Goal: Task Accomplishment & Management: Use online tool/utility

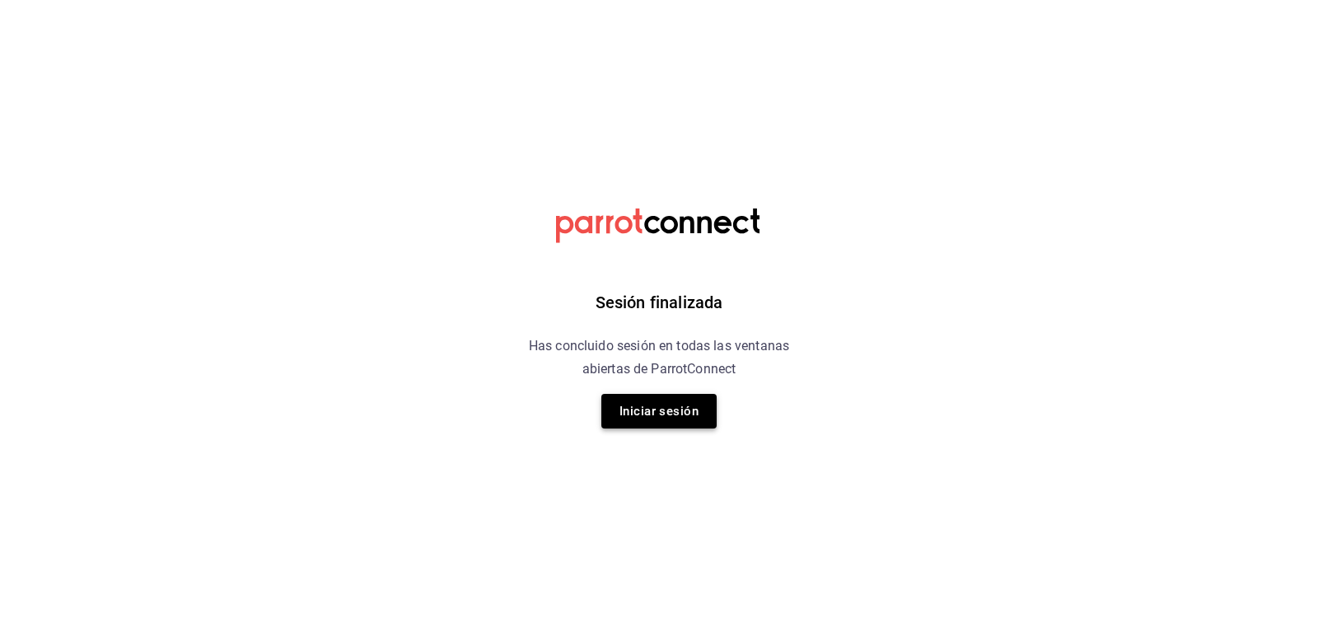
click at [662, 412] on button "Iniciar sesión" at bounding box center [658, 411] width 115 height 35
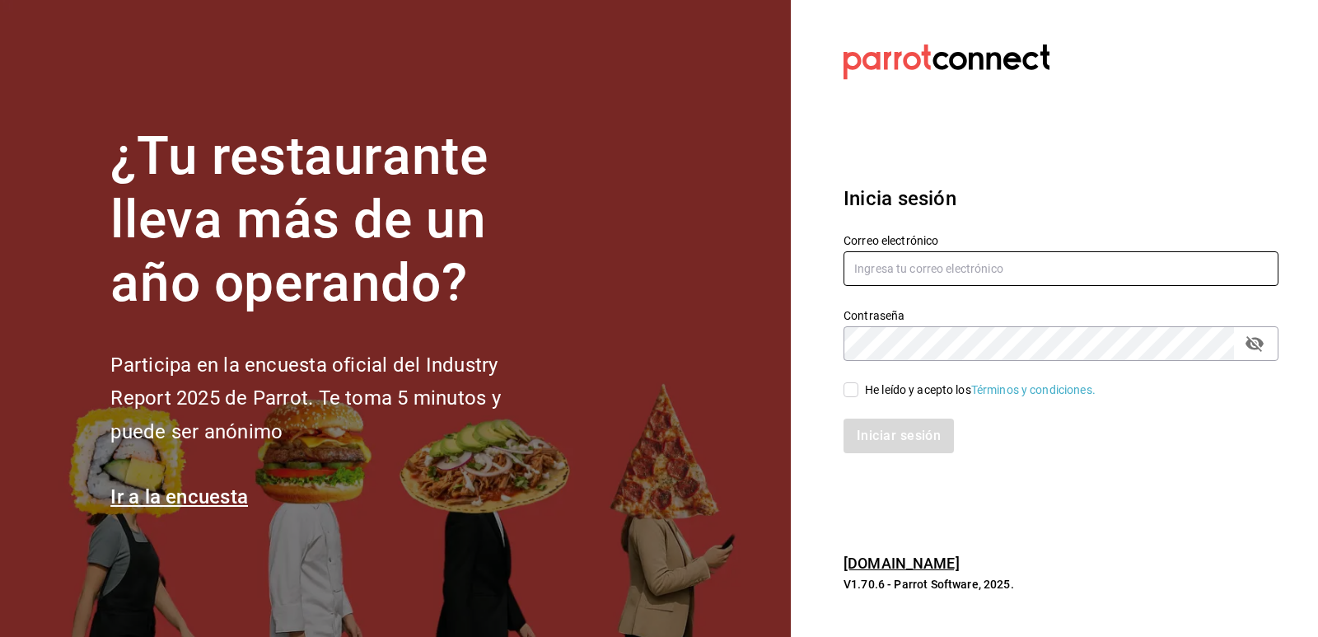
type input "giselle.chagollan@xix.com.mx"
click at [852, 395] on input "He leído y acepto los Términos y condiciones." at bounding box center [851, 389] width 15 height 15
checkbox input "true"
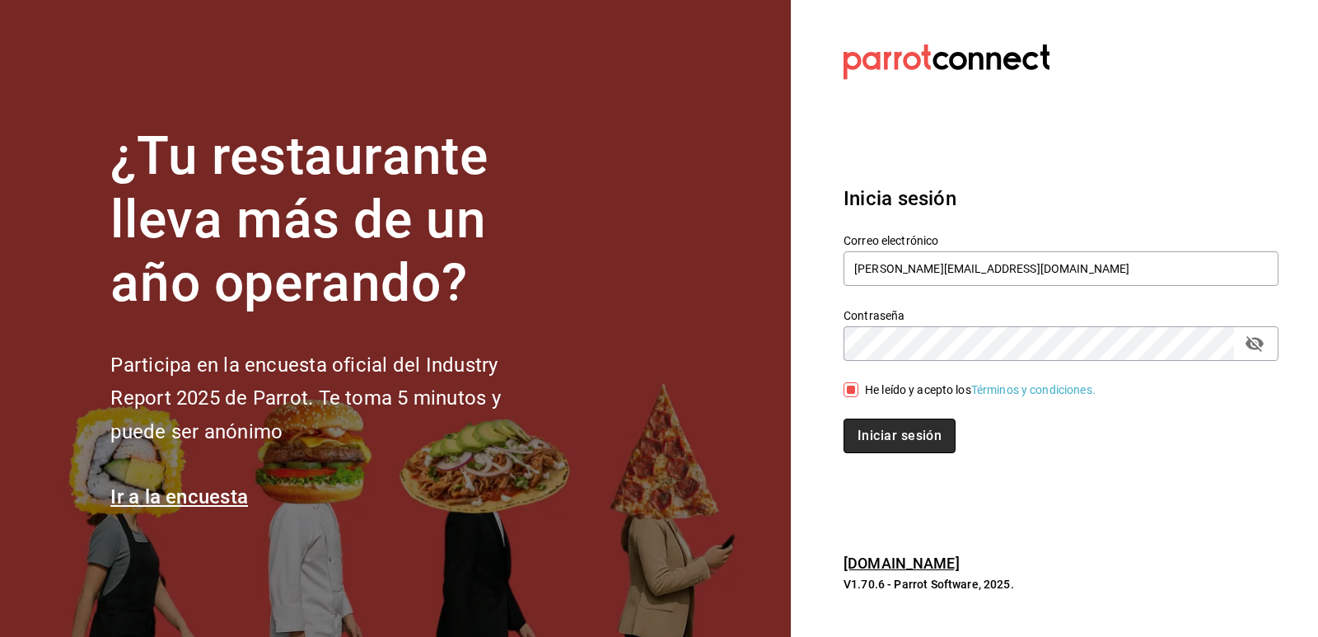
click at [896, 437] on button "Iniciar sesión" at bounding box center [900, 436] width 112 height 35
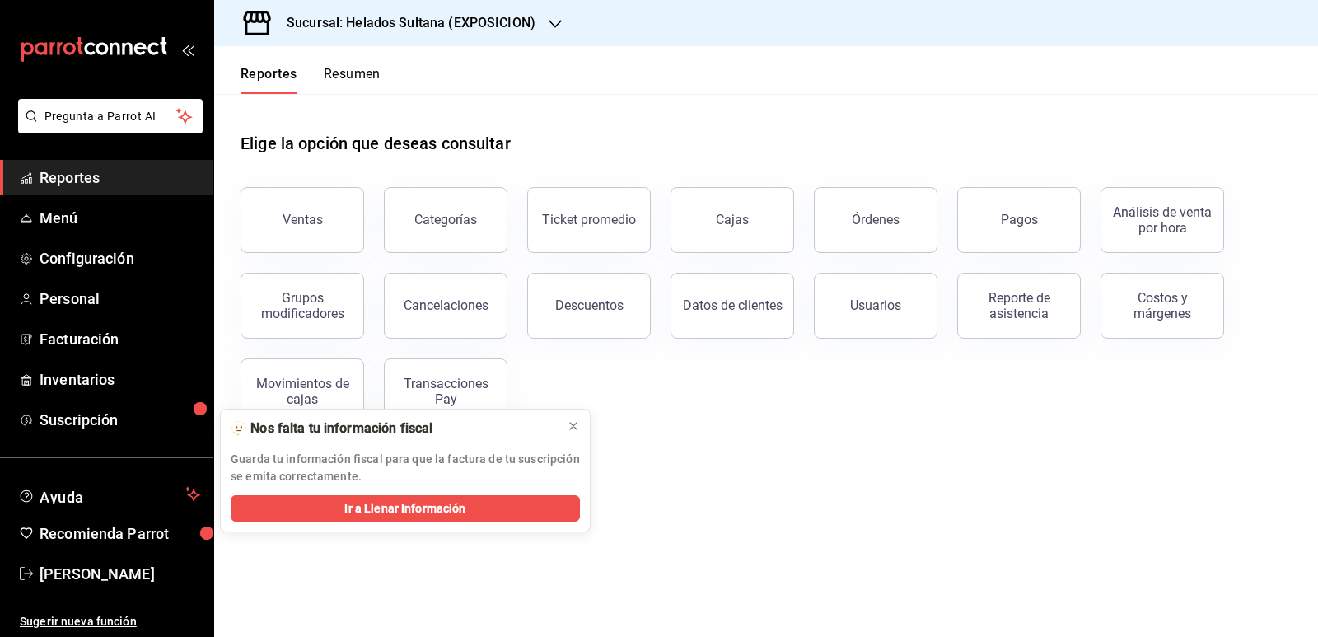
click at [501, 23] on h3 "Sucursal: Helados Sultana (EXPOSICION)" at bounding box center [405, 23] width 262 height 20
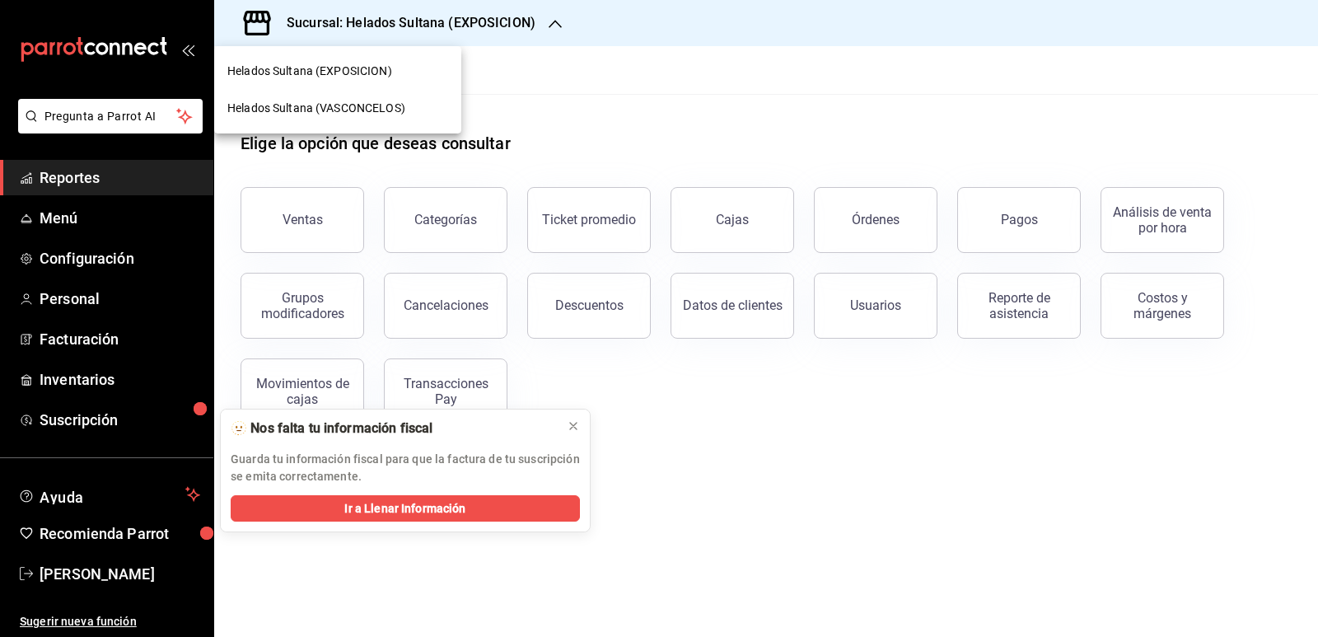
click at [390, 115] on span "Helados Sultana (VASCONCELOS)" at bounding box center [316, 108] width 178 height 17
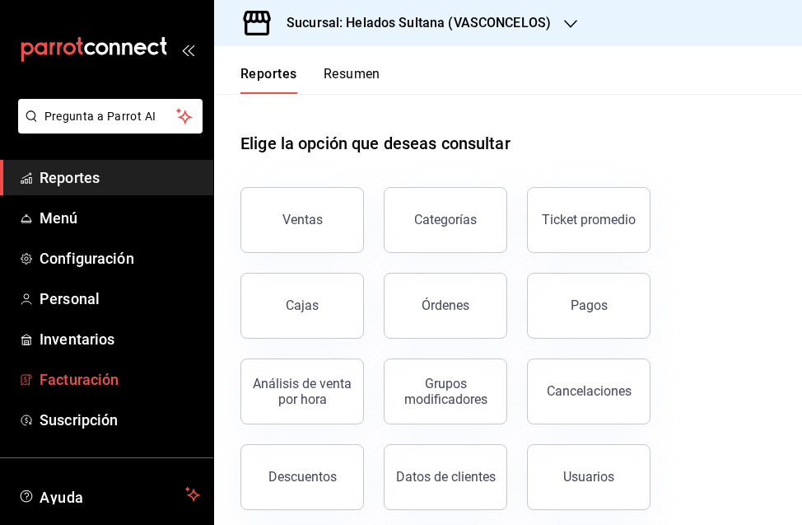
click at [85, 376] on span "Facturación" at bounding box center [120, 379] width 161 height 22
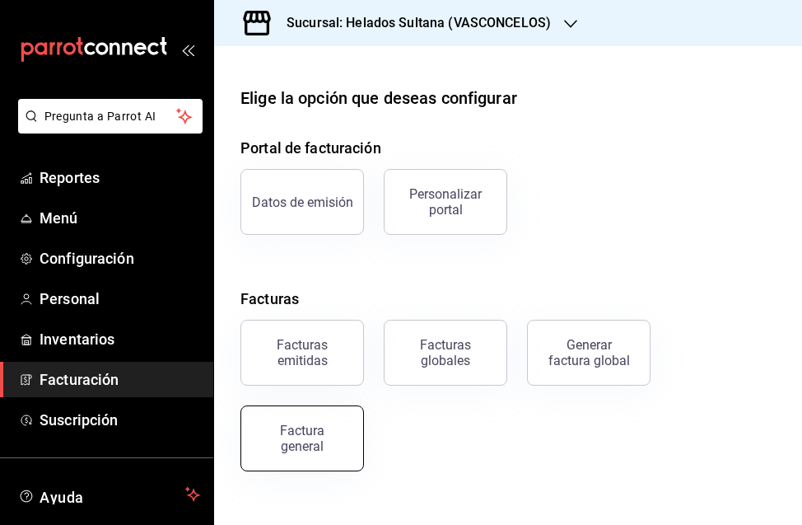
click at [294, 434] on div "Factura general" at bounding box center [302, 438] width 82 height 31
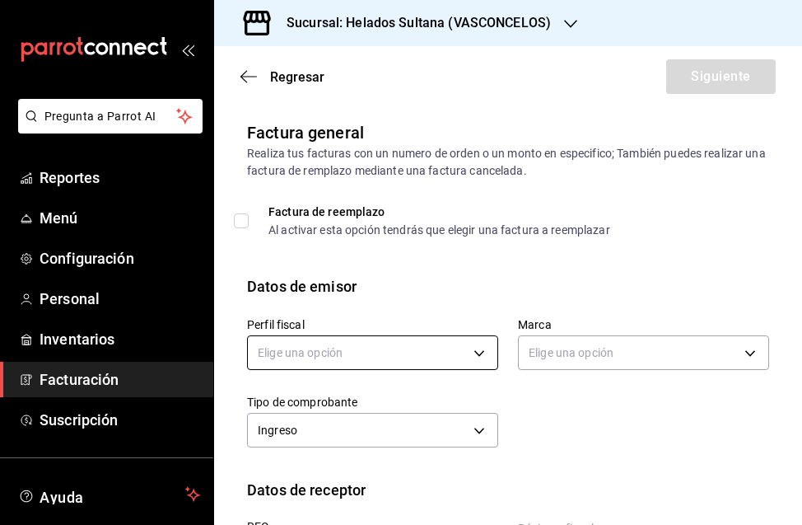
click at [340, 348] on body "Pregunta a Parrot AI Reportes Menú Configuración Personal Inventarios Facturaci…" at bounding box center [401, 262] width 802 height 525
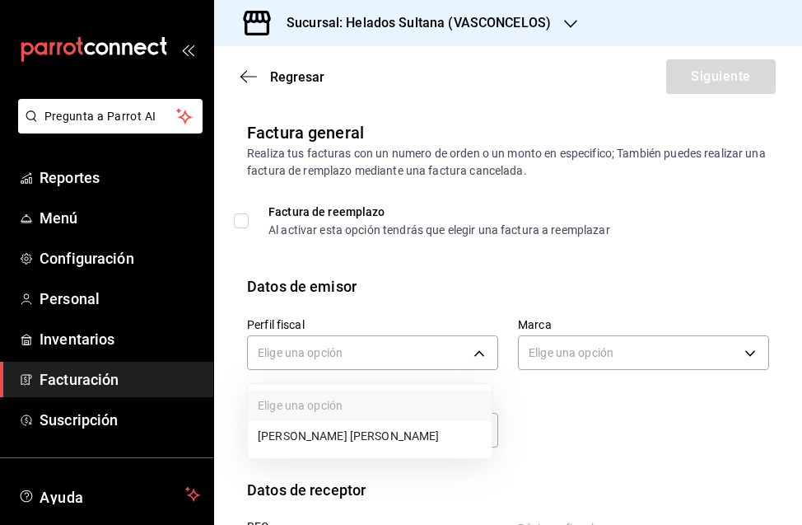
click at [348, 428] on li "[PERSON_NAME] [PERSON_NAME]" at bounding box center [370, 436] width 244 height 30
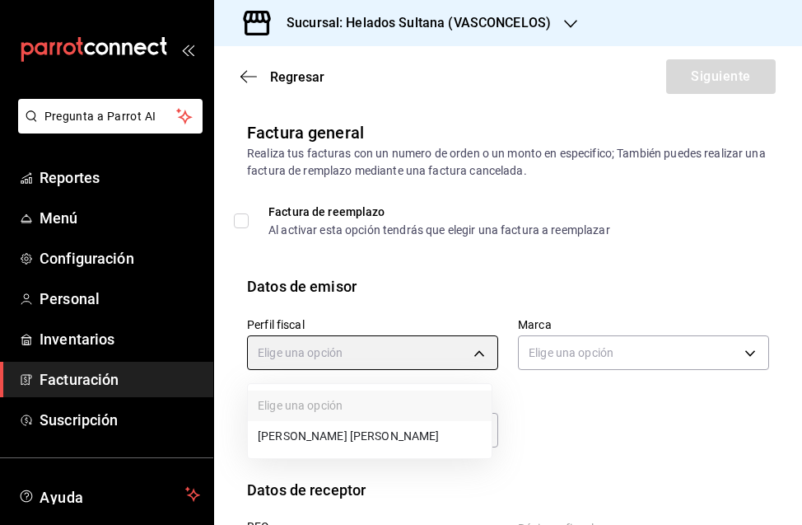
type input "3ddbee9d-526d-4270-adce-b67b8633c009"
type input "144306c7-8caf-4d8c-ba73-d2b7112157ad"
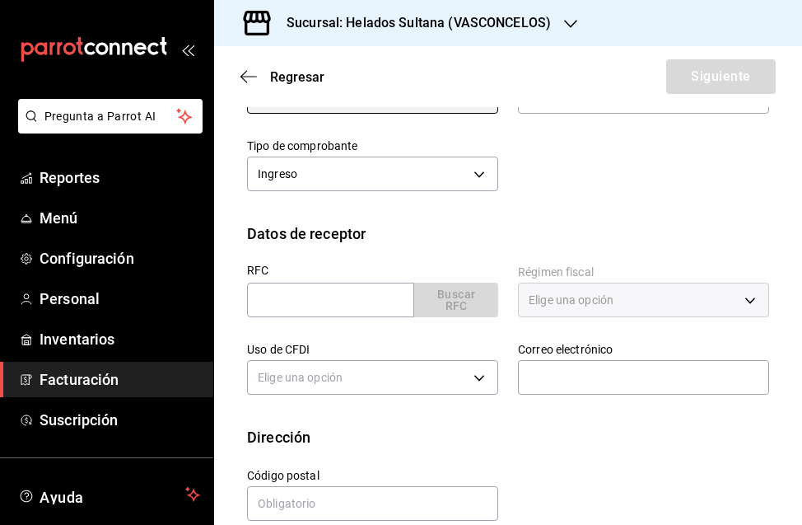
scroll to position [281, 0]
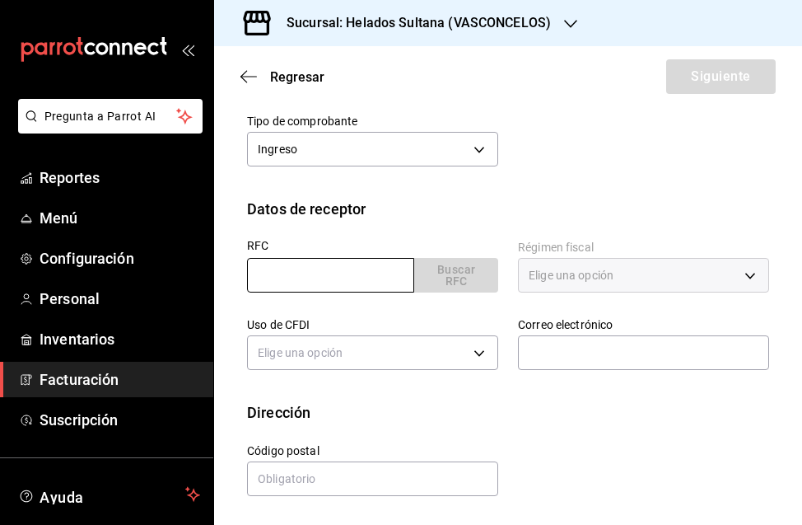
click at [346, 276] on input "text" at bounding box center [330, 275] width 167 height 35
click at [268, 282] on input "text" at bounding box center [330, 275] width 167 height 35
paste input "CAVM5901172F5"
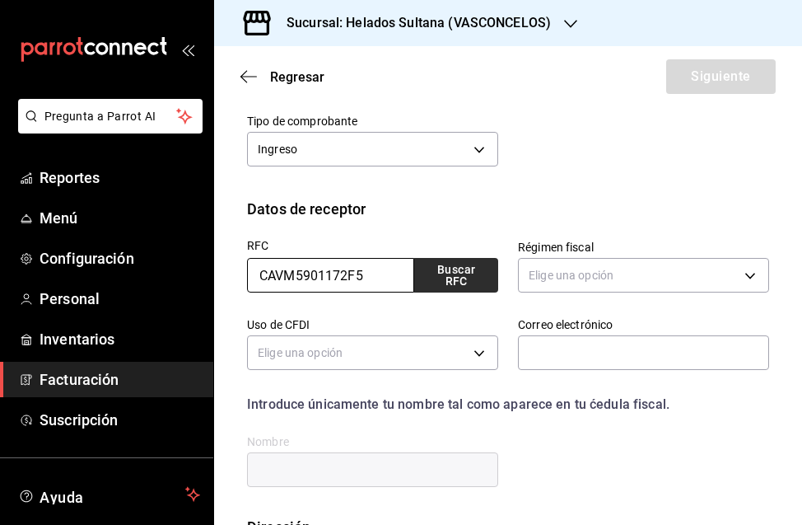
type input "CAVM5901172F5"
click at [451, 284] on button "Buscar RFC" at bounding box center [456, 275] width 84 height 35
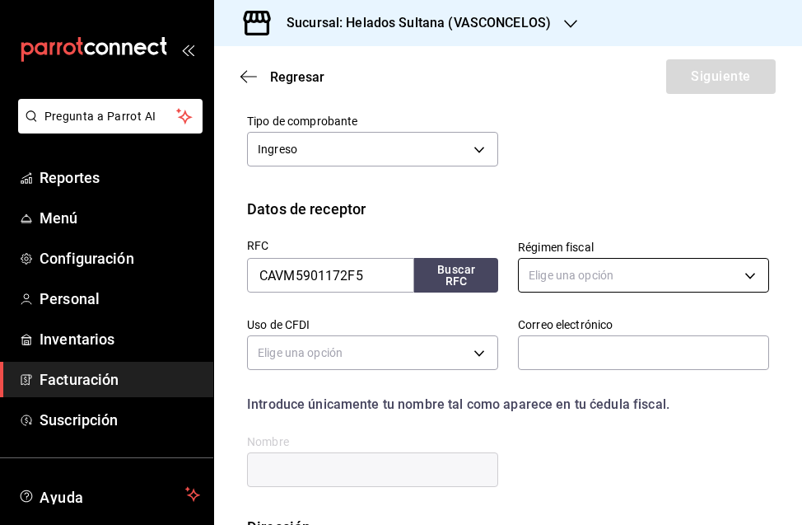
click at [592, 281] on body "Pregunta a Parrot AI Reportes Menú Configuración Personal Inventarios Facturaci…" at bounding box center [401, 262] width 802 height 525
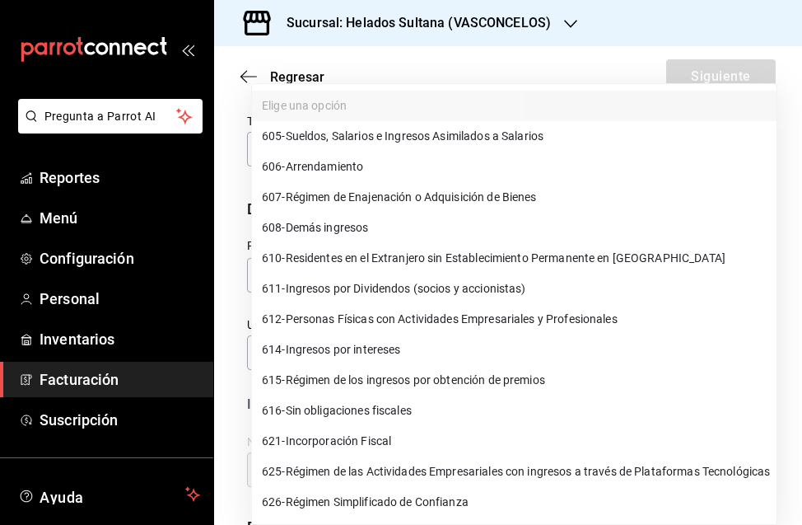
click at [579, 312] on span "612 - Personas Físicas con Actividades Empresariales y Profesionales" at bounding box center [440, 319] width 356 height 17
type input "612"
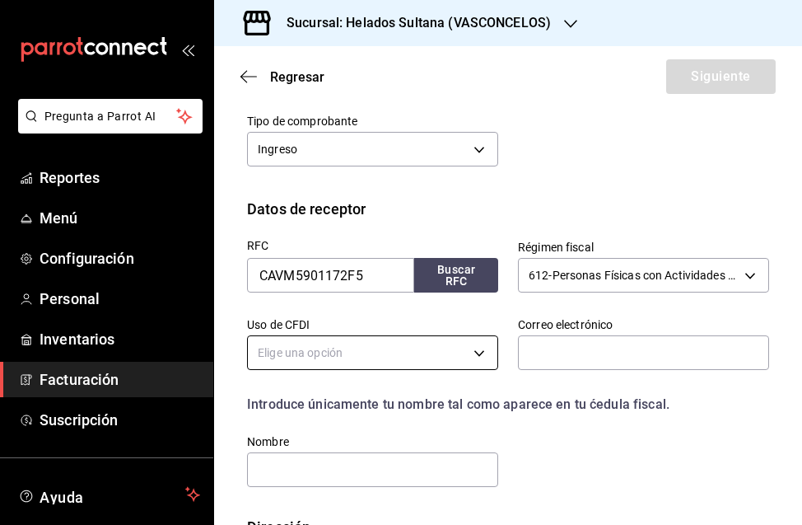
click at [417, 355] on body "Pregunta a Parrot AI Reportes Menú Configuración Personal Inventarios Facturaci…" at bounding box center [401, 262] width 802 height 525
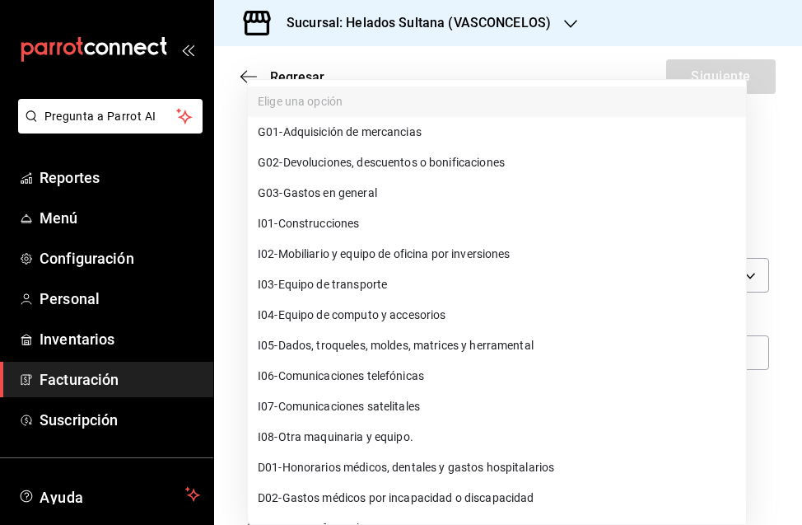
click at [346, 196] on span "G03 - Gastos en general" at bounding box center [317, 193] width 119 height 17
type input "G03"
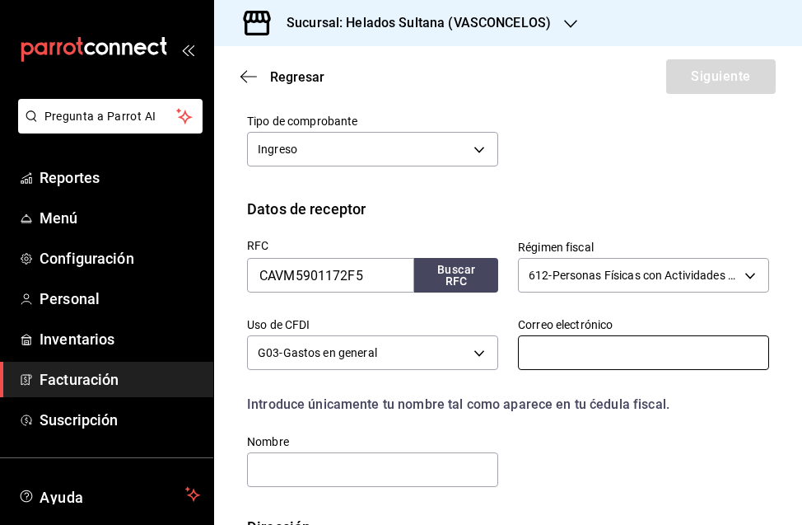
click at [575, 344] on input "text" at bounding box center [643, 352] width 251 height 35
paste input "[EMAIL_ADDRESS][DOMAIN_NAME]"
type input "[EMAIL_ADDRESS][DOMAIN_NAME]"
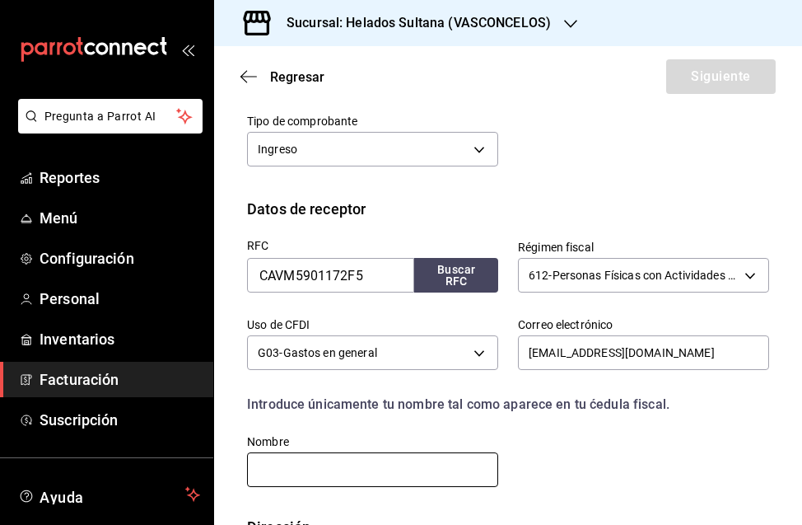
click at [411, 467] on input "text" at bounding box center [372, 469] width 251 height 35
click at [352, 463] on input "text" at bounding box center [372, 469] width 251 height 35
click at [398, 481] on input "text" at bounding box center [372, 469] width 251 height 35
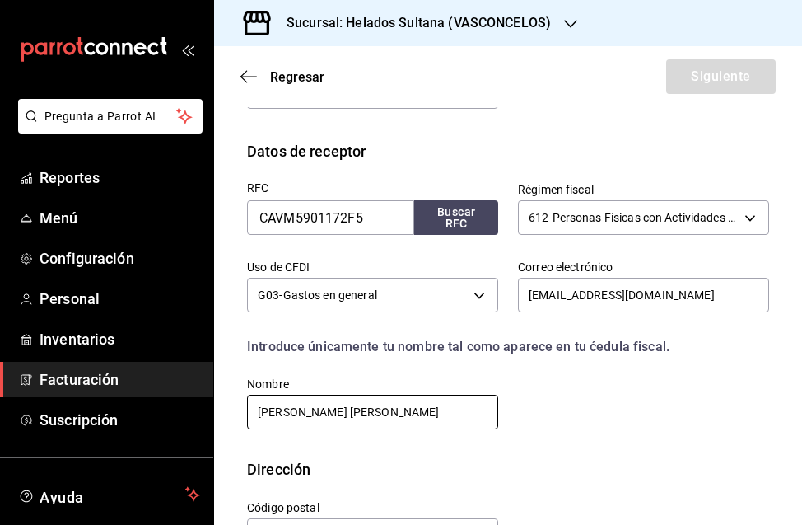
scroll to position [395, 0]
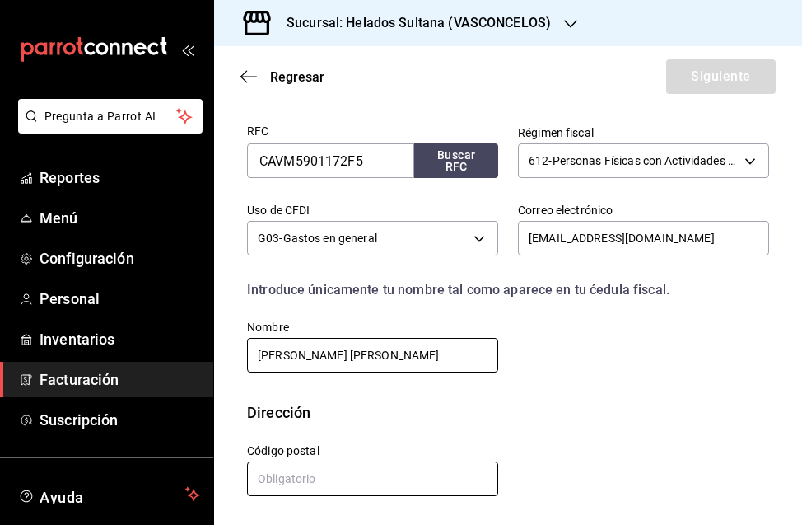
type input "[PERSON_NAME] [PERSON_NAME]"
click at [423, 475] on input "text" at bounding box center [372, 478] width 251 height 35
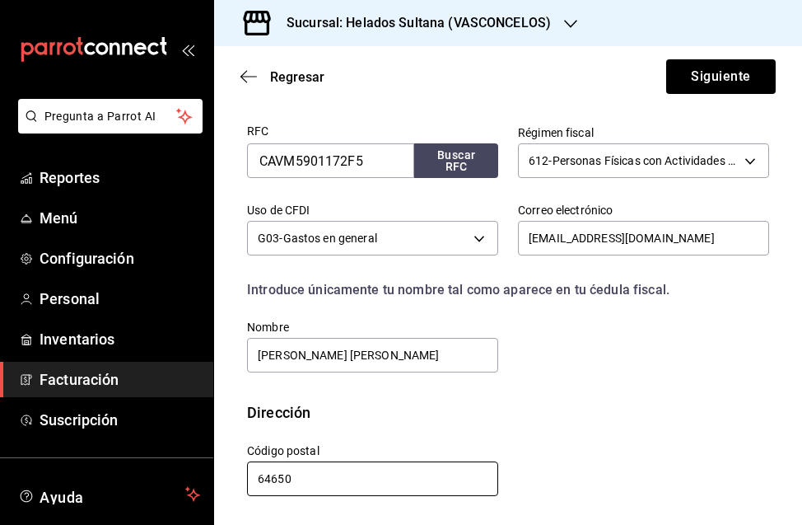
type input "64650"
click at [592, 418] on div "Dirección" at bounding box center [508, 412] width 522 height 22
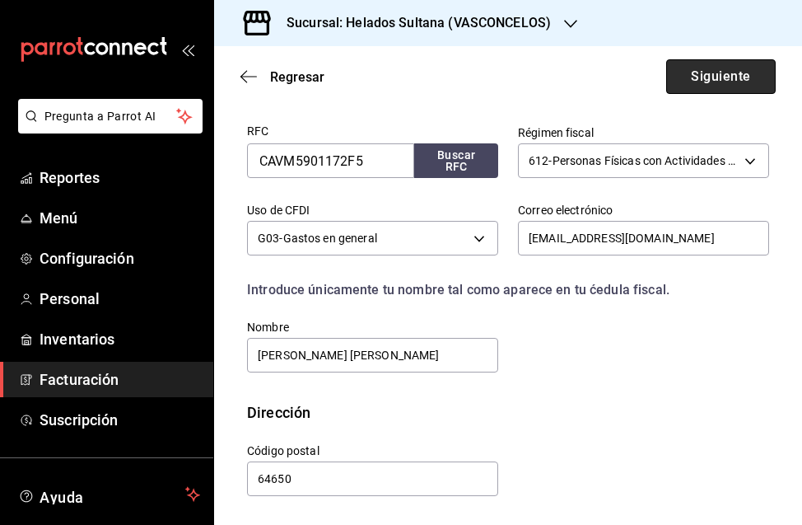
click at [726, 83] on button "Siguiente" at bounding box center [721, 76] width 110 height 35
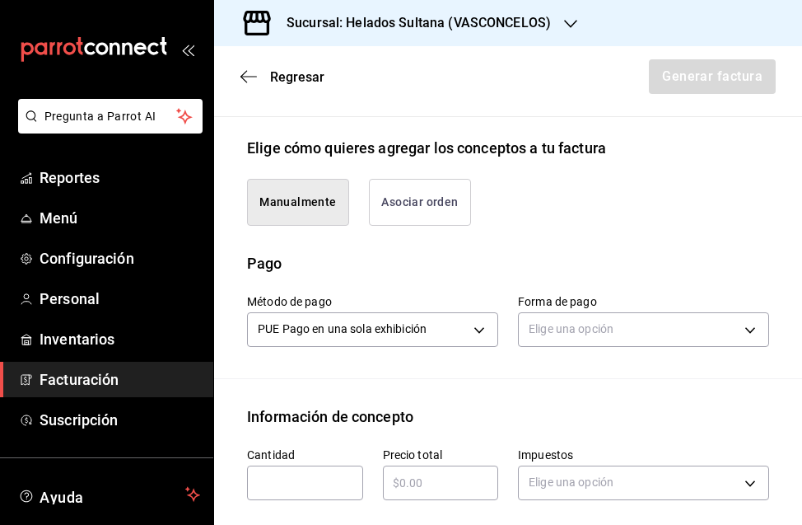
click at [426, 203] on button "Asociar orden" at bounding box center [420, 202] width 102 height 47
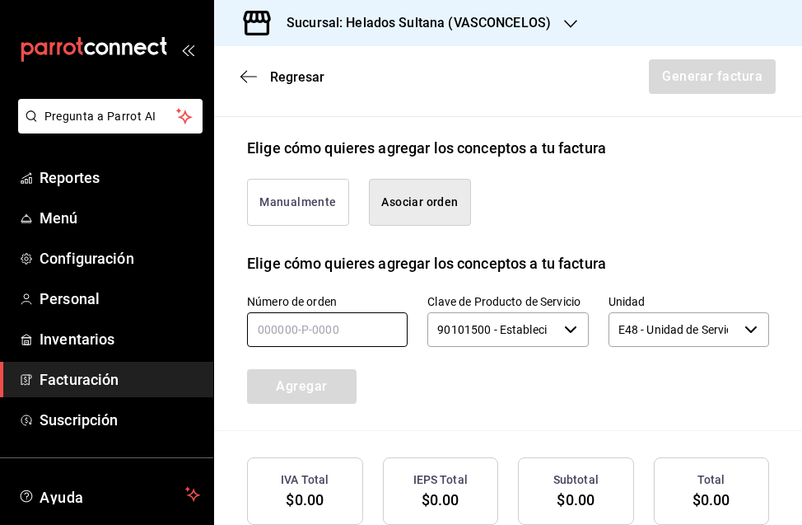
click at [321, 326] on input "text" at bounding box center [327, 329] width 161 height 35
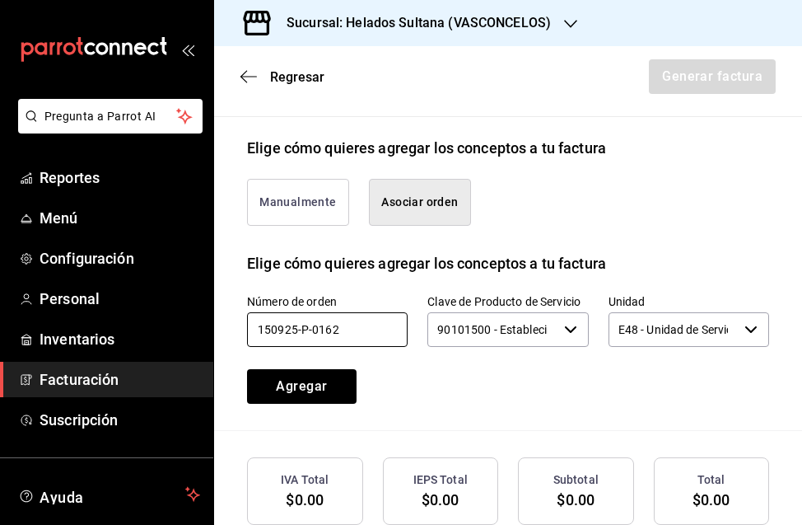
type input "150925-P-0162"
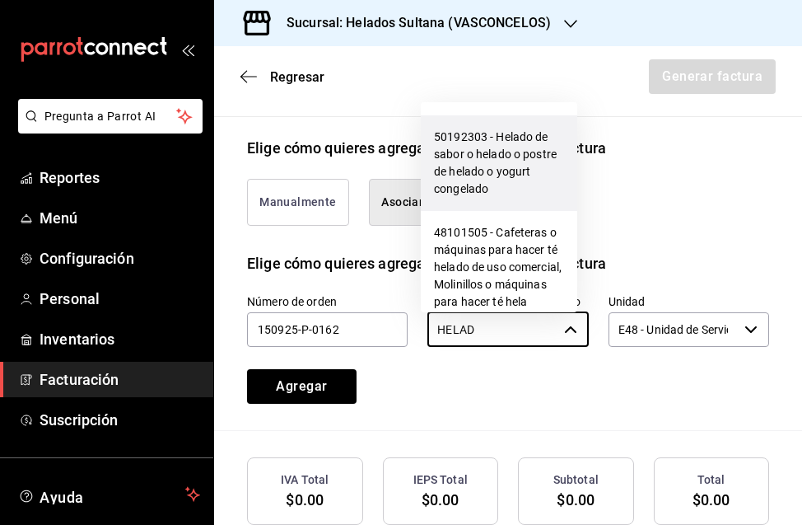
click at [483, 164] on li "50192303 - Helado de sabor o helado o postre de helado o yogurt congelado" at bounding box center [499, 163] width 157 height 96
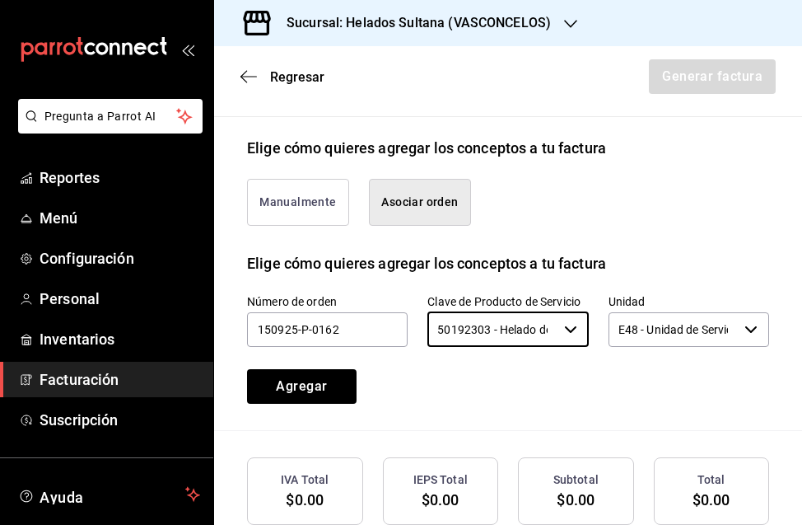
type input "50192303 - Helado de sabor o helado o postre de helado o yogurt congelado"
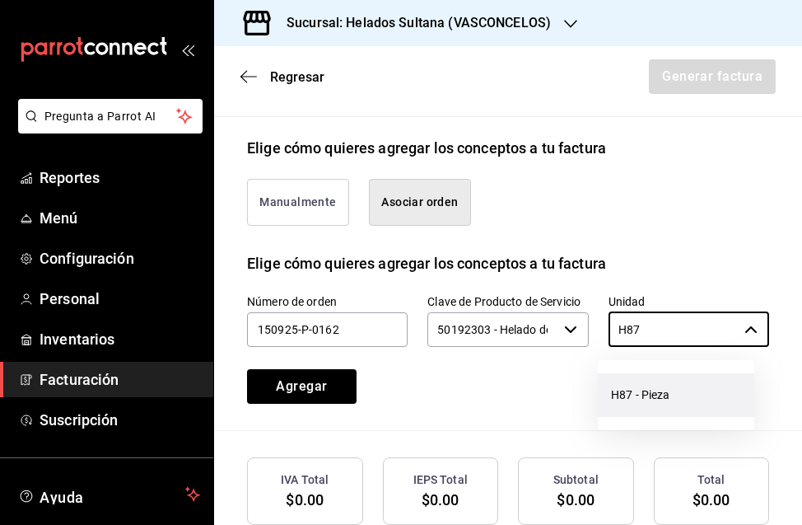
click at [639, 389] on li "H87 - Pieza" at bounding box center [676, 395] width 157 height 44
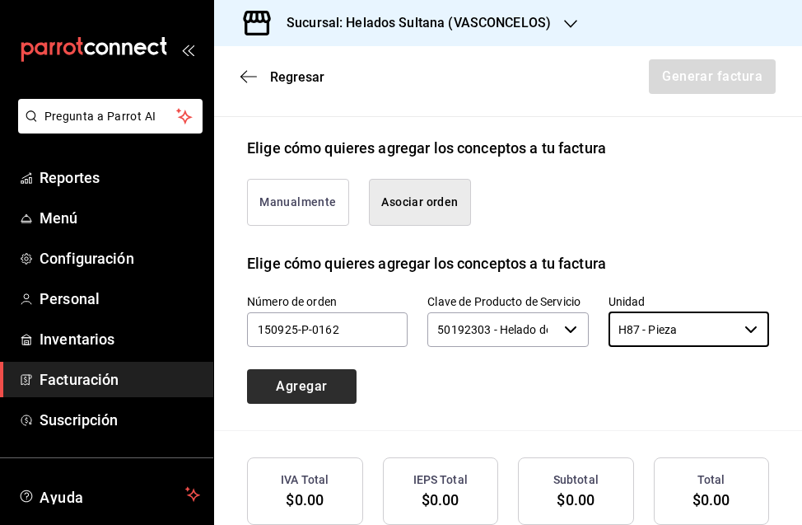
type input "H87 - Pieza"
click at [334, 390] on button "Agregar" at bounding box center [302, 386] width 110 height 35
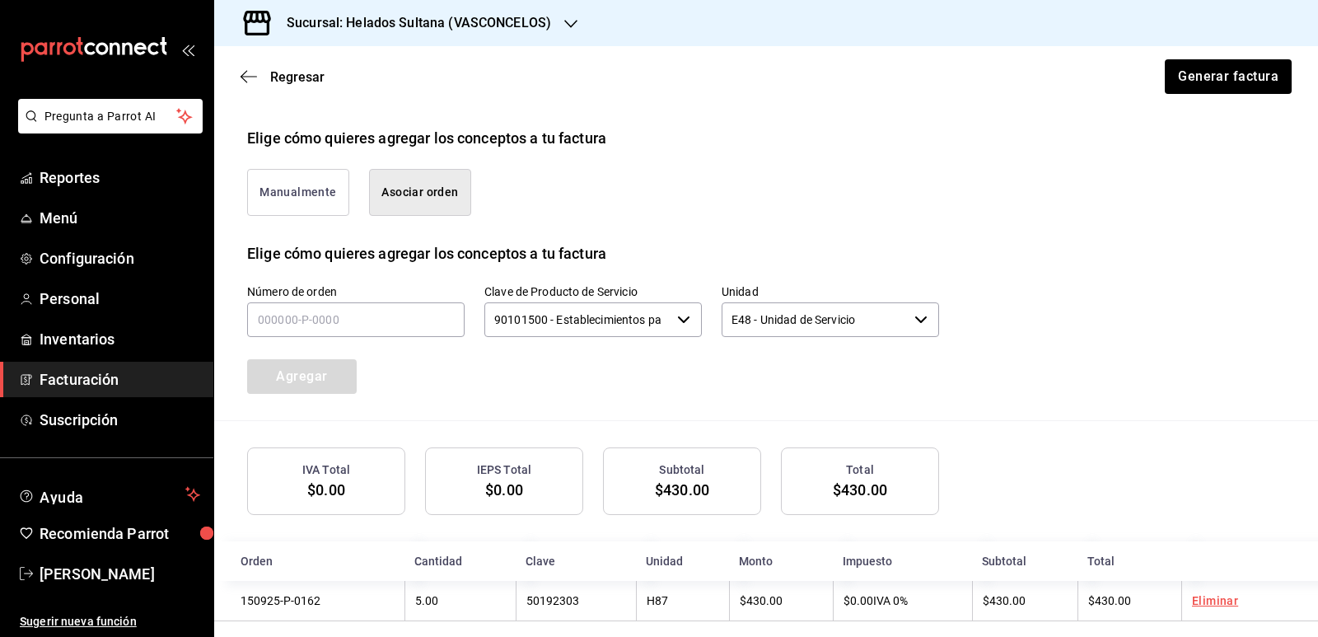
scroll to position [390, 0]
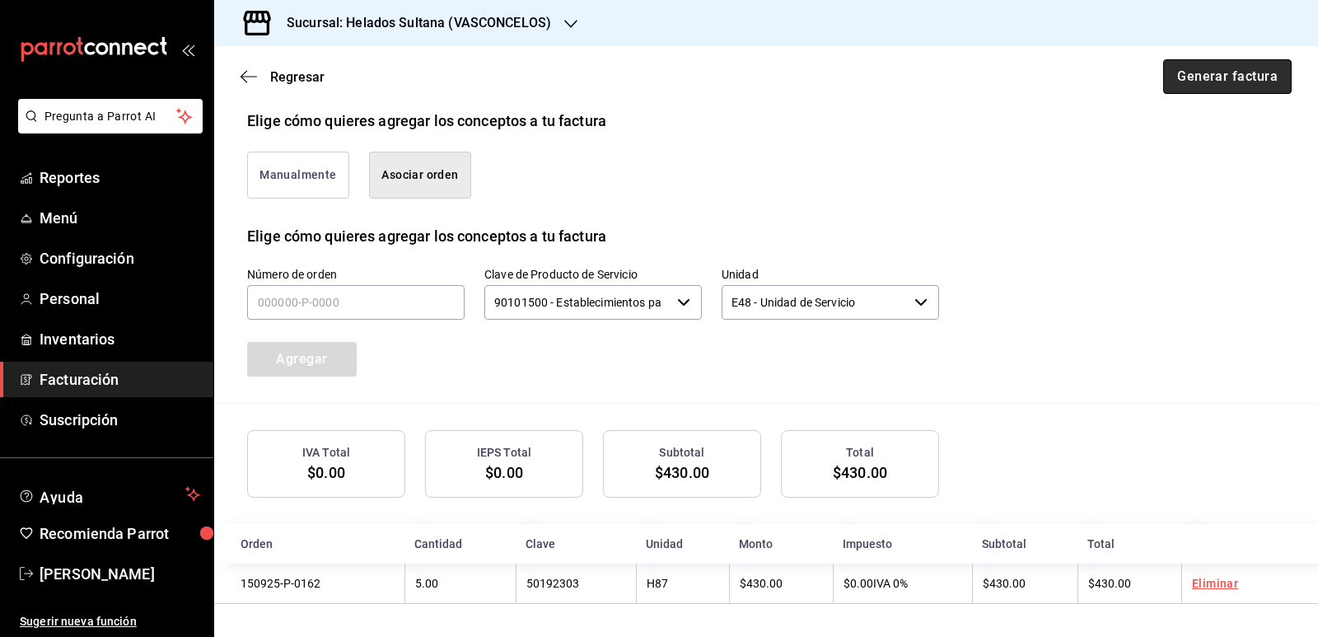
click at [1223, 72] on button "Generar factura" at bounding box center [1227, 76] width 129 height 35
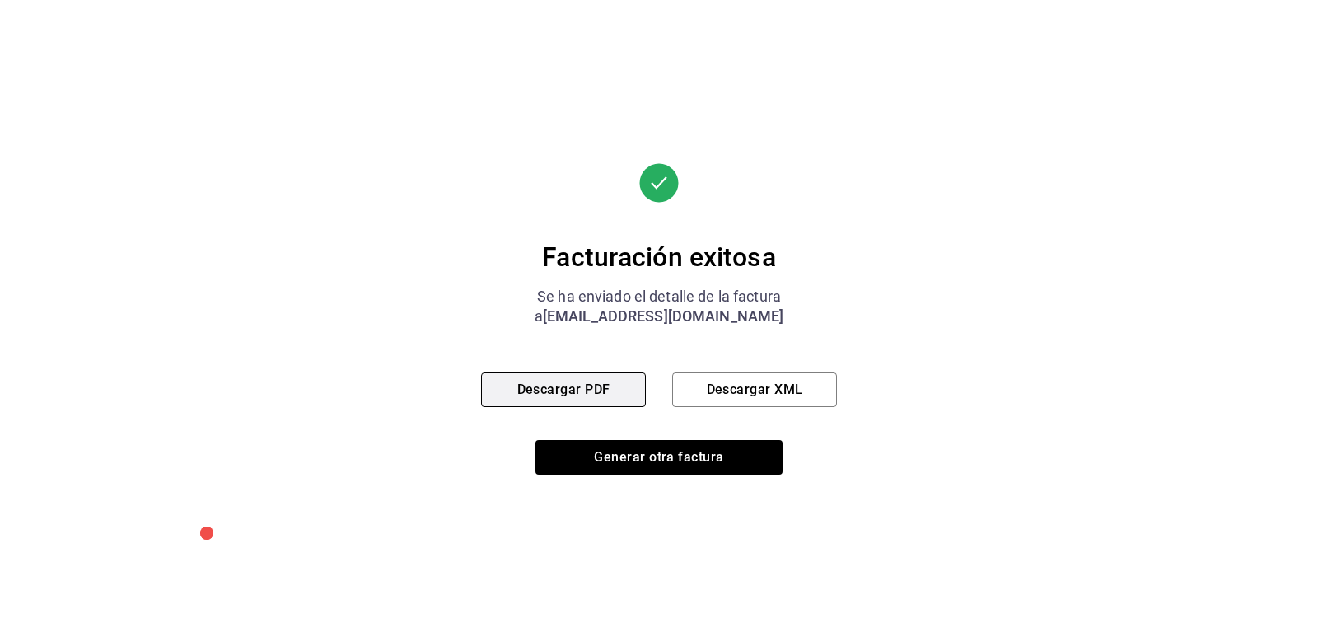
click at [559, 386] on button "Descargar PDF" at bounding box center [563, 389] width 165 height 35
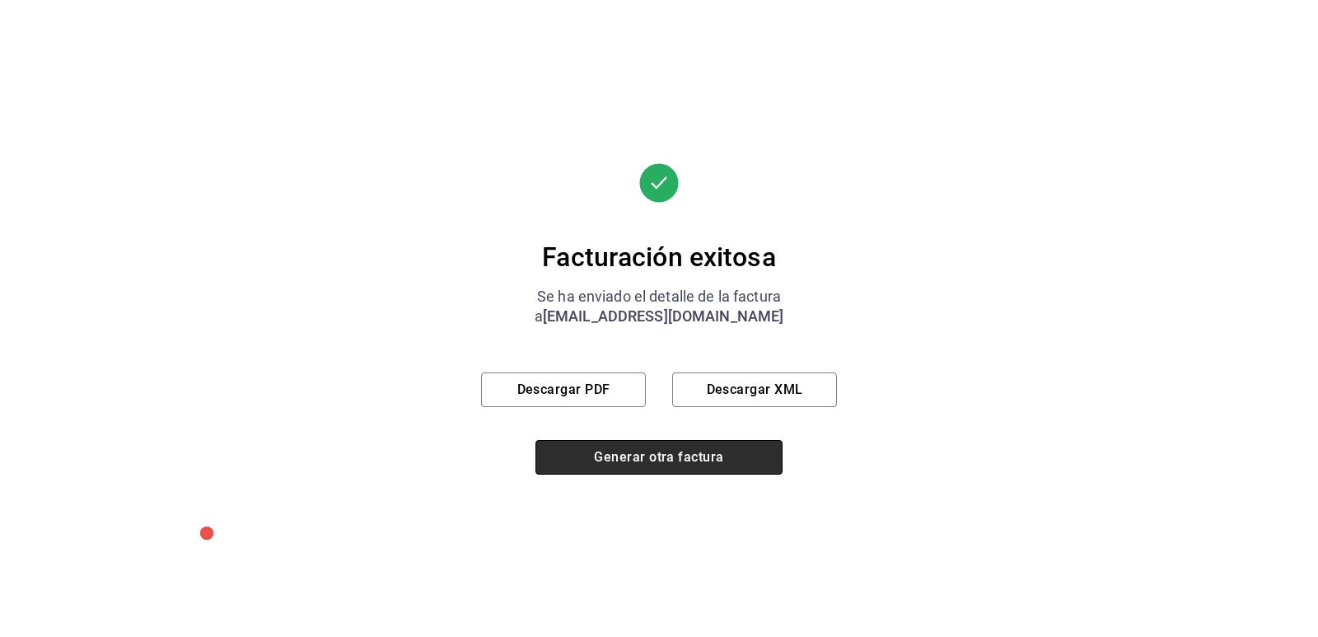
click at [666, 461] on button "Generar otra factura" at bounding box center [658, 457] width 247 height 35
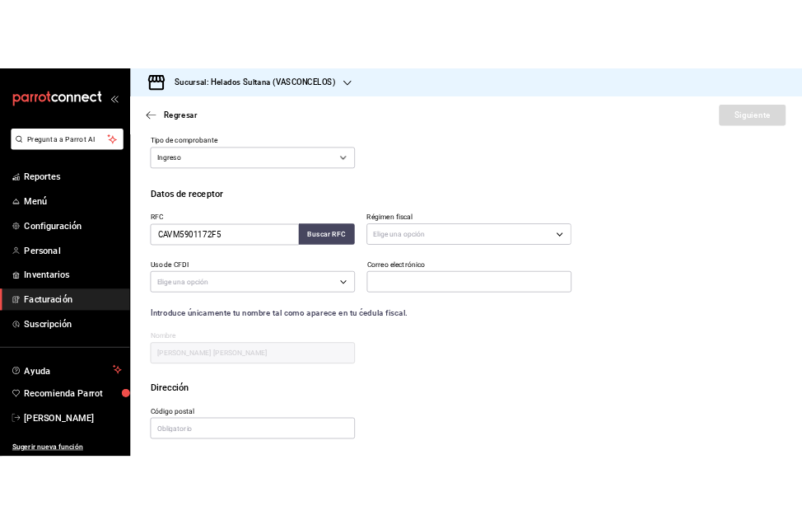
scroll to position [152, 0]
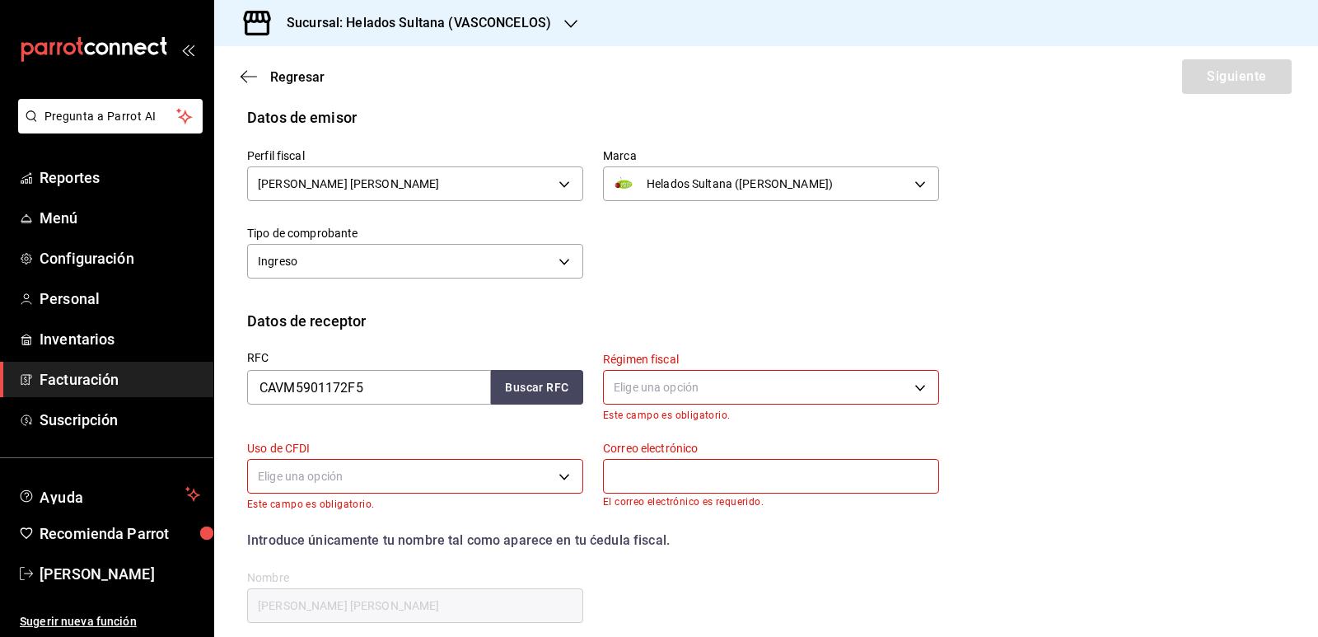
click at [873, 306] on div "Perfil fiscal [PERSON_NAME] [PERSON_NAME] 3ddbee9d-526d-4270-adce-b67b8633c009 …" at bounding box center [766, 219] width 1038 height 181
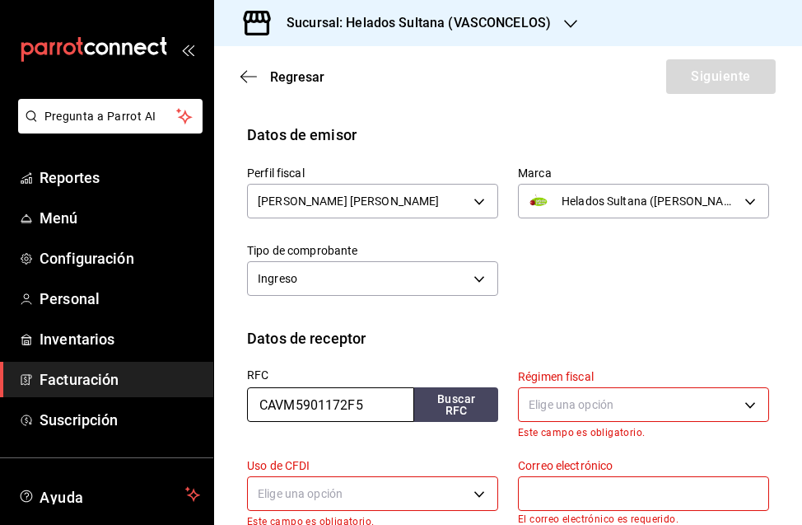
click at [371, 405] on input "CAVM5901172F5" at bounding box center [330, 404] width 167 height 35
drag, startPoint x: 371, startPoint y: 405, endPoint x: 256, endPoint y: 398, distance: 114.7
click at [256, 398] on input "CAVM5901172F5" at bounding box center [330, 404] width 167 height 35
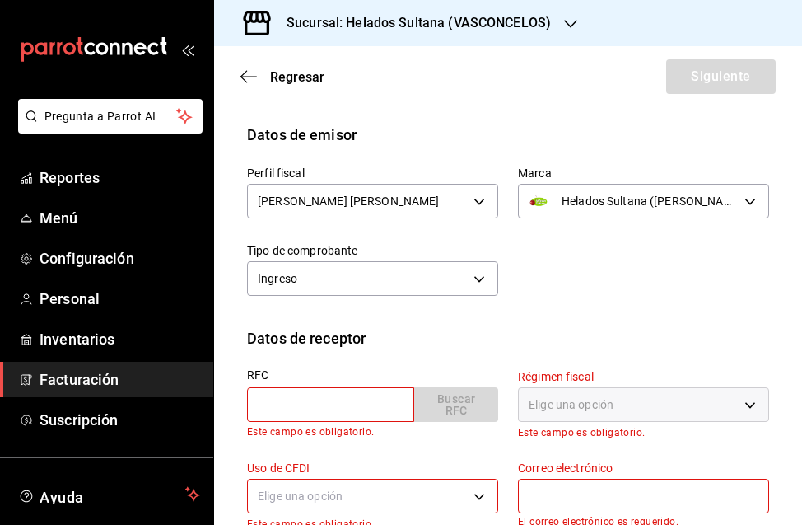
paste input "NWD060417EX9"
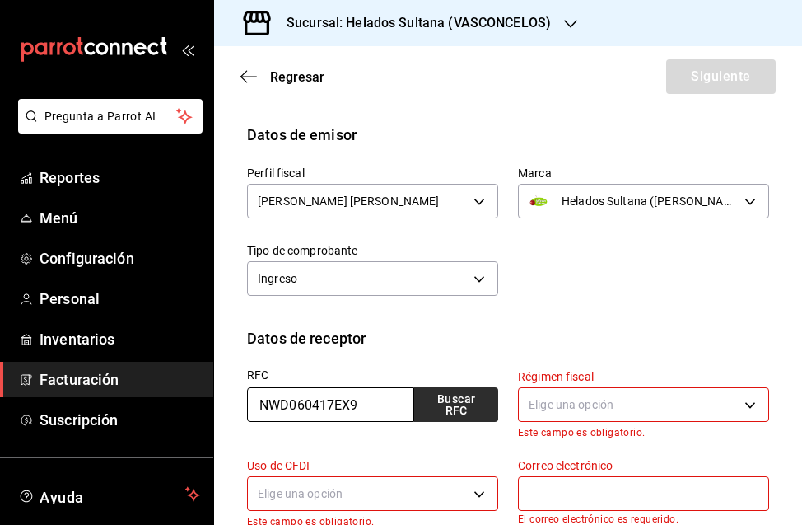
type input "NWD060417EX9"
click at [439, 407] on button "Buscar RFC" at bounding box center [456, 404] width 84 height 35
type input "[EMAIL_ADDRESS][DOMAIN_NAME]"
type input "66220"
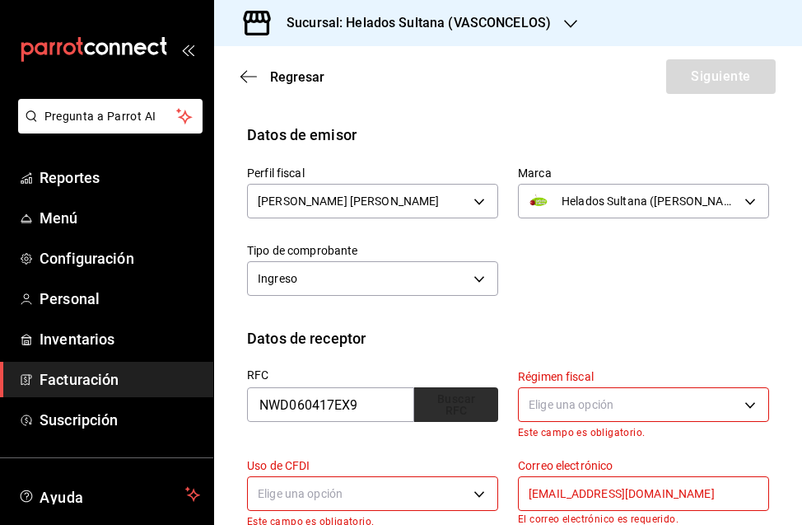
type input "NWD CO"
type input "601"
type input "G03"
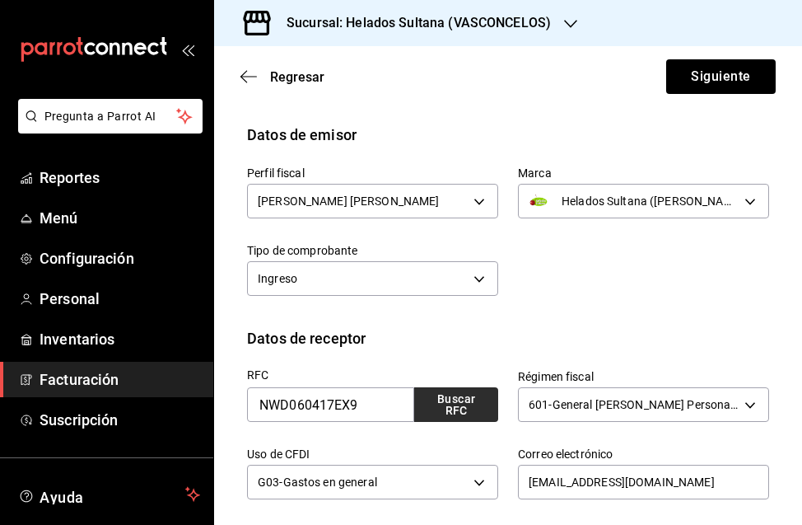
scroll to position [234, 0]
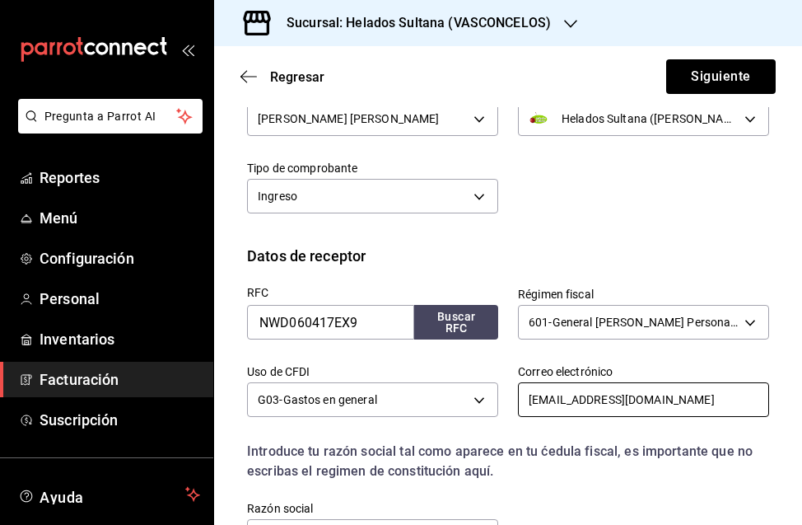
drag, startPoint x: 657, startPoint y: 401, endPoint x: 493, endPoint y: 415, distance: 164.5
click at [498, 415] on div "Correo electrónico [EMAIL_ADDRESS][DOMAIN_NAME]" at bounding box center [633, 382] width 271 height 77
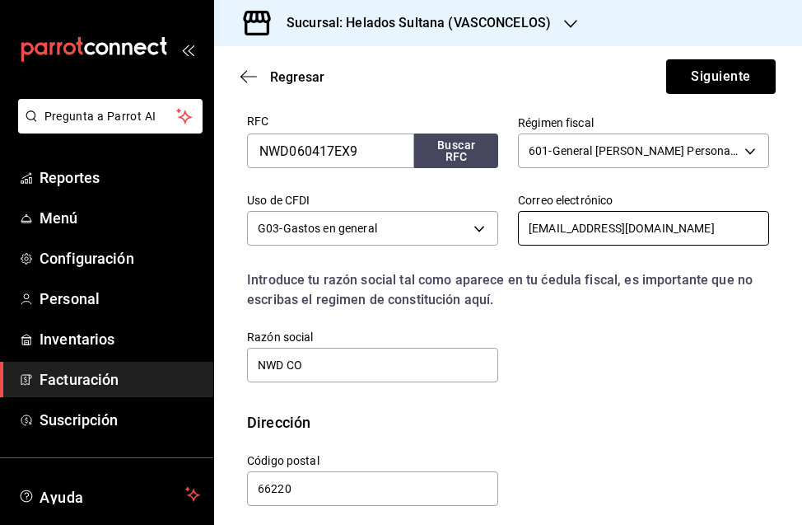
scroll to position [415, 0]
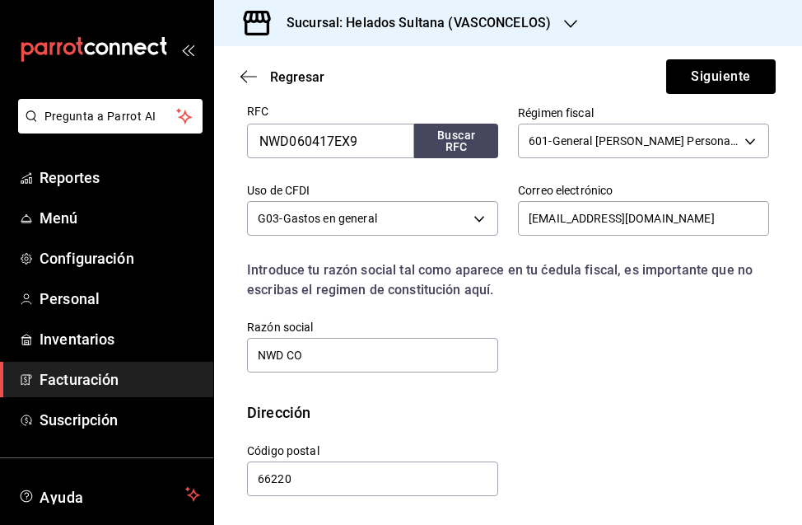
click at [540, 414] on div "Dirección" at bounding box center [508, 412] width 522 height 22
click at [691, 80] on button "Siguiente" at bounding box center [721, 76] width 110 height 35
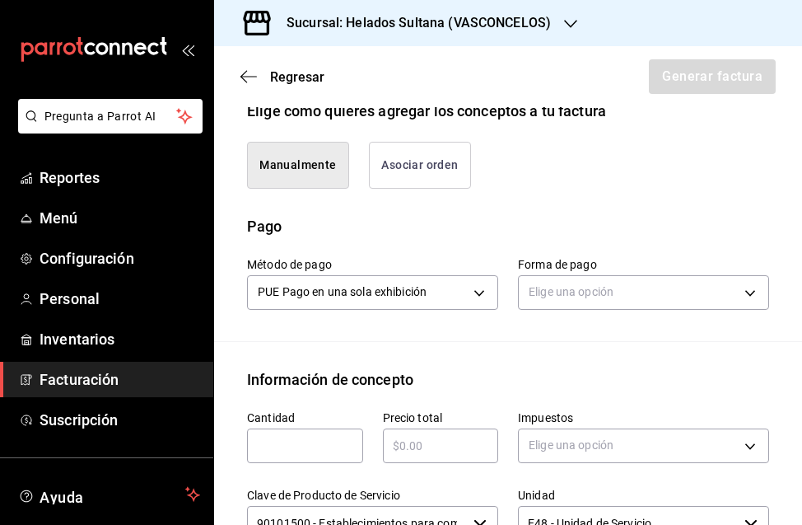
click at [404, 169] on button "Asociar orden" at bounding box center [420, 165] width 102 height 47
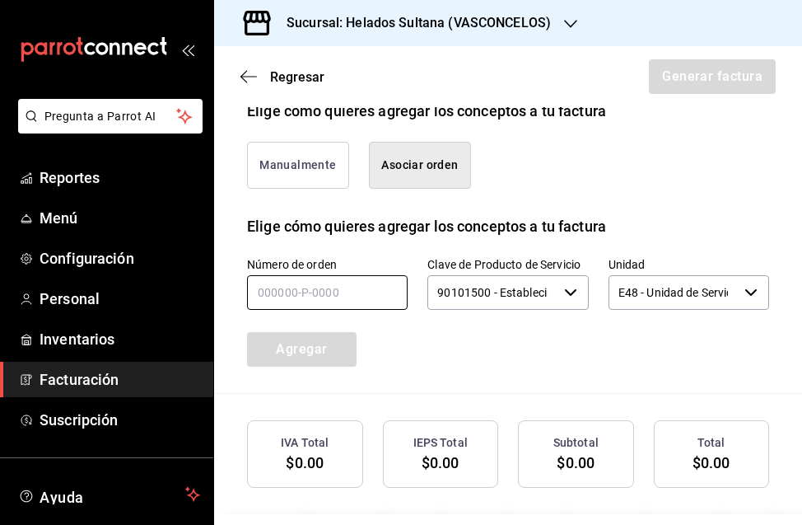
click at [339, 284] on input "text" at bounding box center [327, 292] width 161 height 35
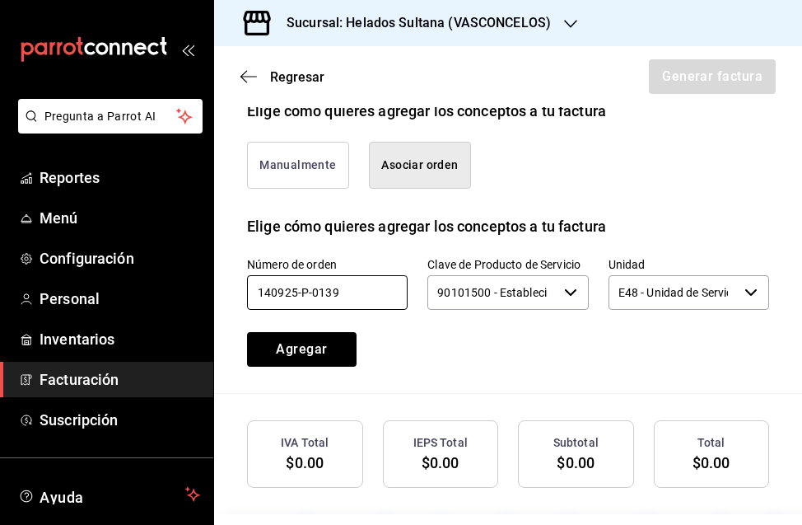
type input "140925-P-0139"
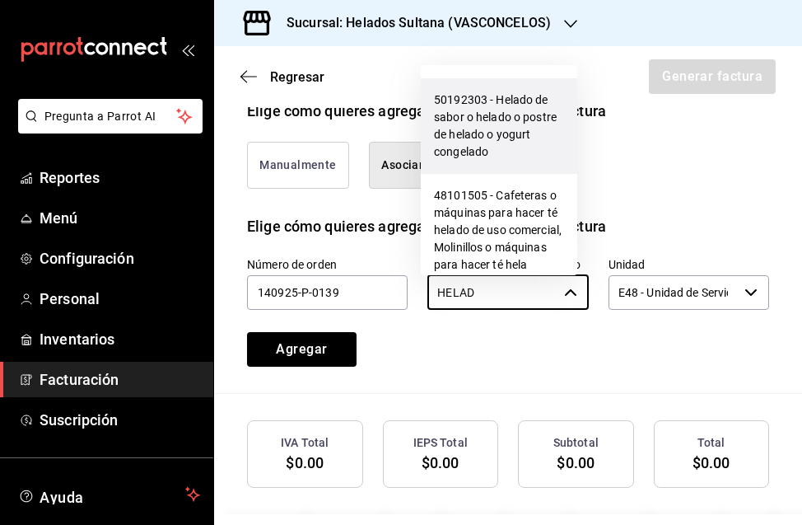
click at [482, 119] on li "50192303 - Helado de sabor o helado o postre de helado o yogurt congelado" at bounding box center [499, 126] width 157 height 96
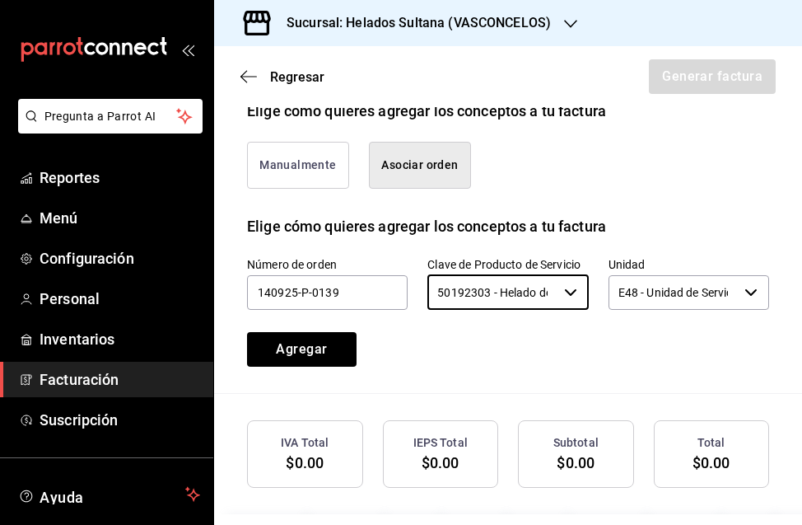
type input "50192303 - Helado de sabor o helado o postre de helado o yogurt congelado"
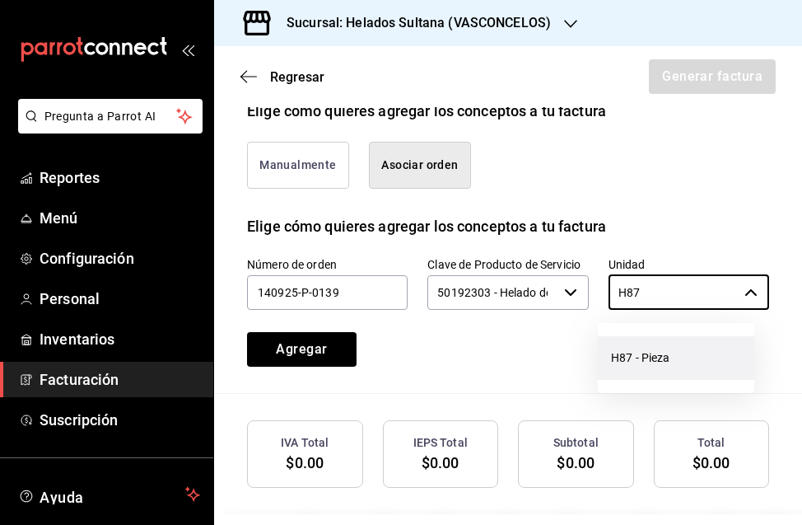
click at [620, 353] on li "H87 - Pieza" at bounding box center [676, 358] width 157 height 44
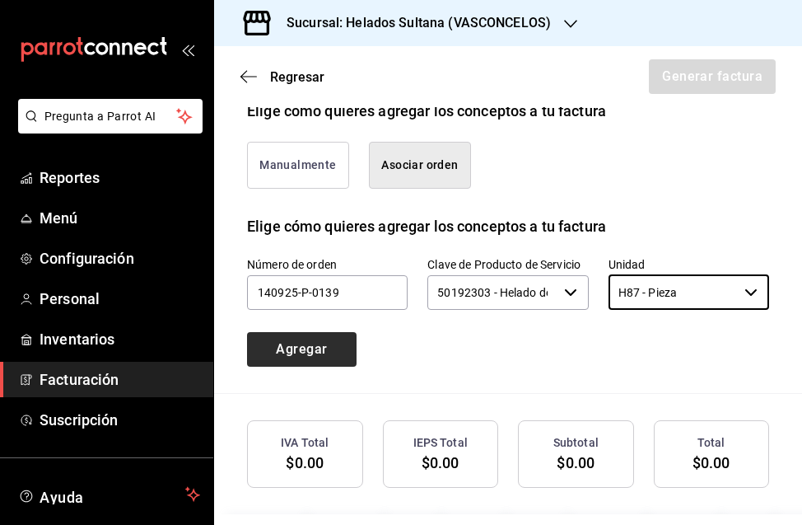
type input "H87 - Pieza"
click at [339, 356] on button "Agregar" at bounding box center [302, 349] width 110 height 35
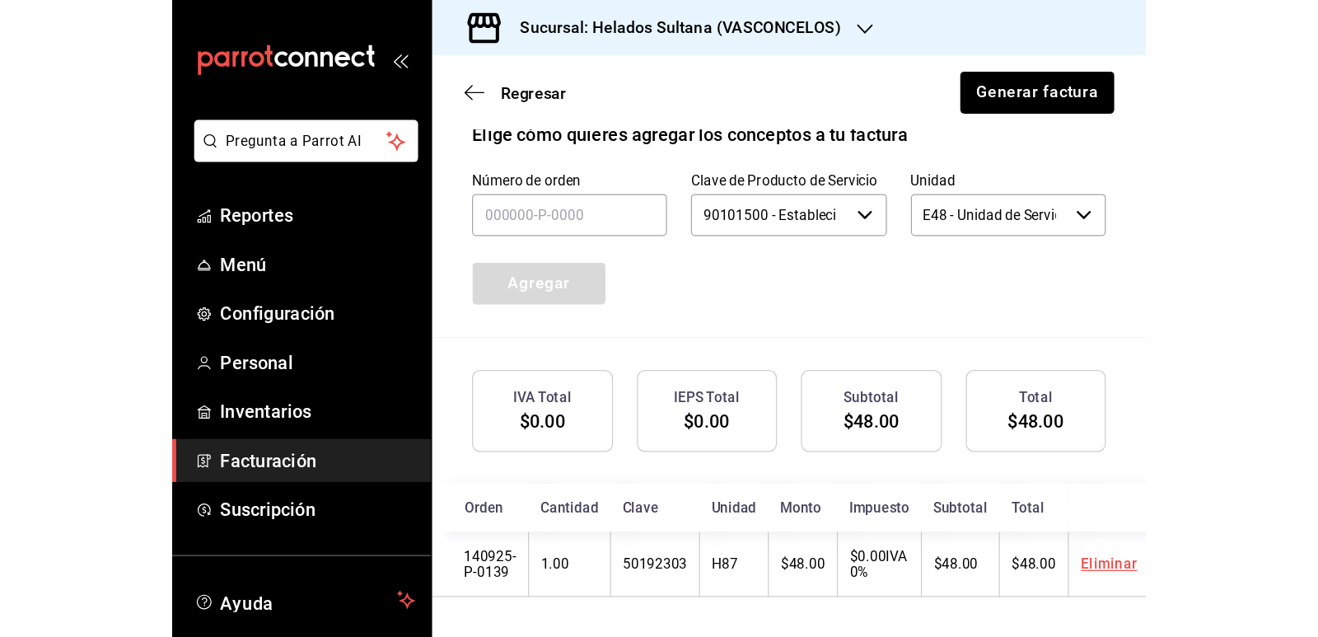
scroll to position [545, 0]
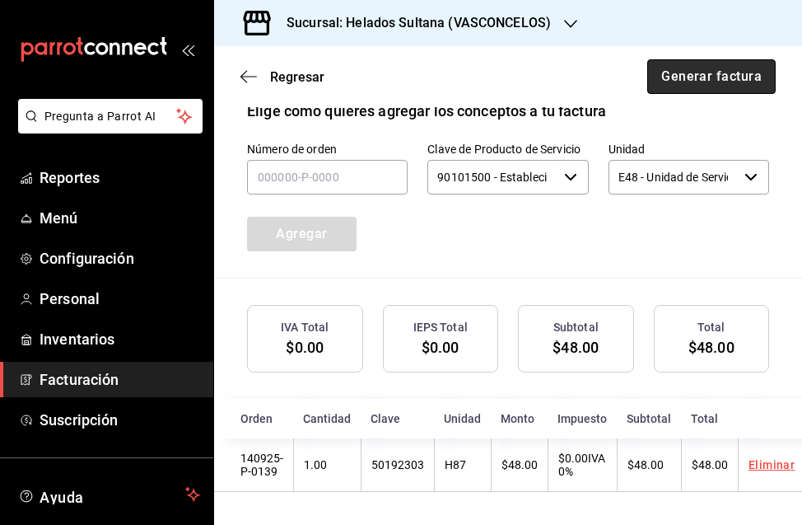
click at [723, 79] on button "Generar factura" at bounding box center [712, 76] width 129 height 35
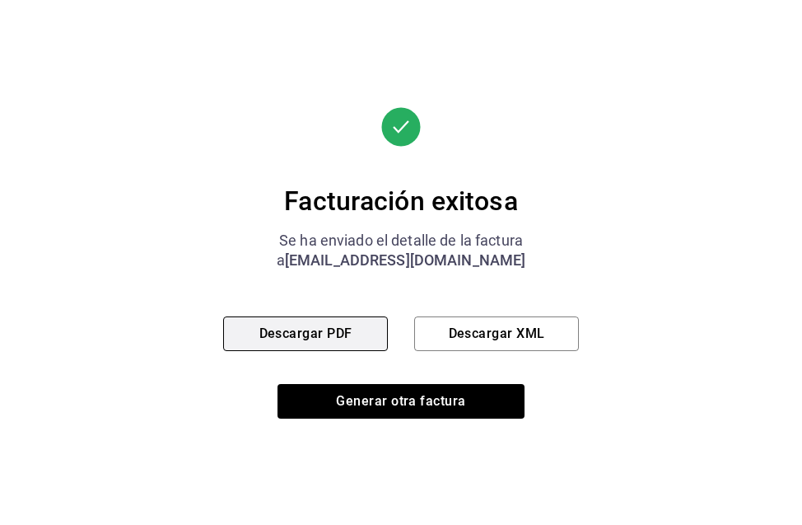
click at [309, 334] on button "Descargar PDF" at bounding box center [305, 333] width 165 height 35
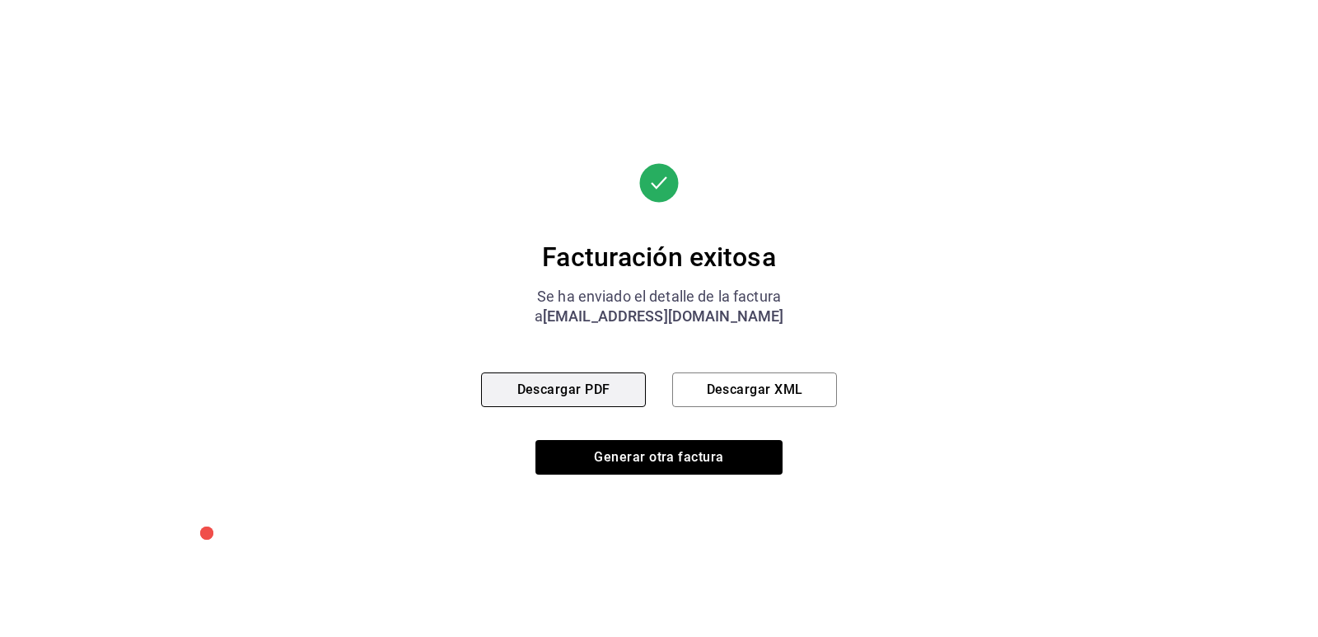
scroll to position [390, 0]
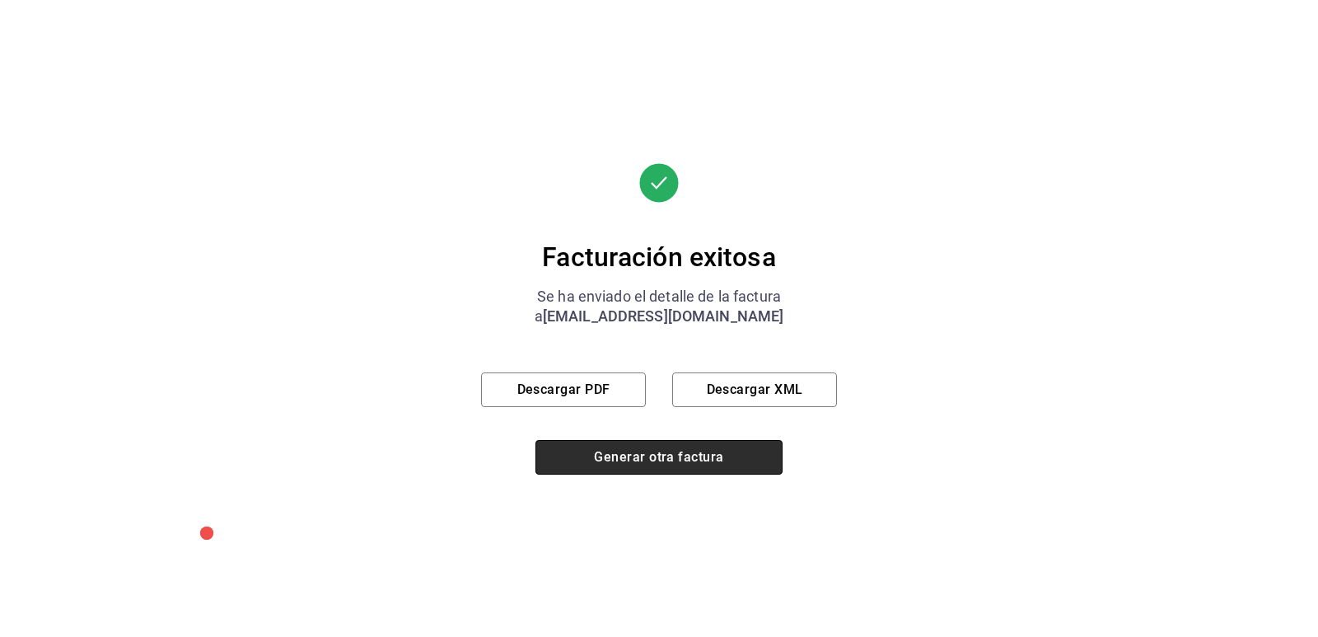
click at [660, 453] on button "Generar otra factura" at bounding box center [658, 457] width 247 height 35
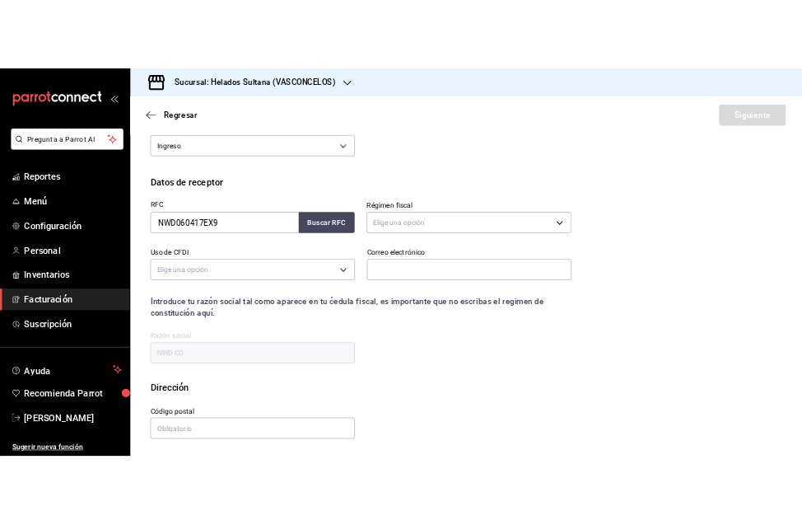
scroll to position [152, 0]
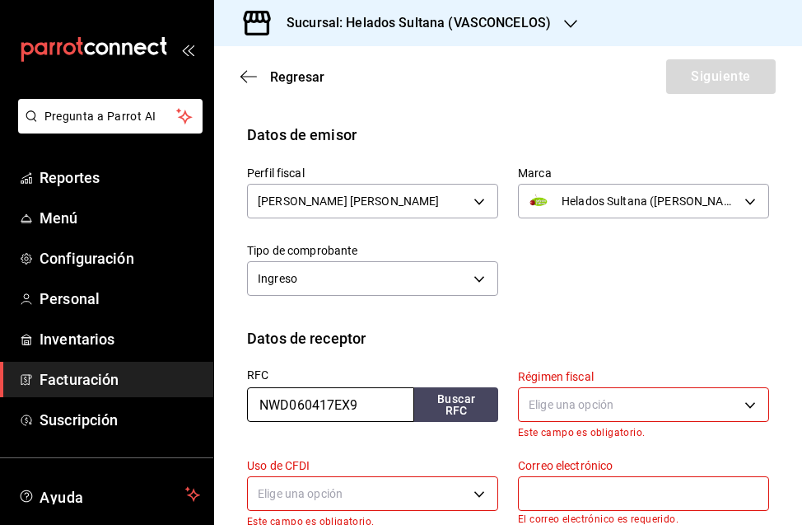
click at [370, 396] on input "NWD060417EX9" at bounding box center [330, 404] width 167 height 35
drag, startPoint x: 334, startPoint y: 404, endPoint x: 171, endPoint y: 404, distance: 163.1
click at [171, 404] on div "Pregunta a Parrot AI Reportes Menú Configuración Personal Inventarios Facturaci…" at bounding box center [401, 262] width 802 height 525
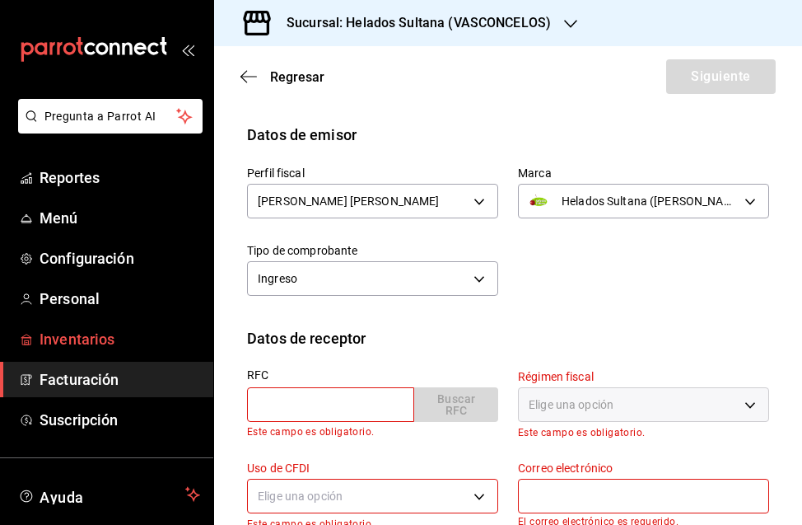
paste input "LCR951127771"
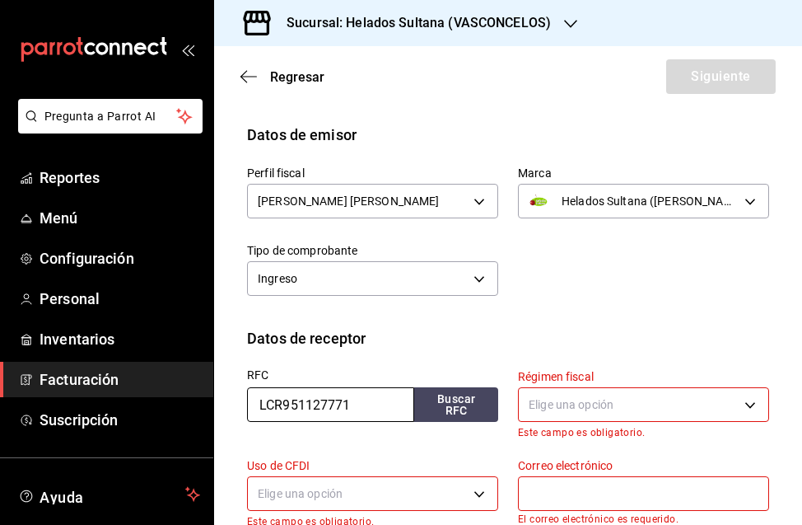
type input "LCR951127771"
click at [628, 403] on body "Pregunta a Parrot AI Reportes Menú Configuración Personal Inventarios Facturaci…" at bounding box center [401, 262] width 802 height 525
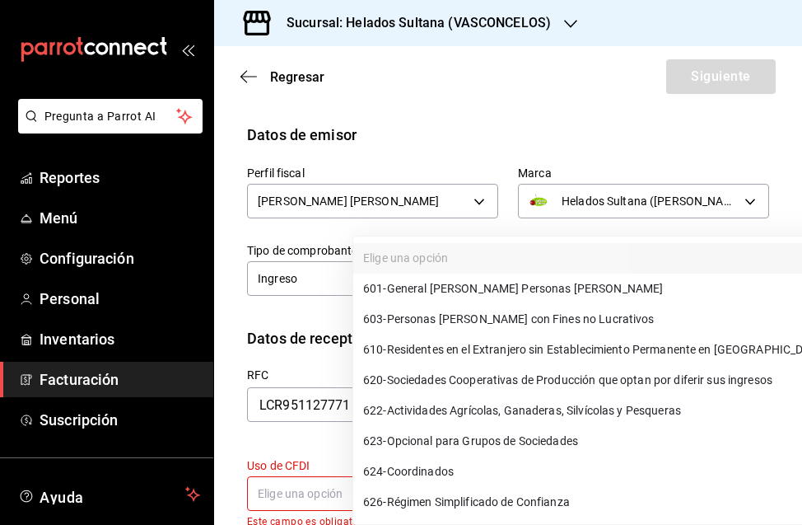
click at [492, 119] on div at bounding box center [401, 262] width 802 height 525
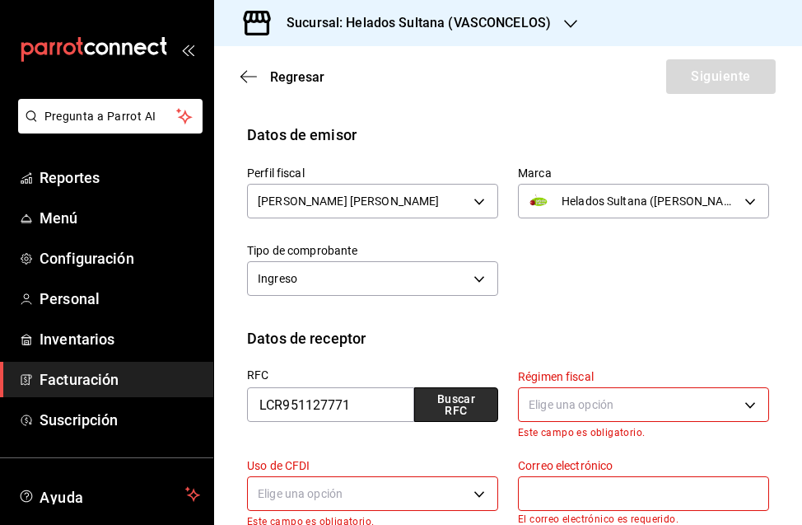
click at [448, 402] on button "Buscar RFC" at bounding box center [456, 404] width 84 height 35
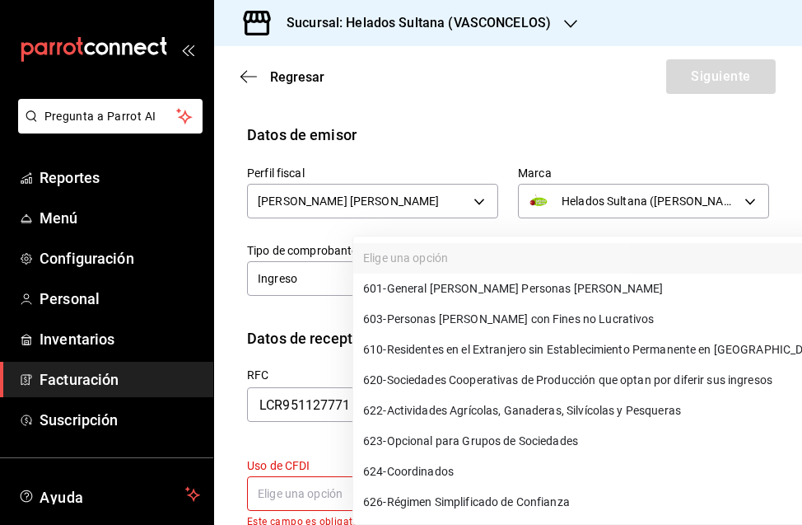
click at [571, 406] on body "Pregunta a Parrot AI Reportes Menú Configuración Personal Inventarios Facturaci…" at bounding box center [401, 262] width 802 height 525
click at [555, 329] on li "603 - Personas [PERSON_NAME] con Fines no Lucrativos" at bounding box center [593, 319] width 480 height 30
type input "603"
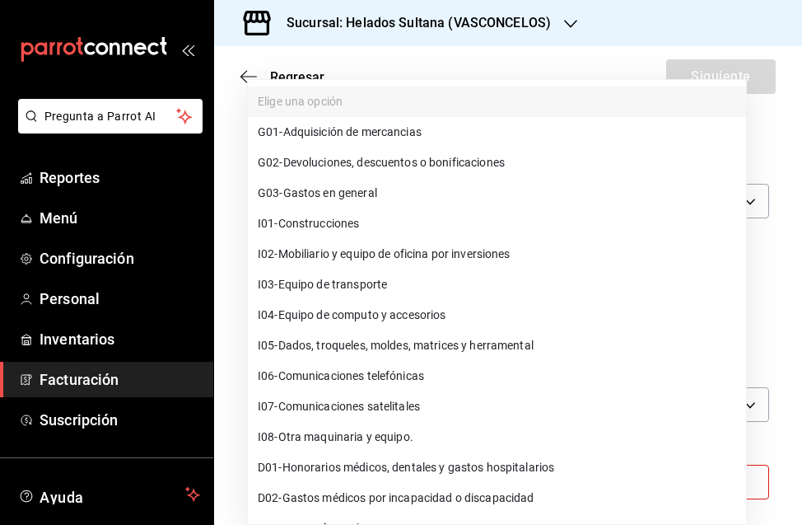
click at [412, 475] on body "Pregunta a Parrot AI Reportes Menú Configuración Personal Inventarios Facturaci…" at bounding box center [401, 262] width 802 height 525
click at [358, 191] on span "G03 - Gastos en general" at bounding box center [317, 193] width 119 height 17
type input "G03"
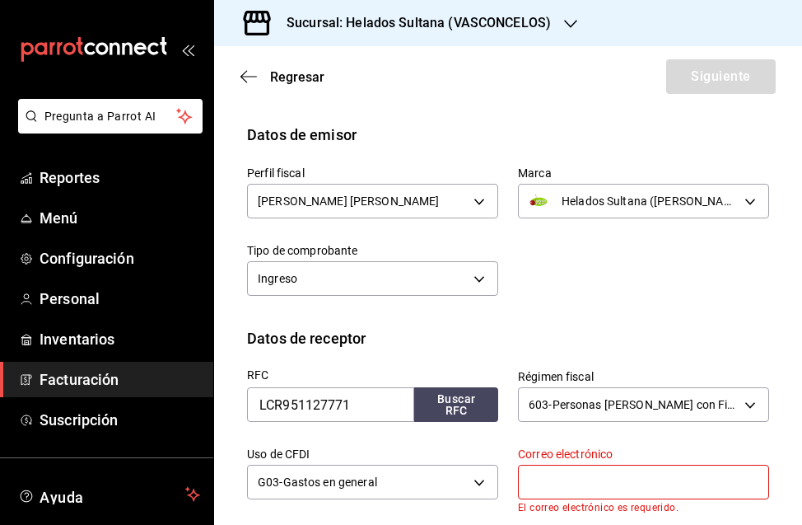
click at [574, 478] on input "text" at bounding box center [643, 482] width 251 height 35
paste input "[EMAIL_ADDRESS][DOMAIN_NAME]"
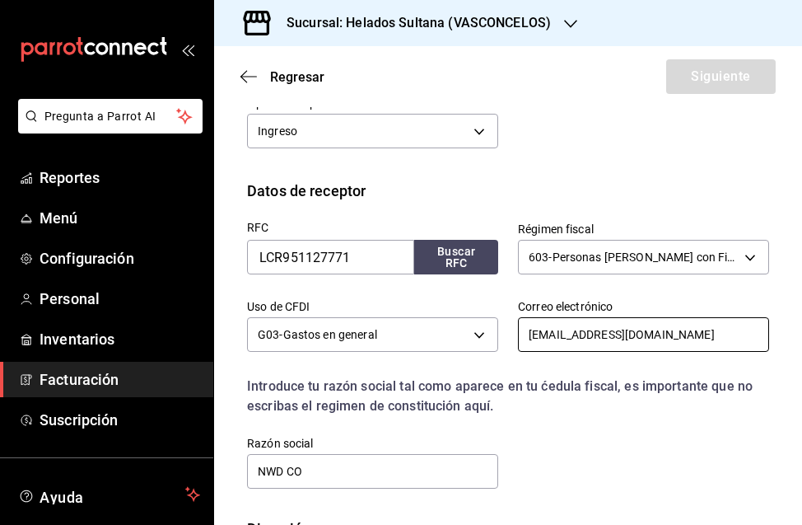
scroll to position [399, 0]
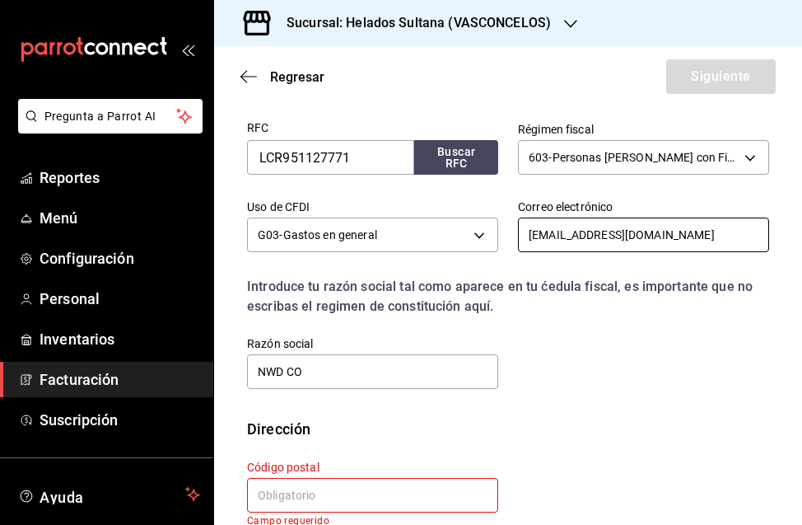
type input "[EMAIL_ADDRESS][DOMAIN_NAME]"
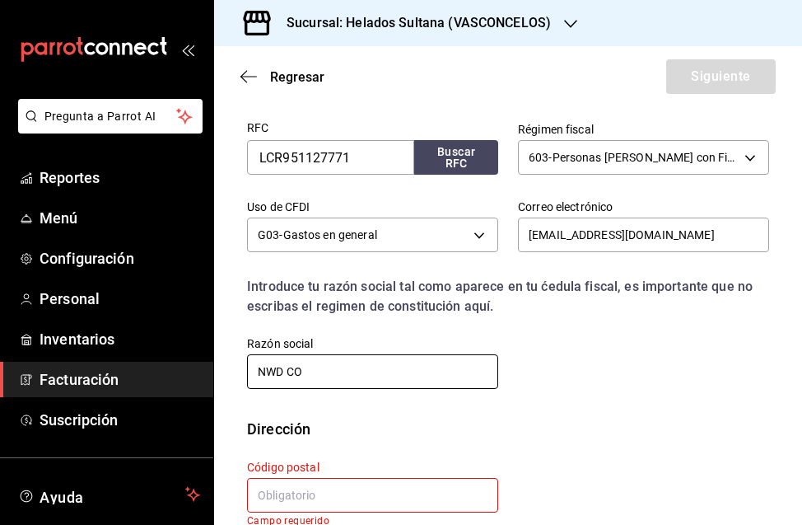
drag, startPoint x: 341, startPoint y: 364, endPoint x: 193, endPoint y: 366, distance: 148.3
click at [193, 366] on div "Pregunta a Parrot AI Reportes Menú Configuración Personal Inventarios Facturaci…" at bounding box center [401, 262] width 802 height 525
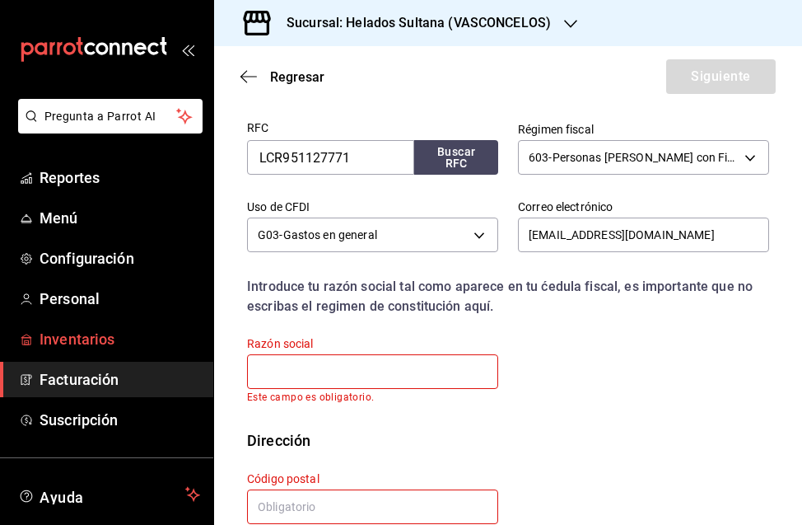
paste input "LEGIONARIOS DE CRISTO"
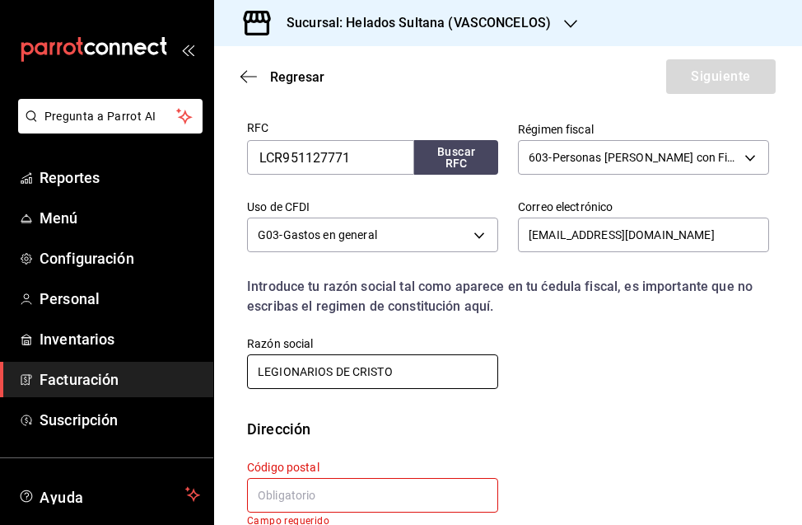
type input "LEGIONARIOS DE CRISTO"
click at [314, 500] on input "text" at bounding box center [372, 495] width 251 height 35
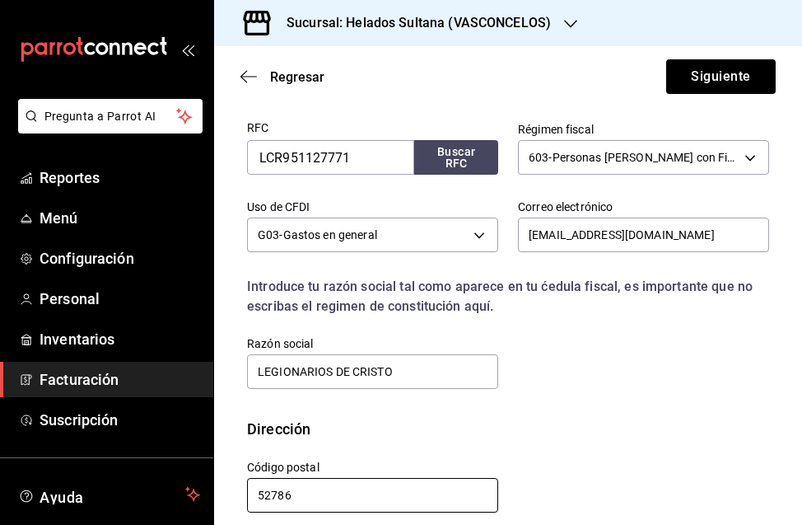
type input "52786"
click at [616, 433] on div "Dirección" at bounding box center [508, 429] width 522 height 22
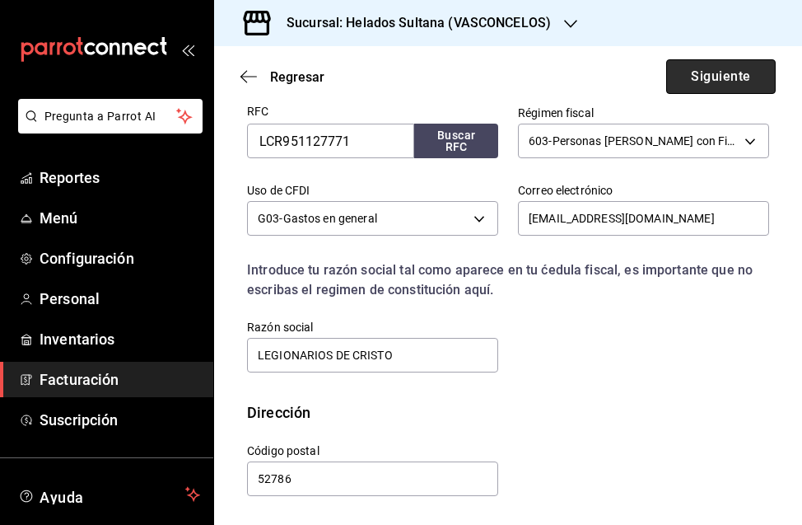
click at [721, 77] on button "Siguiente" at bounding box center [721, 76] width 110 height 35
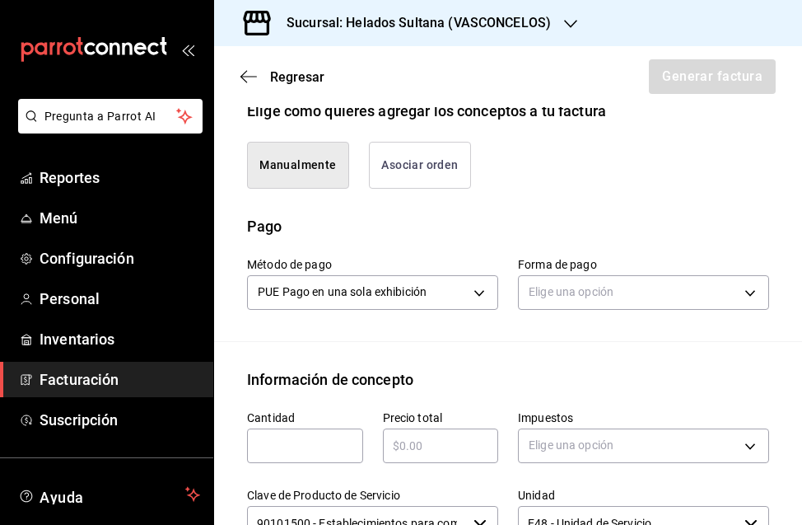
click at [390, 165] on button "Asociar orden" at bounding box center [420, 165] width 102 height 47
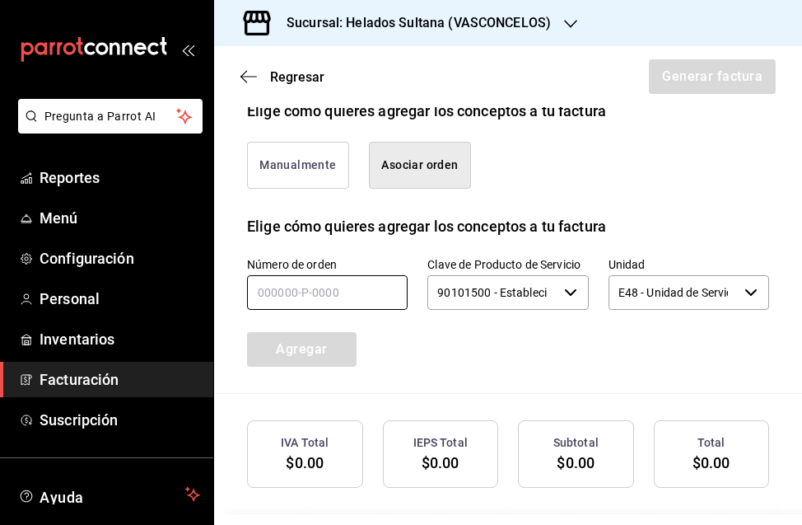
click at [324, 283] on input "text" at bounding box center [327, 292] width 161 height 35
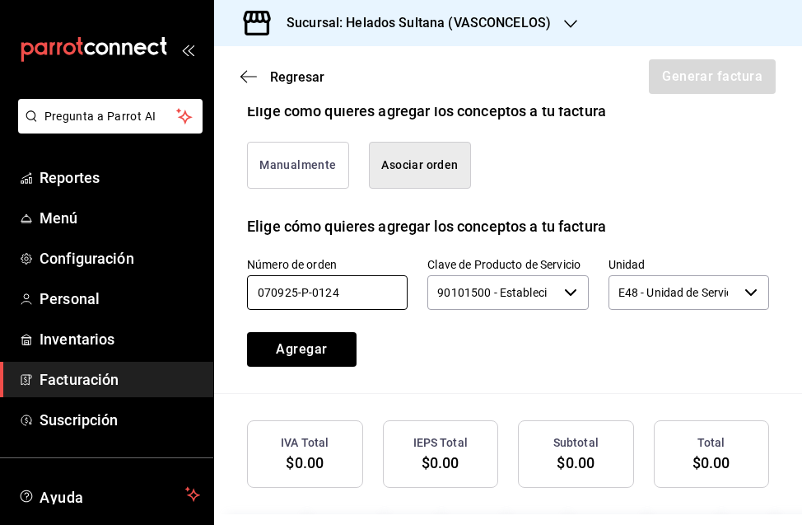
type input "070925-P-0124"
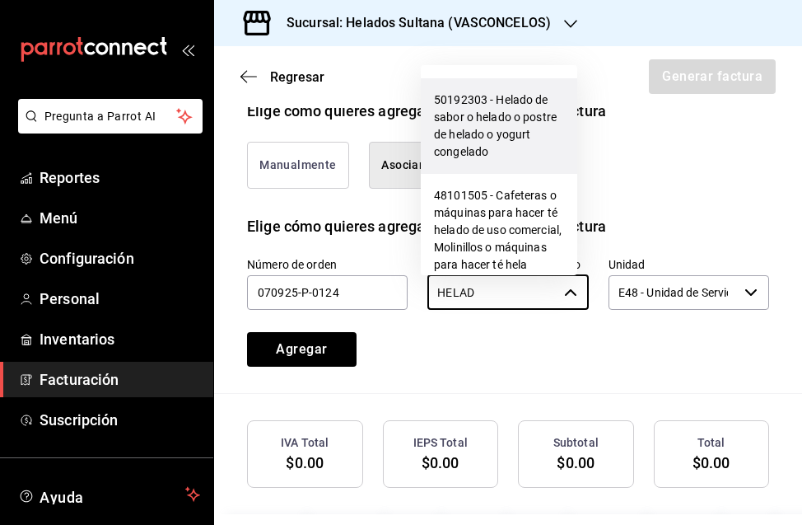
click at [483, 148] on li "50192303 - Helado de sabor o helado o postre de helado o yogurt congelado" at bounding box center [499, 126] width 157 height 96
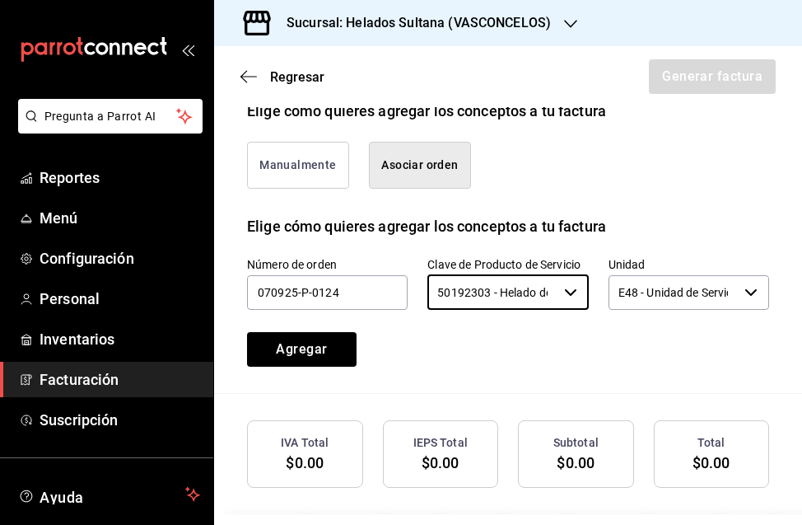
type input "50192303 - Helado de sabor o helado o postre de helado o yogurt congelado"
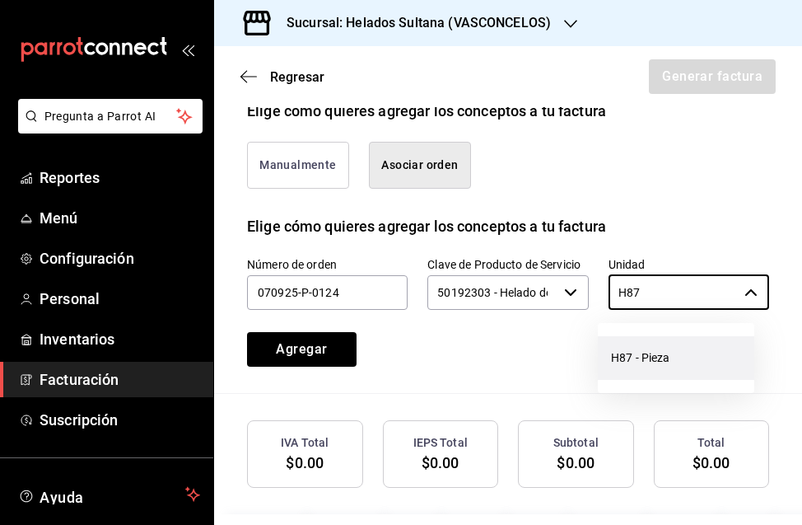
click at [657, 361] on li "H87 - Pieza" at bounding box center [676, 358] width 157 height 44
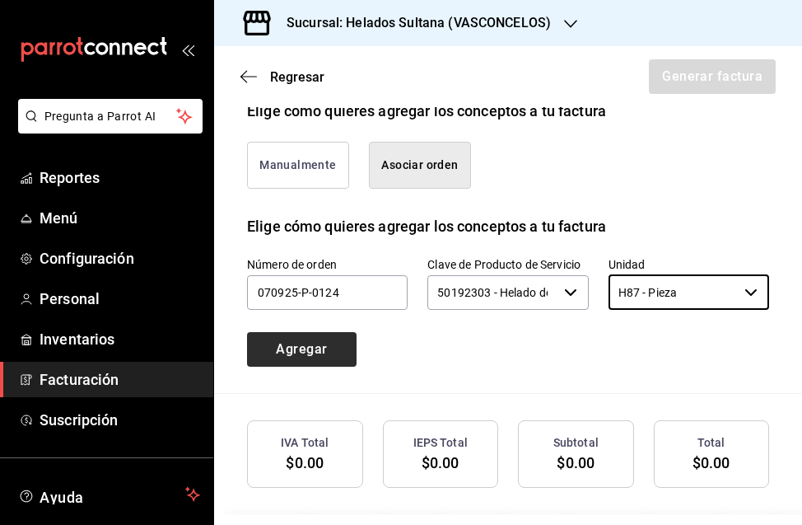
type input "H87 - Pieza"
click at [269, 348] on button "Agregar" at bounding box center [302, 349] width 110 height 35
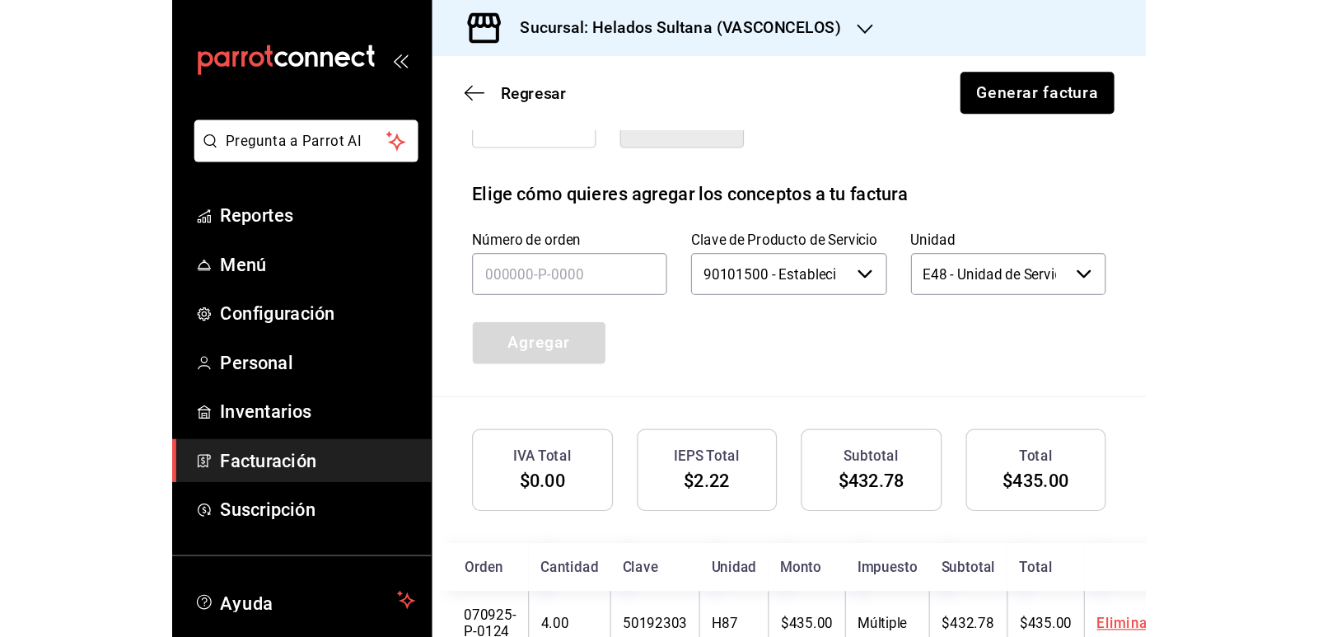
scroll to position [545, 0]
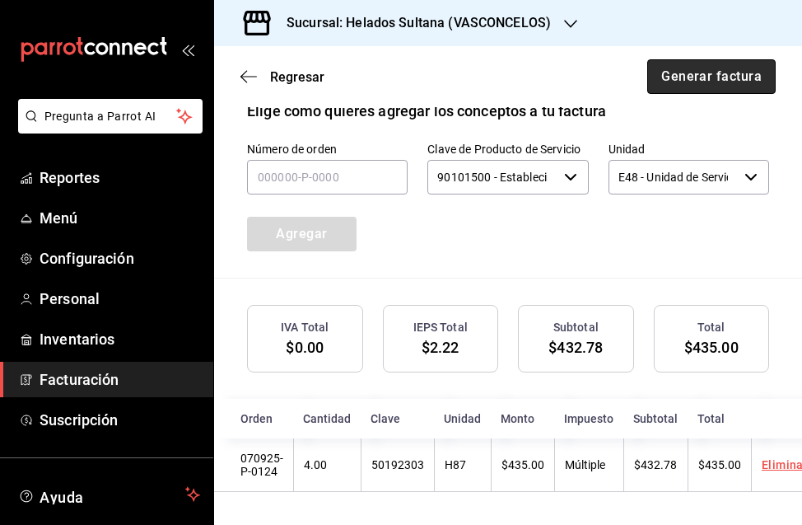
click at [691, 82] on button "Generar factura" at bounding box center [712, 76] width 129 height 35
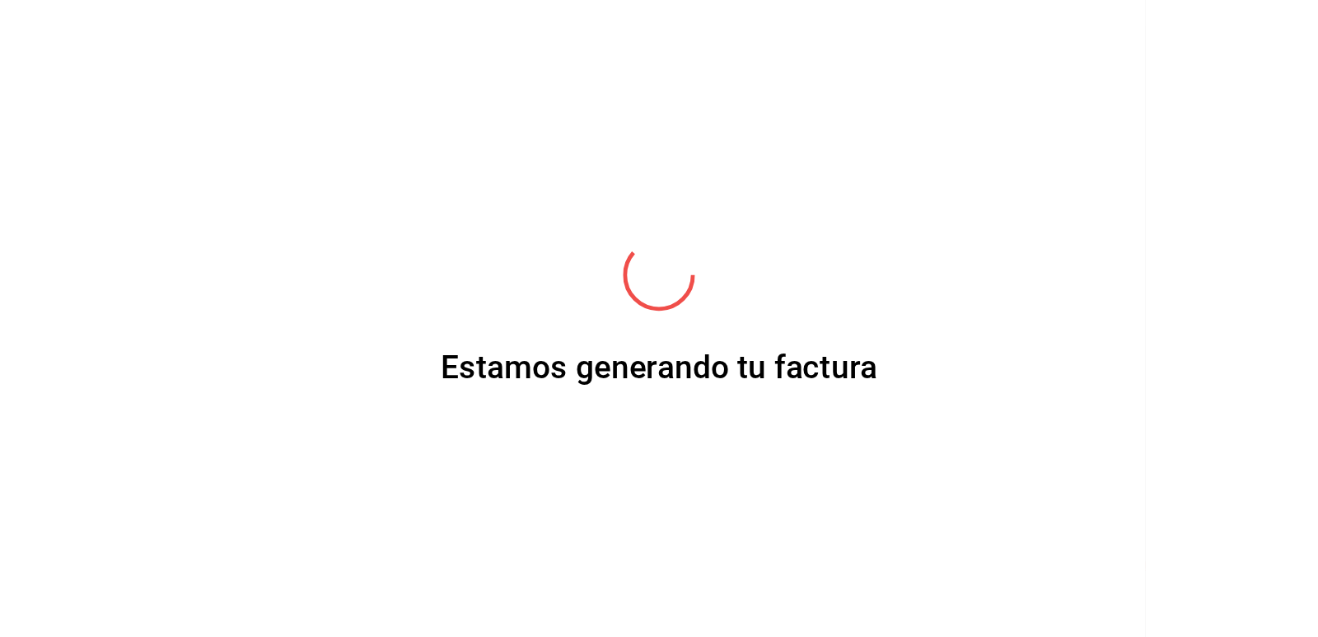
scroll to position [390, 0]
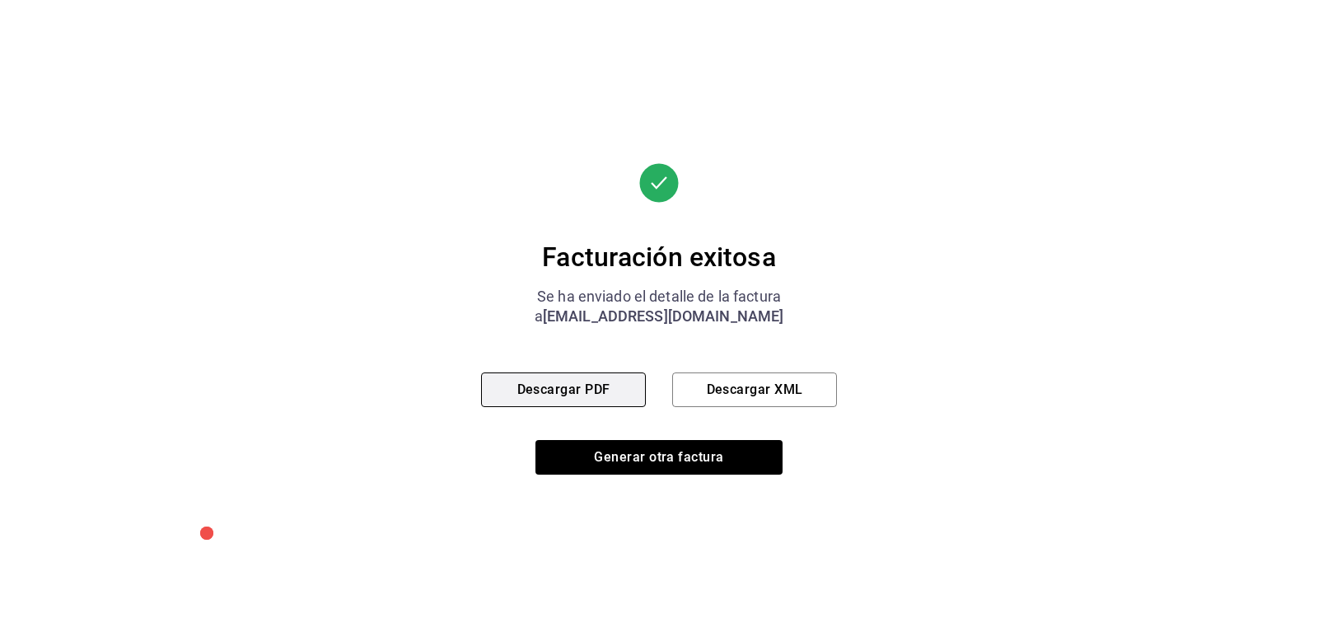
click at [573, 392] on button "Descargar PDF" at bounding box center [563, 389] width 165 height 35
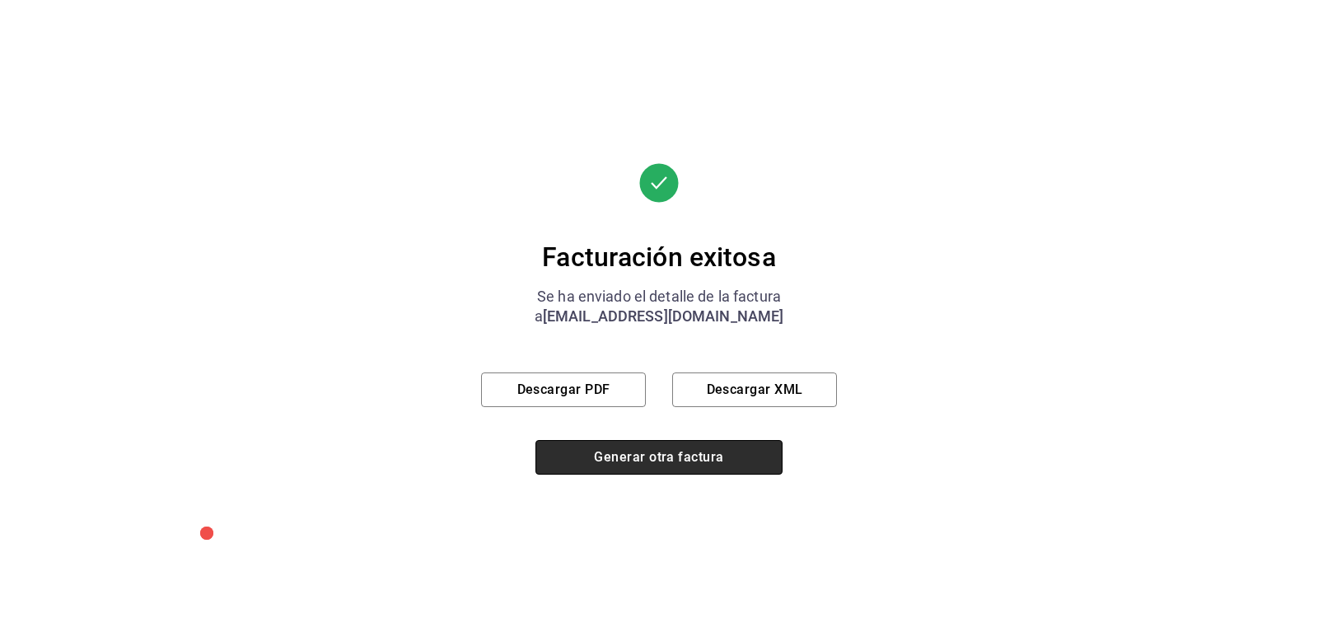
click at [648, 451] on button "Generar otra factura" at bounding box center [658, 457] width 247 height 35
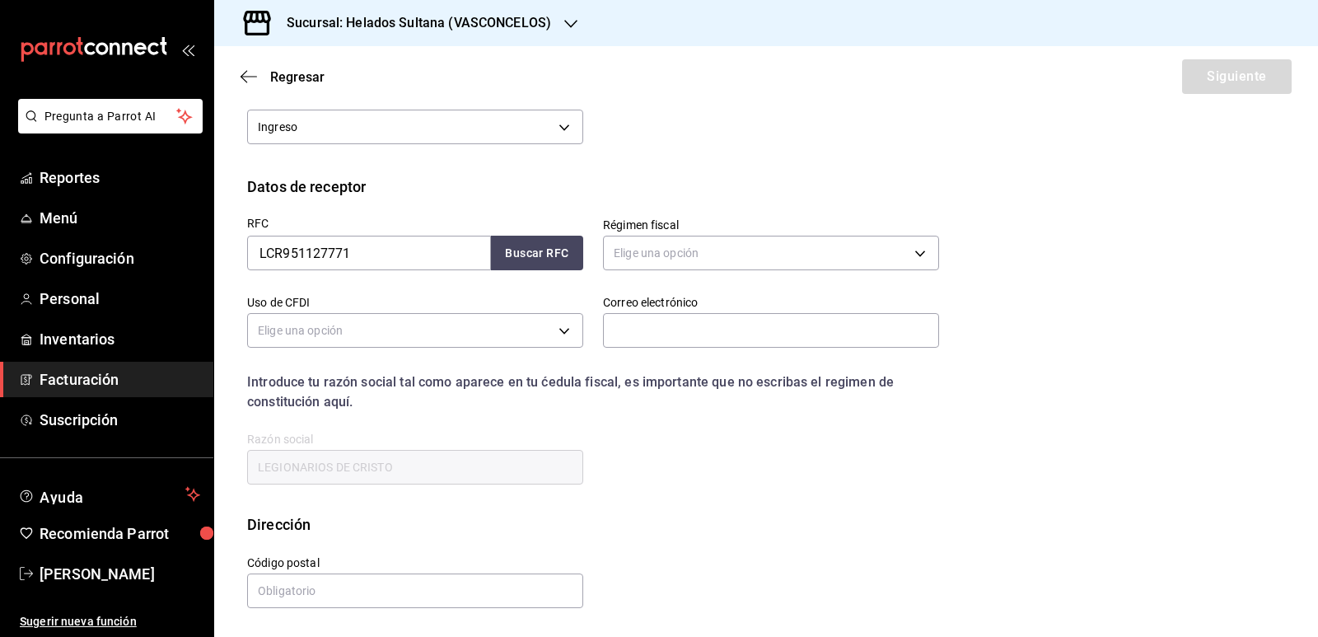
scroll to position [152, 0]
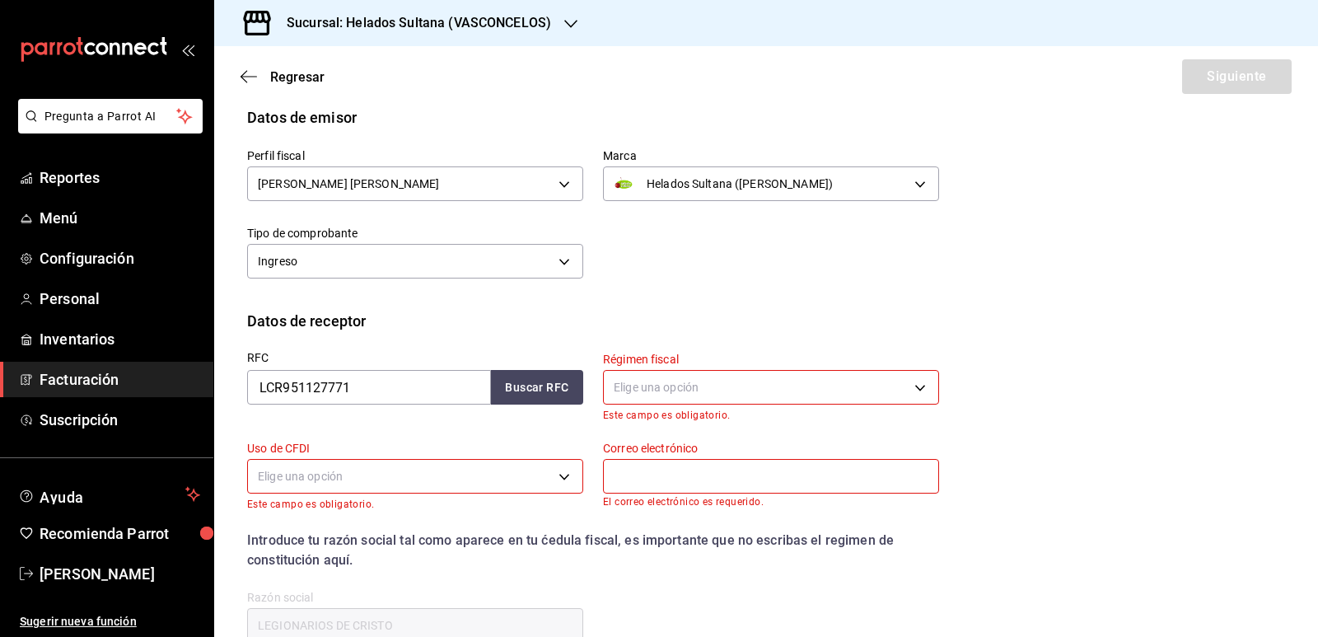
click at [116, 372] on span "Facturación" at bounding box center [120, 379] width 161 height 22
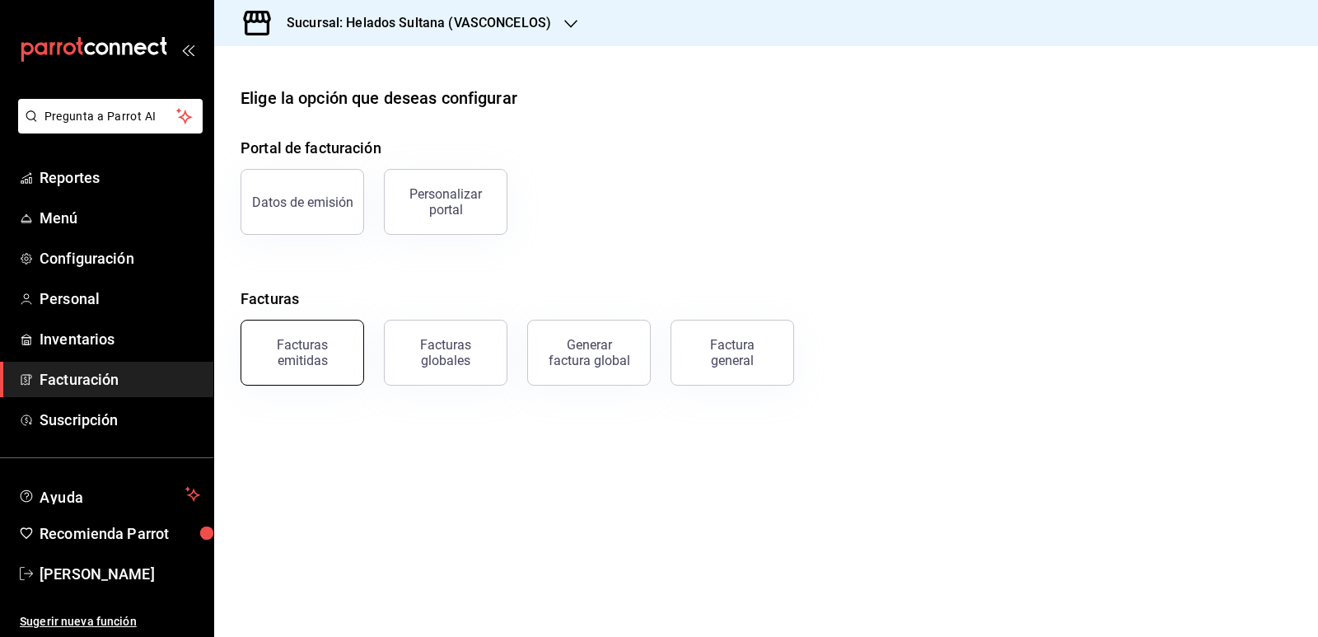
click at [346, 353] on div "Facturas emitidas" at bounding box center [302, 352] width 102 height 31
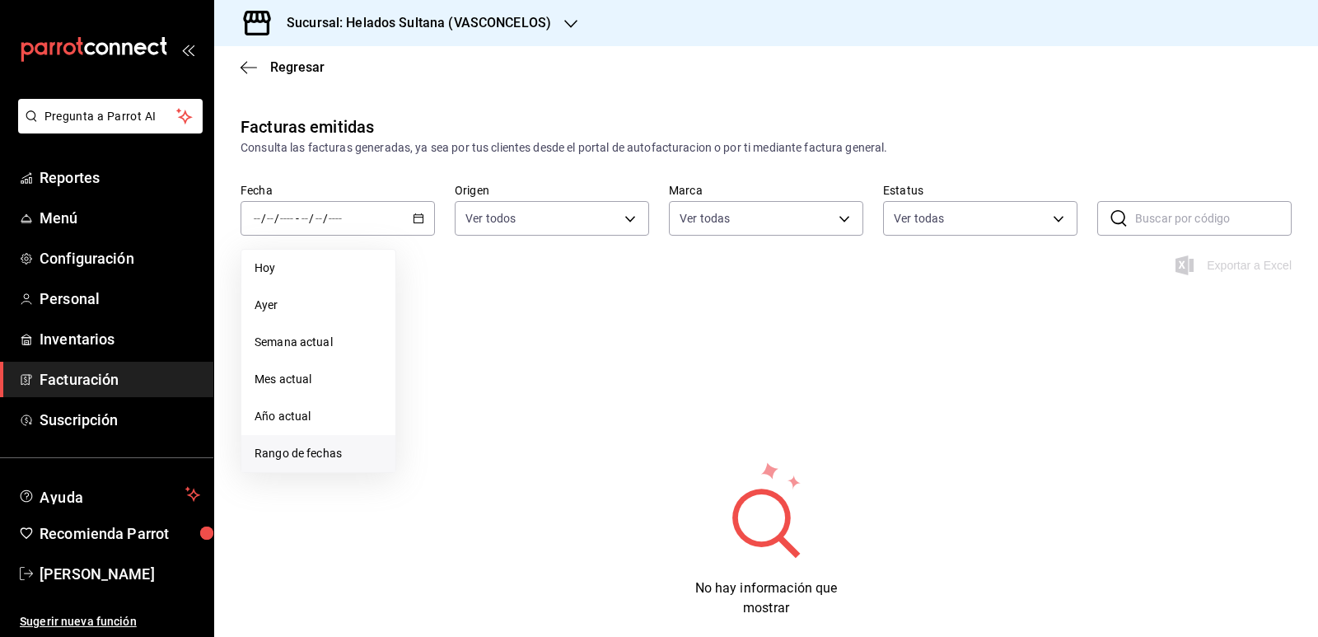
type input "144306c7-8caf-4d8c-ba73-d2b7112157ad"
click at [321, 447] on span "Rango de fechas" at bounding box center [319, 453] width 128 height 17
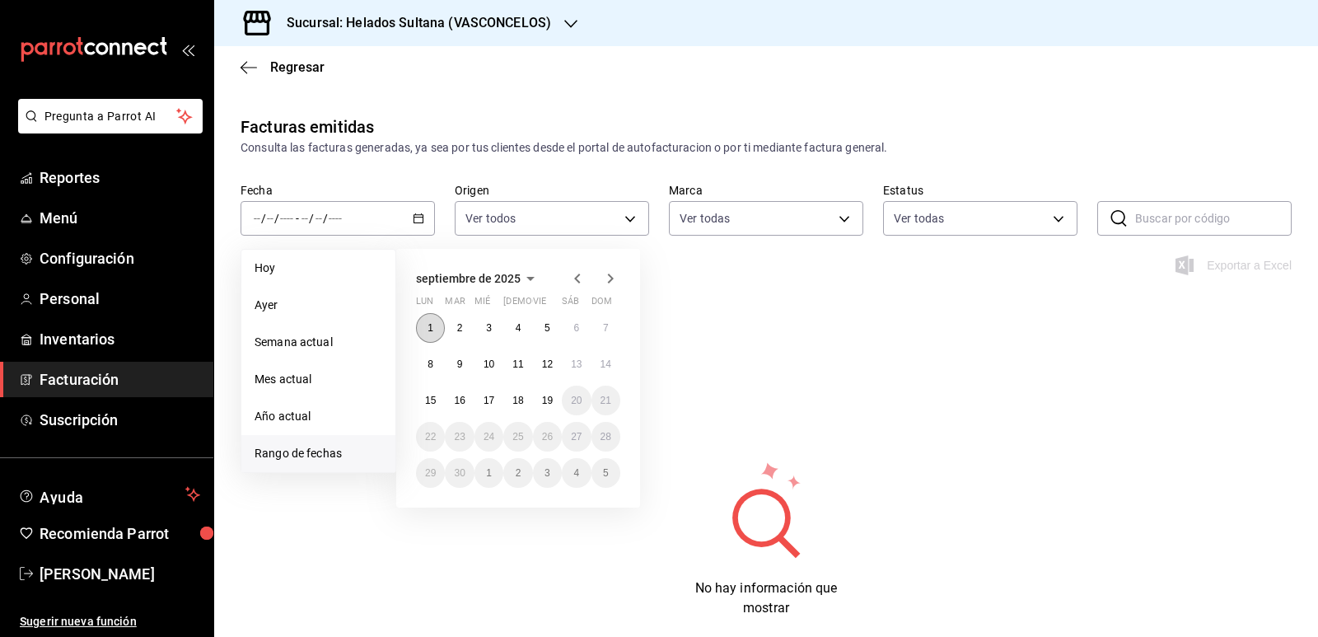
click at [434, 320] on button "1" at bounding box center [430, 328] width 29 height 30
click at [549, 396] on abbr "19" at bounding box center [547, 401] width 11 height 12
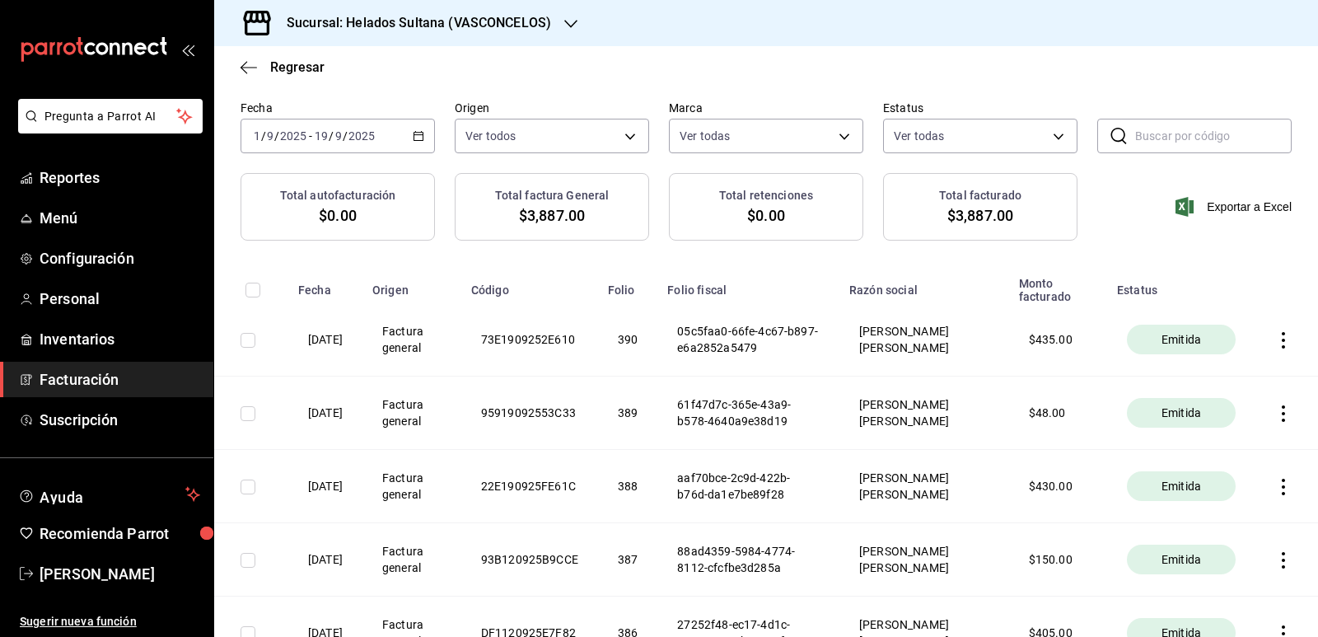
scroll to position [165, 0]
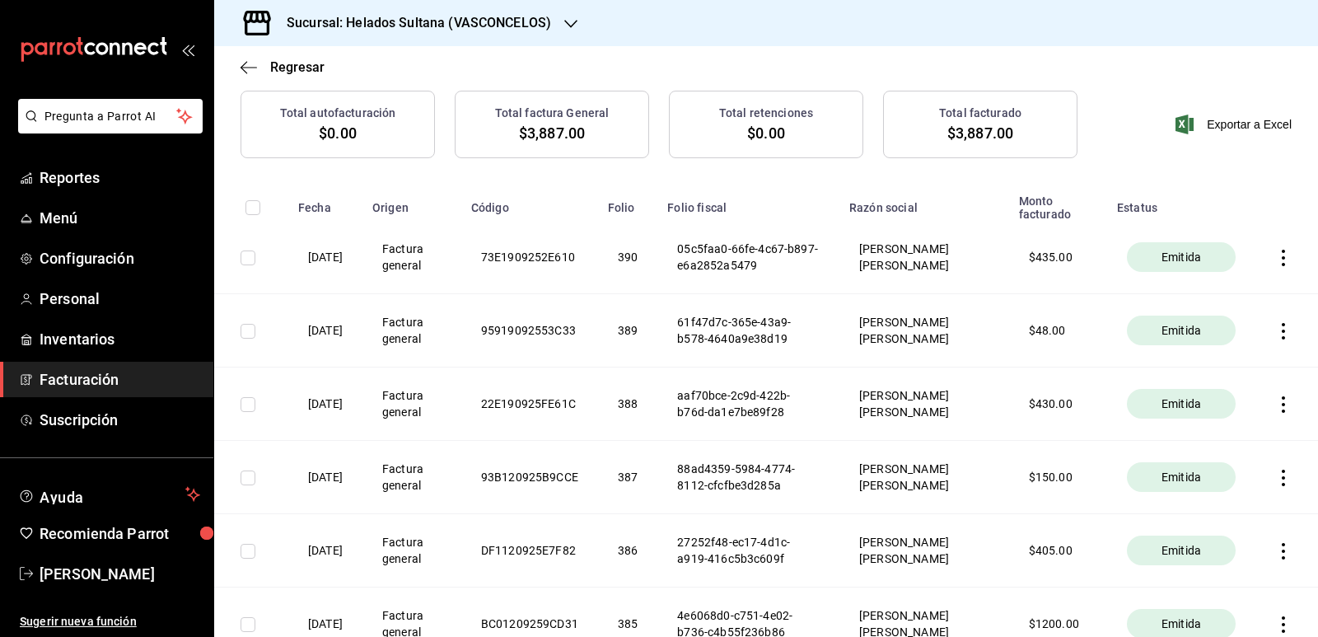
click at [1275, 479] on icon "button" at bounding box center [1283, 478] width 16 height 16
click at [1218, 442] on div "Descargar PDF" at bounding box center [1219, 438] width 79 height 13
click at [1282, 552] on icon "button" at bounding box center [1283, 551] width 3 height 16
click at [1236, 507] on div "Descargar PDF" at bounding box center [1219, 511] width 79 height 13
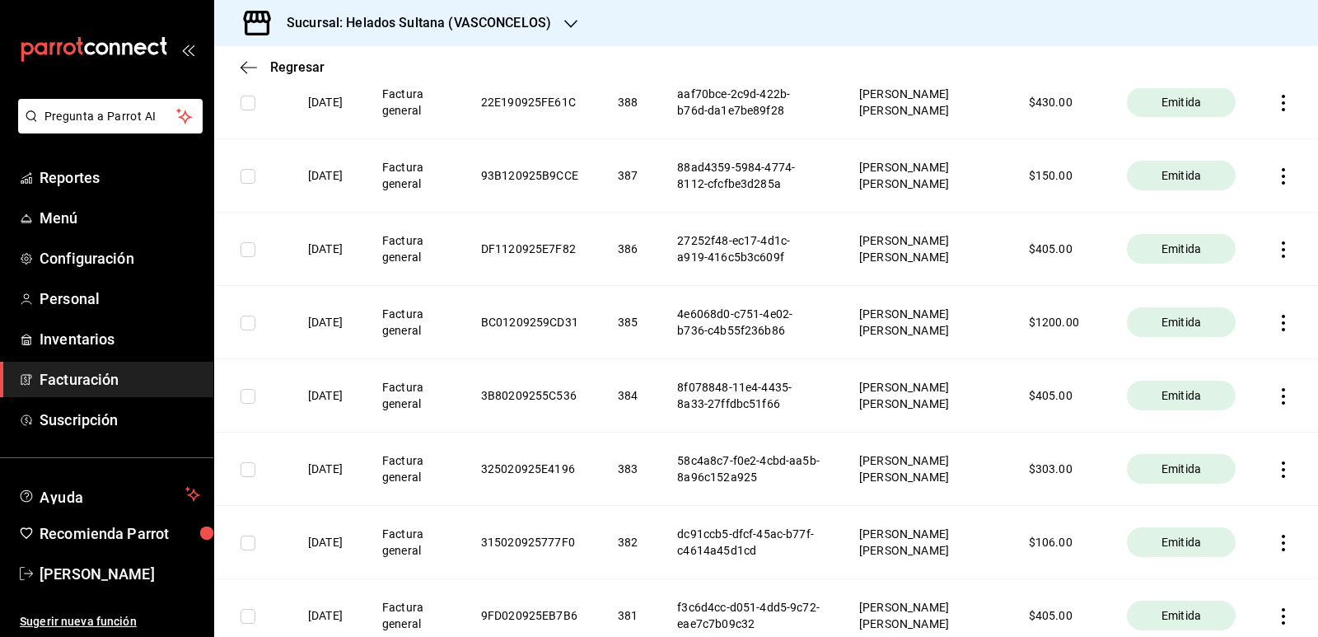
scroll to position [494, 0]
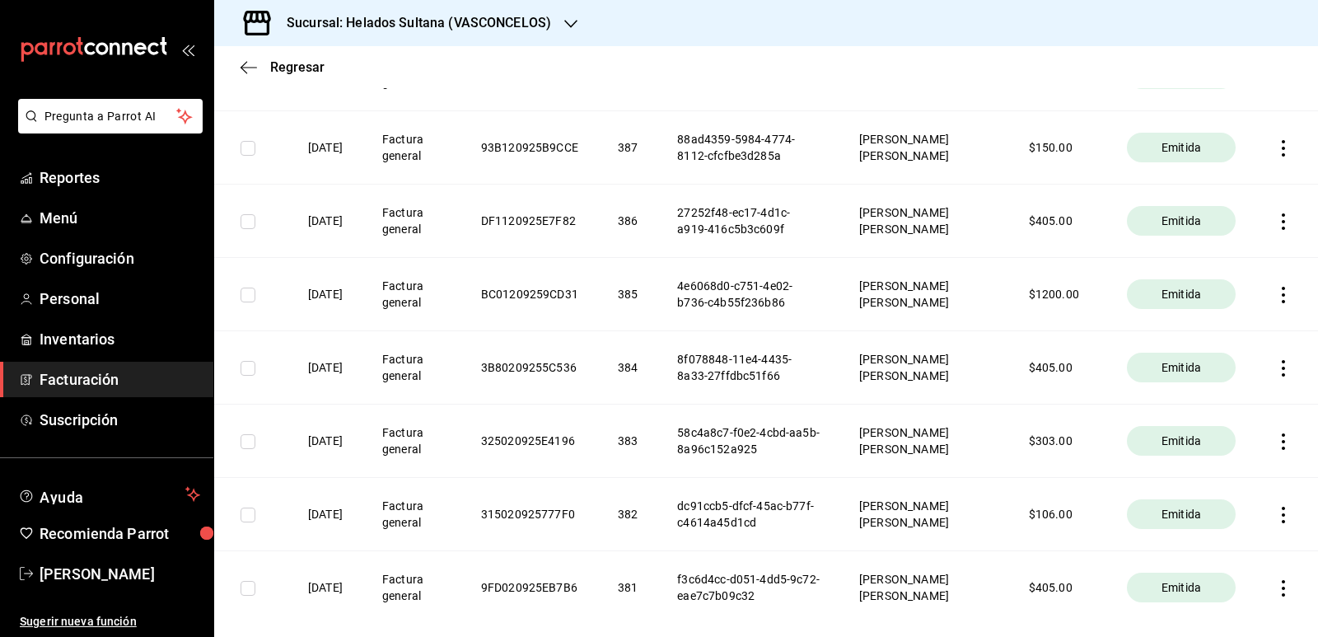
click at [1275, 294] on icon "button" at bounding box center [1283, 295] width 16 height 16
click at [1208, 255] on div "Descargar PDF" at bounding box center [1219, 255] width 79 height 13
click at [1275, 365] on icon "button" at bounding box center [1283, 368] width 16 height 16
click at [1195, 329] on div "Descargar PDF" at bounding box center [1219, 328] width 79 height 13
click at [1275, 444] on icon "button" at bounding box center [1283, 441] width 16 height 16
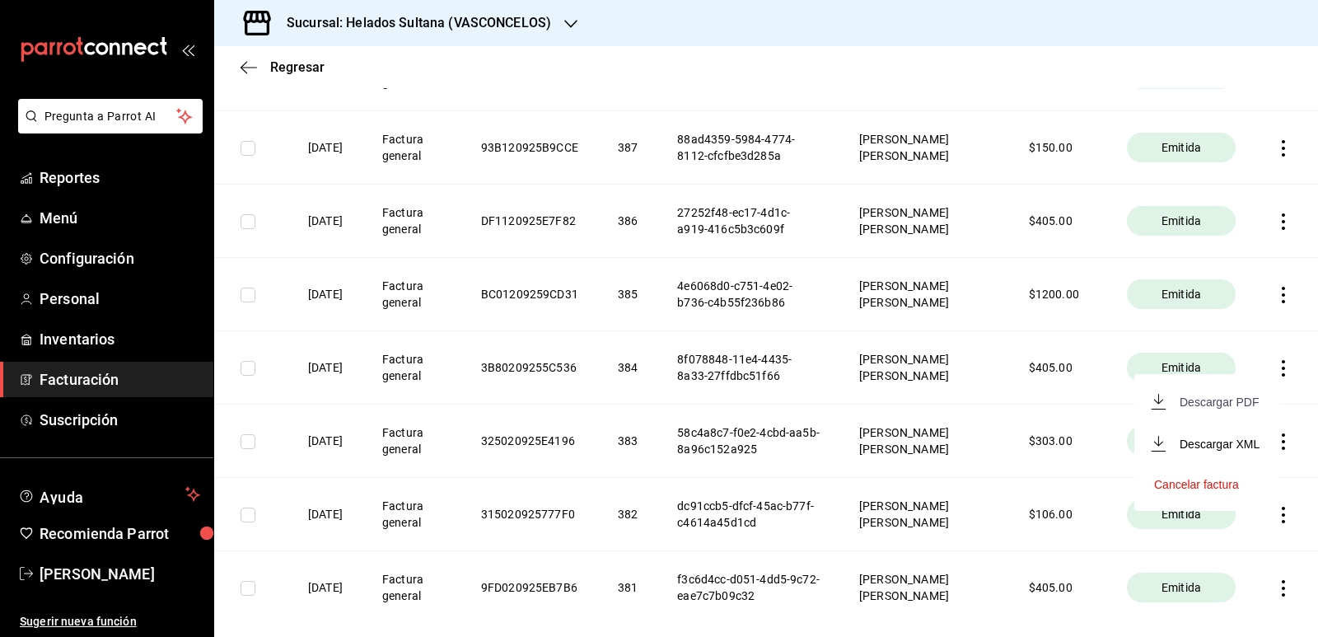
click at [1210, 398] on div "Descargar PDF" at bounding box center [1219, 401] width 79 height 13
click at [1275, 514] on icon "button" at bounding box center [1283, 515] width 16 height 16
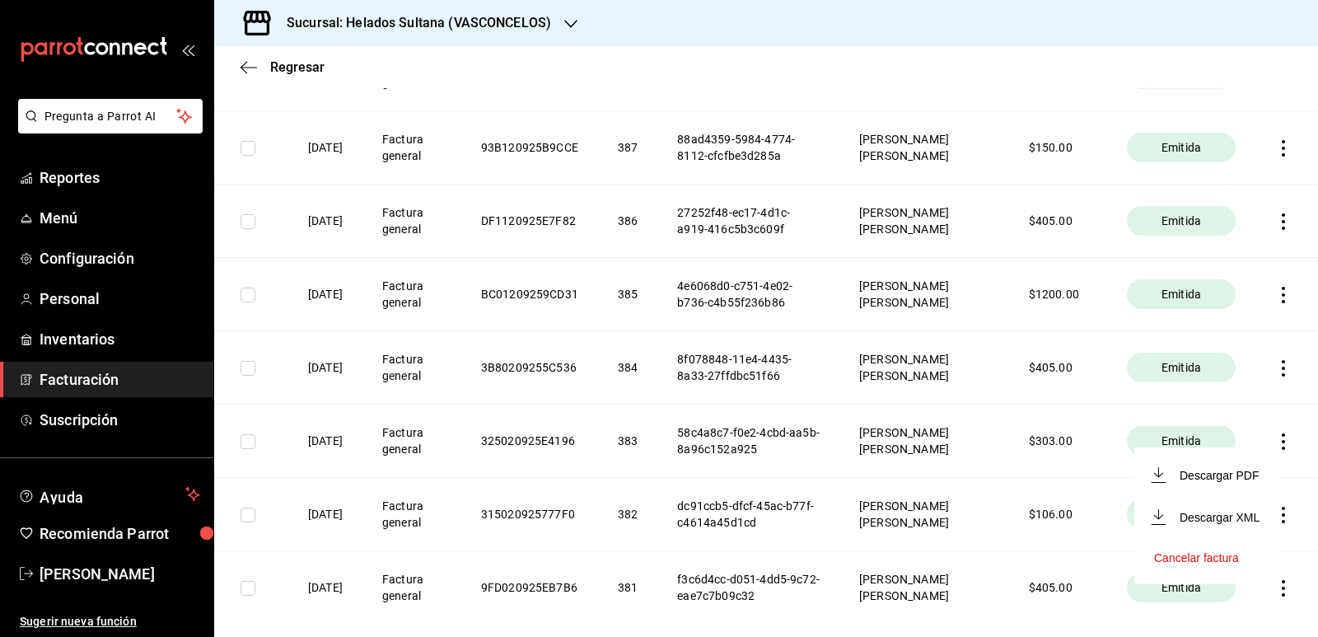
click at [1193, 465] on li "Descargar PDF" at bounding box center [1206, 475] width 145 height 42
click at [1282, 589] on icon "button" at bounding box center [1283, 588] width 3 height 16
click at [1204, 519] on div "Descargar PDF" at bounding box center [1219, 514] width 79 height 13
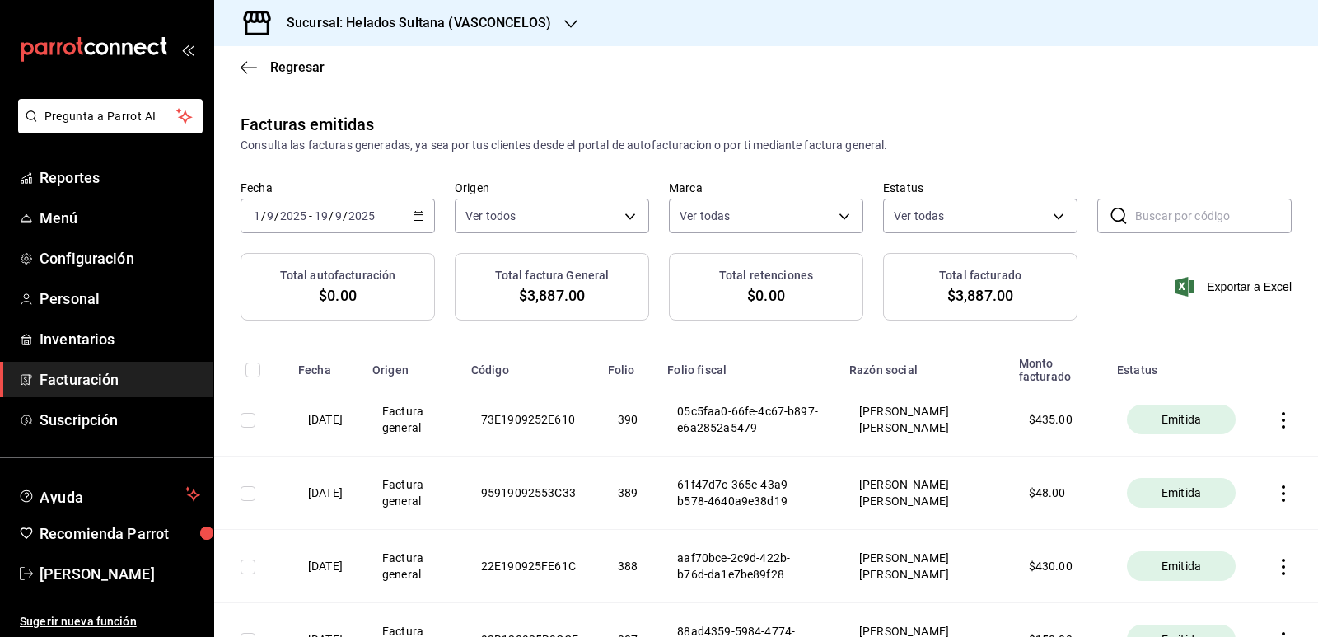
scroll to position [0, 0]
click at [250, 372] on input "checkbox" at bounding box center [253, 372] width 15 height 15
checkbox input "true"
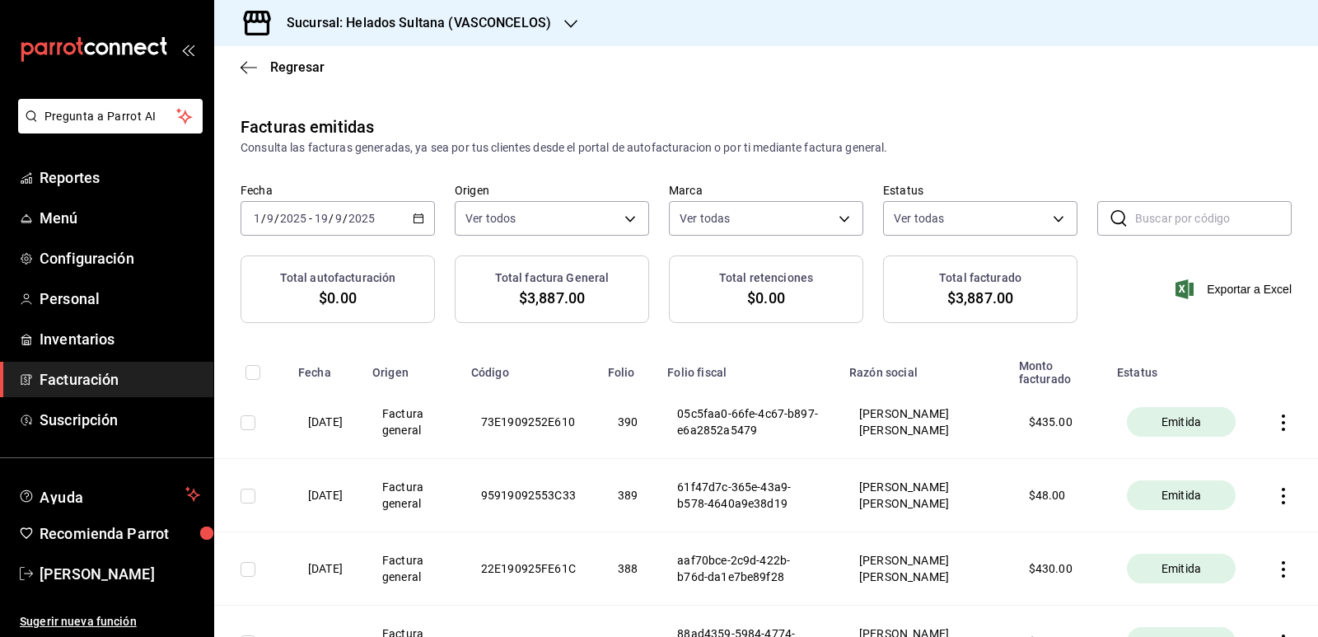
checkbox input "true"
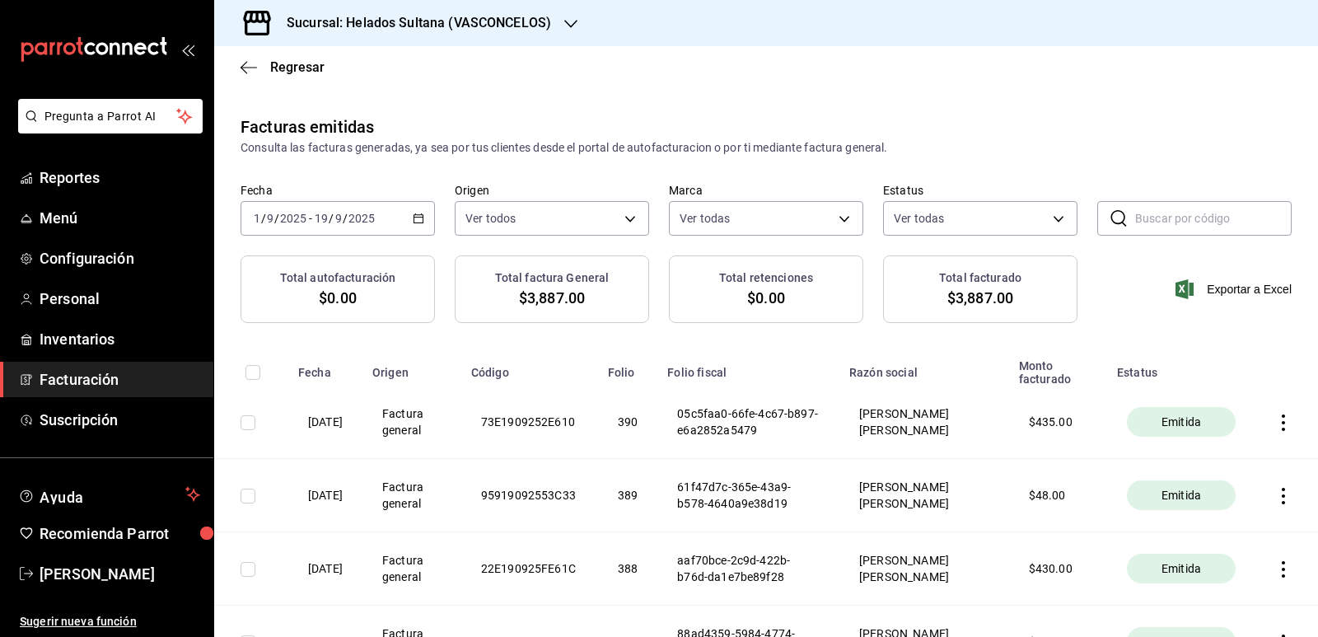
checkbox input "true"
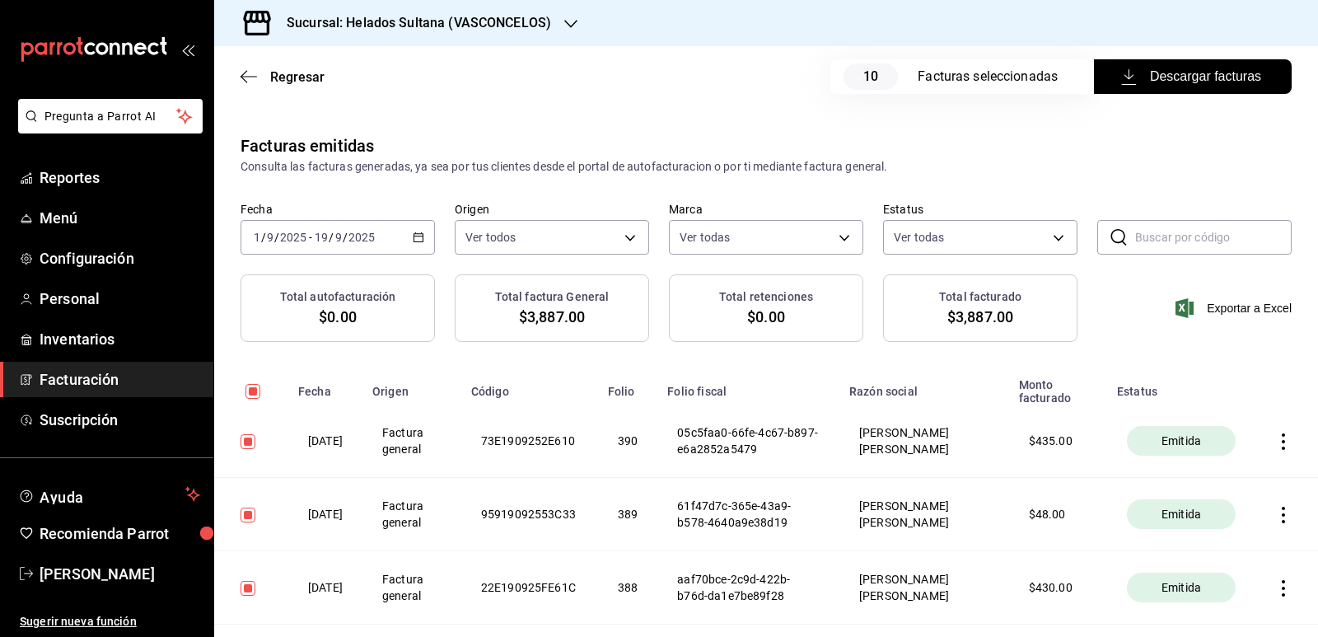
click at [395, 235] on div "[DATE] [DATE] - [DATE] [DATE]" at bounding box center [338, 237] width 194 height 35
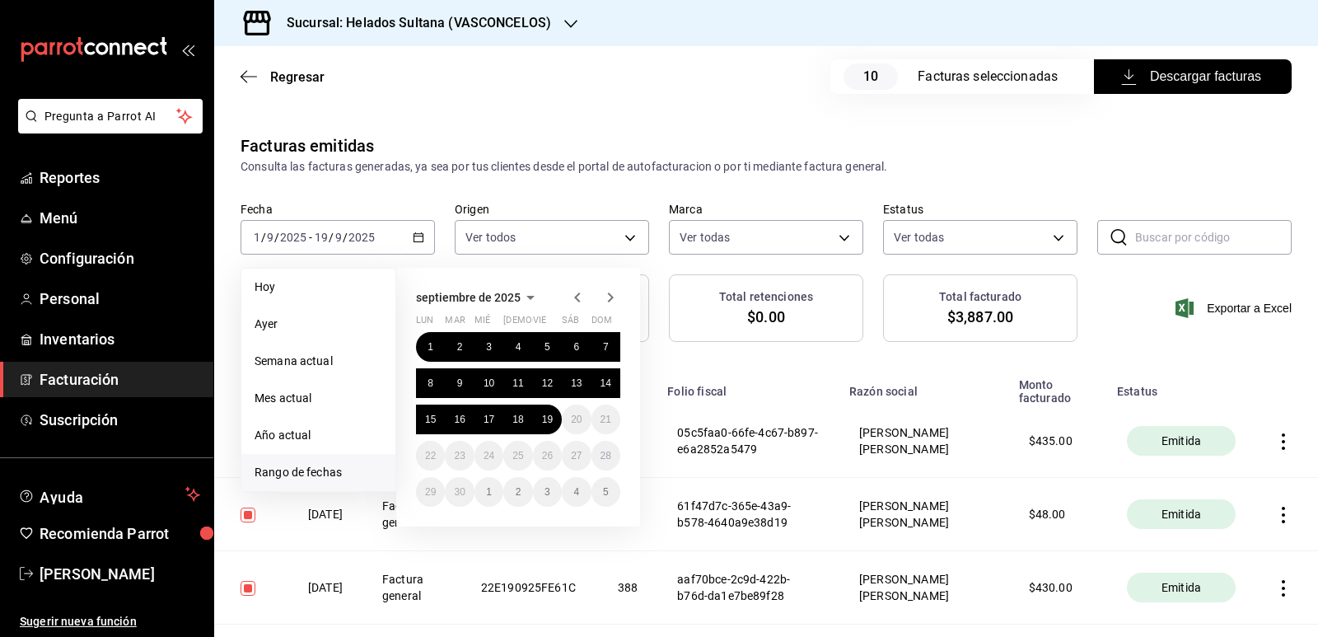
click at [579, 301] on icon "button" at bounding box center [577, 297] width 6 height 10
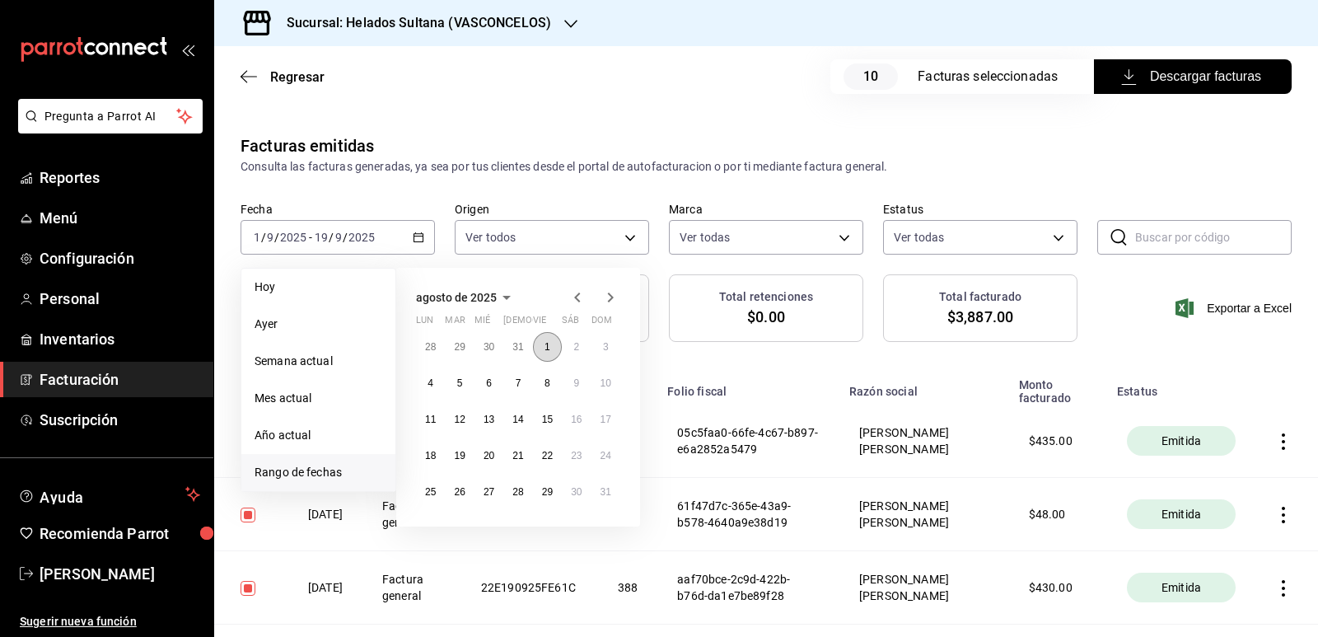
click at [541, 354] on button "1" at bounding box center [547, 347] width 29 height 30
click at [600, 485] on button "31" at bounding box center [606, 492] width 29 height 30
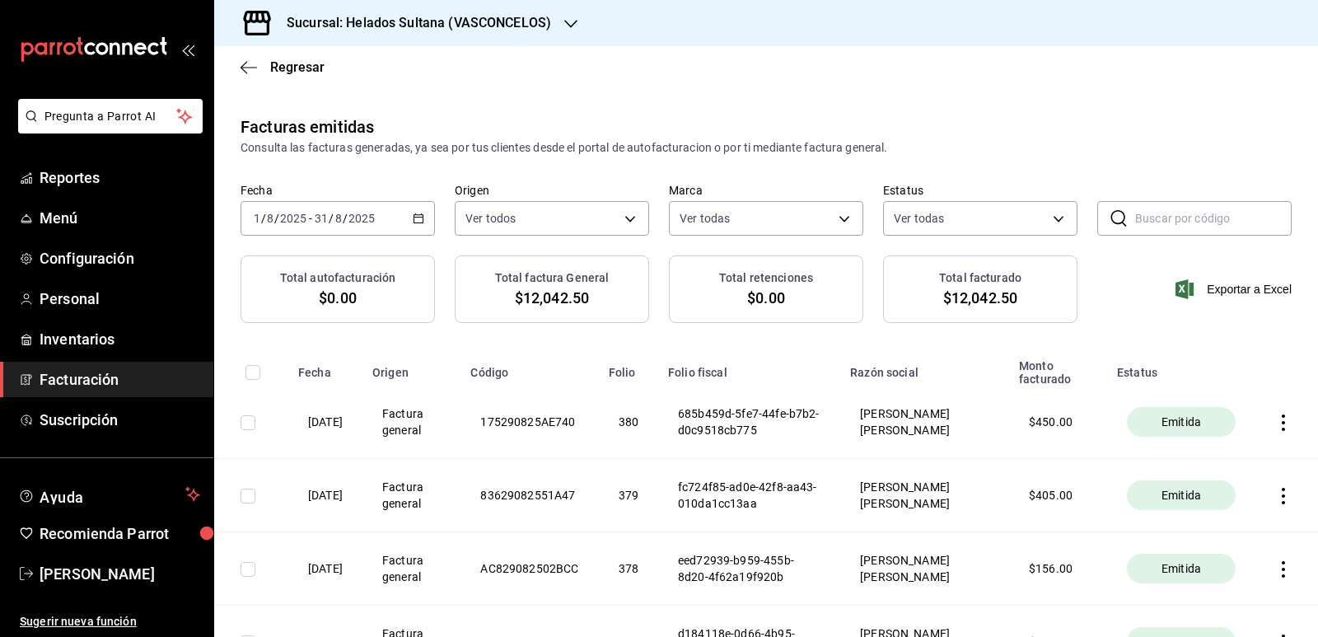
click at [252, 368] on input "checkbox" at bounding box center [253, 372] width 15 height 15
checkbox input "true"
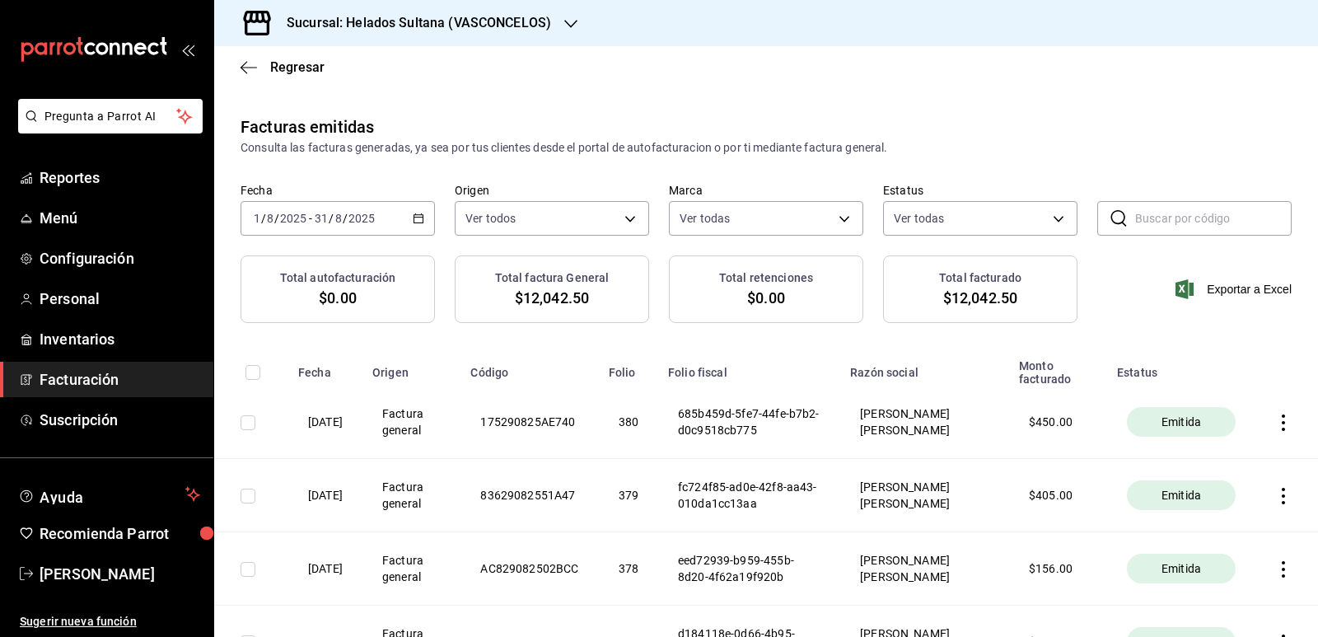
checkbox input "true"
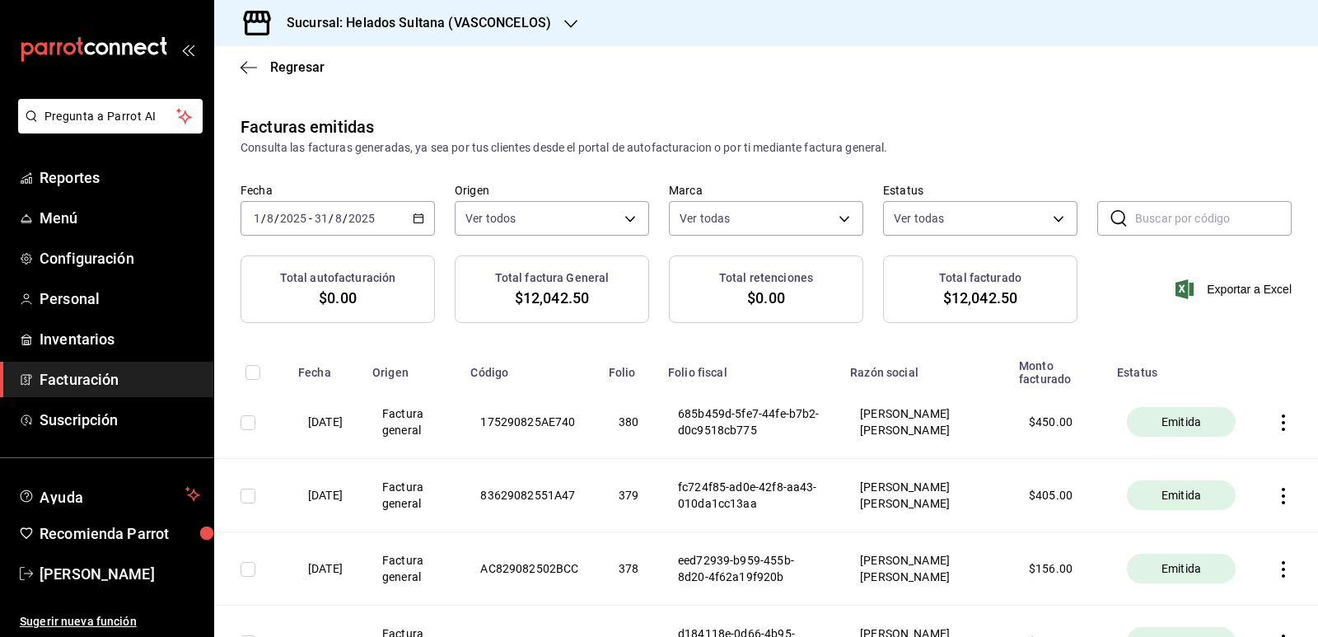
checkbox input "true"
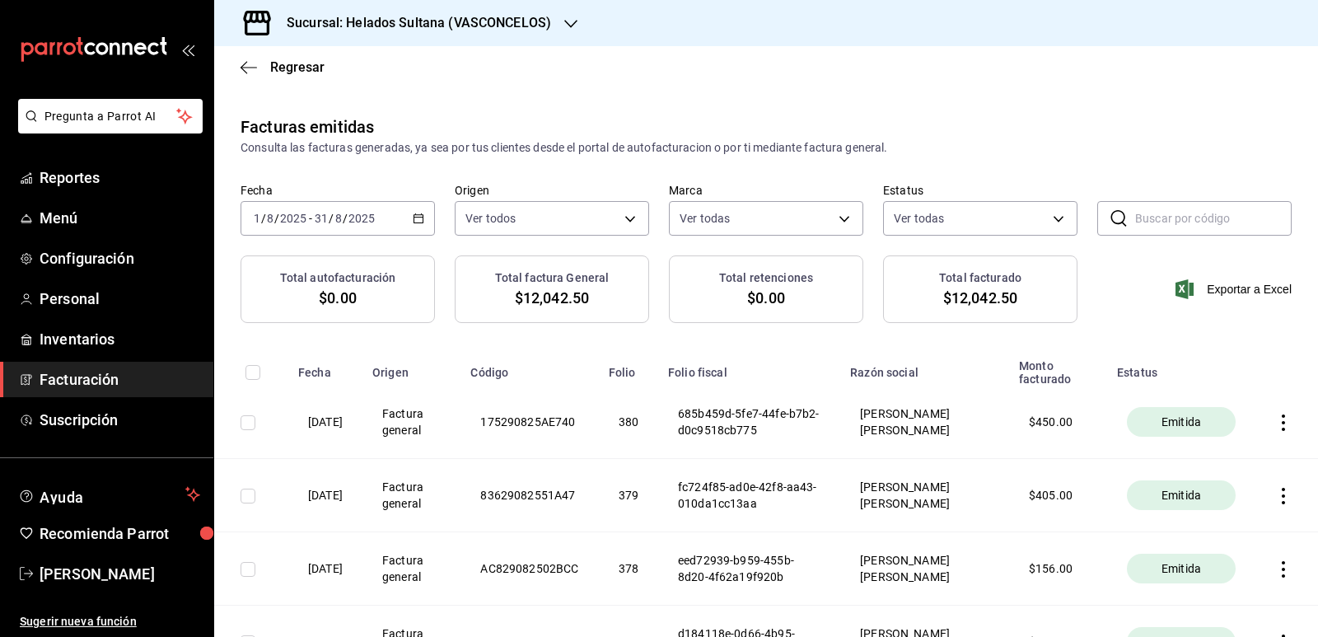
checkbox input "true"
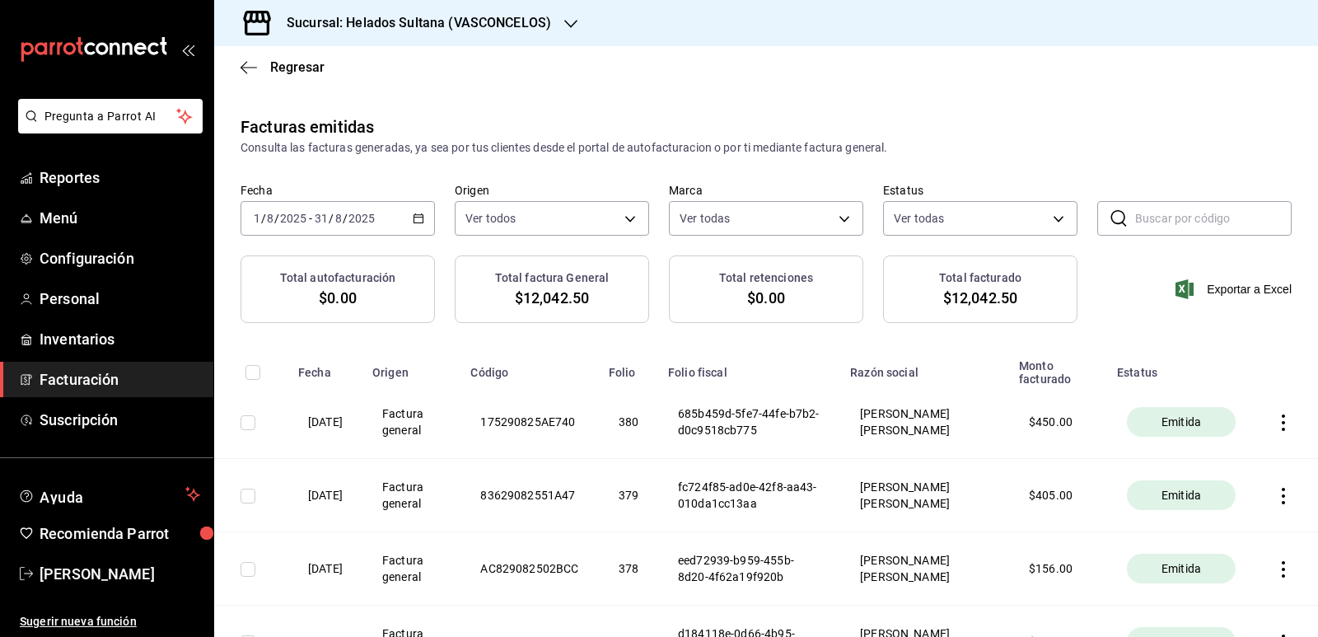
checkbox input "true"
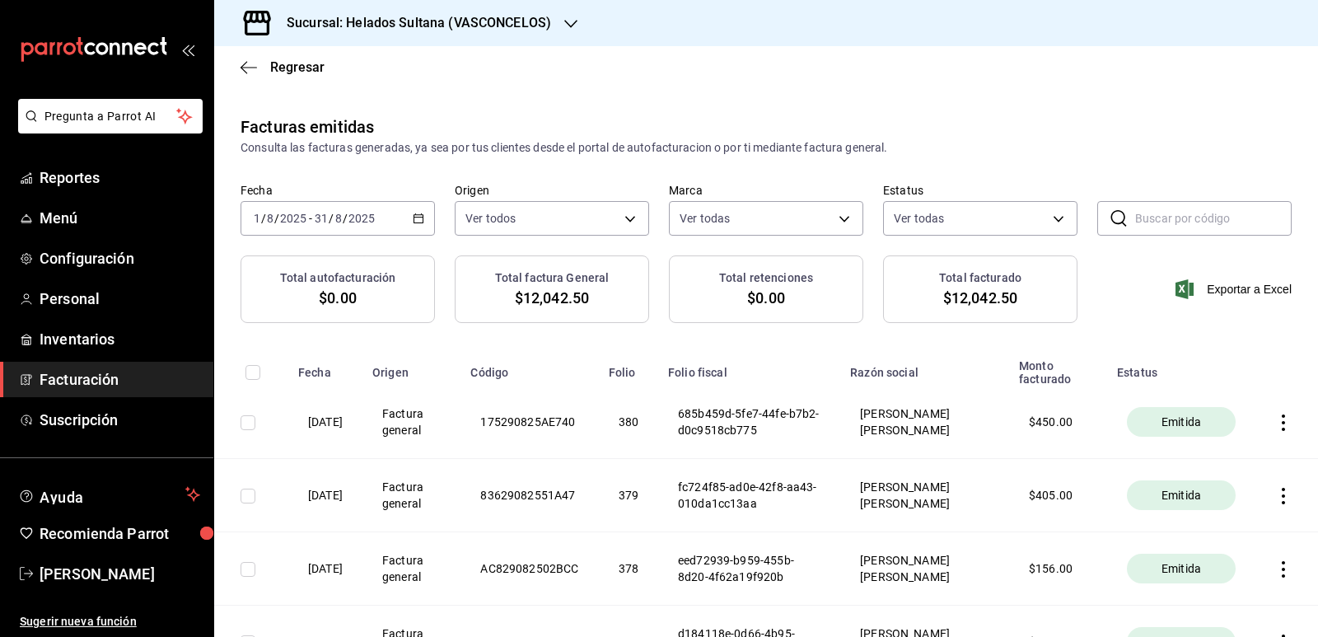
checkbox input "true"
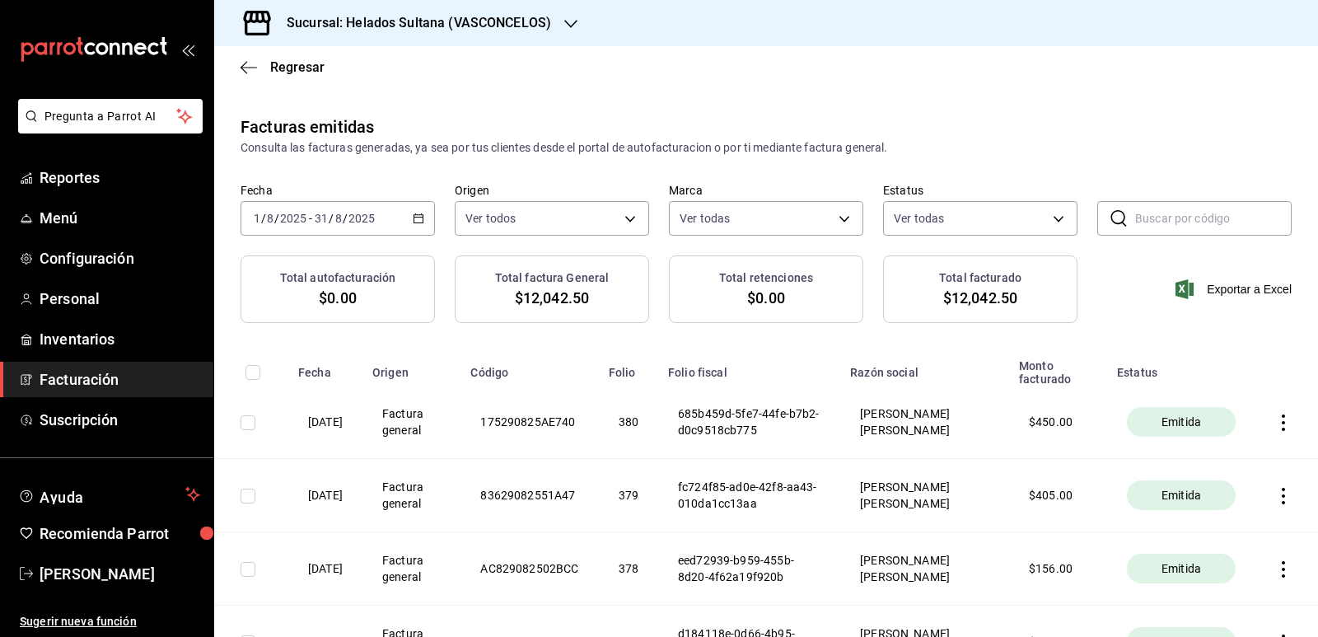
checkbox input "true"
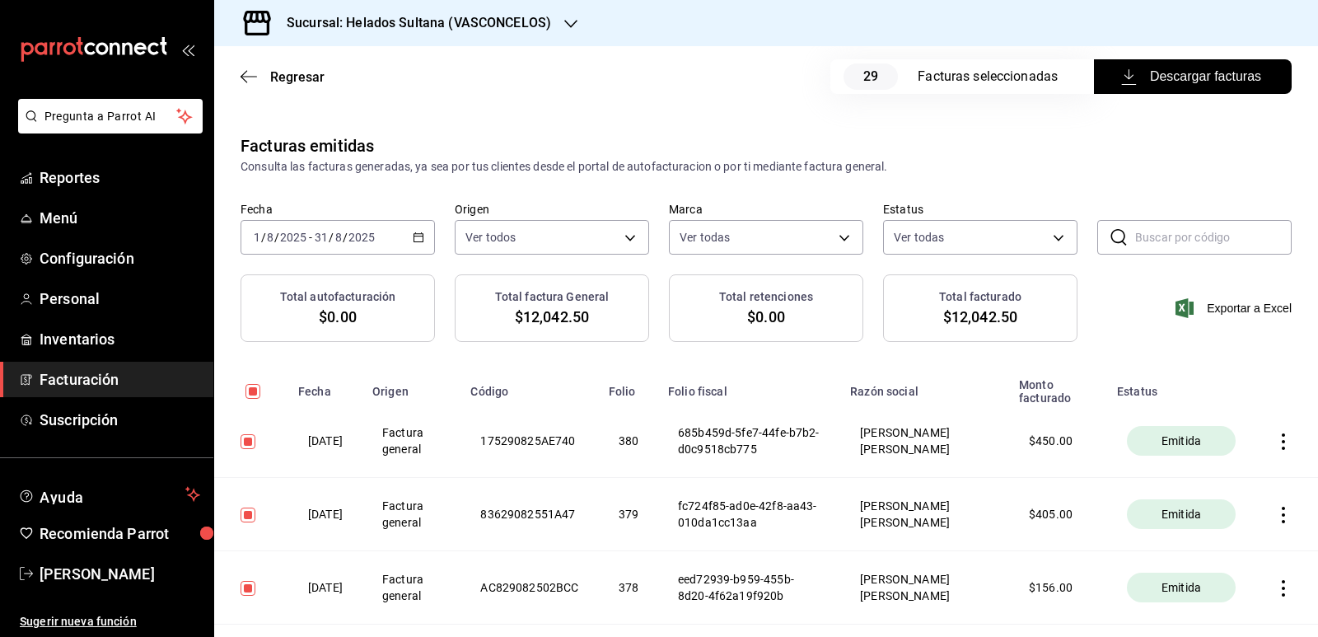
click at [422, 232] on div "[DATE] [DATE] - [DATE] [DATE]" at bounding box center [338, 237] width 194 height 35
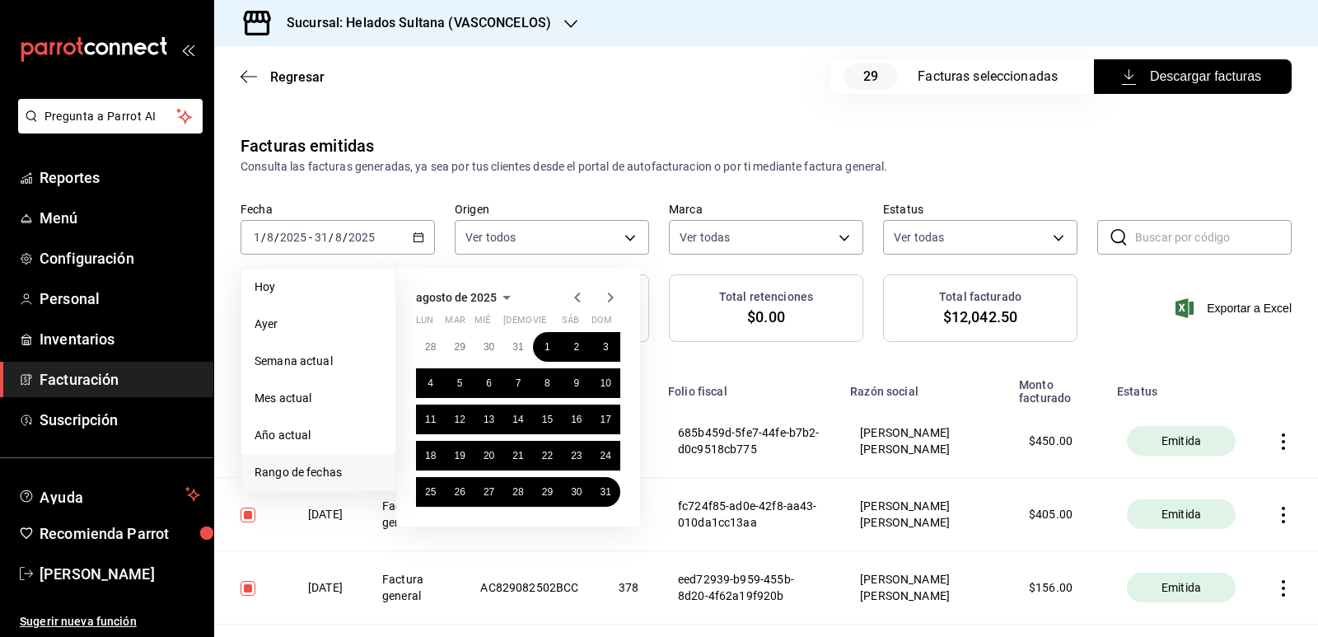
click at [570, 294] on icon "button" at bounding box center [578, 298] width 20 height 20
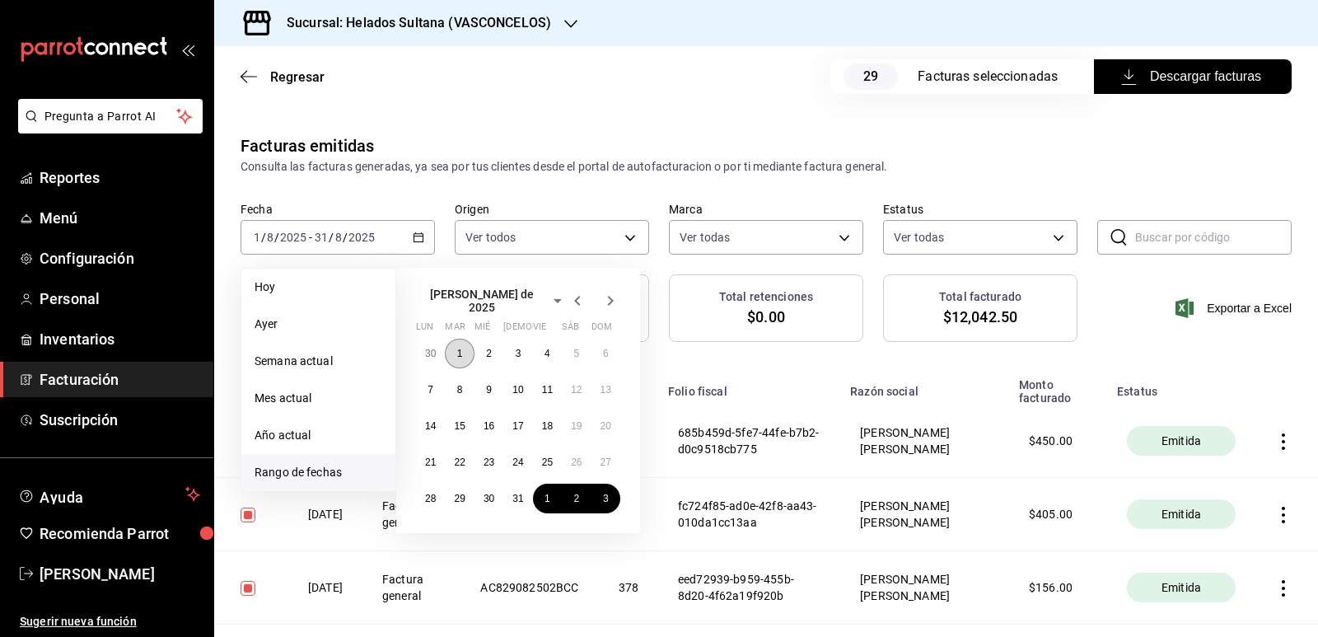
click at [461, 348] on abbr "1" at bounding box center [460, 354] width 6 height 12
click at [515, 497] on abbr "31" at bounding box center [517, 499] width 11 height 12
checkbox input "false"
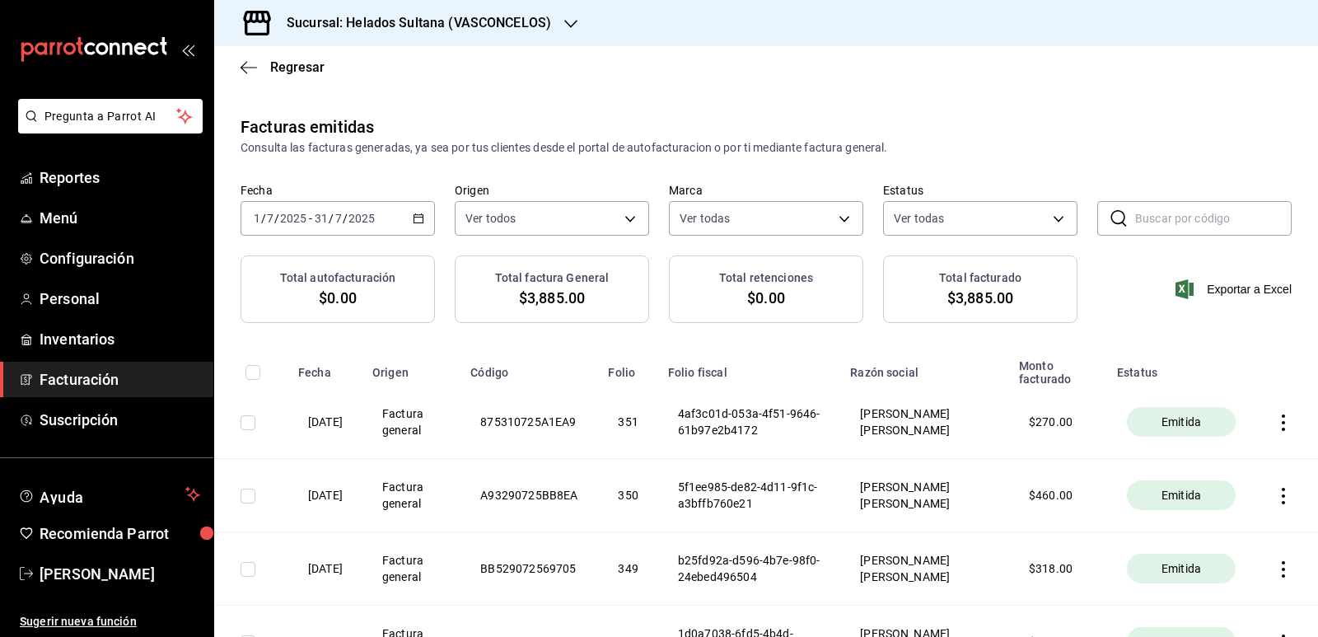
click at [413, 220] on icon "button" at bounding box center [419, 219] width 12 height 12
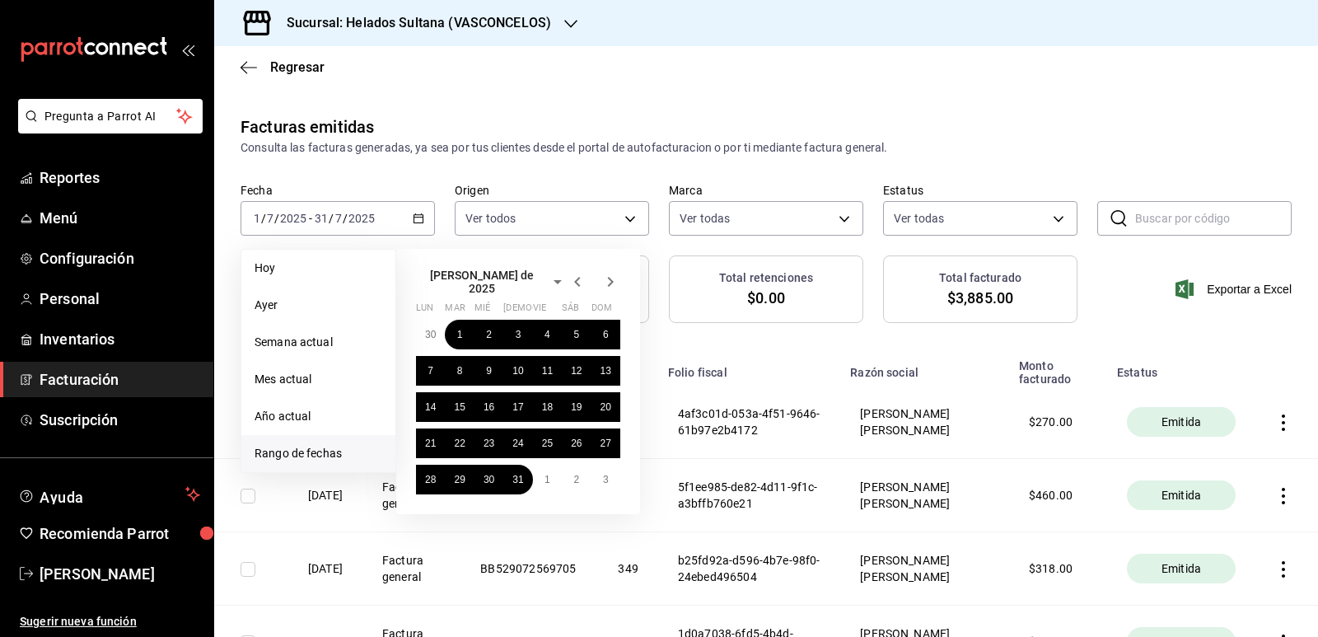
click at [586, 276] on icon "button" at bounding box center [578, 282] width 20 height 20
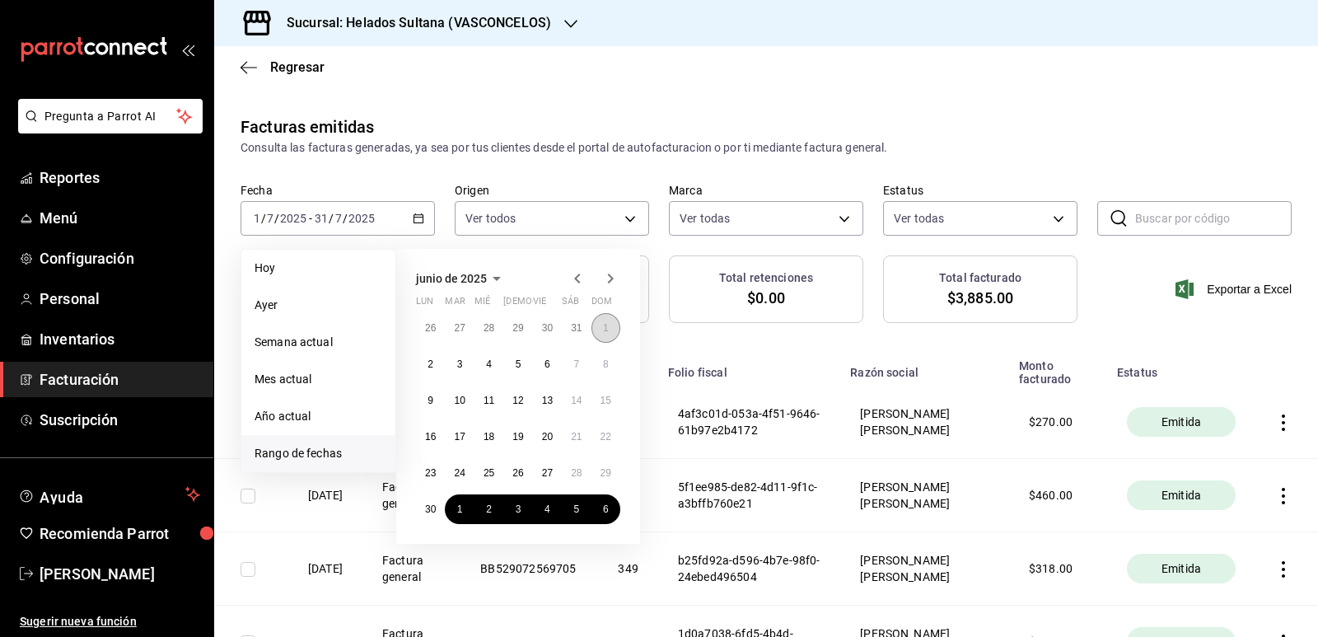
click at [604, 331] on abbr "1" at bounding box center [606, 328] width 6 height 12
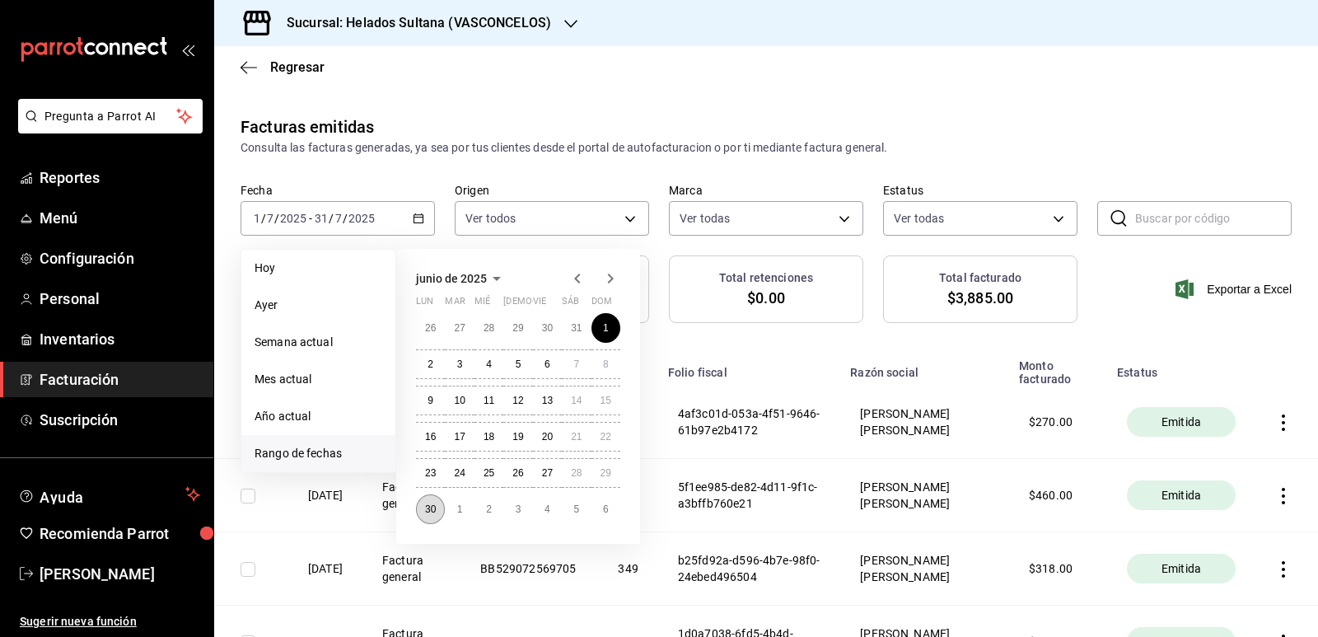
click at [435, 505] on abbr "30" at bounding box center [430, 509] width 11 height 12
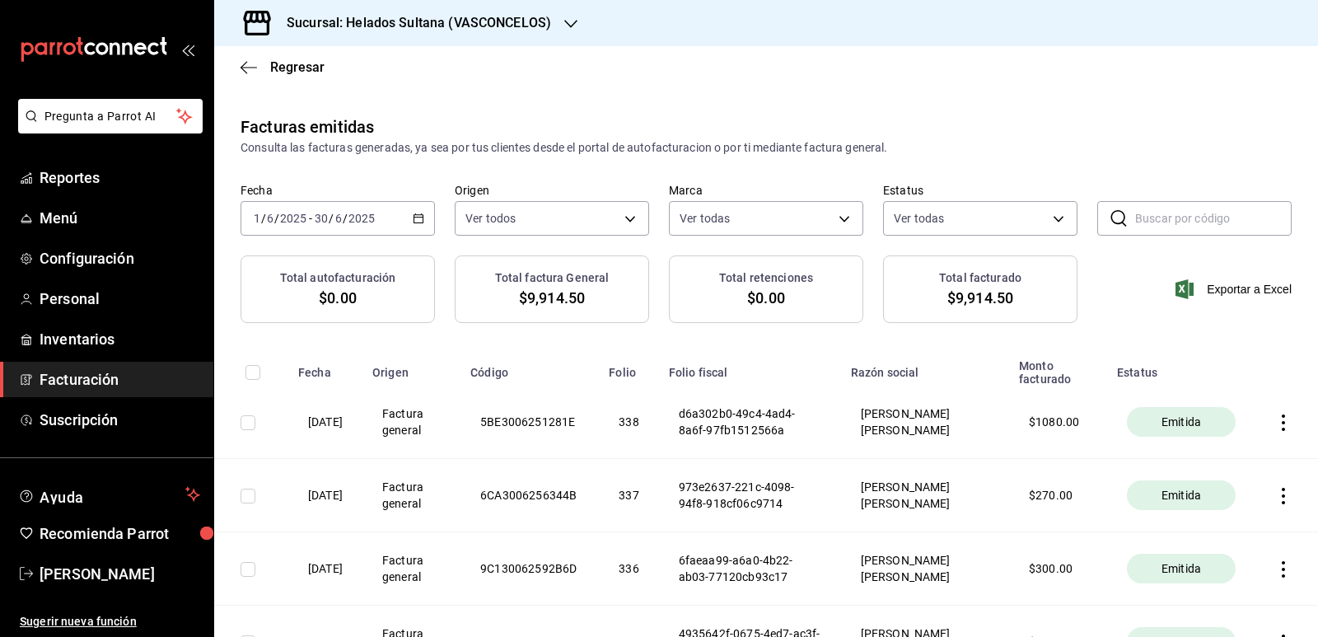
click at [419, 224] on div "[DATE] [DATE] - [DATE] [DATE]" at bounding box center [338, 218] width 194 height 35
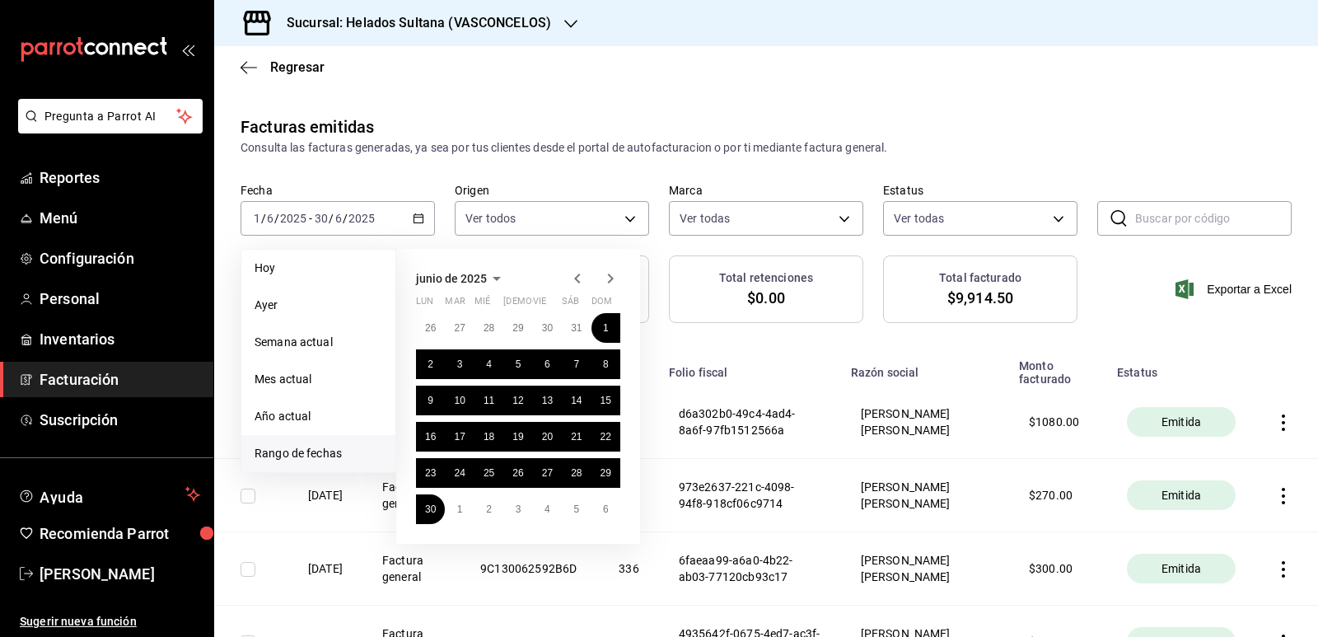
click at [575, 279] on icon "button" at bounding box center [577, 279] width 6 height 10
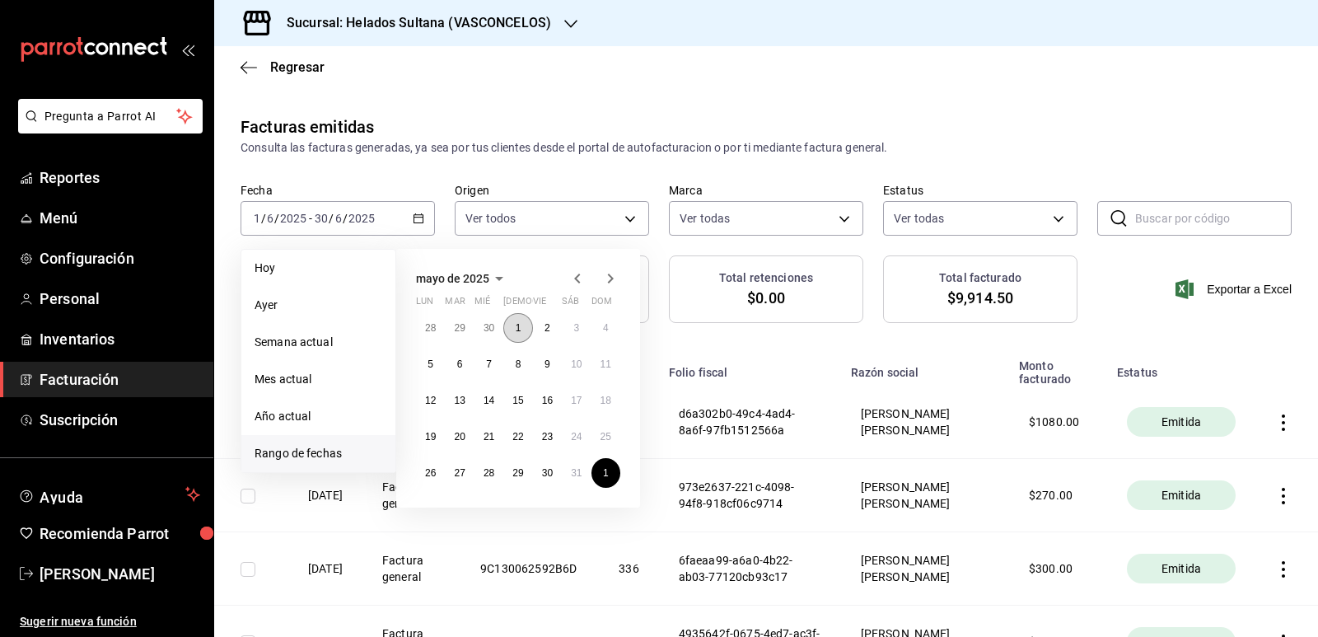
click at [522, 325] on button "1" at bounding box center [517, 328] width 29 height 30
click at [578, 461] on button "31" at bounding box center [576, 473] width 29 height 30
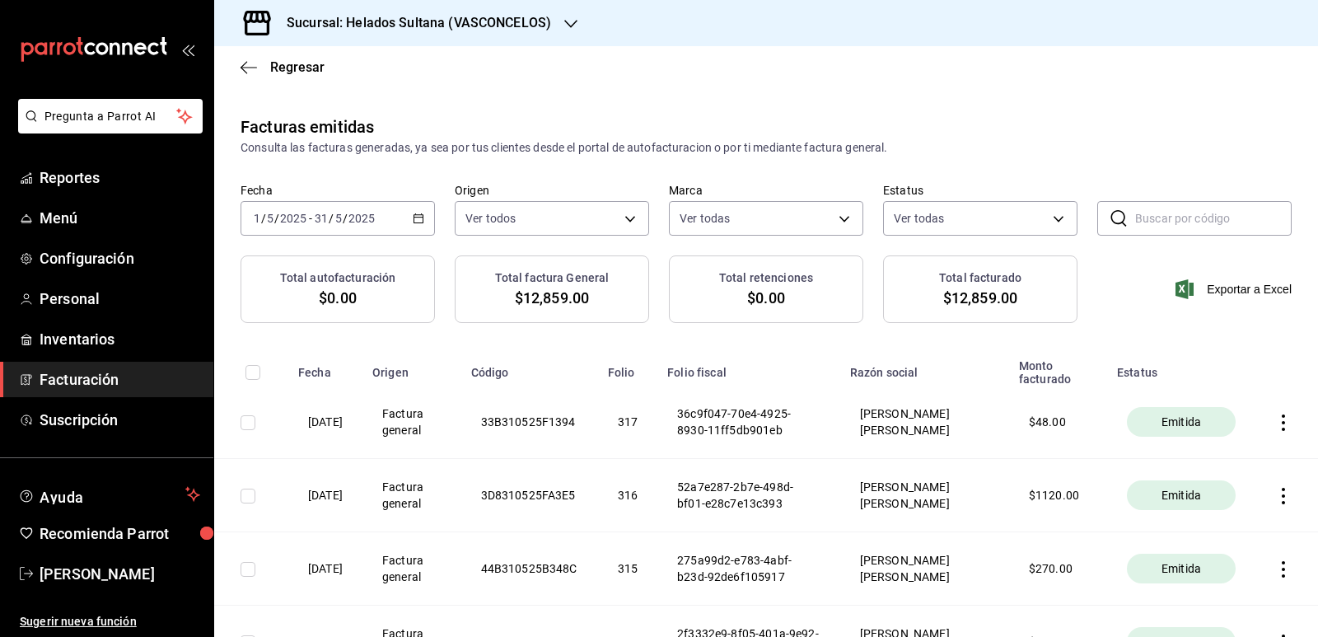
click at [415, 220] on icon "button" at bounding box center [419, 219] width 12 height 12
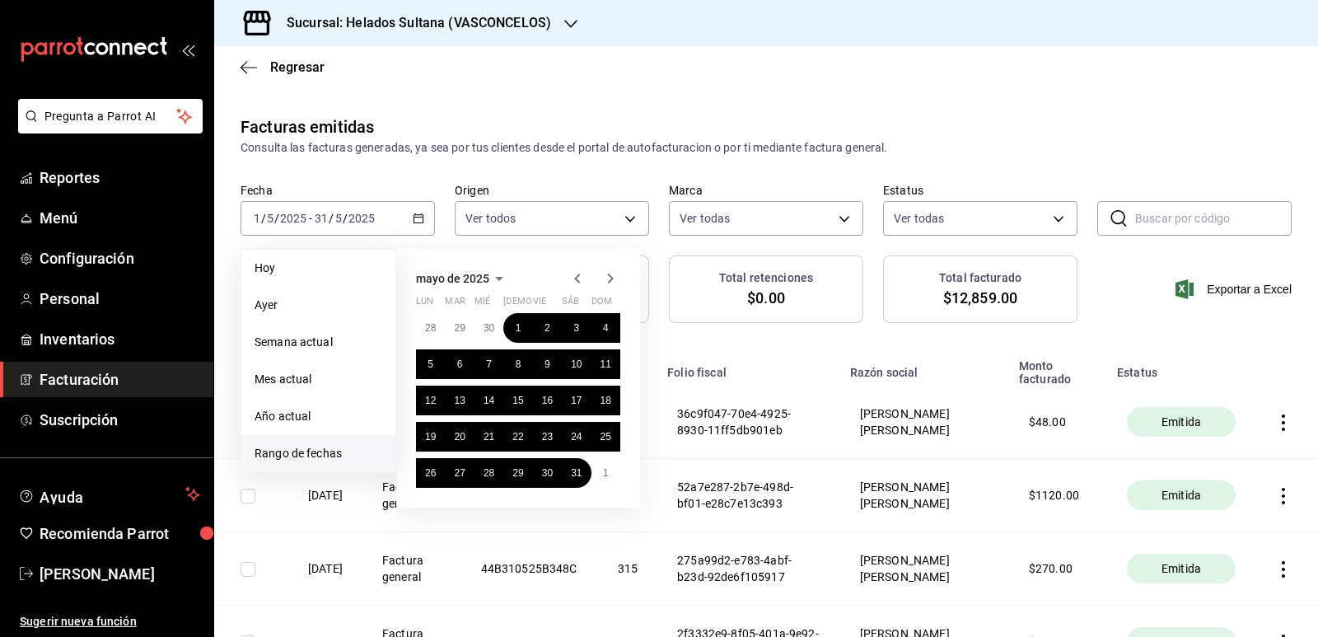
click at [578, 281] on icon "button" at bounding box center [577, 279] width 6 height 10
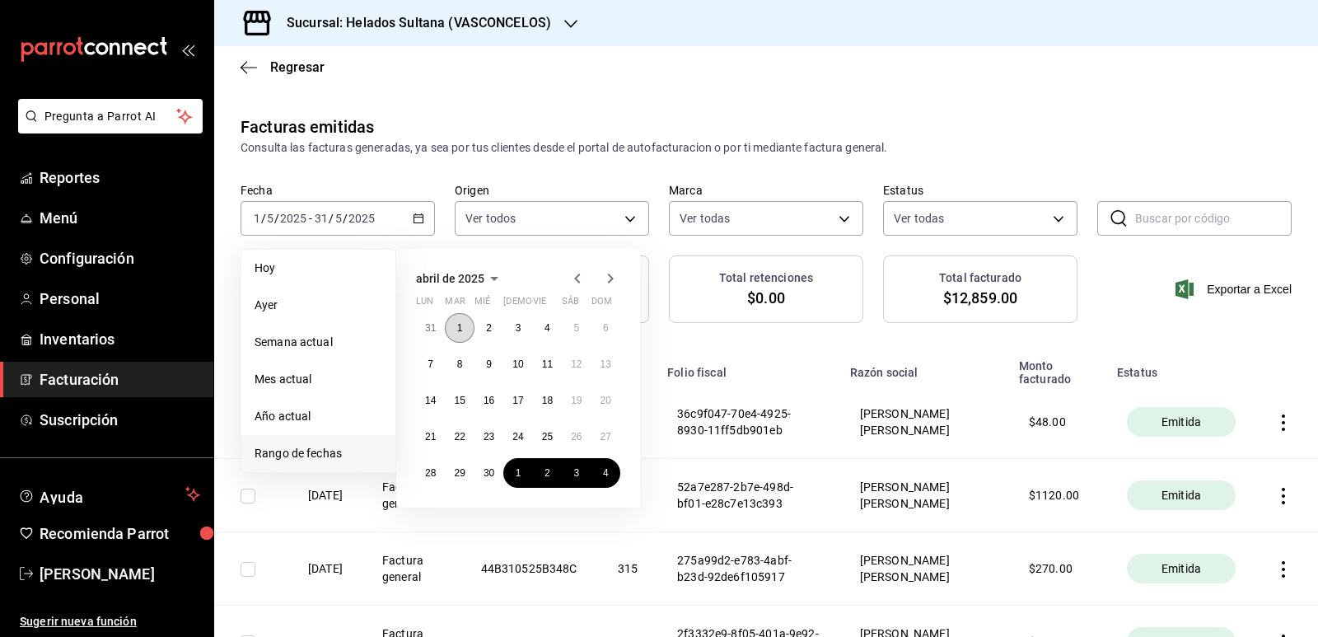
click at [465, 325] on button "1" at bounding box center [459, 328] width 29 height 30
click at [489, 471] on abbr "30" at bounding box center [489, 473] width 11 height 12
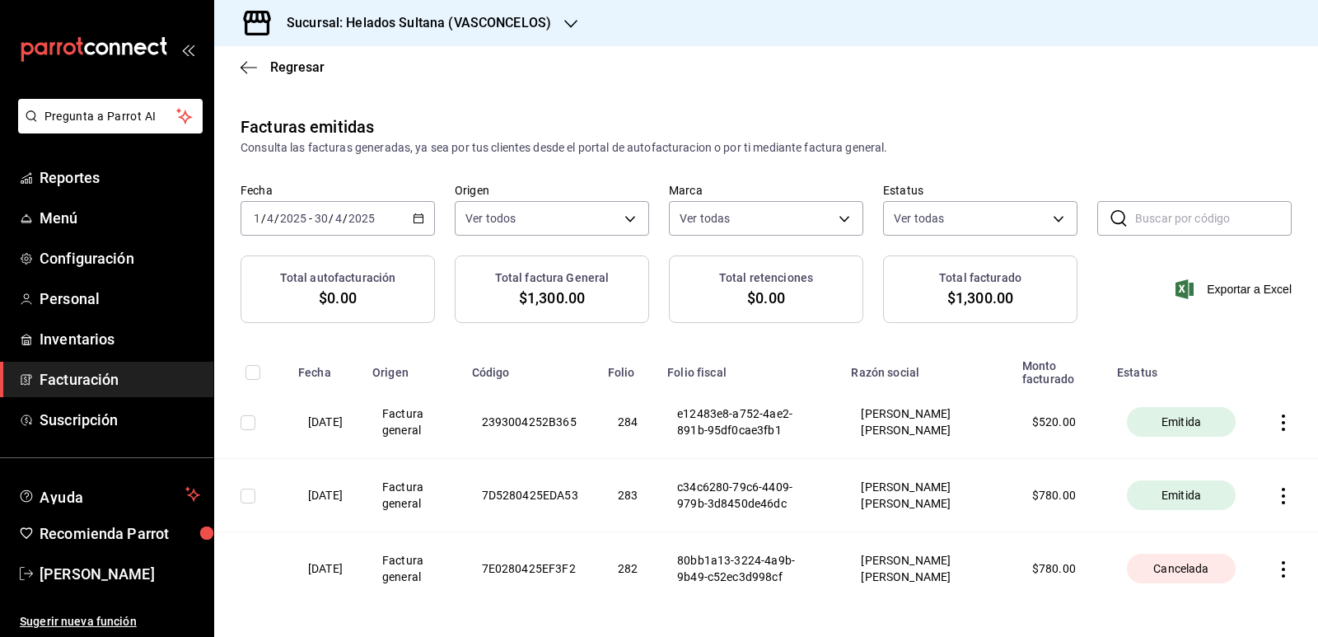
click at [416, 219] on icon "button" at bounding box center [419, 219] width 12 height 12
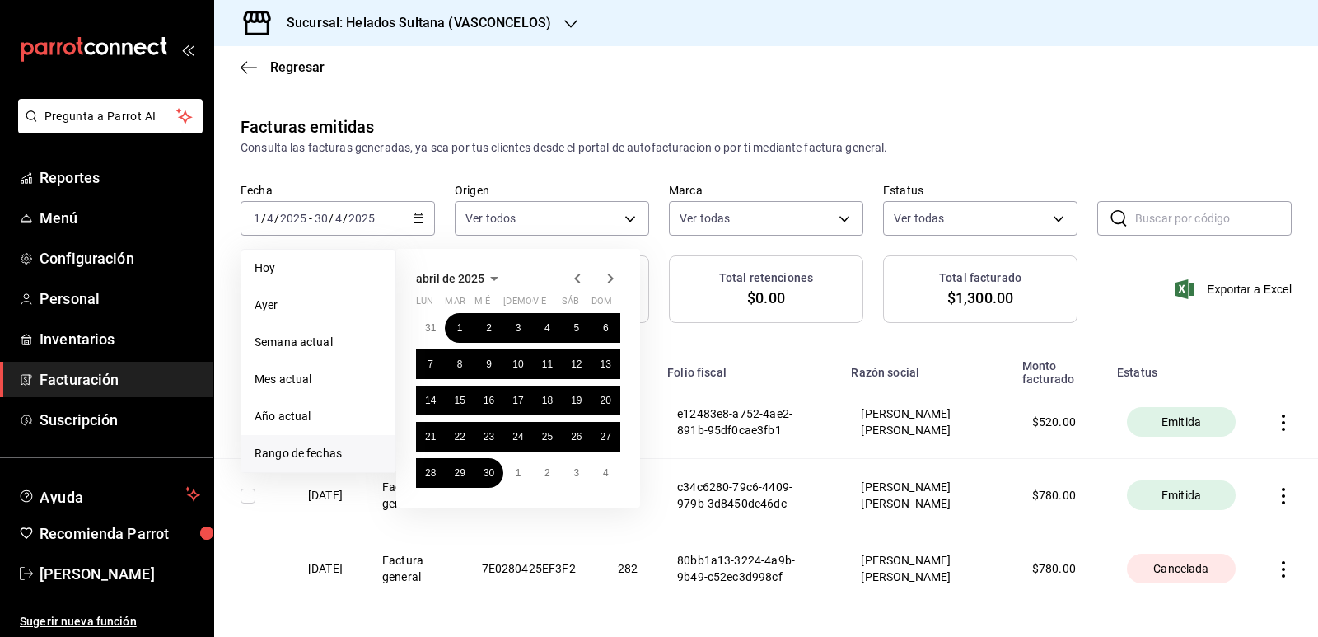
click at [577, 280] on icon "button" at bounding box center [577, 279] width 6 height 10
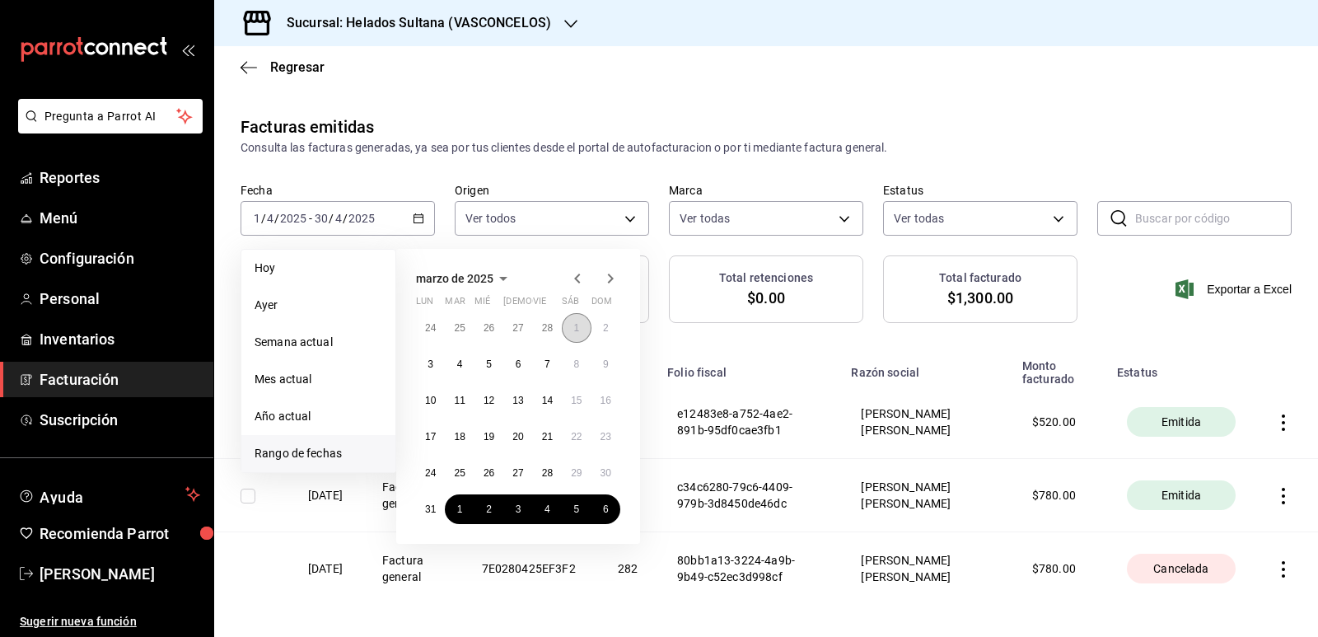
click at [582, 323] on button "1" at bounding box center [576, 328] width 29 height 30
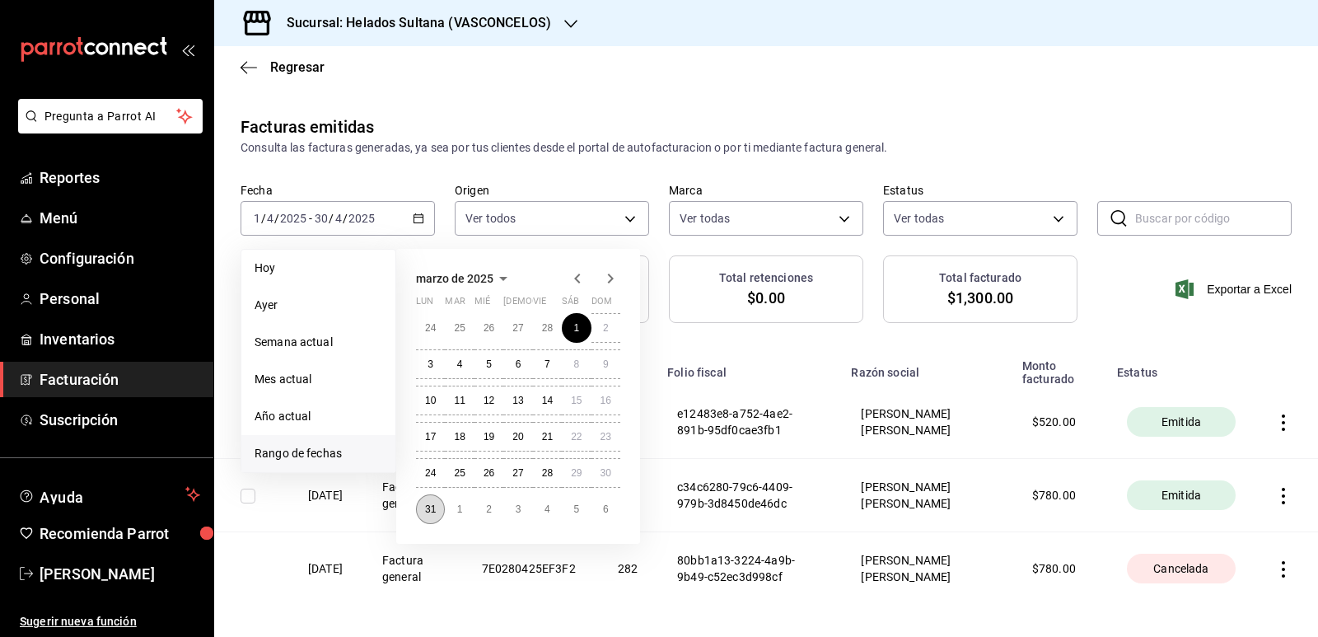
click at [439, 504] on button "31" at bounding box center [430, 509] width 29 height 30
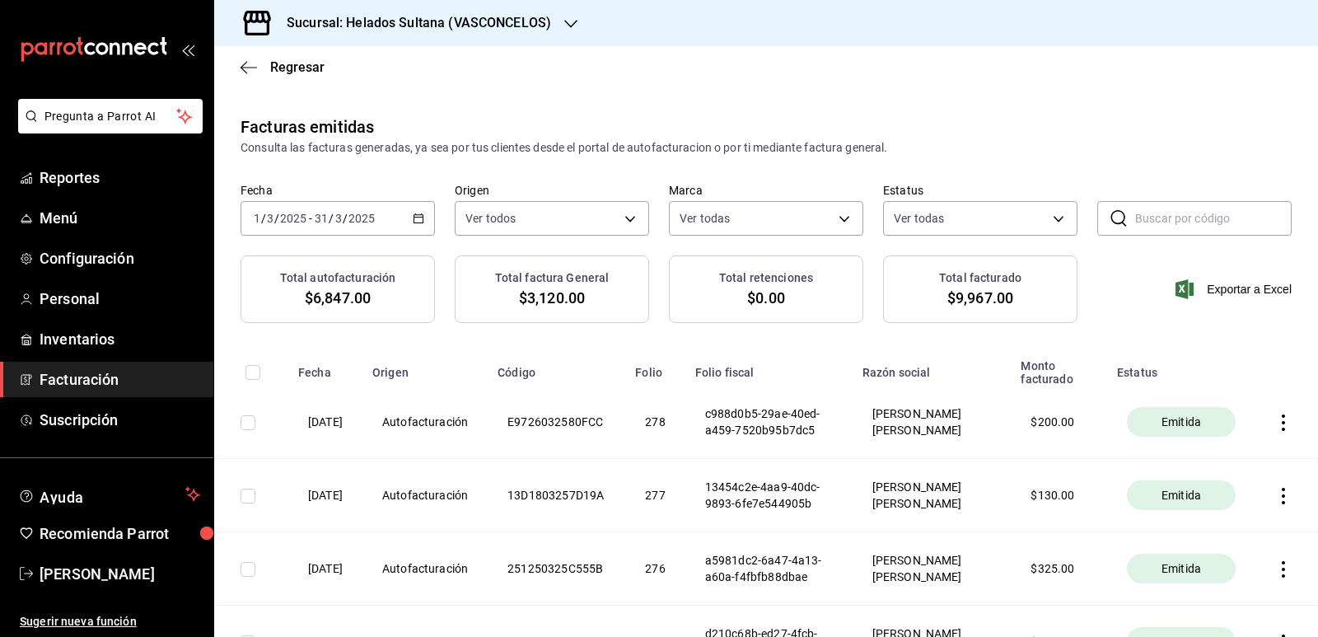
click at [414, 217] on \(Stroke\) "button" at bounding box center [418, 217] width 9 height 1
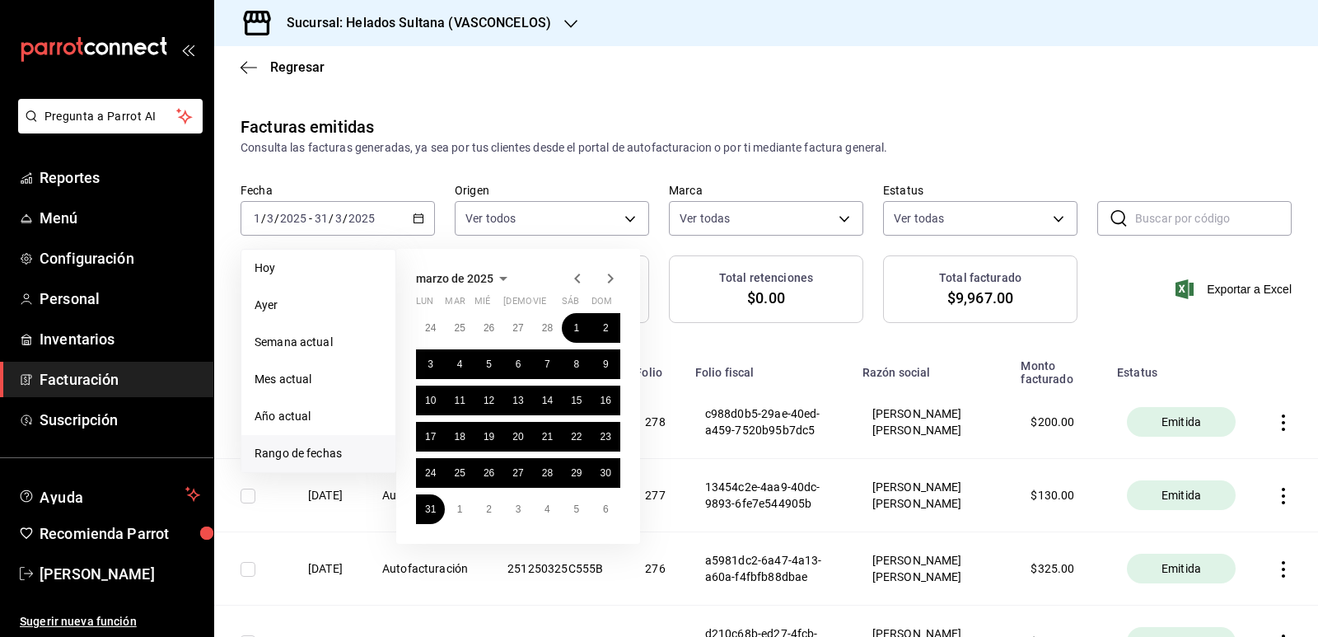
click at [575, 283] on icon "button" at bounding box center [578, 279] width 20 height 20
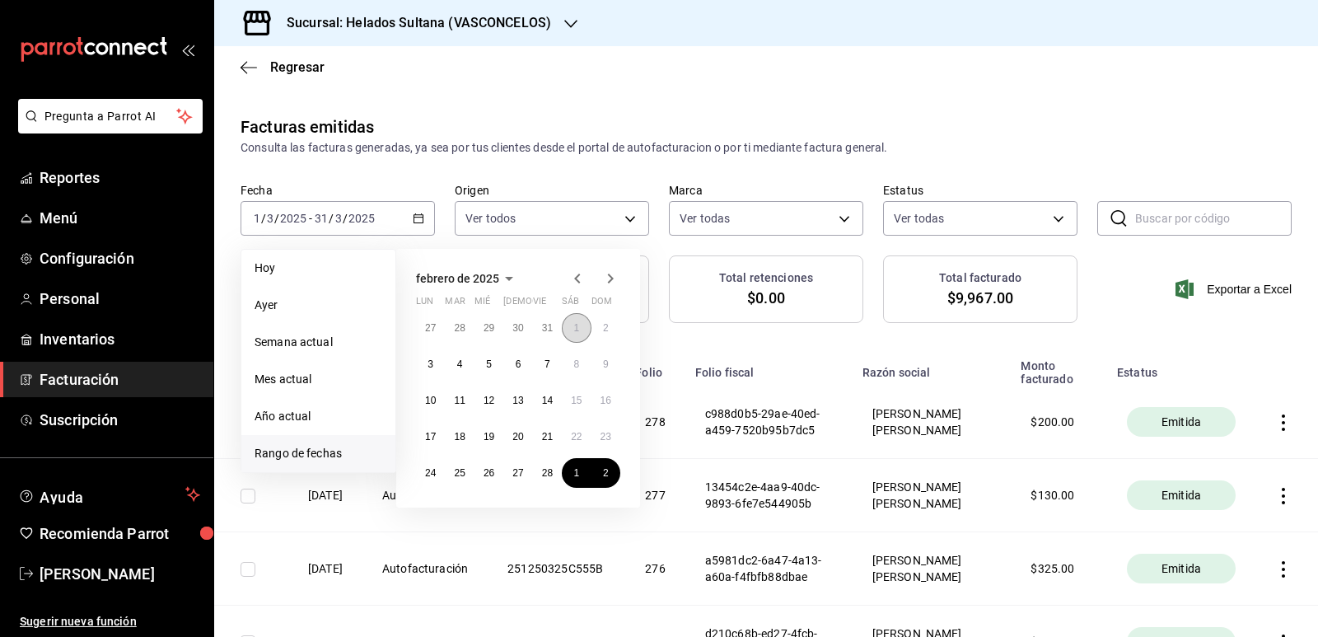
click at [573, 328] on abbr "1" at bounding box center [576, 328] width 6 height 12
click at [545, 468] on abbr "28" at bounding box center [547, 473] width 11 height 12
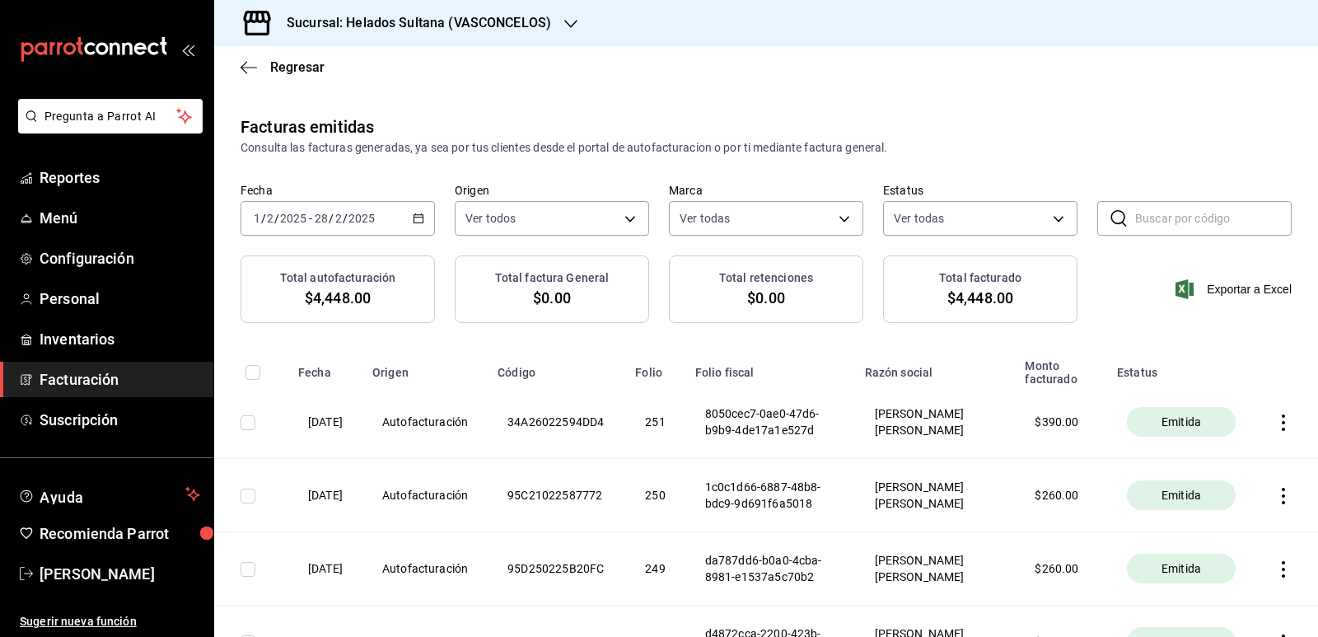
click at [419, 220] on icon "button" at bounding box center [419, 219] width 12 height 12
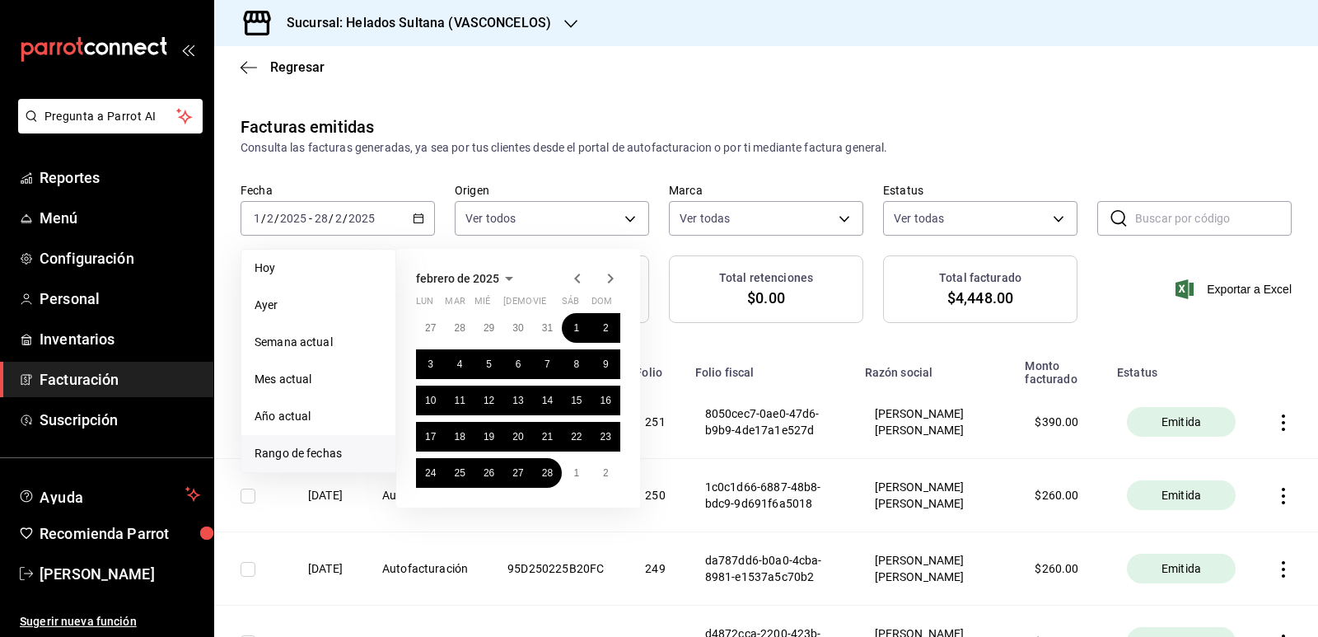
click at [580, 276] on icon "button" at bounding box center [578, 279] width 20 height 20
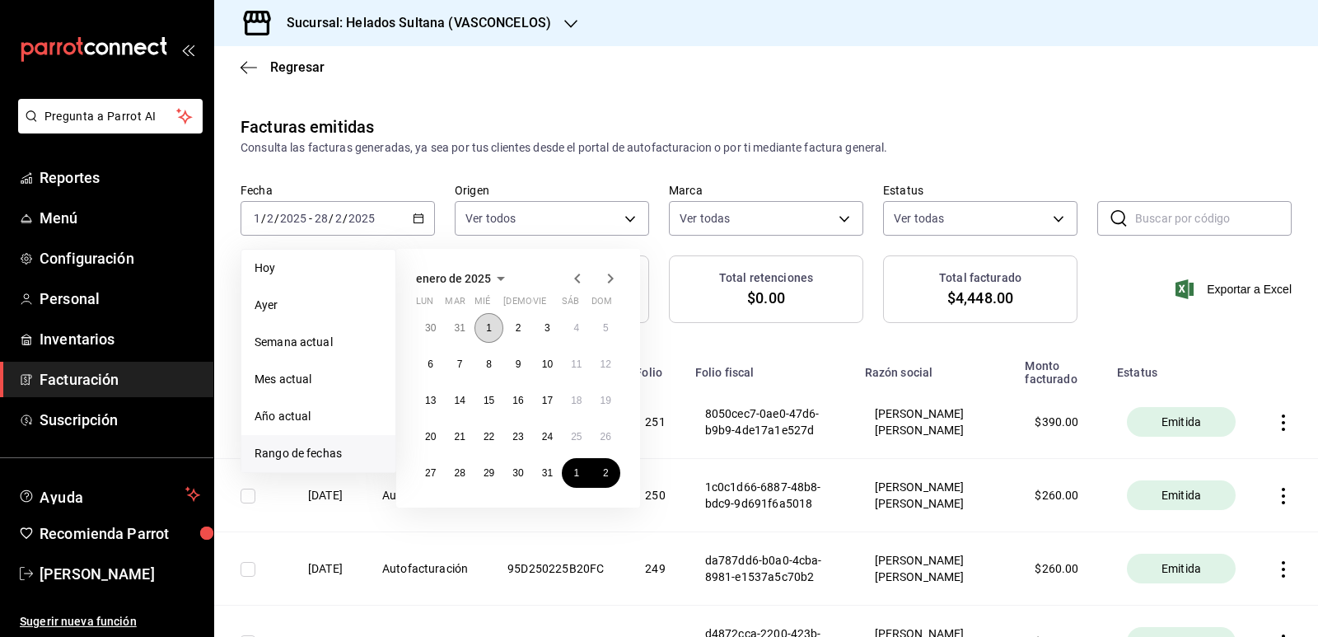
click at [479, 324] on button "1" at bounding box center [489, 328] width 29 height 30
click at [547, 469] on abbr "31" at bounding box center [547, 473] width 11 height 12
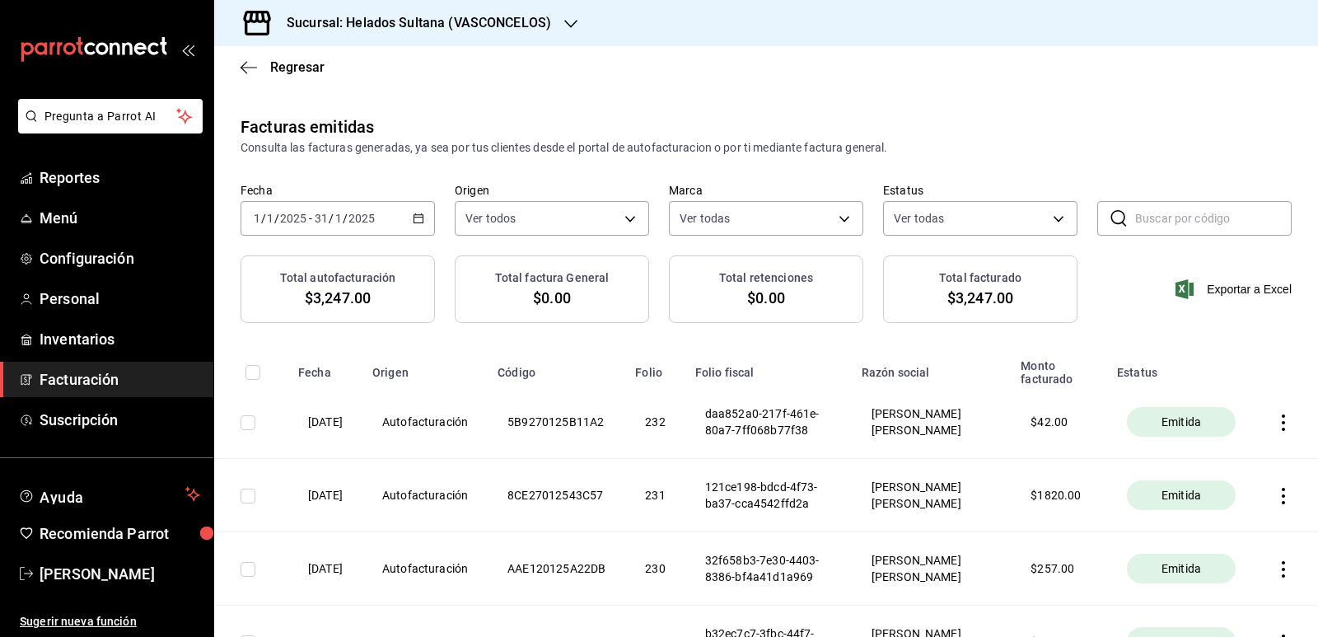
click at [415, 214] on icon "button" at bounding box center [419, 219] width 12 height 12
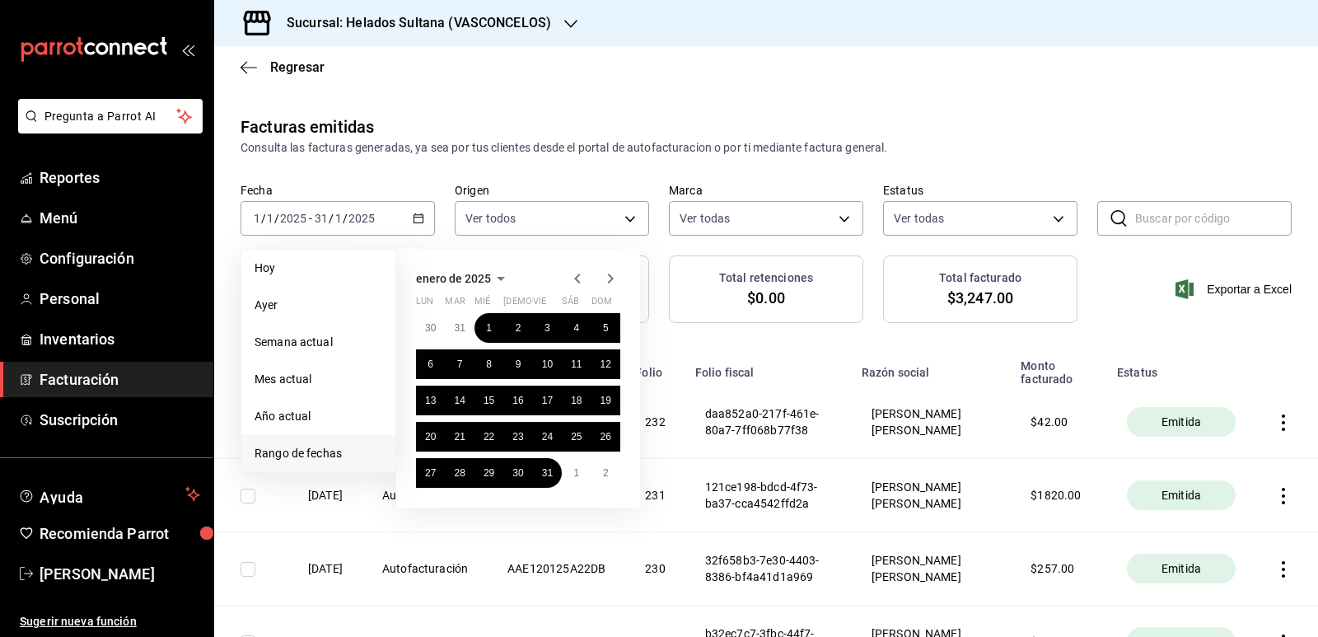
click at [579, 278] on icon "button" at bounding box center [578, 279] width 20 height 20
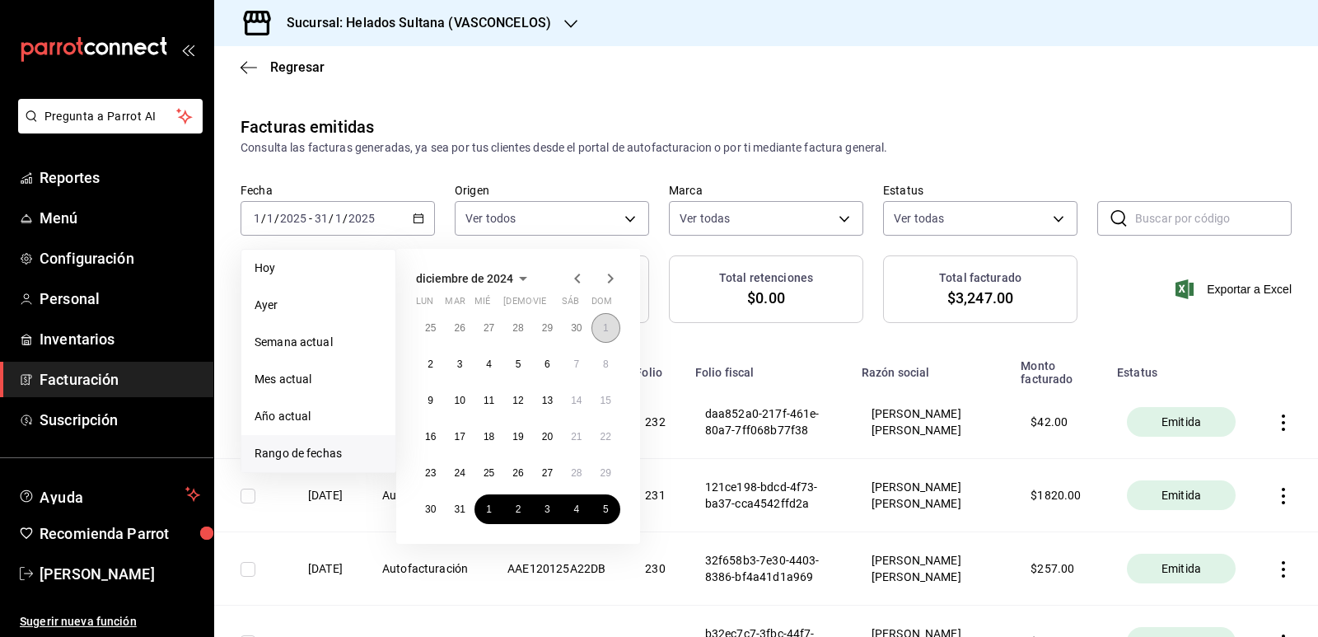
click at [606, 330] on abbr "1" at bounding box center [606, 328] width 6 height 12
click at [459, 501] on button "31" at bounding box center [459, 509] width 29 height 30
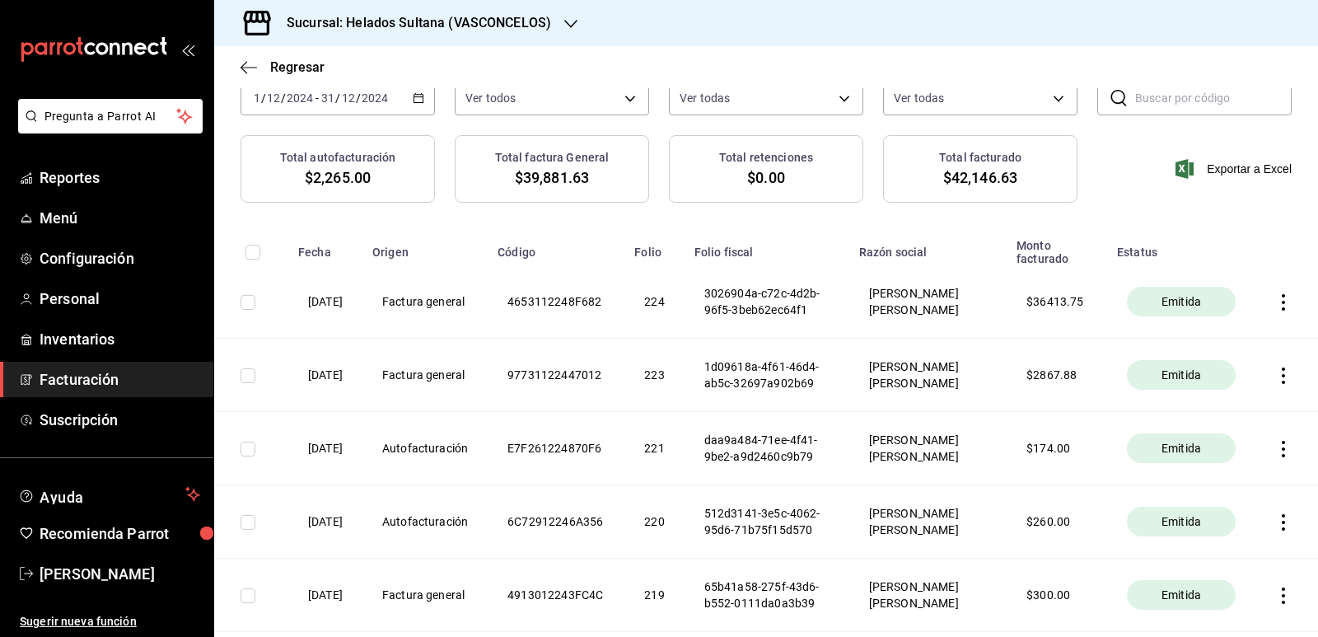
scroll to position [119, 0]
click at [1275, 312] on icon "button" at bounding box center [1283, 304] width 16 height 16
click at [1254, 276] on div "Descargar PDF" at bounding box center [1219, 272] width 79 height 13
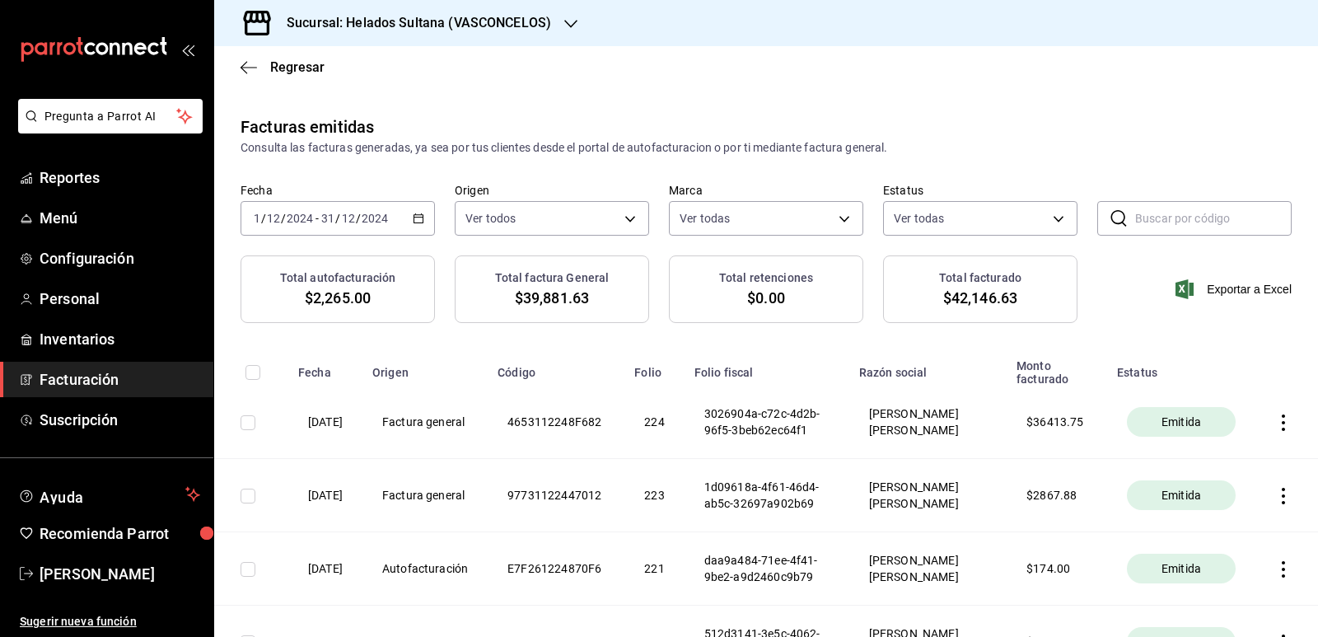
click at [414, 214] on icon "button" at bounding box center [419, 219] width 12 height 12
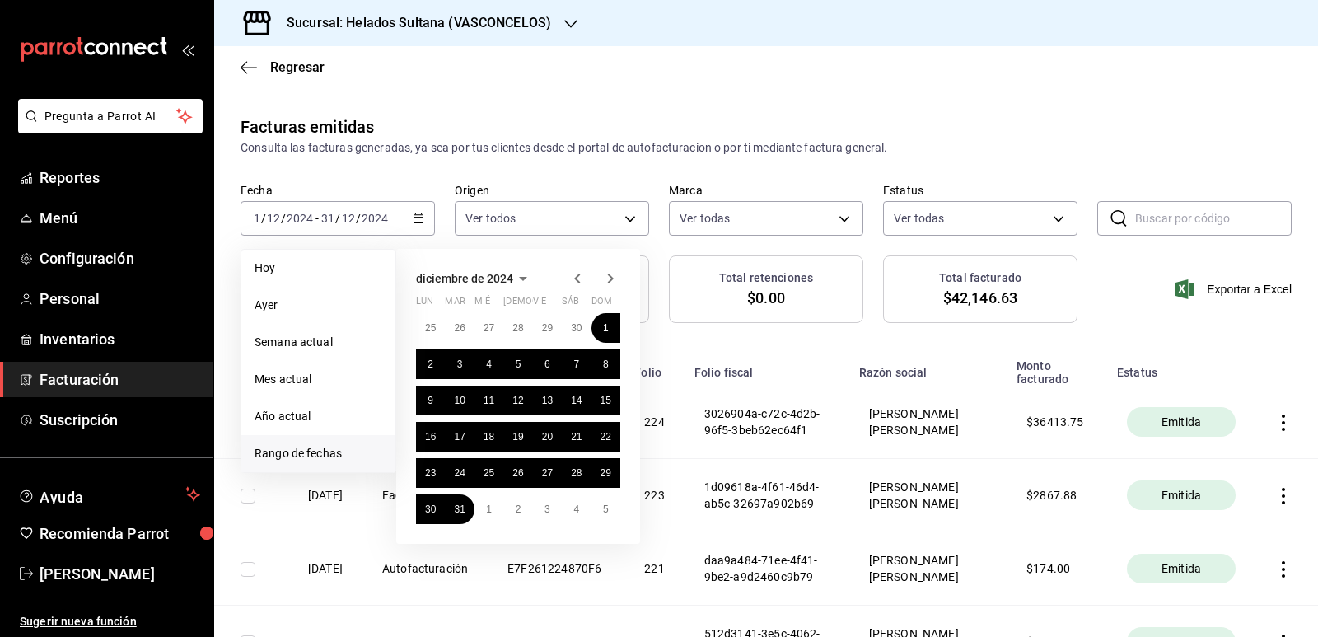
click at [579, 280] on icon "button" at bounding box center [578, 279] width 20 height 20
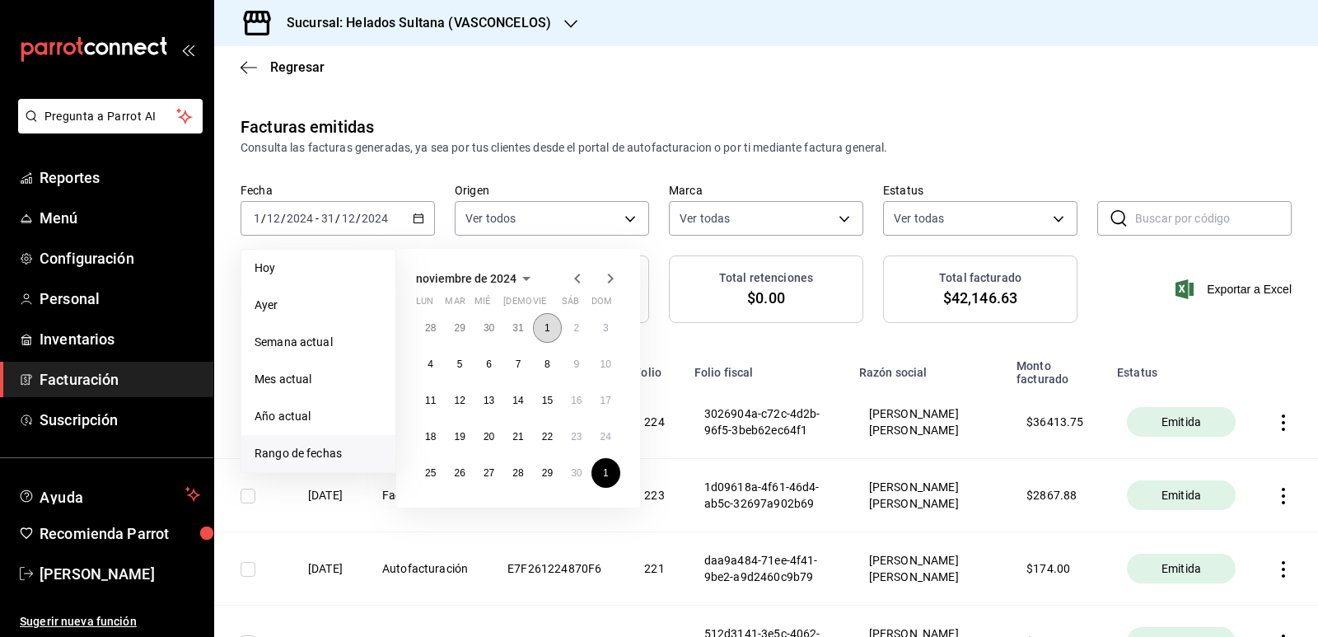
click at [550, 329] on button "1" at bounding box center [547, 328] width 29 height 30
click at [576, 469] on abbr "30" at bounding box center [576, 473] width 11 height 12
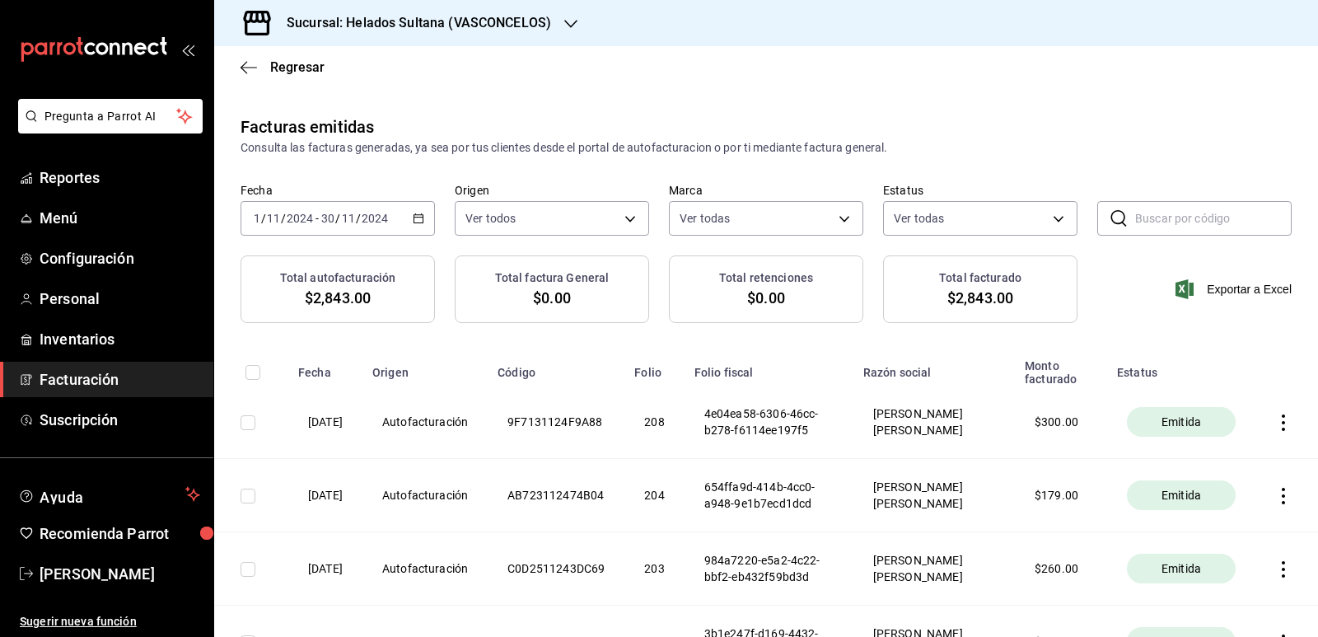
click at [415, 212] on div "[DATE] [DATE] - [DATE] [DATE]" at bounding box center [338, 218] width 194 height 35
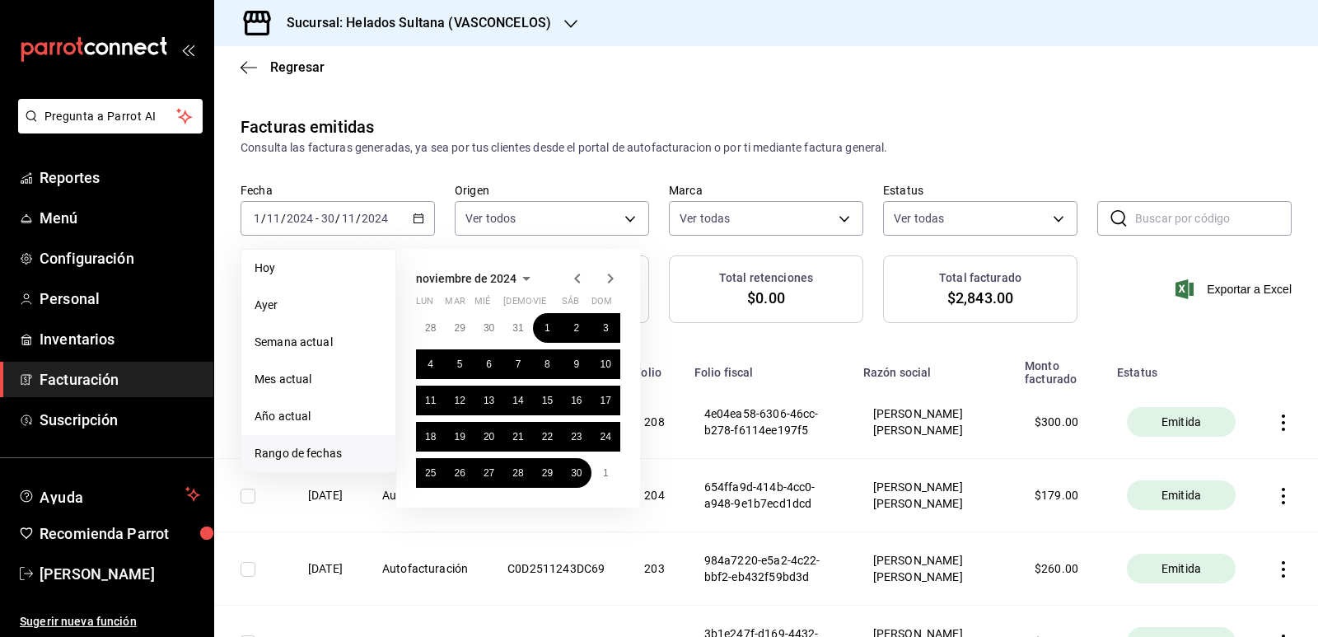
click at [580, 274] on icon "button" at bounding box center [577, 279] width 6 height 10
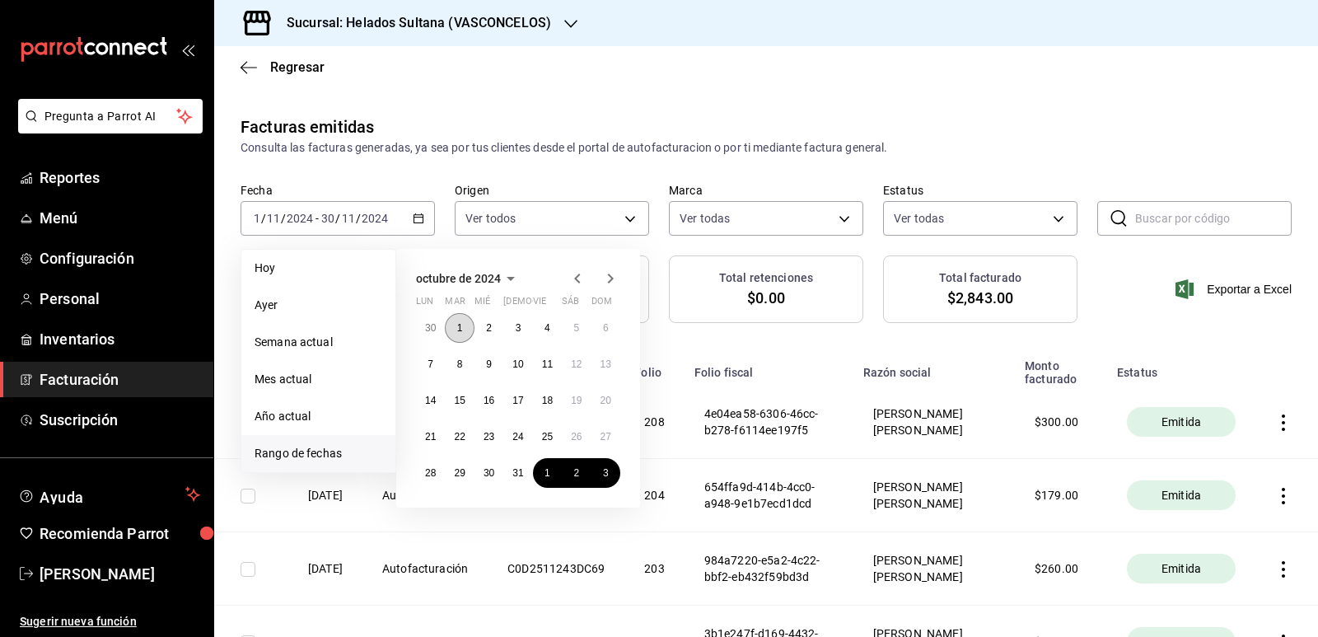
click at [473, 330] on button "1" at bounding box center [459, 328] width 29 height 30
click at [521, 477] on abbr "31" at bounding box center [517, 473] width 11 height 12
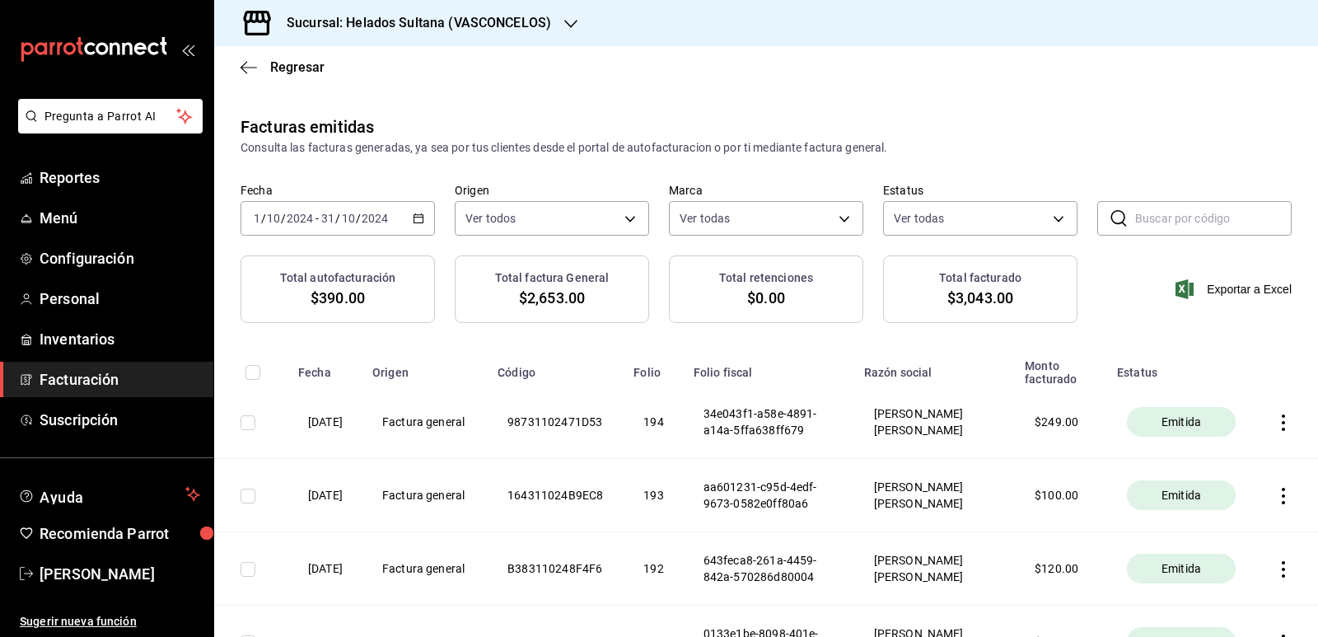
click at [417, 222] on icon "button" at bounding box center [419, 219] width 12 height 12
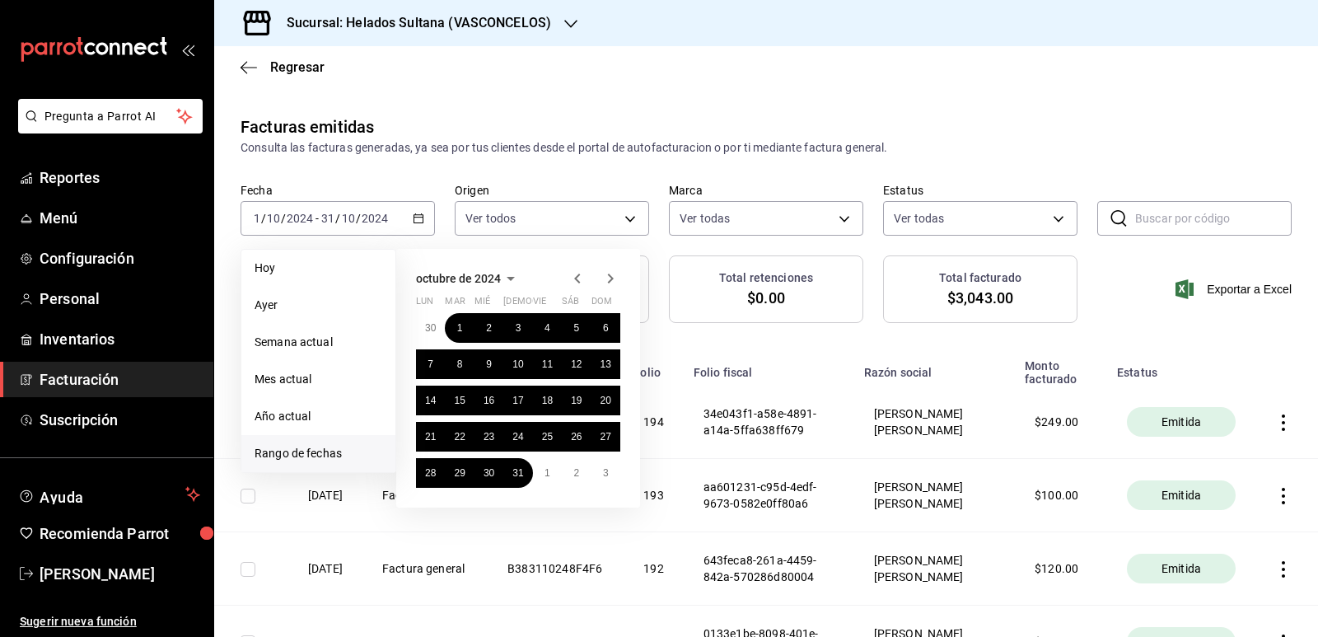
click at [581, 277] on icon "button" at bounding box center [578, 279] width 20 height 20
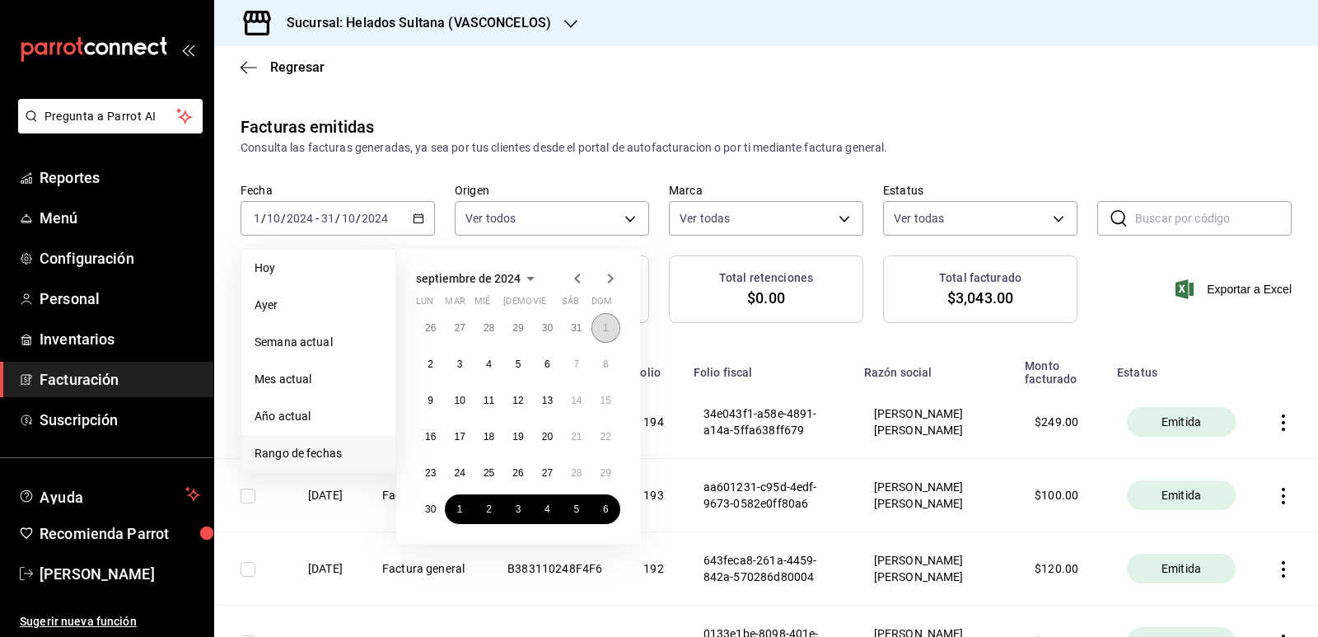
click at [601, 330] on button "1" at bounding box center [606, 328] width 29 height 30
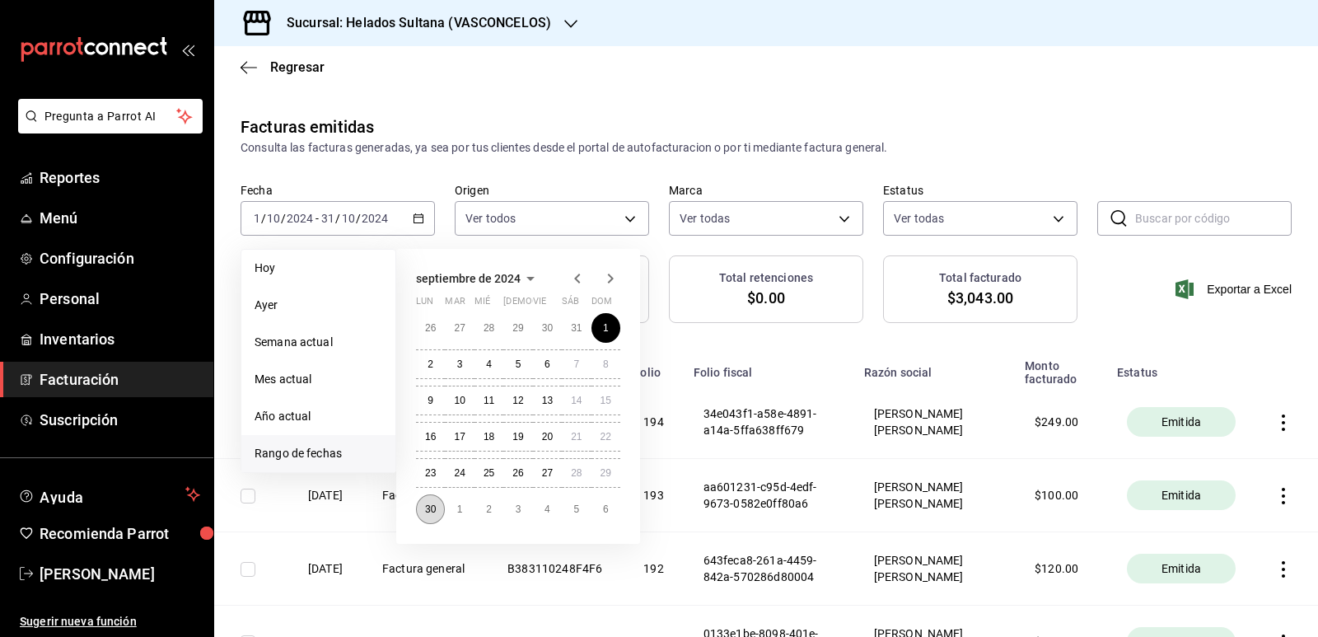
click at [426, 508] on abbr "30" at bounding box center [430, 509] width 11 height 12
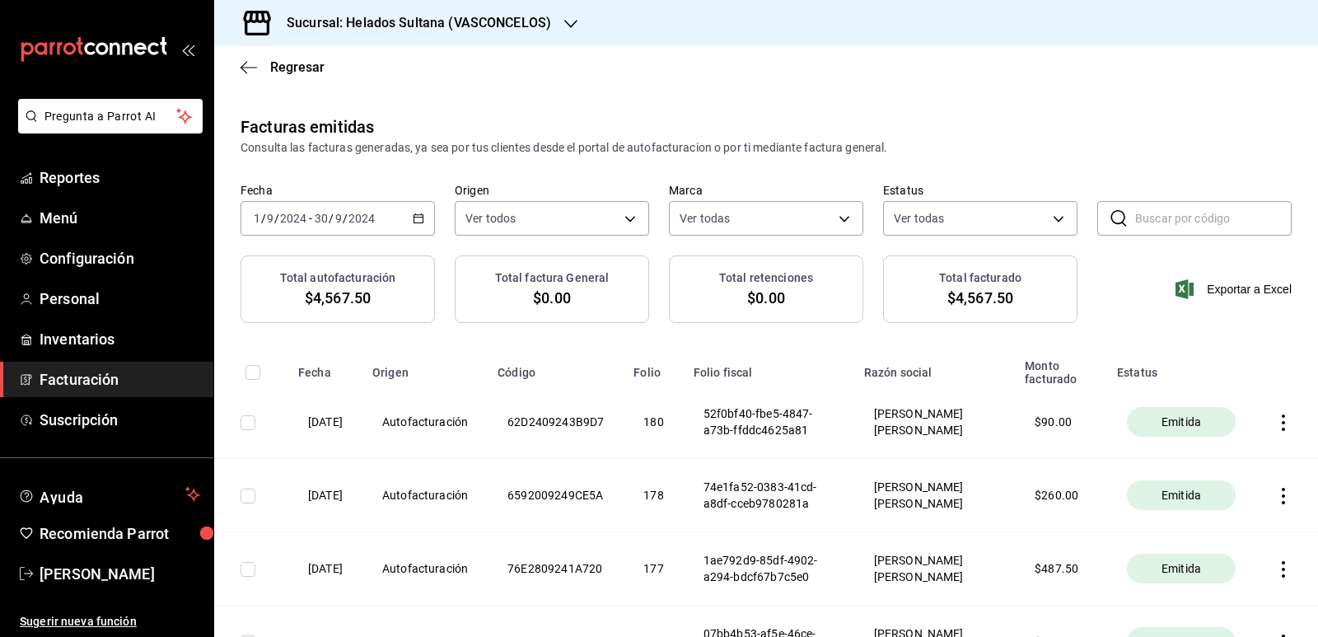
click at [419, 217] on \(Stroke\) "button" at bounding box center [418, 217] width 9 height 1
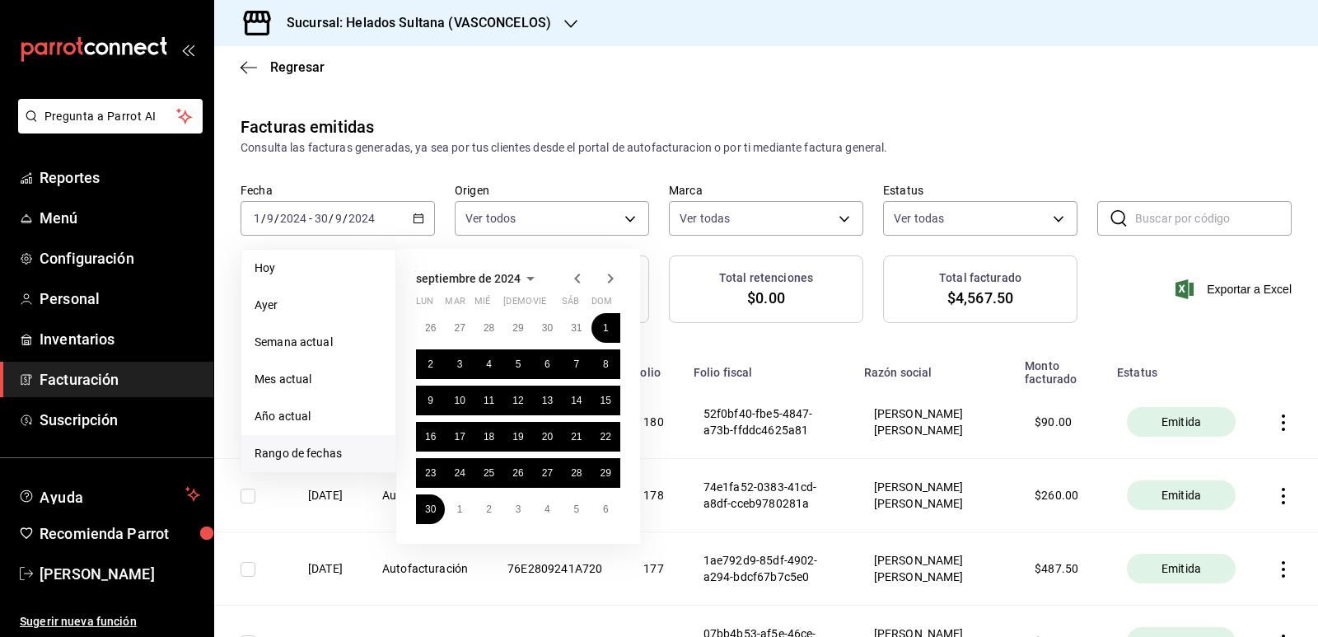
click at [579, 278] on icon "button" at bounding box center [578, 279] width 20 height 20
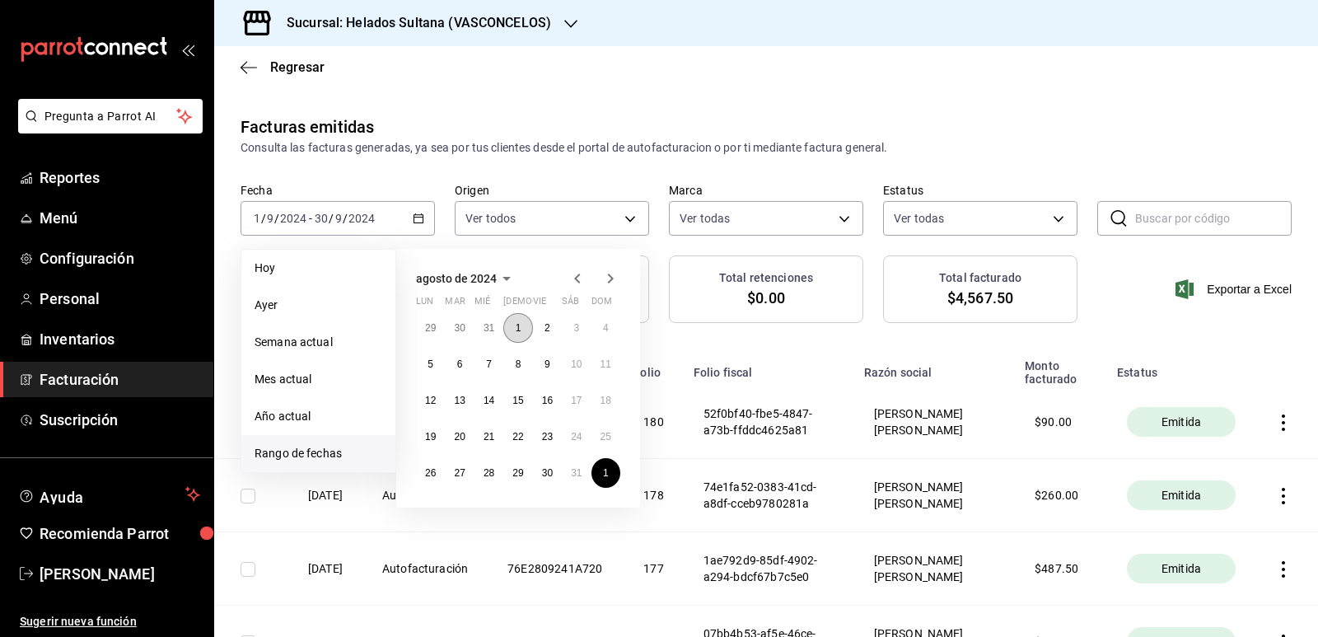
click at [525, 327] on button "1" at bounding box center [517, 328] width 29 height 30
click at [578, 469] on abbr "31" at bounding box center [576, 473] width 11 height 12
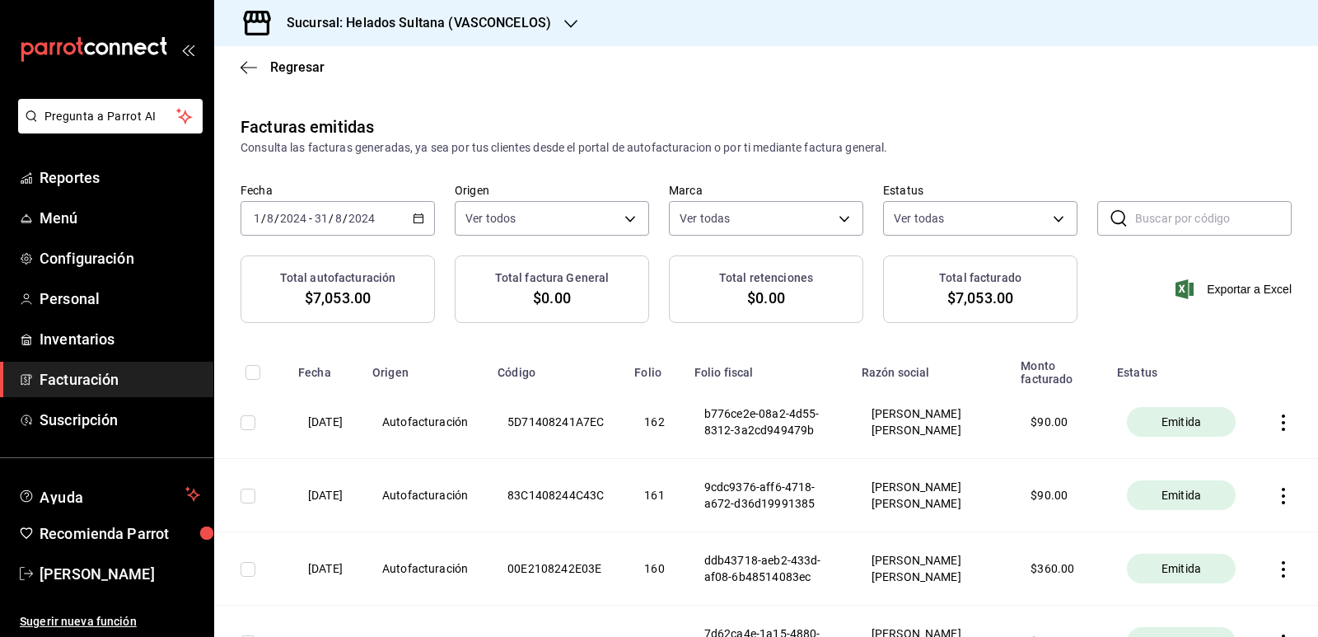
click at [420, 218] on \(Stroke\) "button" at bounding box center [419, 218] width 10 height 9
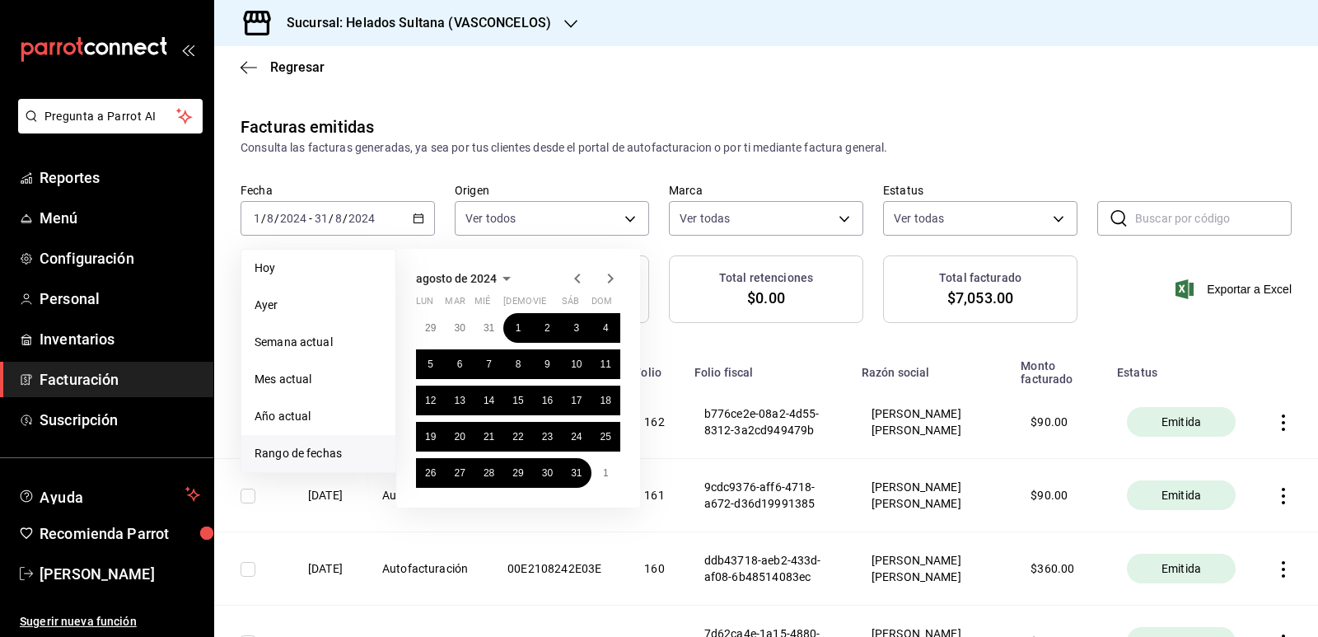
click at [577, 279] on icon "button" at bounding box center [577, 279] width 6 height 10
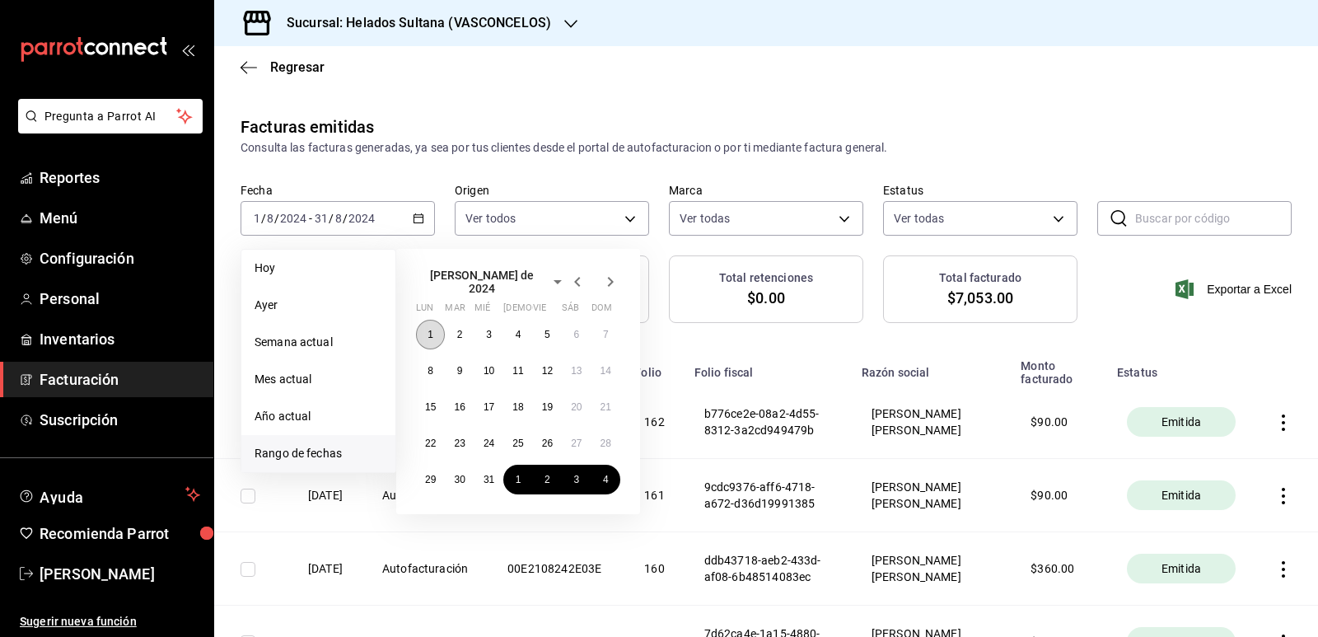
click at [439, 328] on button "1" at bounding box center [430, 335] width 29 height 30
click at [484, 474] on abbr "31" at bounding box center [489, 480] width 11 height 12
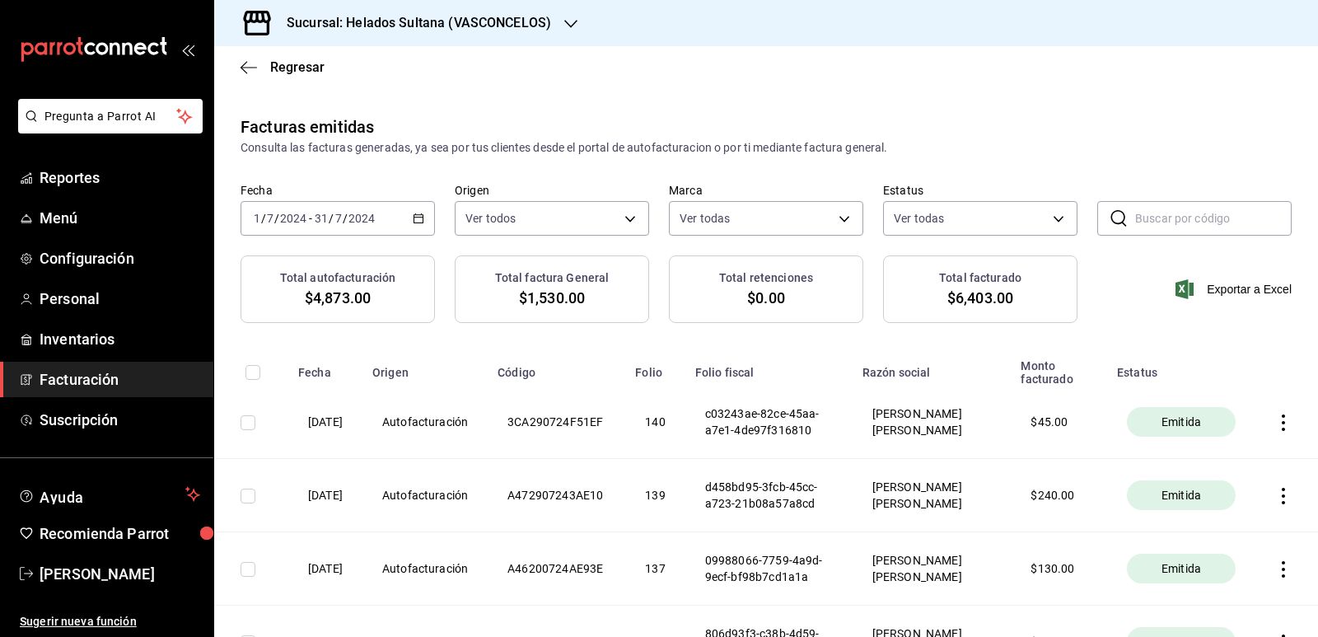
click at [415, 220] on icon "button" at bounding box center [419, 219] width 12 height 12
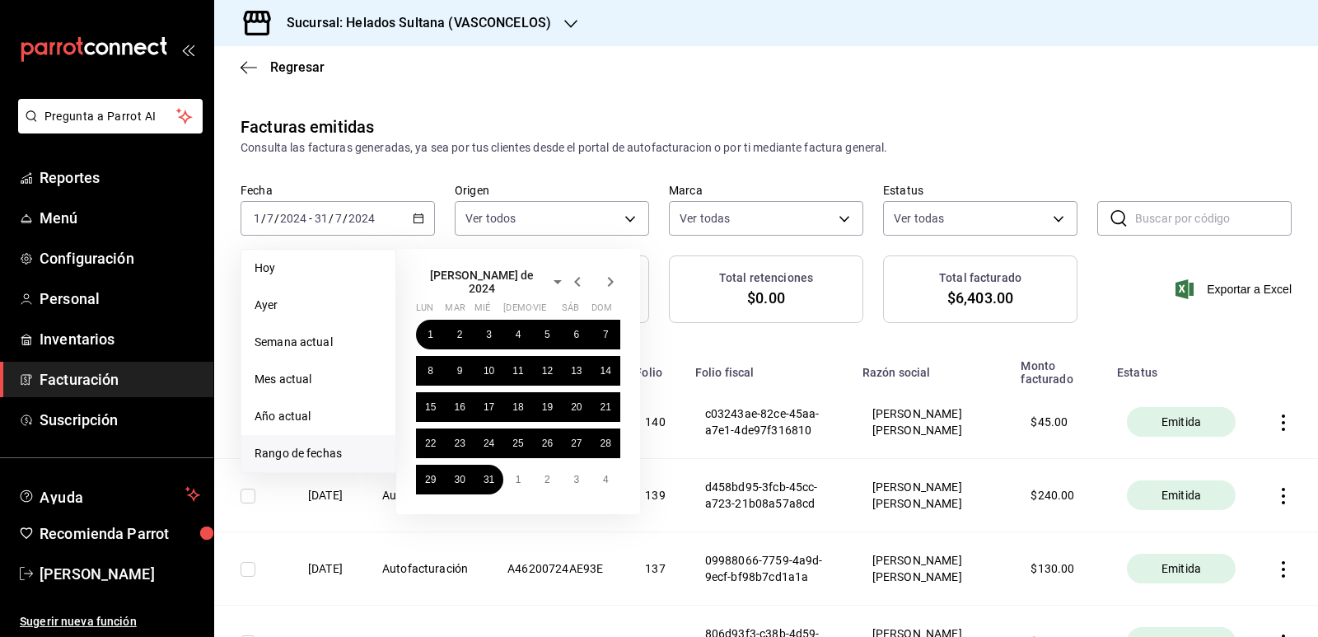
click at [580, 278] on icon "button" at bounding box center [578, 282] width 20 height 20
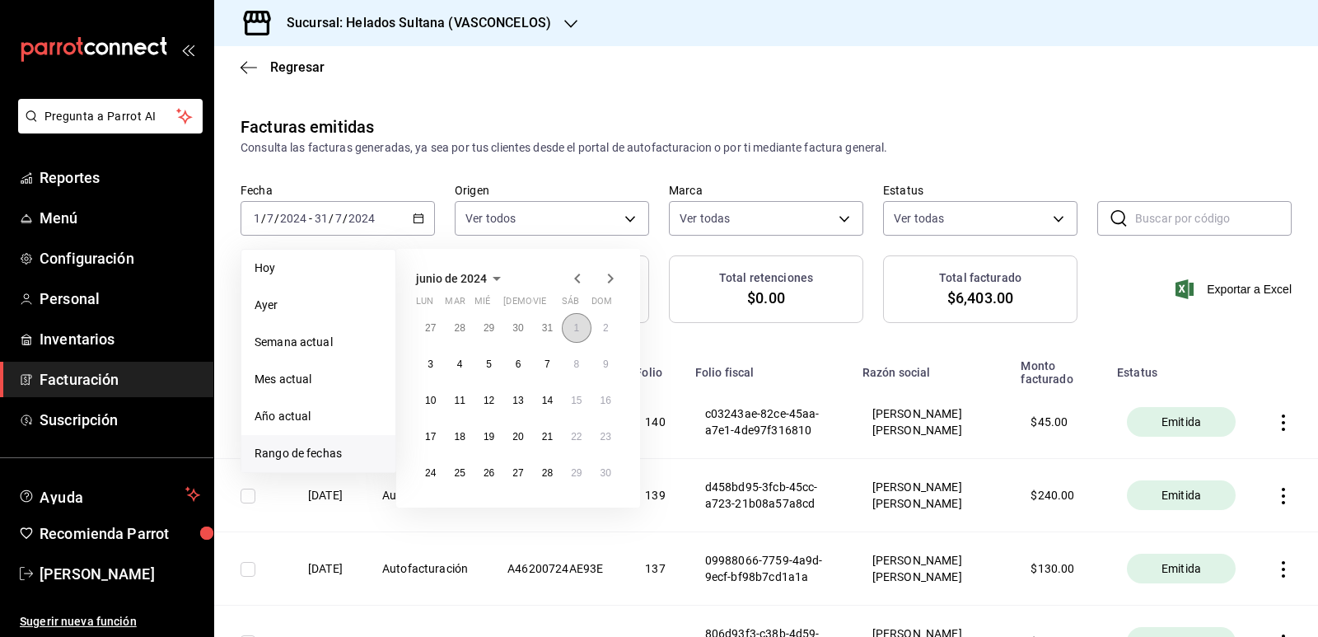
click at [572, 332] on button "1" at bounding box center [576, 328] width 29 height 30
click at [602, 468] on abbr "30" at bounding box center [606, 473] width 11 height 12
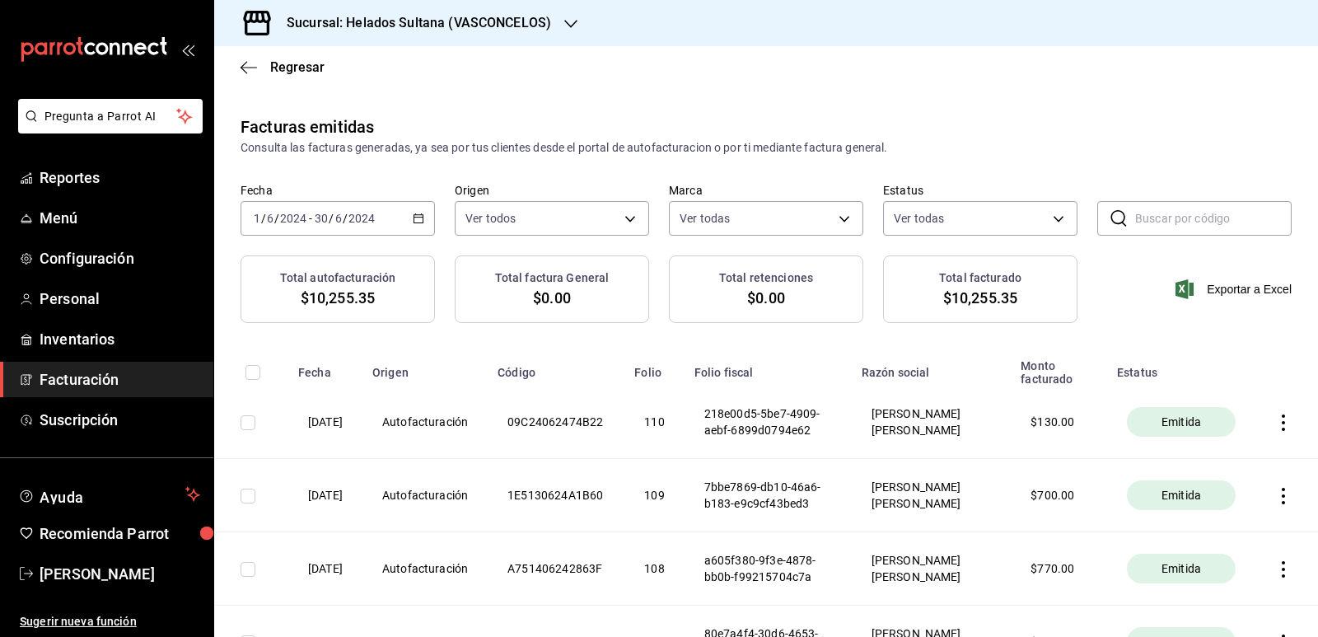
click at [422, 219] on div "[DATE] [DATE] - [DATE] [DATE]" at bounding box center [338, 218] width 194 height 35
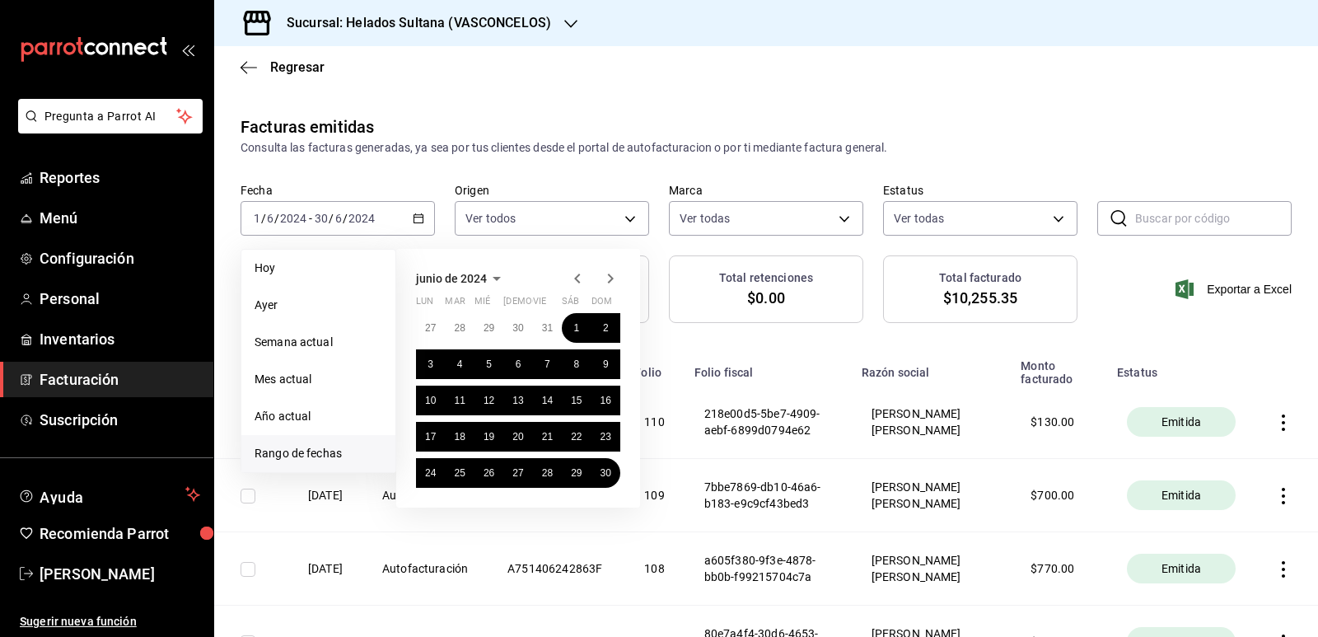
click at [578, 278] on icon "button" at bounding box center [578, 279] width 20 height 20
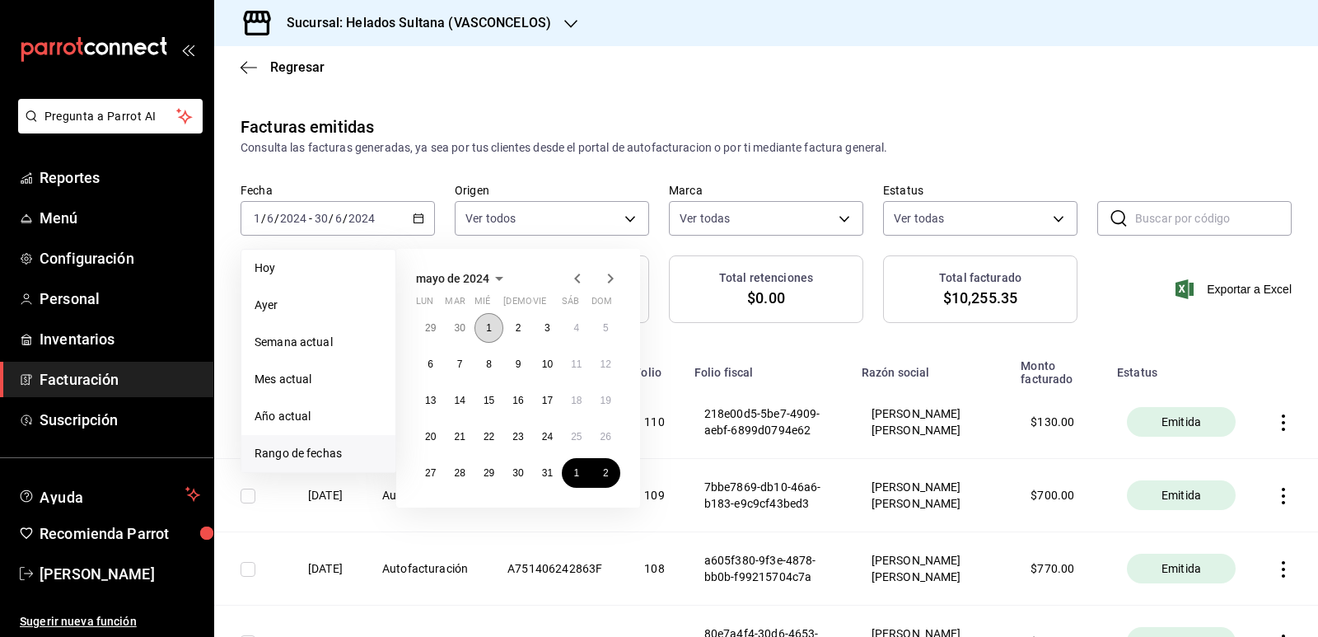
click at [493, 320] on button "1" at bounding box center [489, 328] width 29 height 30
click at [545, 470] on abbr "31" at bounding box center [547, 473] width 11 height 12
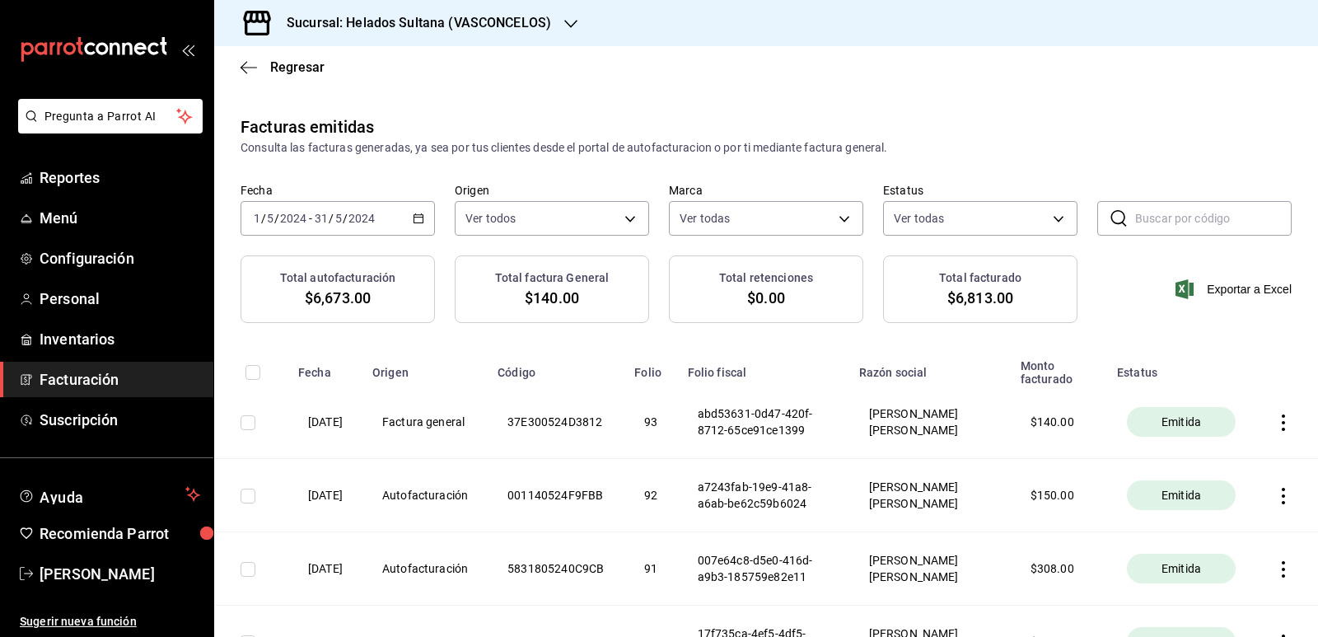
click at [419, 213] on icon "button" at bounding box center [419, 219] width 12 height 12
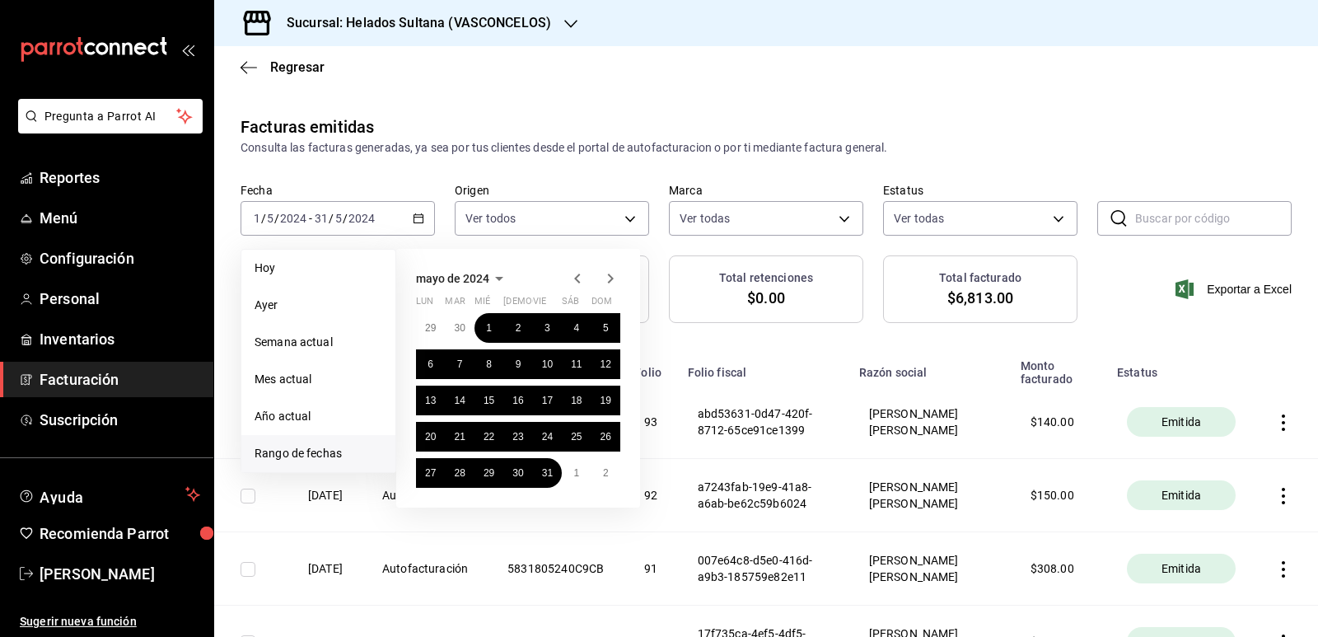
click at [573, 274] on icon "button" at bounding box center [578, 279] width 20 height 20
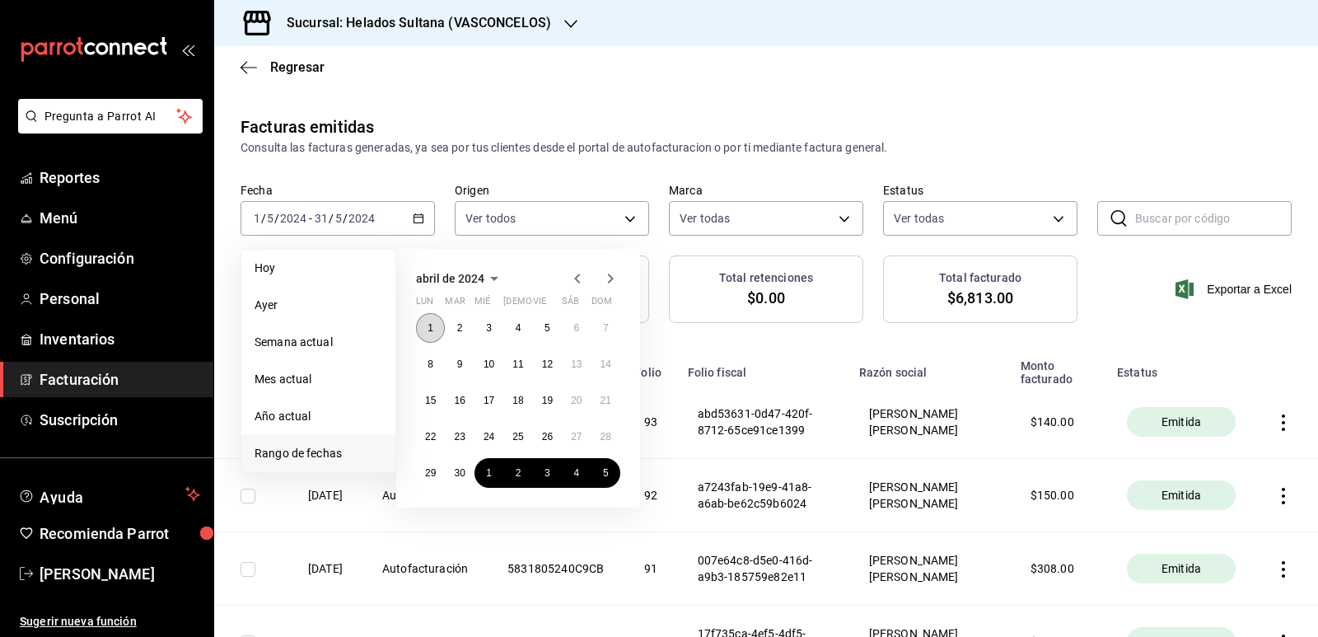
click at [436, 328] on button "1" at bounding box center [430, 328] width 29 height 30
click at [466, 471] on button "30" at bounding box center [459, 473] width 29 height 30
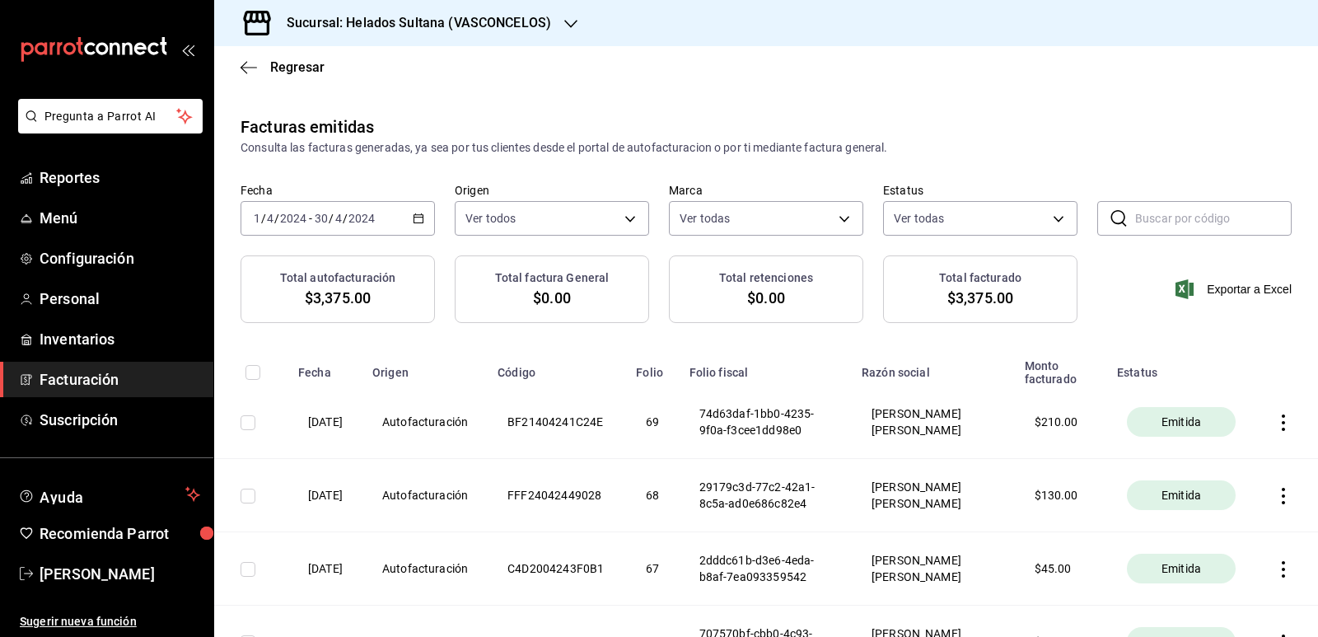
click at [414, 221] on icon "button" at bounding box center [419, 219] width 12 height 12
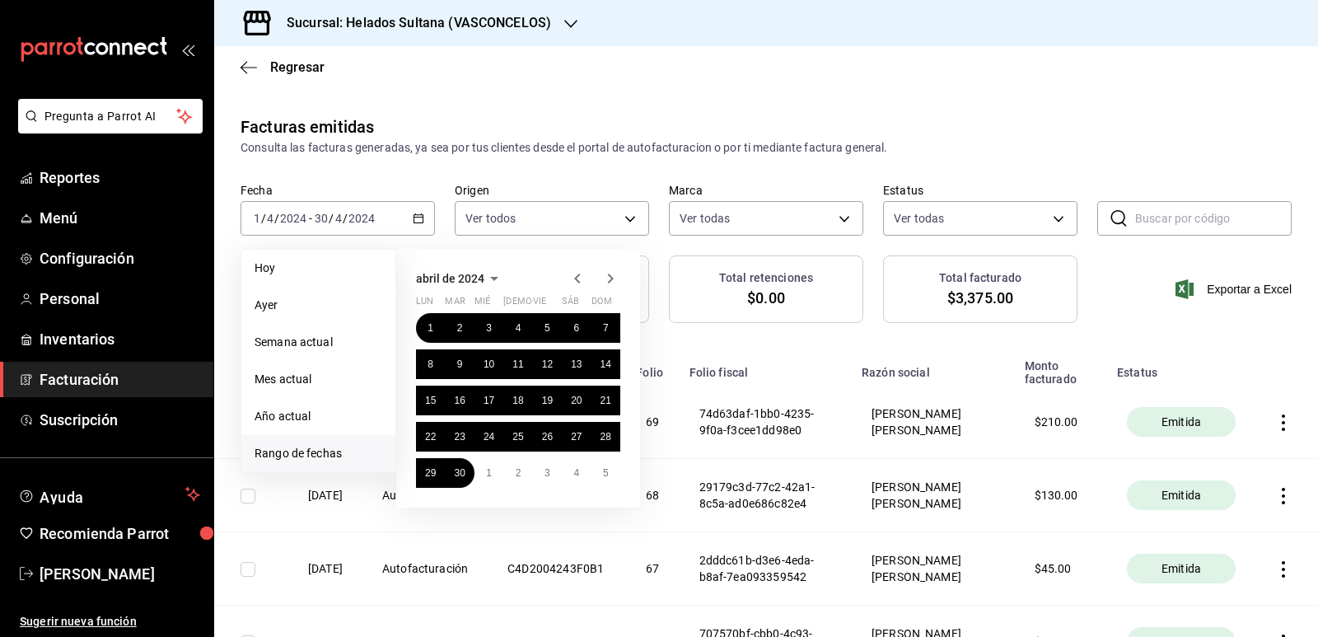
click at [578, 281] on icon "button" at bounding box center [577, 279] width 6 height 10
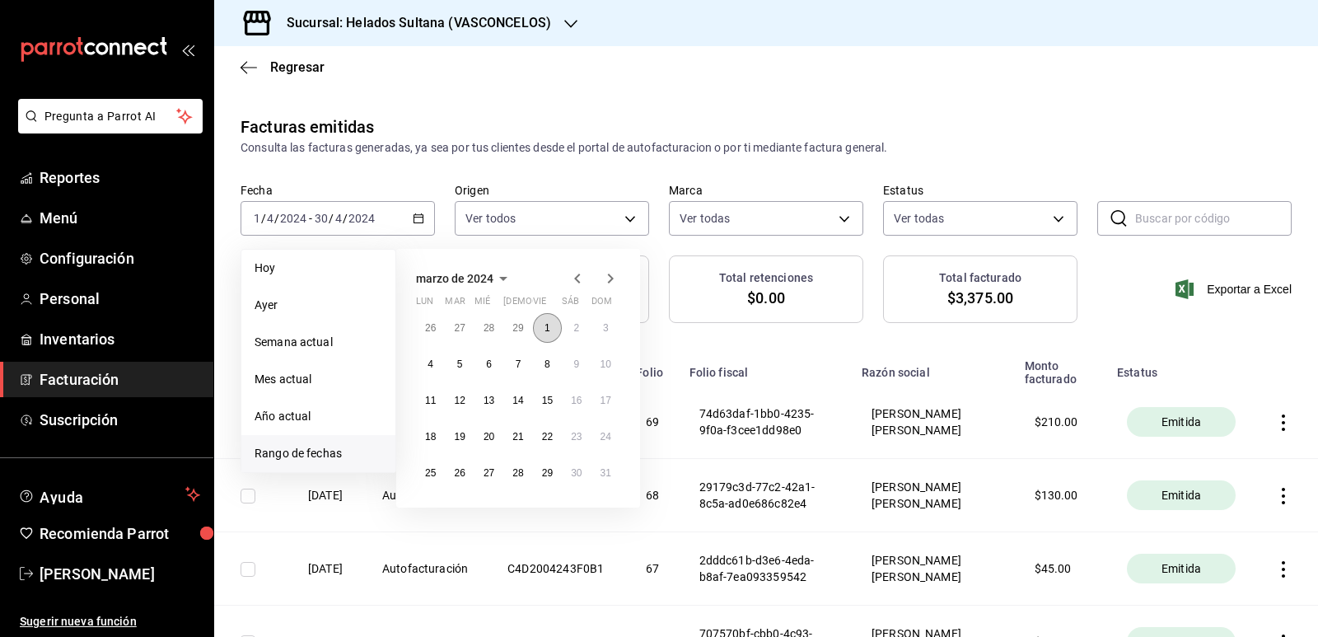
click at [549, 317] on button "1" at bounding box center [547, 328] width 29 height 30
click at [606, 475] on abbr "31" at bounding box center [606, 473] width 11 height 12
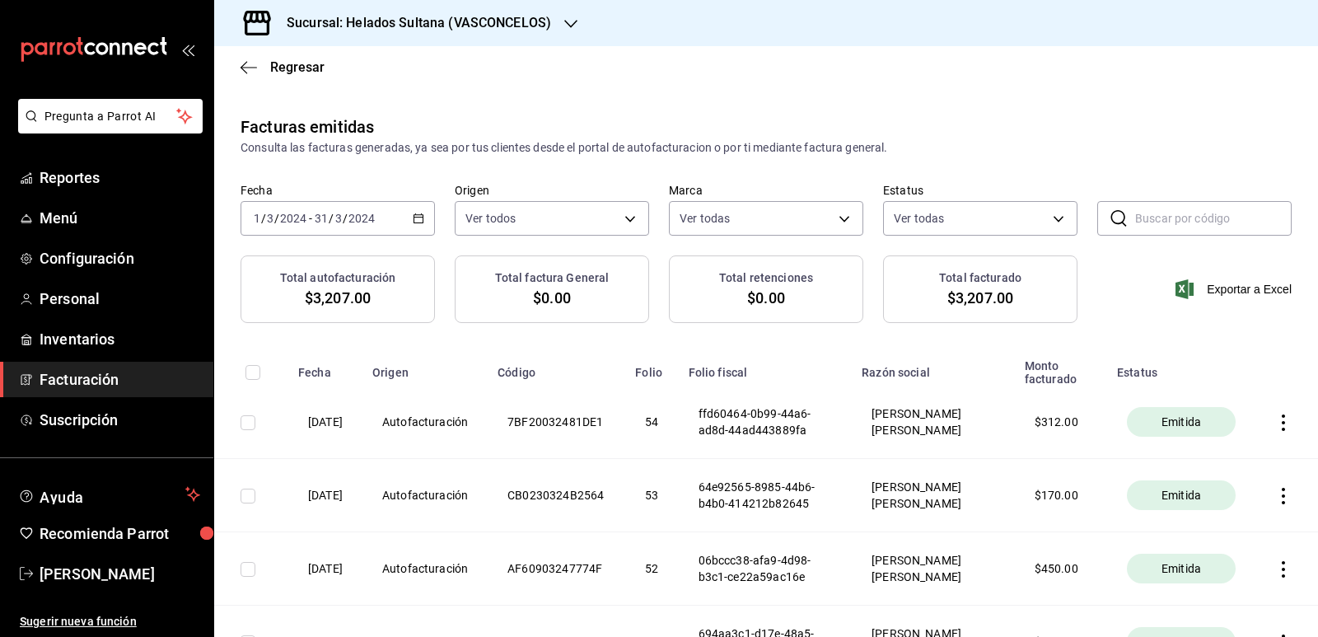
click at [417, 217] on \(Stroke\) "button" at bounding box center [418, 217] width 9 height 1
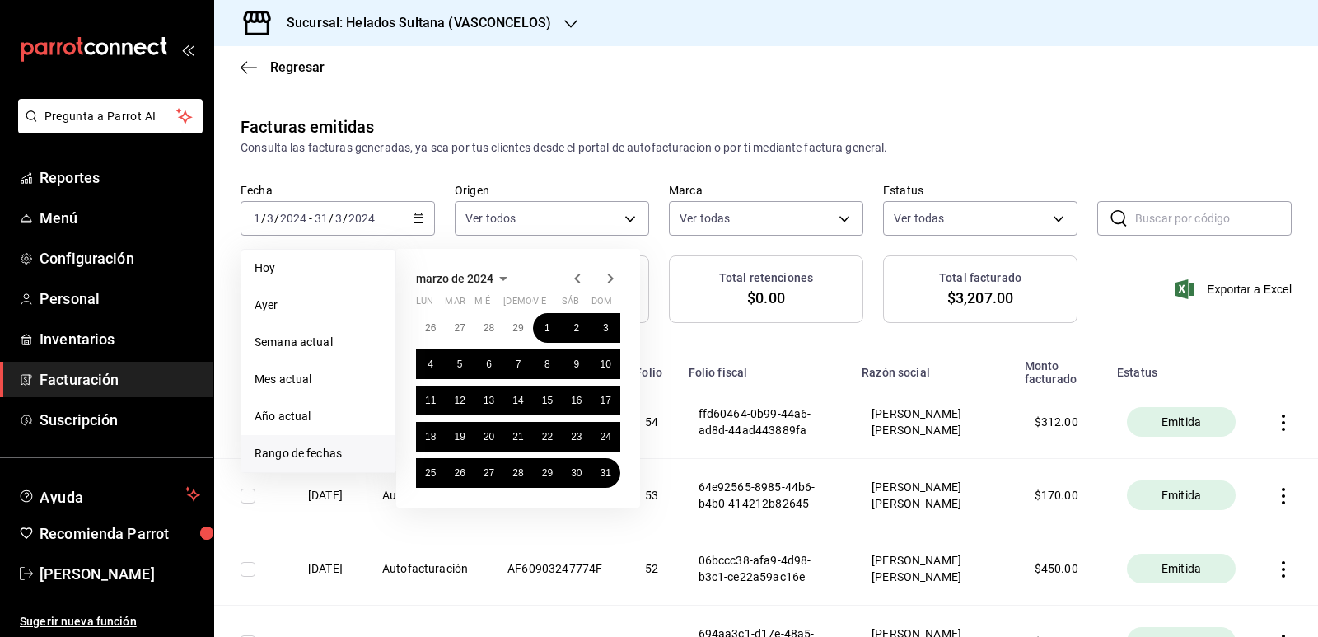
click at [578, 278] on icon "button" at bounding box center [578, 279] width 20 height 20
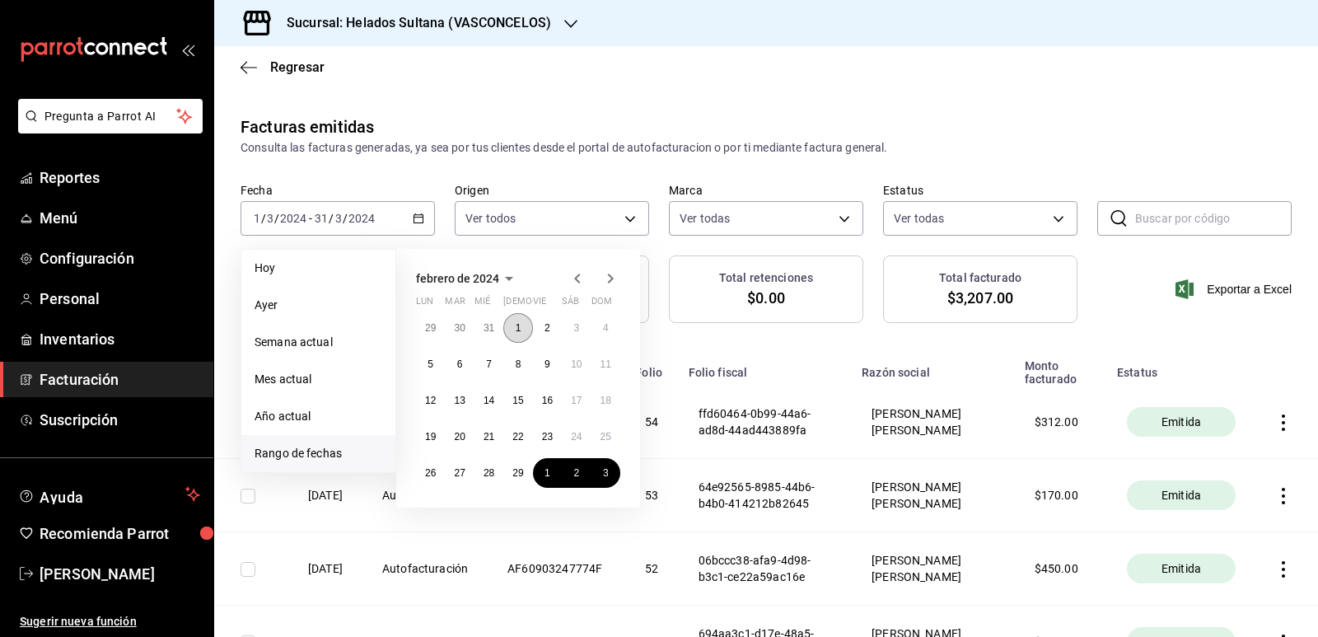
click at [525, 328] on button "1" at bounding box center [517, 328] width 29 height 30
click at [512, 461] on button "29" at bounding box center [517, 473] width 29 height 30
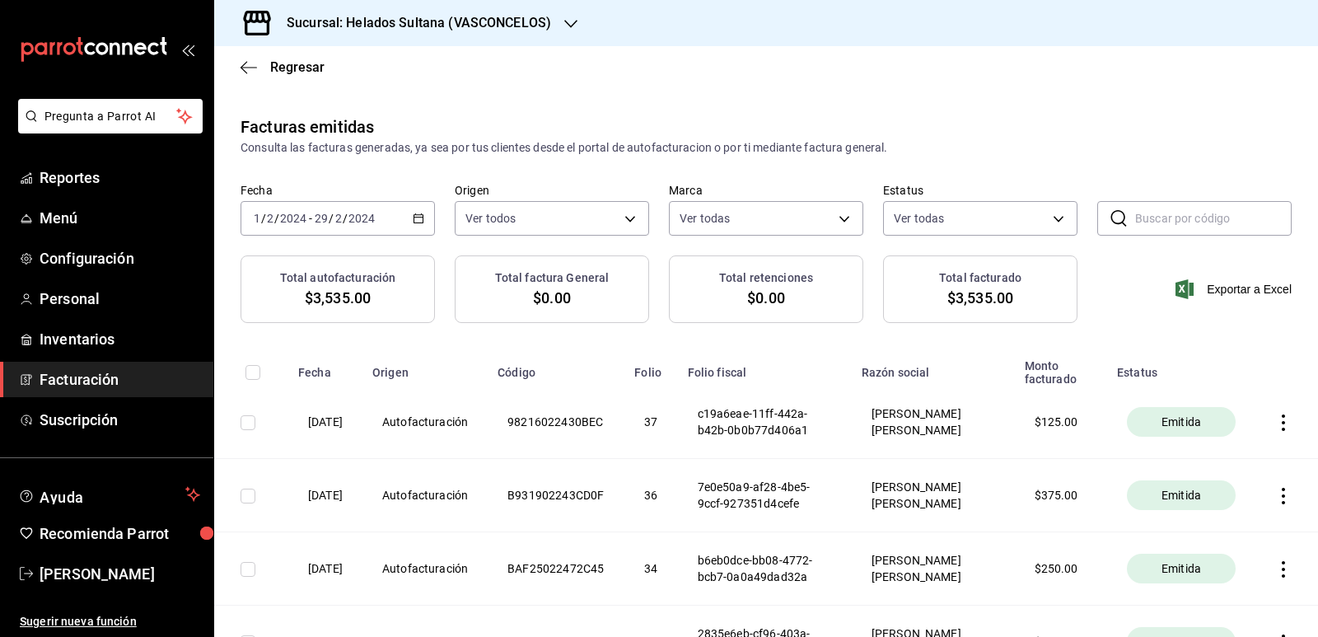
click at [419, 220] on icon "button" at bounding box center [419, 219] width 12 height 12
click at [1275, 431] on icon "button" at bounding box center [1283, 422] width 16 height 16
click at [1216, 395] on div "Descargar PDF" at bounding box center [1219, 391] width 79 height 13
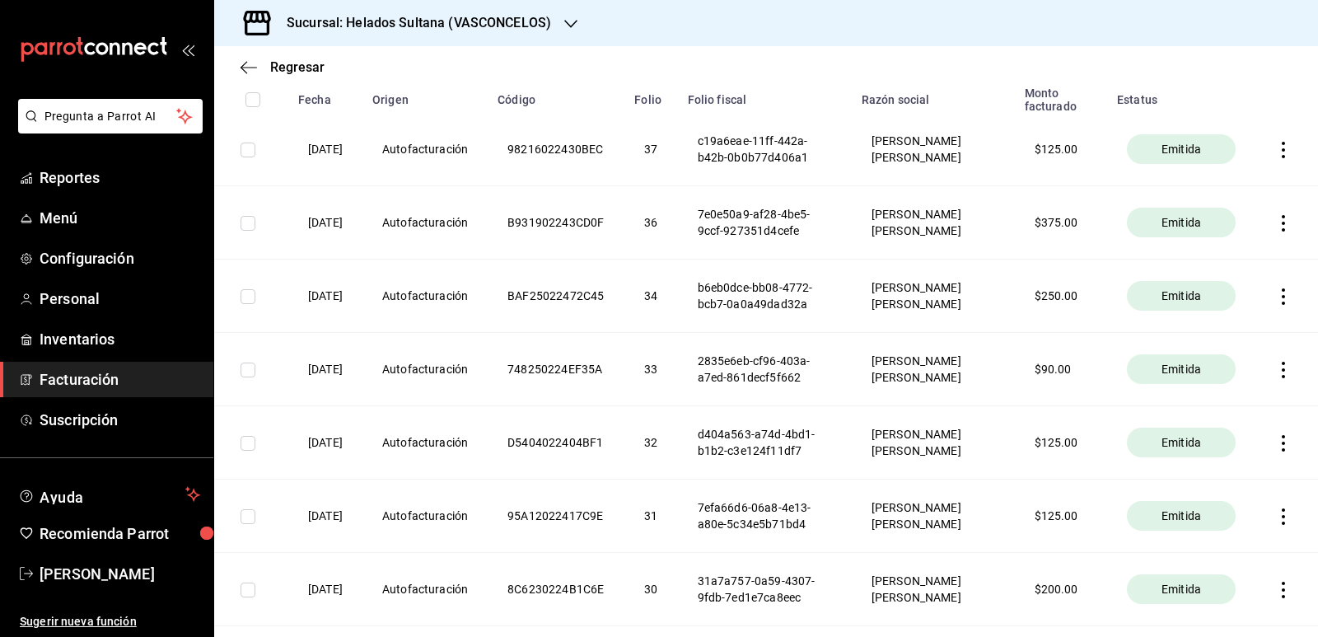
scroll to position [330, 0]
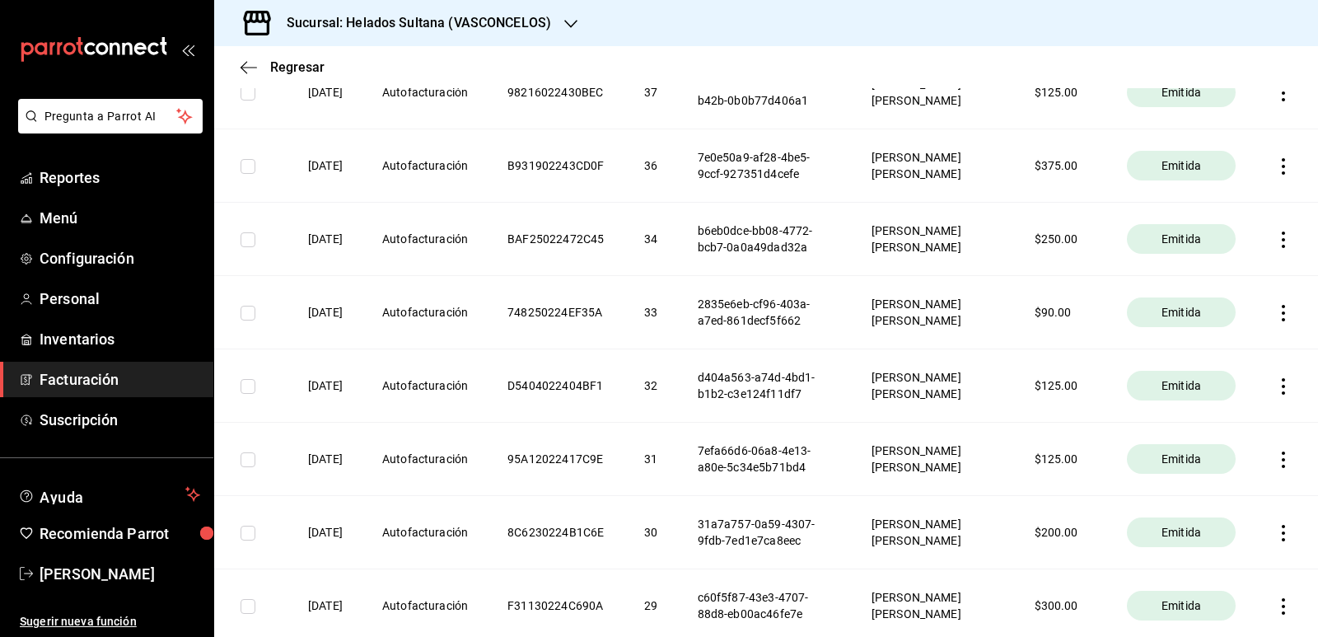
click at [1276, 321] on icon "button" at bounding box center [1283, 313] width 16 height 16
click at [1207, 331] on div "Descargar PDF" at bounding box center [1219, 331] width 79 height 13
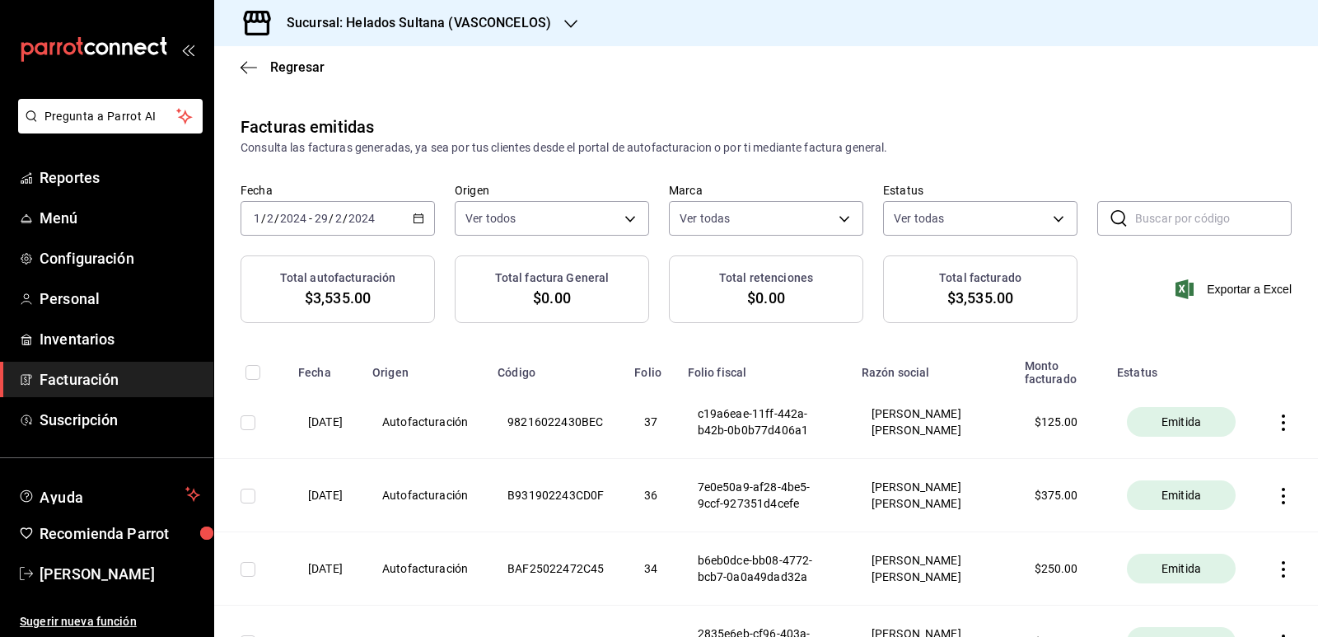
click at [419, 222] on icon "button" at bounding box center [419, 219] width 12 height 12
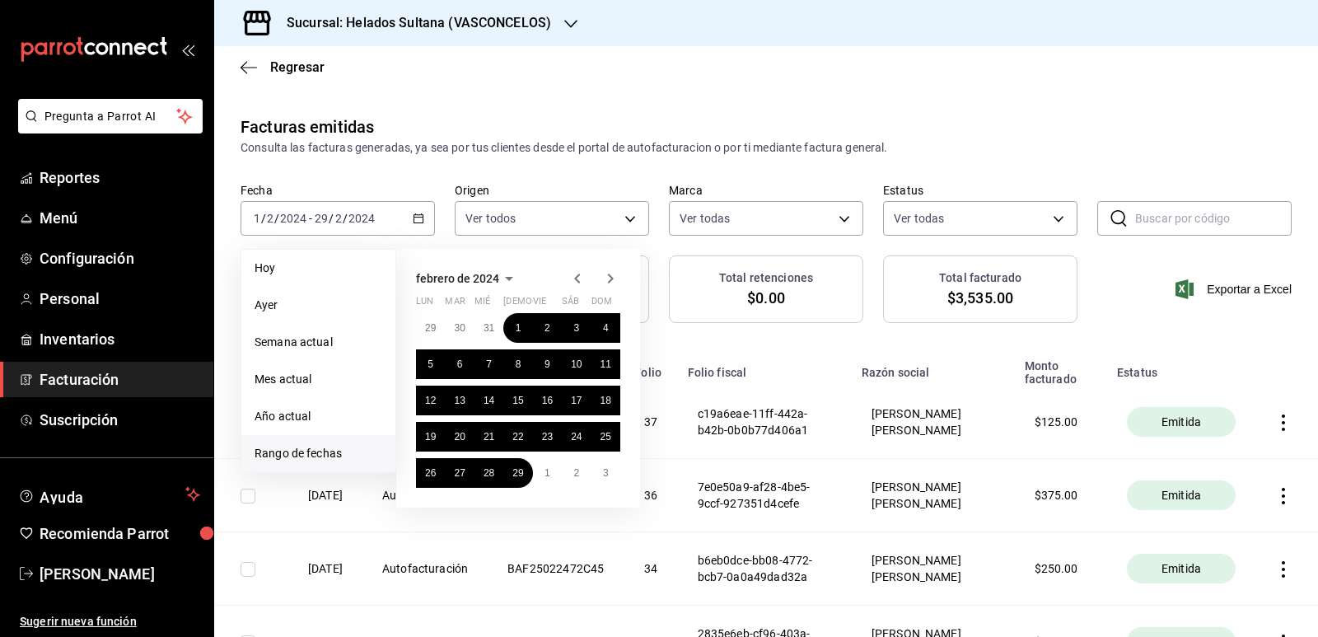
click at [581, 279] on icon "button" at bounding box center [578, 279] width 20 height 20
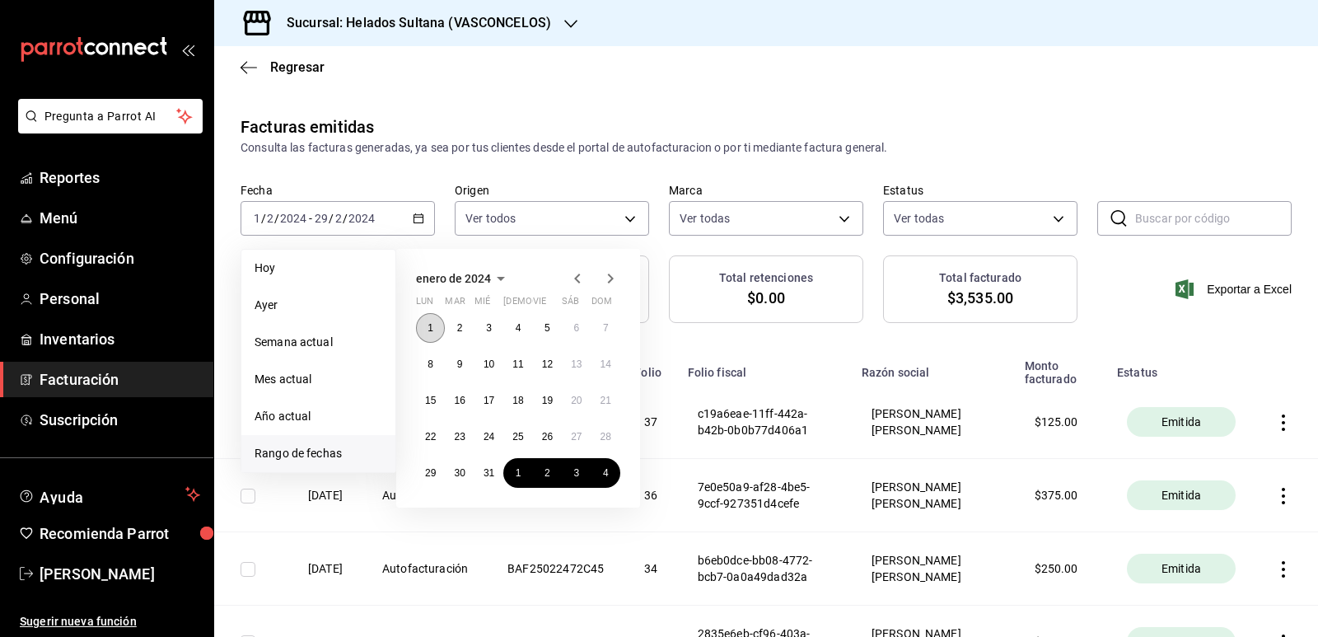
click at [439, 337] on button "1" at bounding box center [430, 328] width 29 height 30
click at [490, 463] on button "31" at bounding box center [489, 473] width 29 height 30
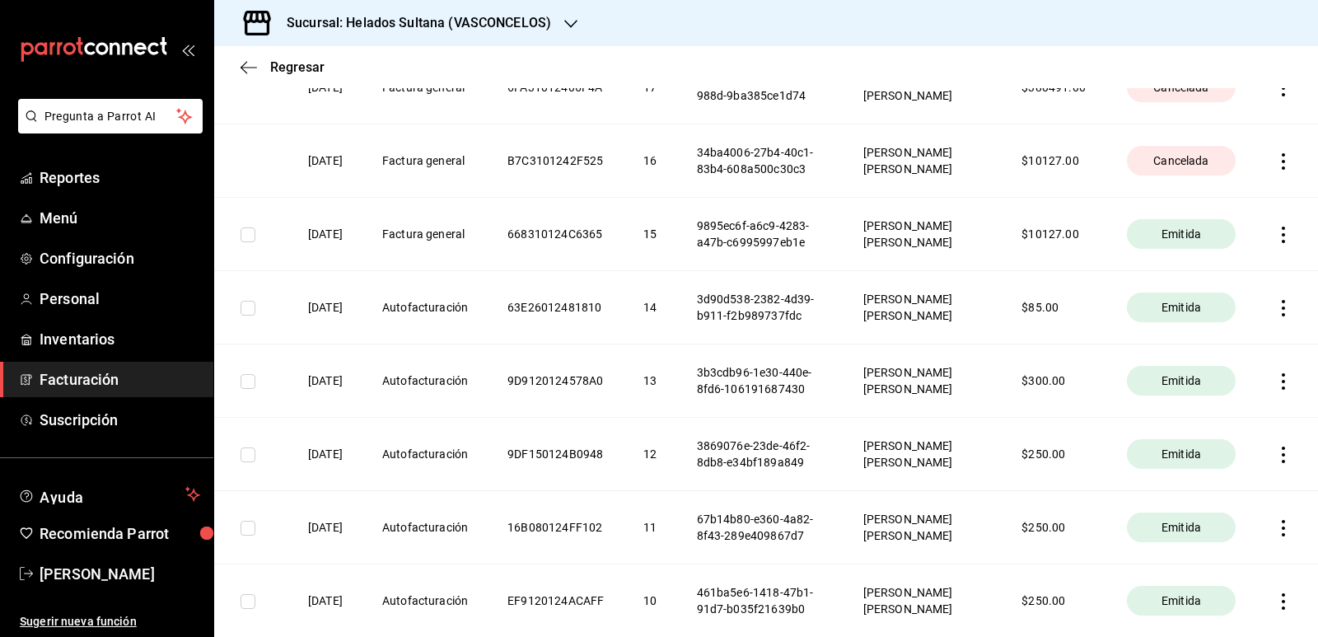
scroll to position [494, 0]
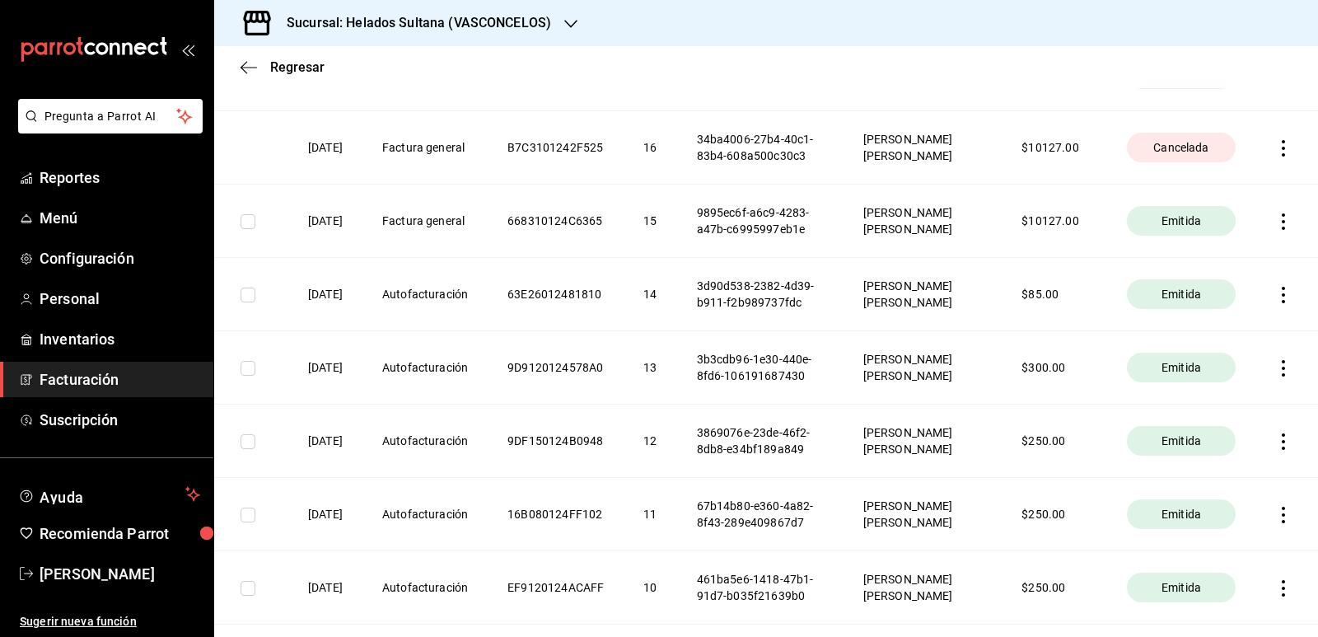
click at [1275, 230] on icon "button" at bounding box center [1283, 221] width 16 height 16
click at [1183, 258] on div "Descargar PDF" at bounding box center [1219, 256] width 79 height 13
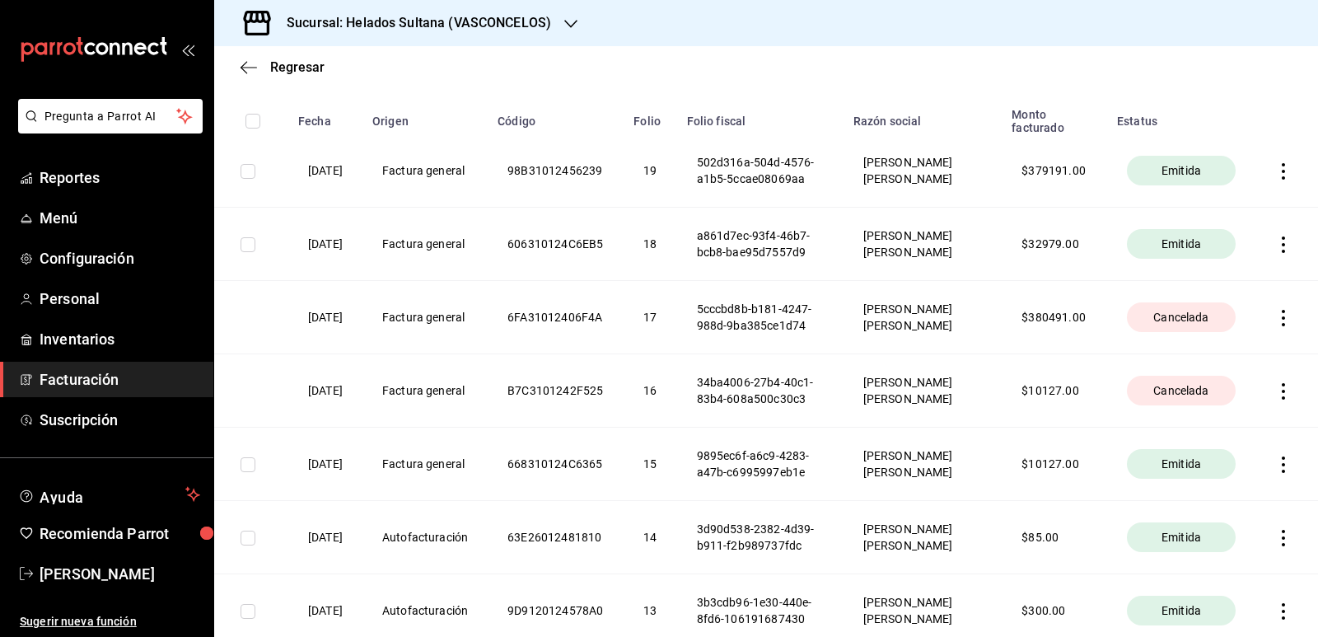
scroll to position [0, 0]
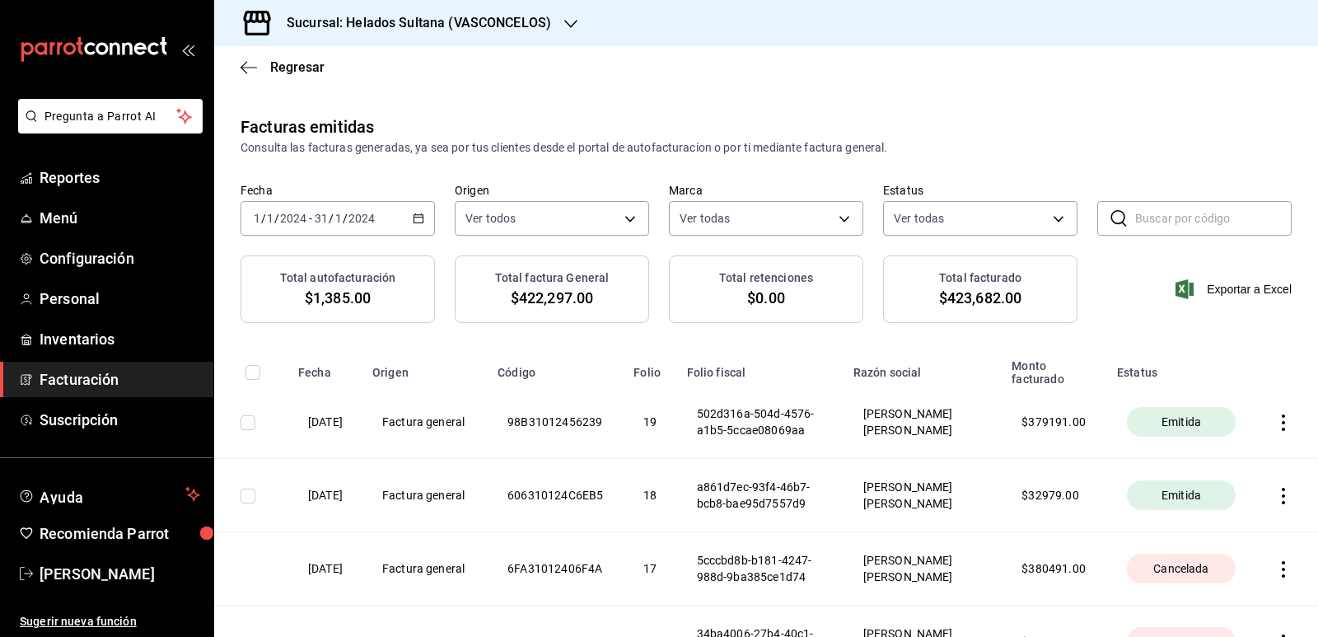
click at [419, 222] on \(Stroke\) "button" at bounding box center [419, 218] width 10 height 9
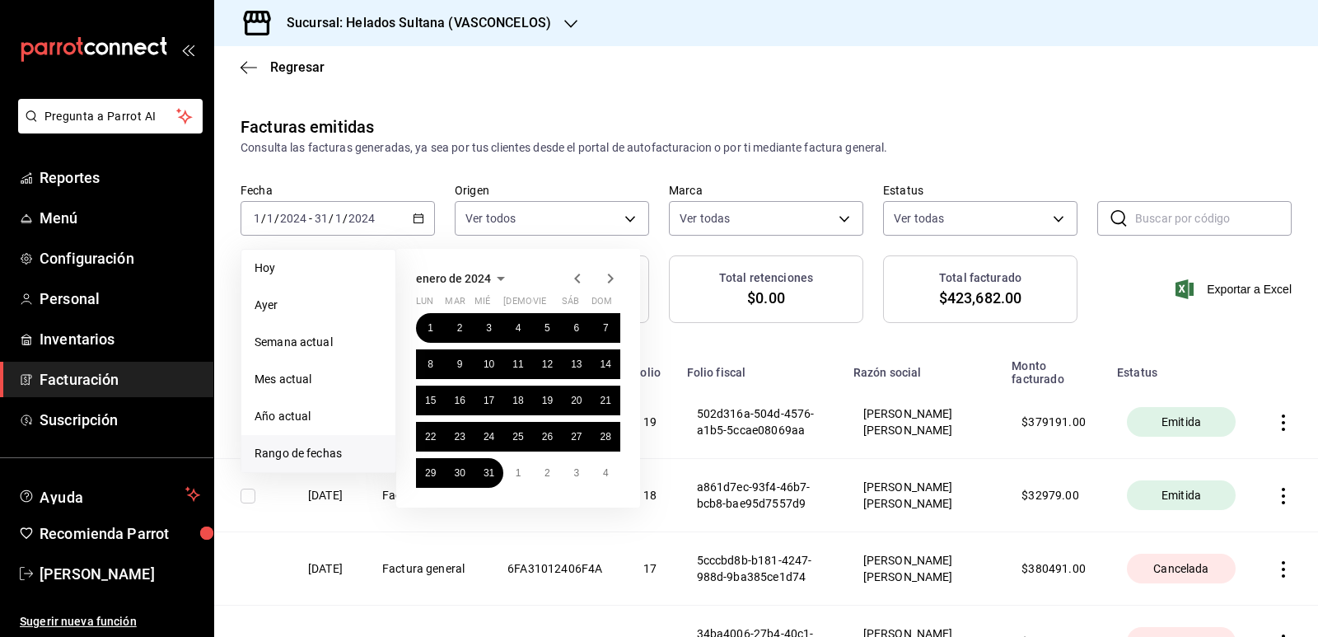
click at [580, 278] on icon "button" at bounding box center [578, 279] width 20 height 20
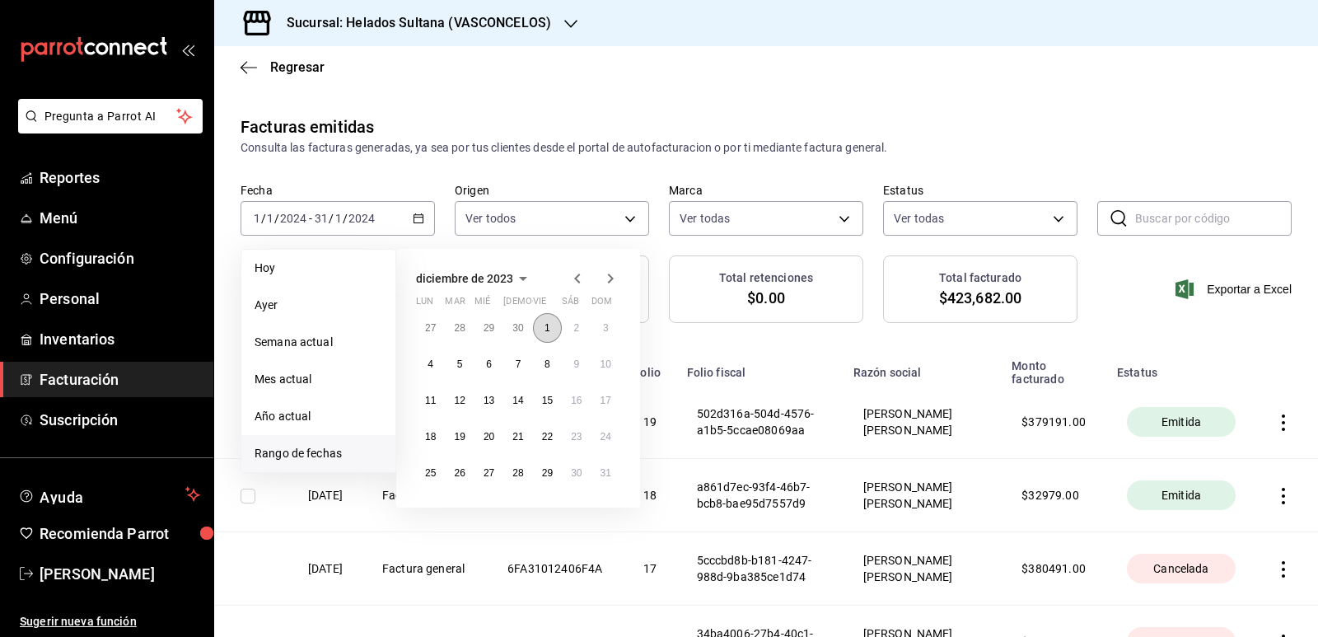
click at [552, 332] on button "1" at bounding box center [547, 328] width 29 height 30
click at [603, 465] on button "31" at bounding box center [606, 473] width 29 height 30
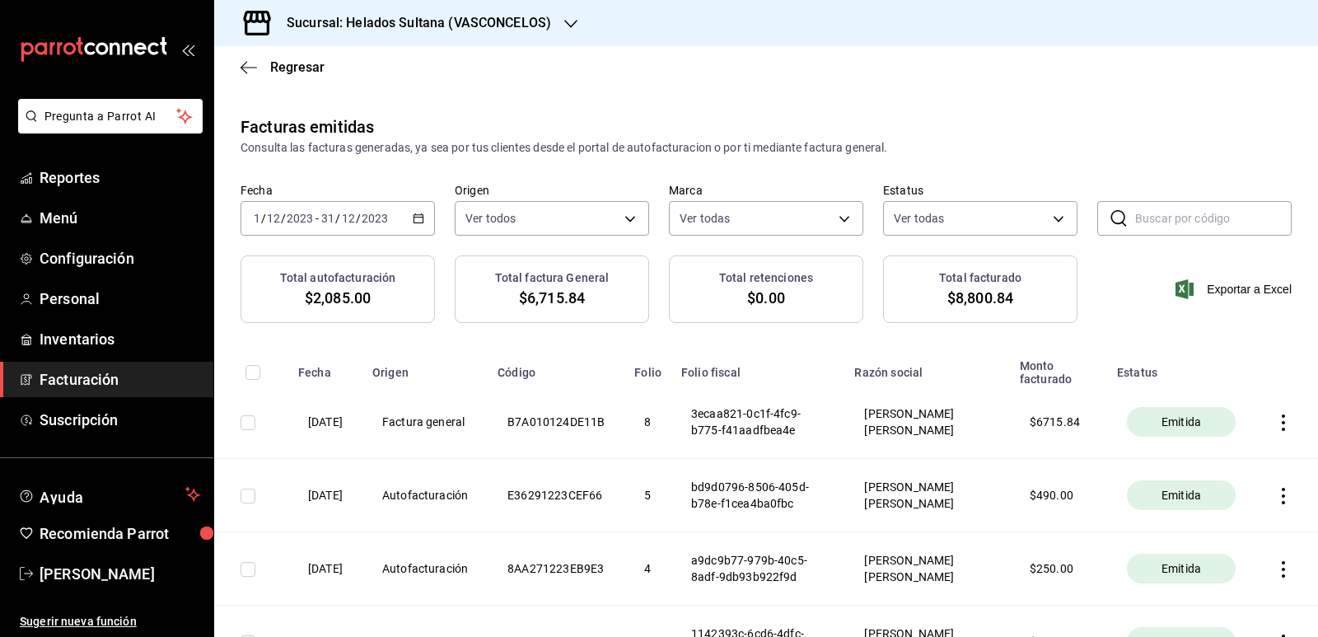
click at [414, 214] on icon "button" at bounding box center [419, 219] width 12 height 12
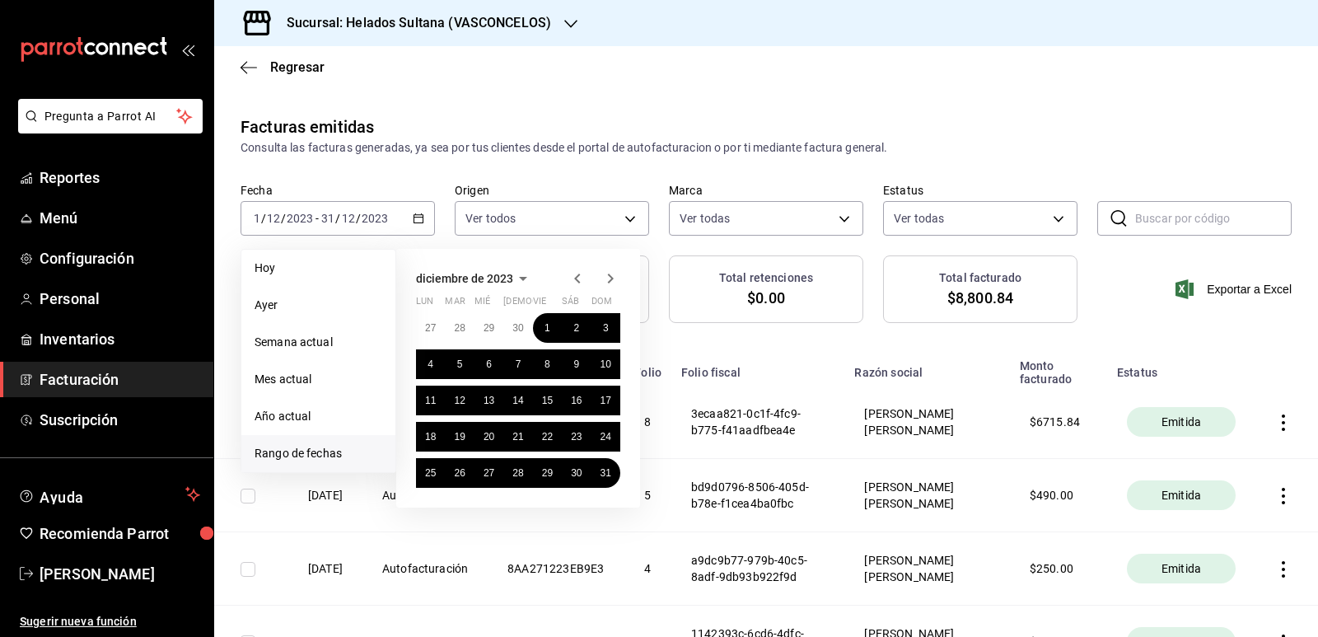
click at [577, 280] on icon "button" at bounding box center [577, 279] width 6 height 10
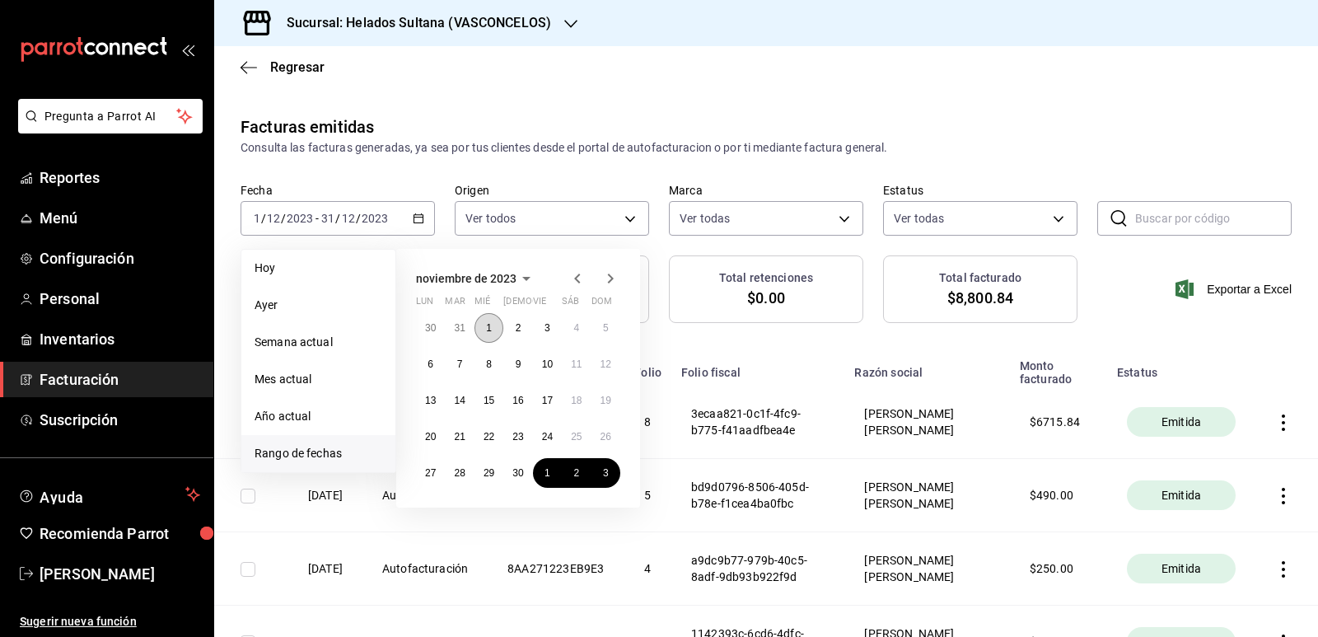
click at [494, 330] on button "1" at bounding box center [489, 328] width 29 height 30
click at [525, 477] on button "30" at bounding box center [517, 473] width 29 height 30
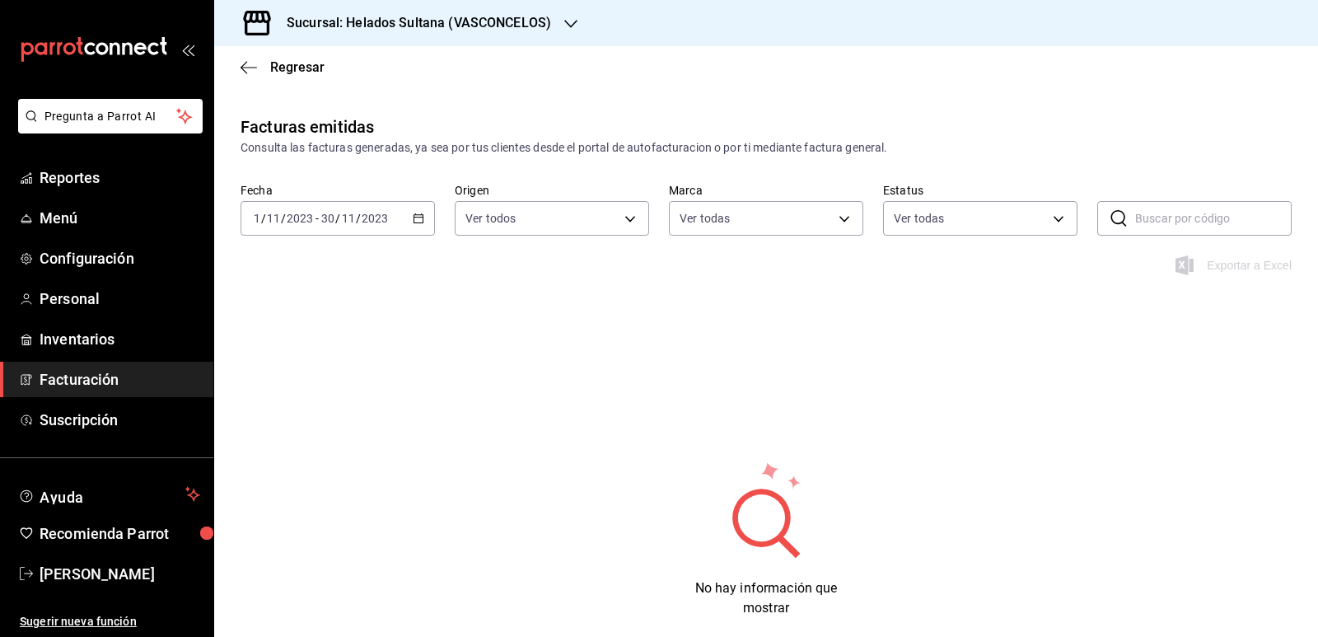
click at [414, 217] on \(Stroke\) "button" at bounding box center [418, 217] width 9 height 1
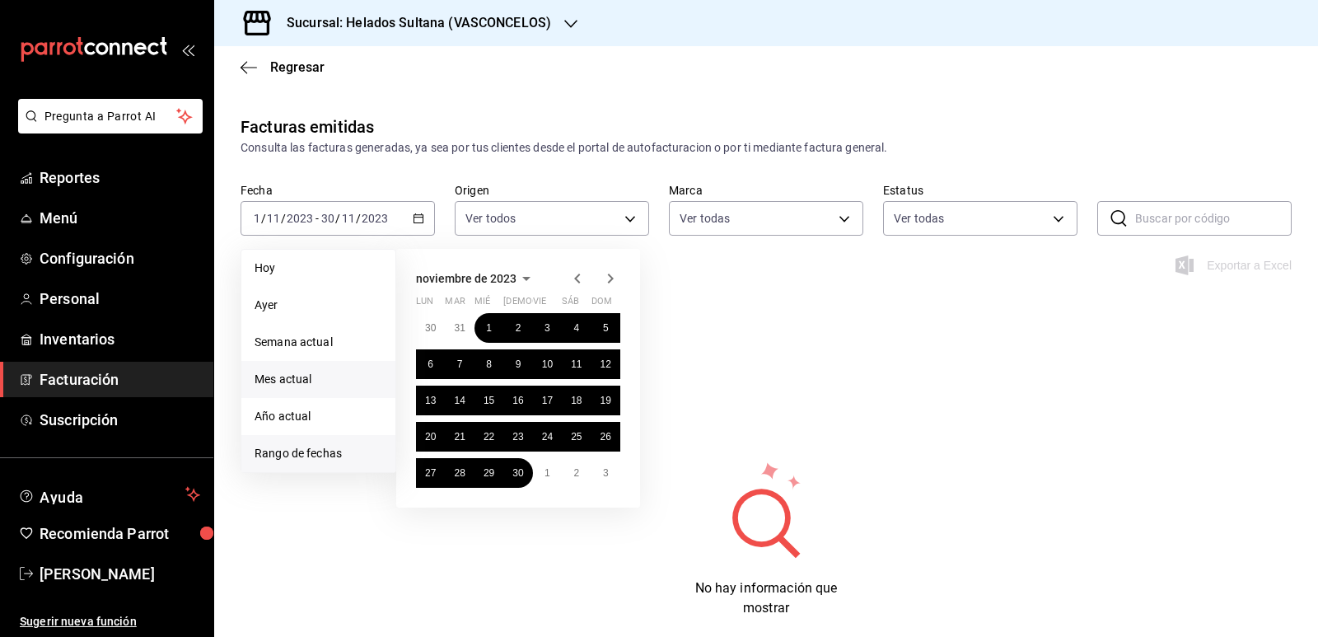
click at [297, 375] on span "Mes actual" at bounding box center [319, 379] width 128 height 17
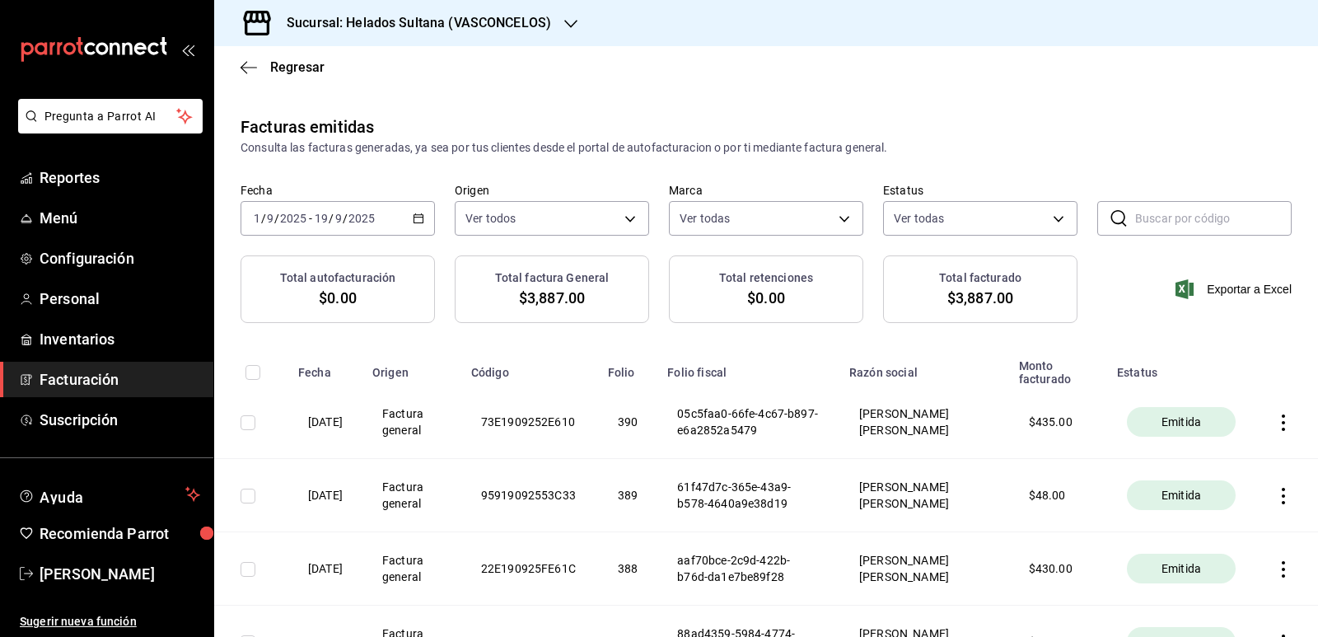
click at [419, 221] on icon "button" at bounding box center [419, 219] width 12 height 12
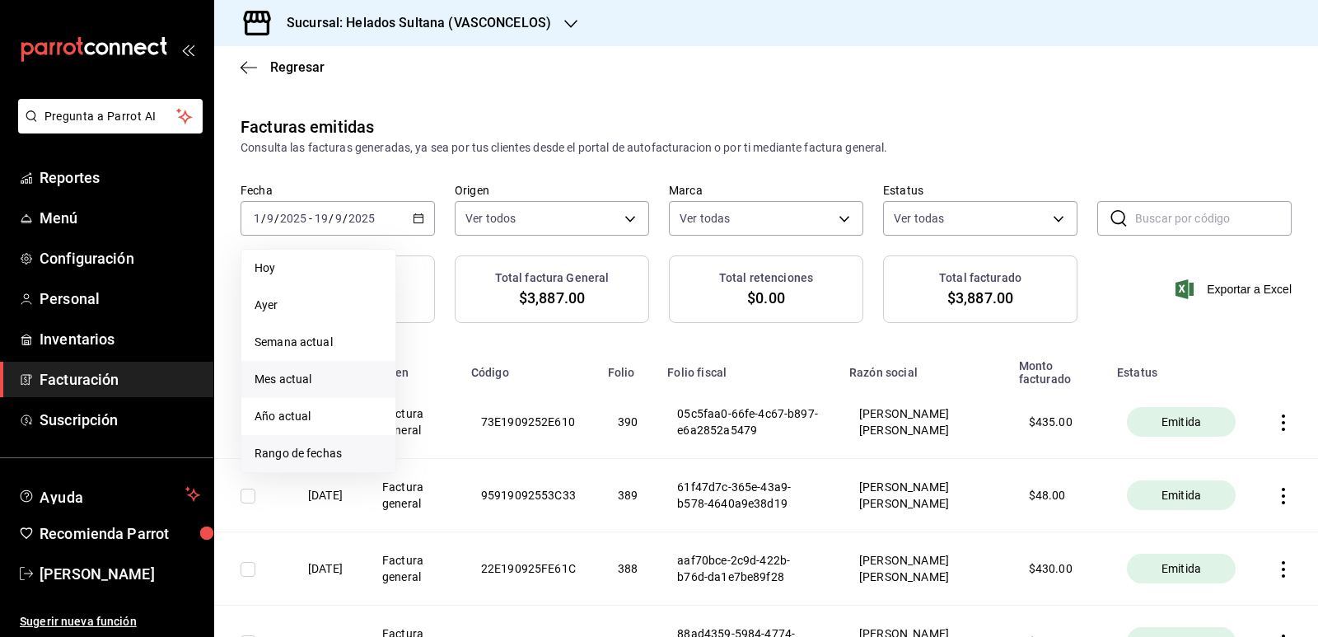
click at [310, 450] on span "Rango de fechas" at bounding box center [319, 453] width 128 height 17
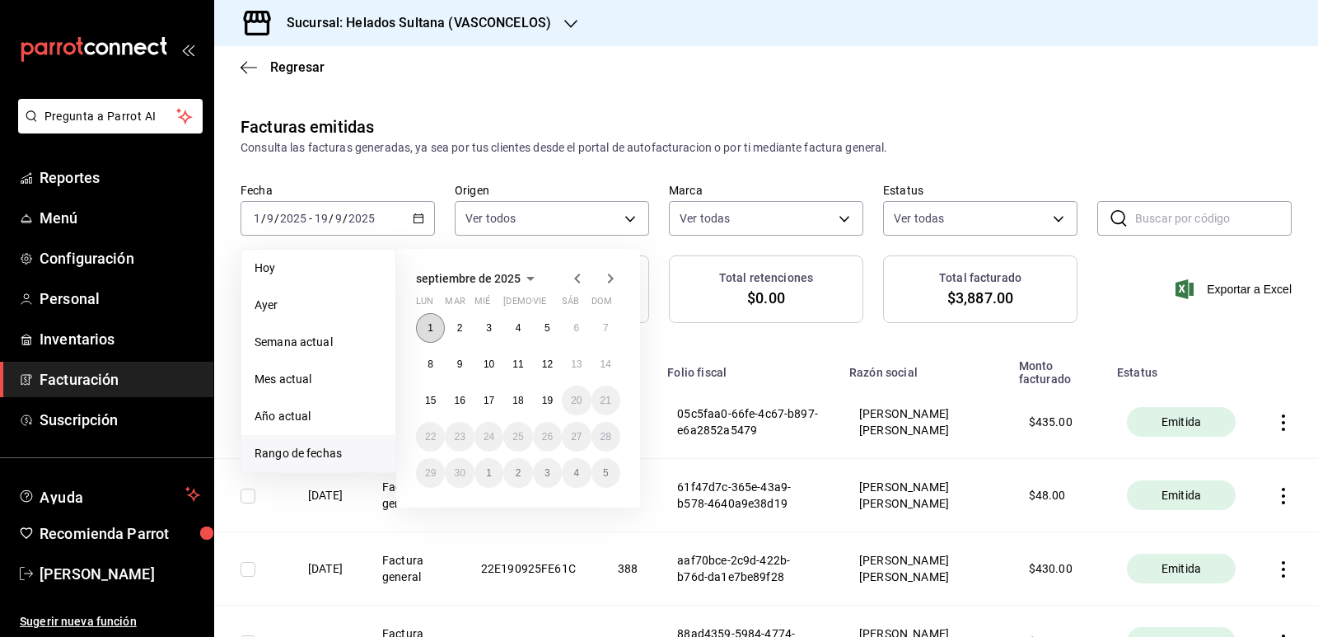
click at [433, 325] on abbr "1" at bounding box center [431, 328] width 6 height 12
click at [540, 402] on button "19" at bounding box center [547, 401] width 29 height 30
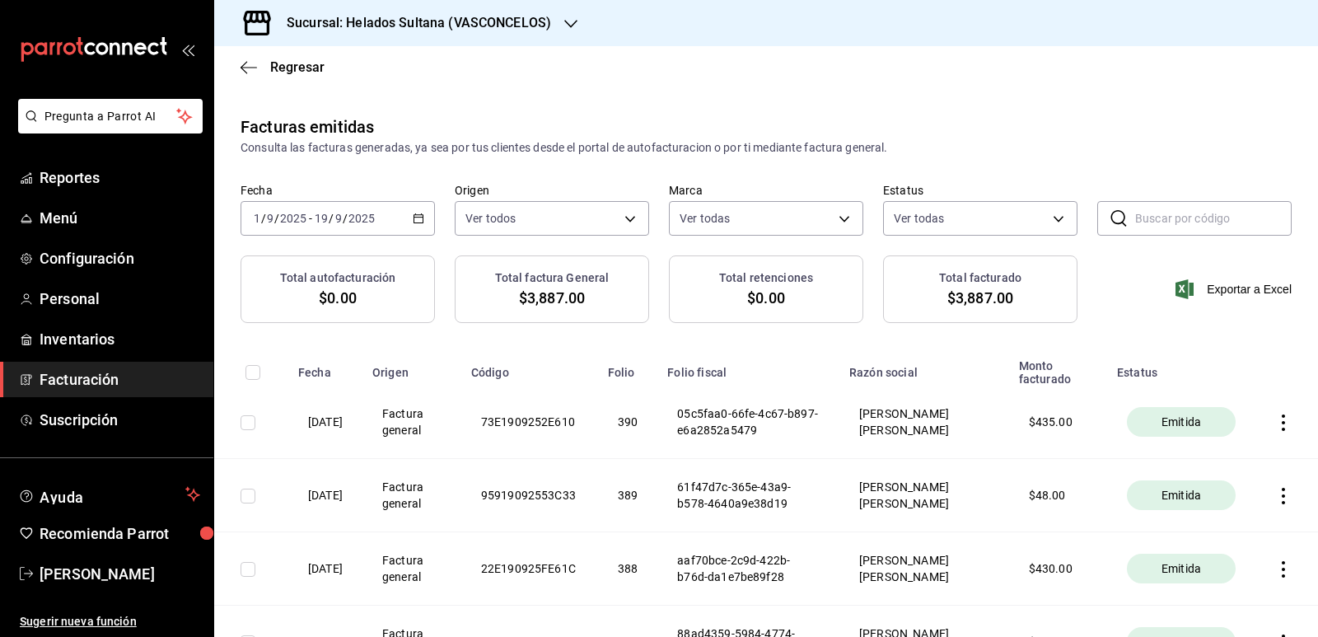
click at [414, 221] on icon "button" at bounding box center [419, 219] width 12 height 12
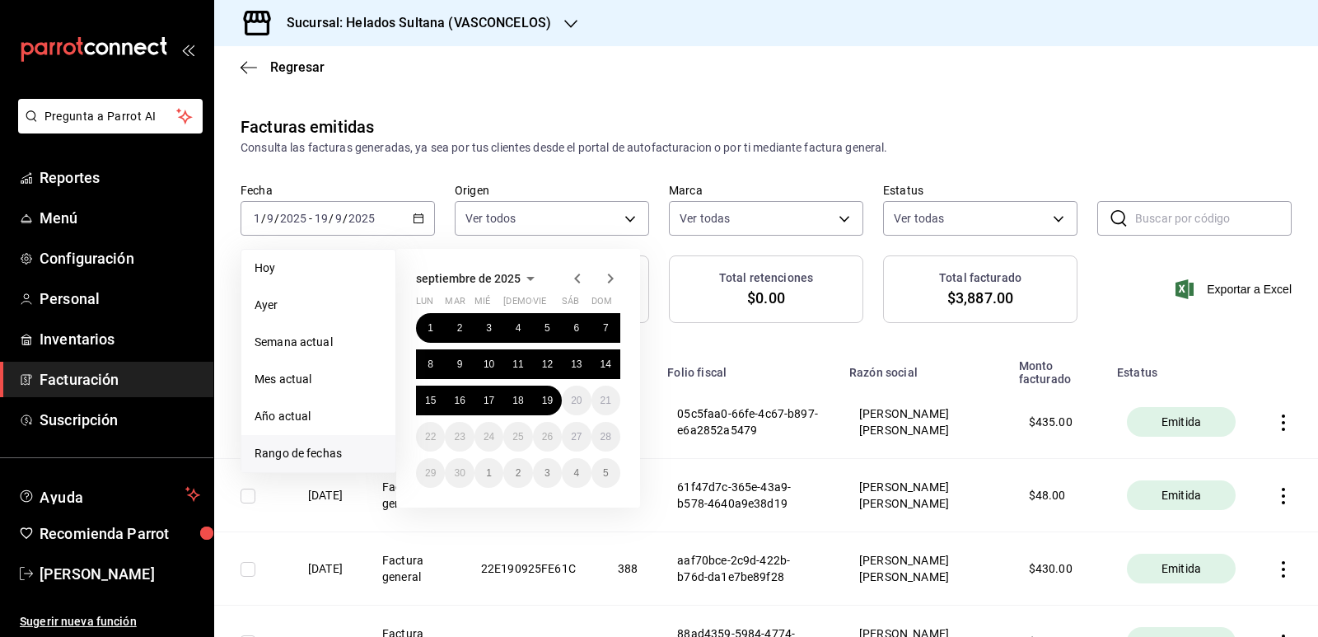
click at [579, 275] on icon "button" at bounding box center [577, 279] width 6 height 10
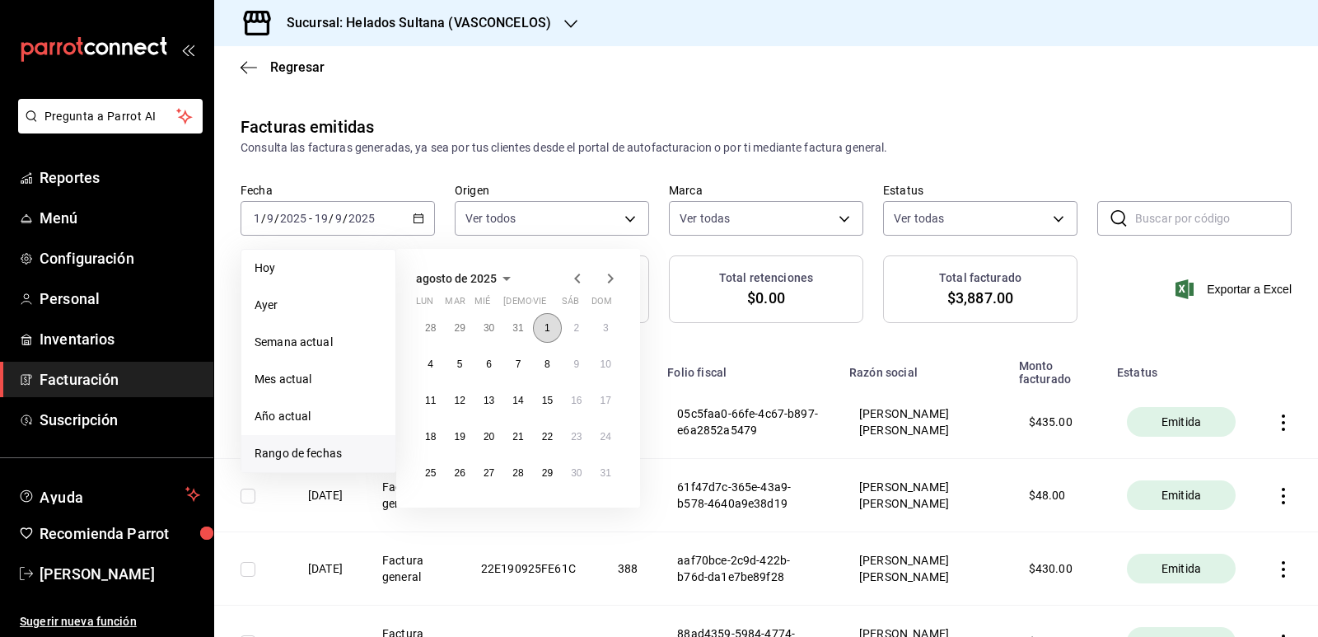
click at [539, 334] on button "1" at bounding box center [547, 328] width 29 height 30
click at [597, 471] on button "31" at bounding box center [606, 473] width 29 height 30
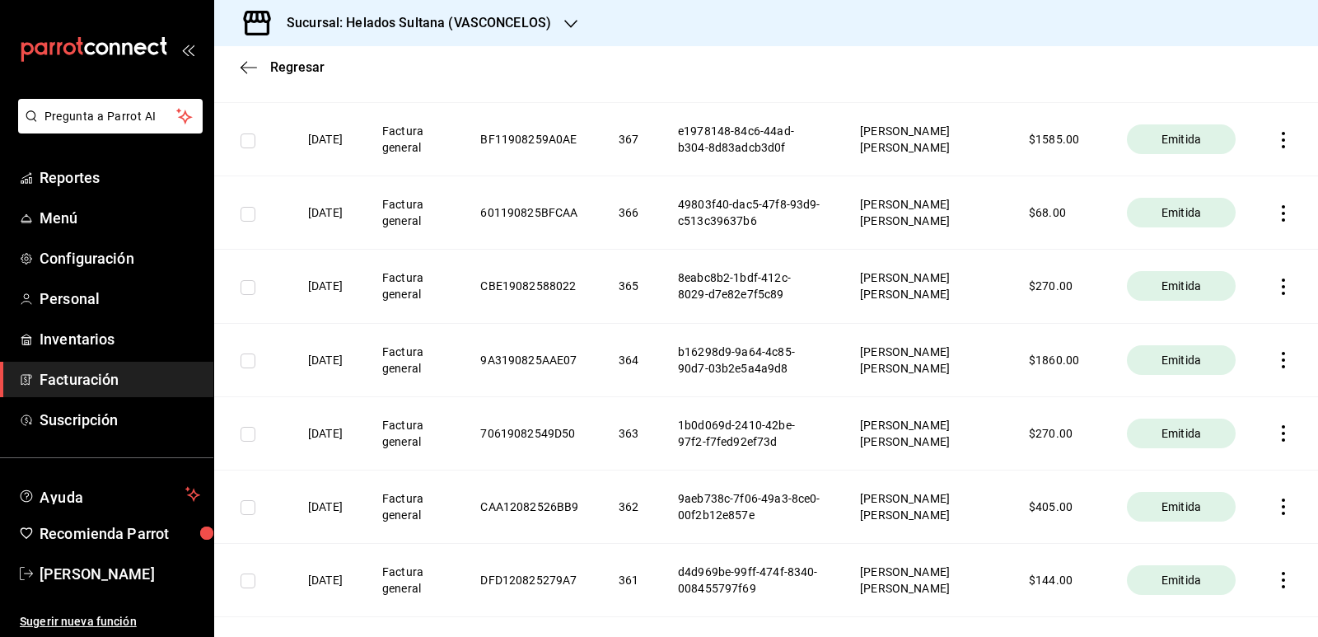
scroll to position [1565, 0]
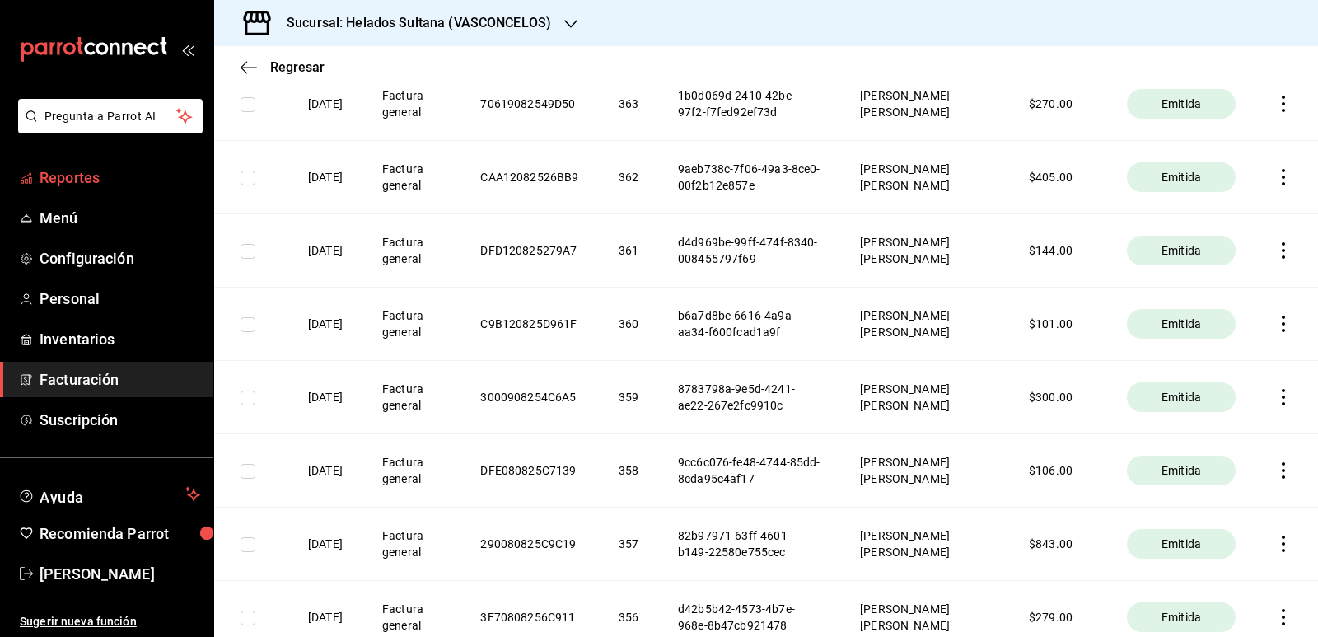
click at [77, 164] on link "Reportes" at bounding box center [106, 177] width 213 height 35
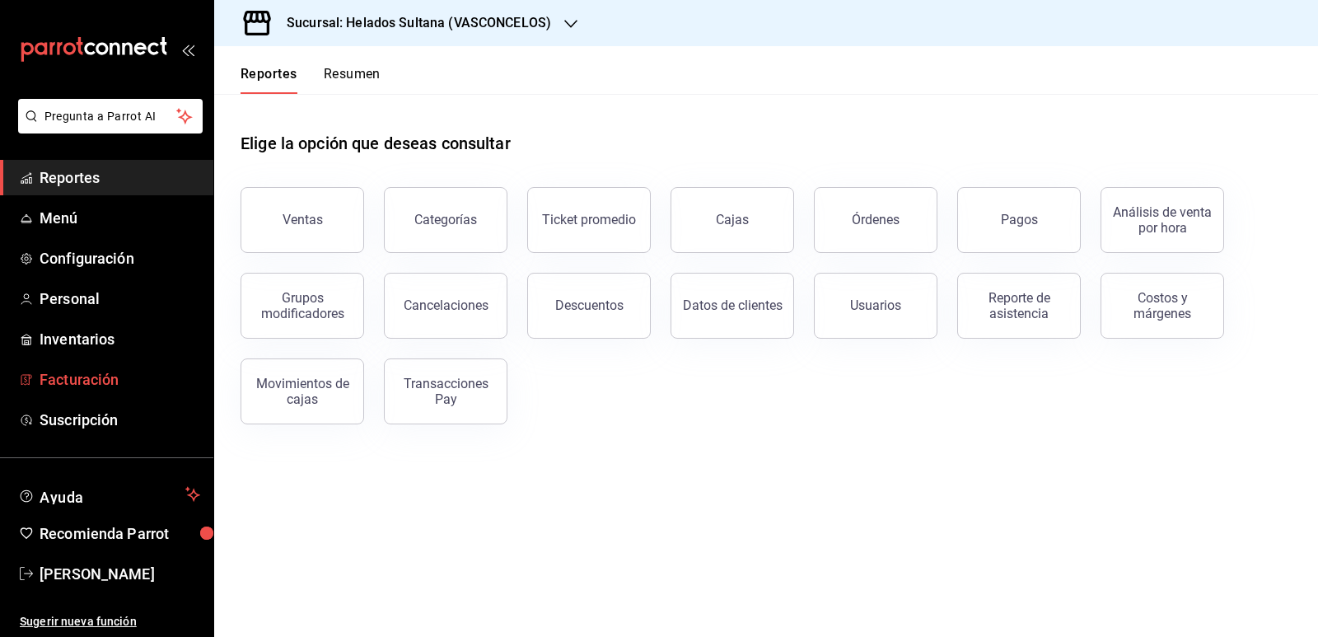
click at [86, 374] on span "Facturación" at bounding box center [120, 379] width 161 height 22
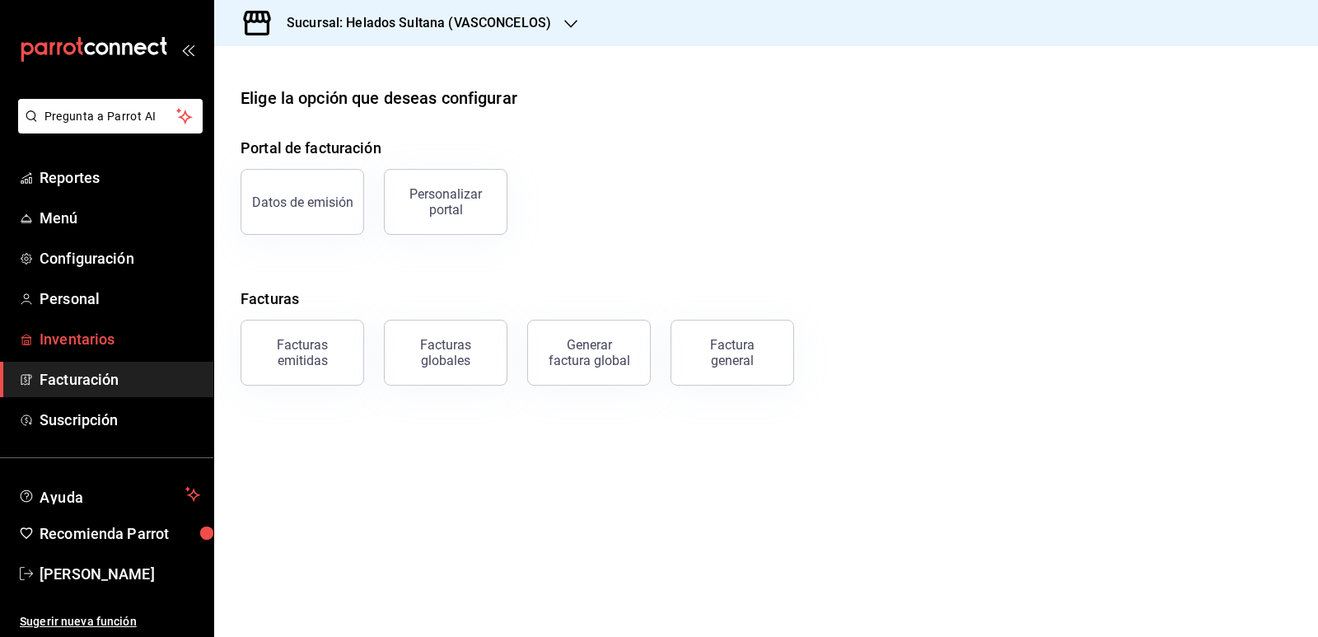
click at [60, 340] on span "Inventarios" at bounding box center [120, 339] width 161 height 22
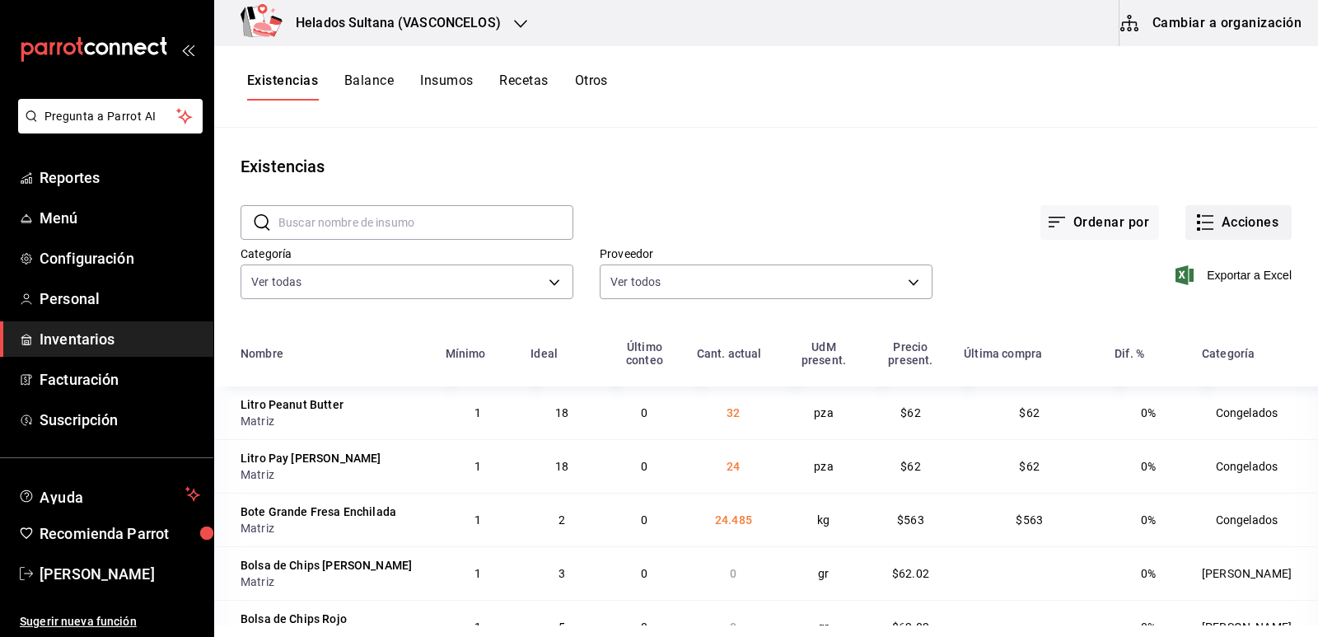
click at [1202, 222] on icon "button" at bounding box center [1208, 222] width 12 height 0
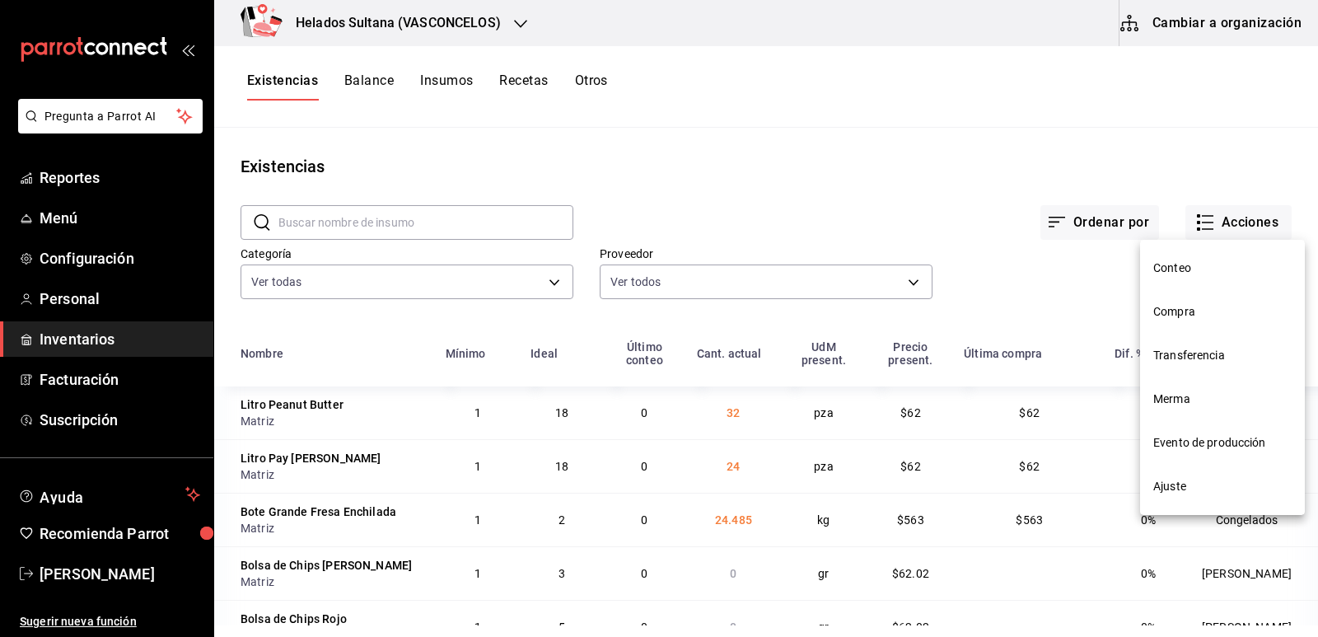
click at [1174, 487] on span "Ajuste" at bounding box center [1222, 486] width 138 height 17
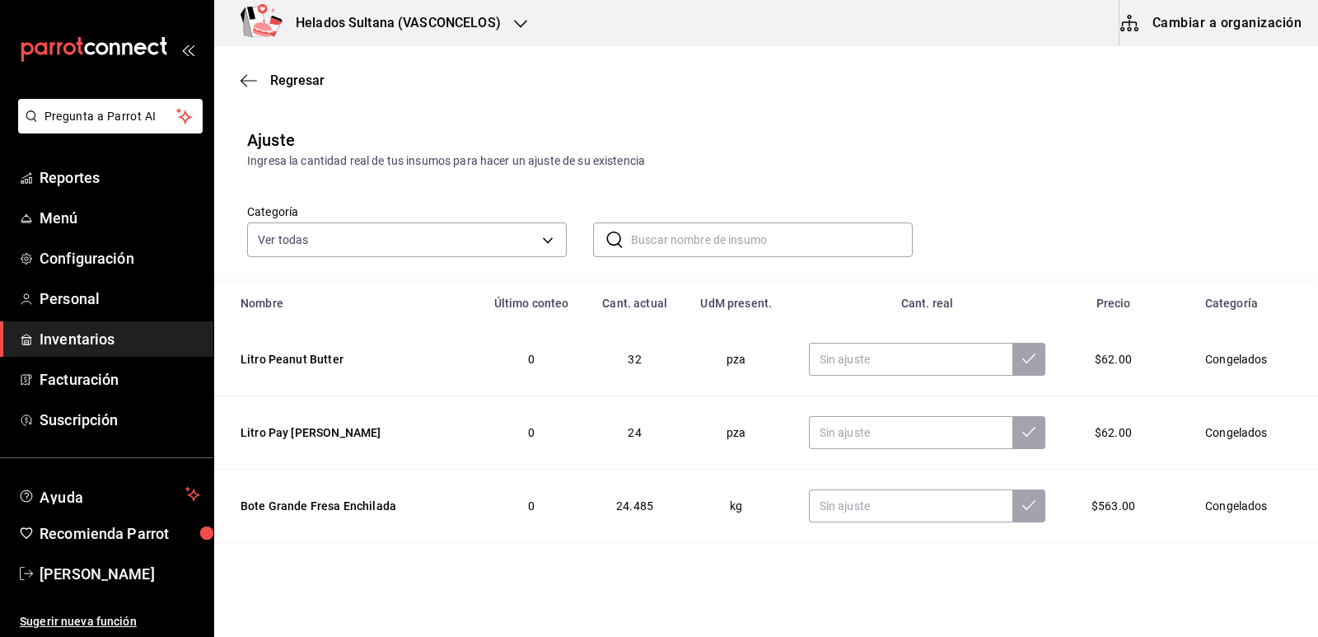
click at [1126, 158] on div "Ingresa la cantidad real de tus insumos para hacer un ajuste de su existencia" at bounding box center [766, 160] width 1038 height 17
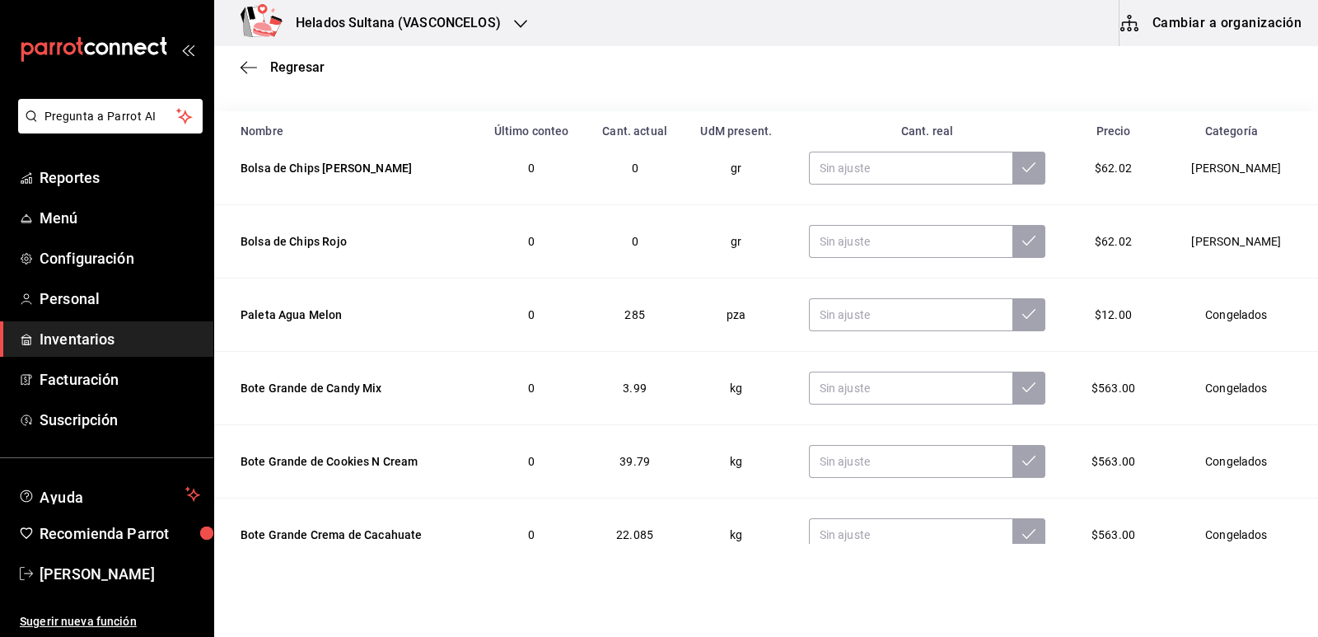
scroll to position [247, 0]
